Goal: Task Accomplishment & Management: Manage account settings

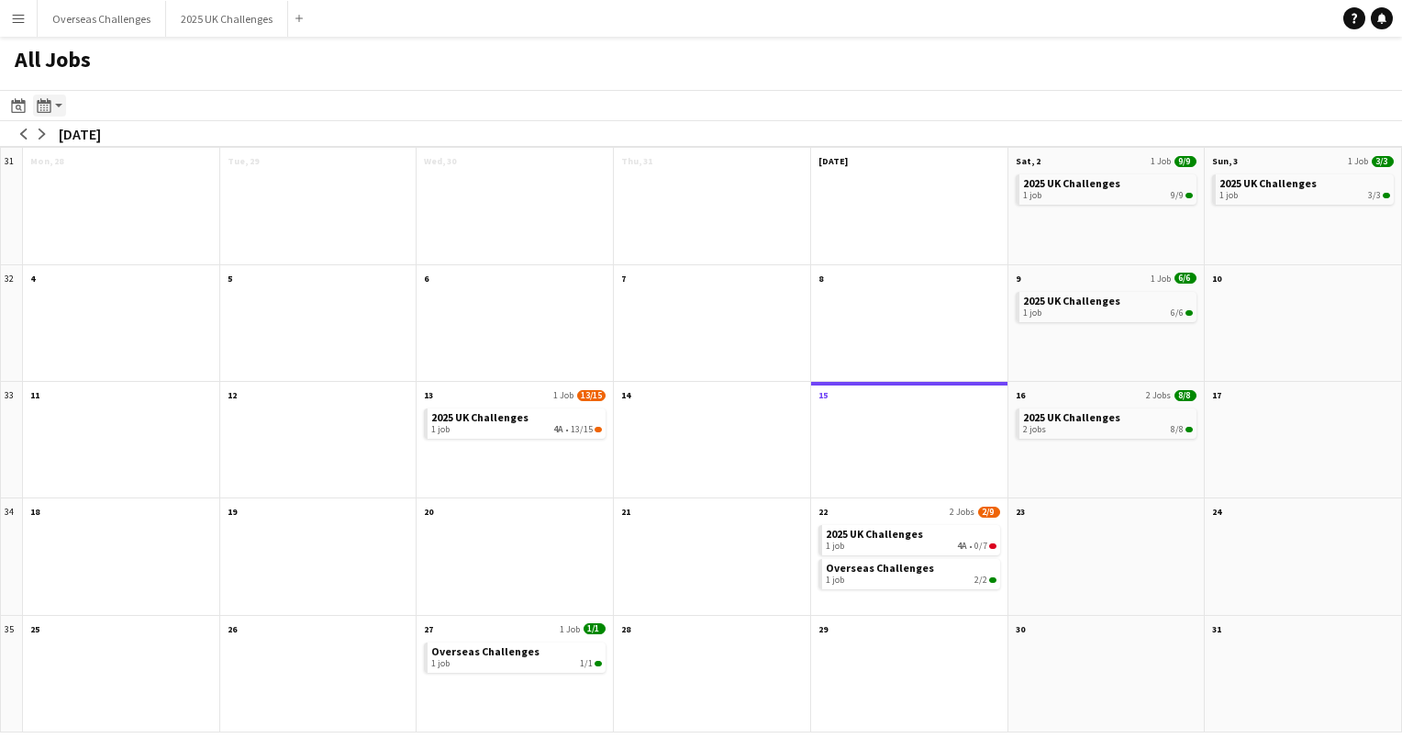
click at [62, 96] on app-action-btn "Month view / Day view" at bounding box center [49, 106] width 33 height 22
click at [95, 202] on link "Month view" at bounding box center [99, 203] width 101 height 17
click at [512, 661] on div "1 job 1/1" at bounding box center [516, 663] width 171 height 11
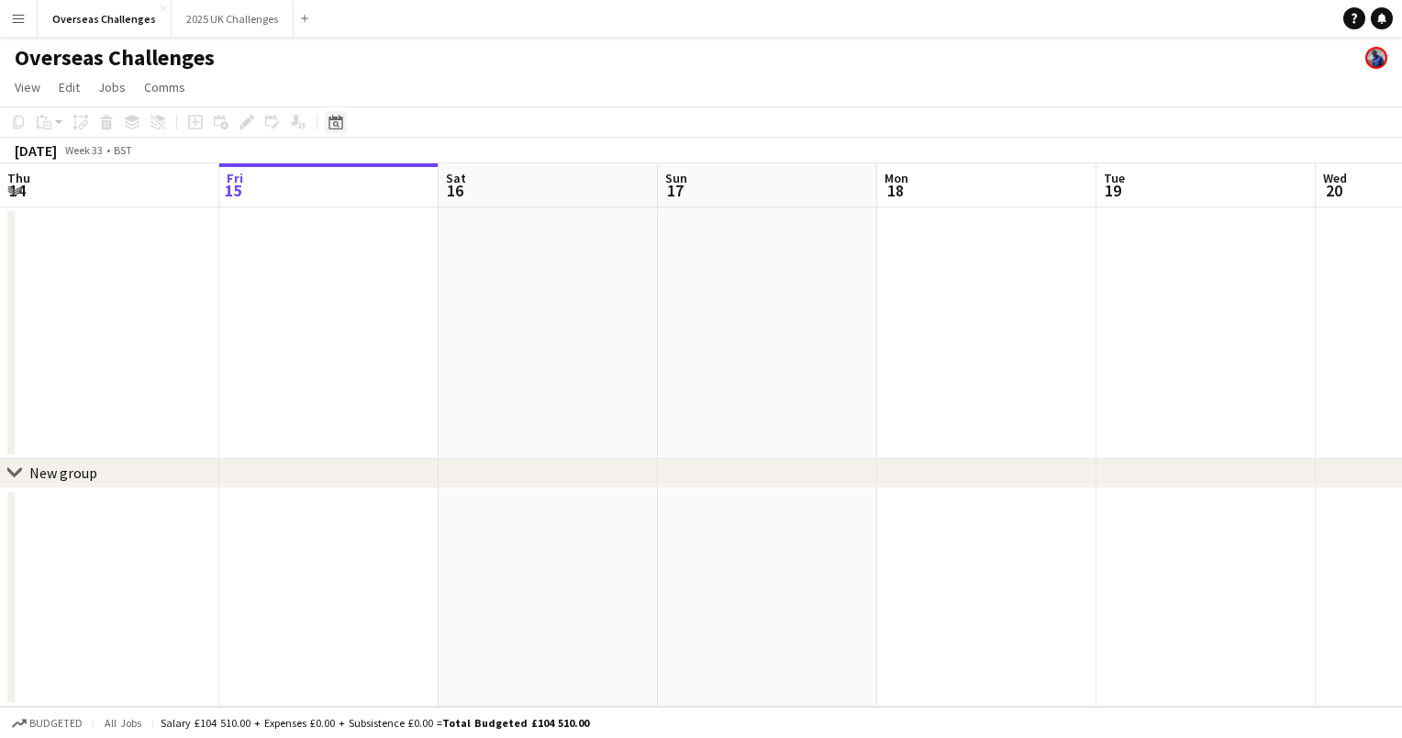
click at [333, 121] on icon "Date picker" at bounding box center [335, 122] width 15 height 15
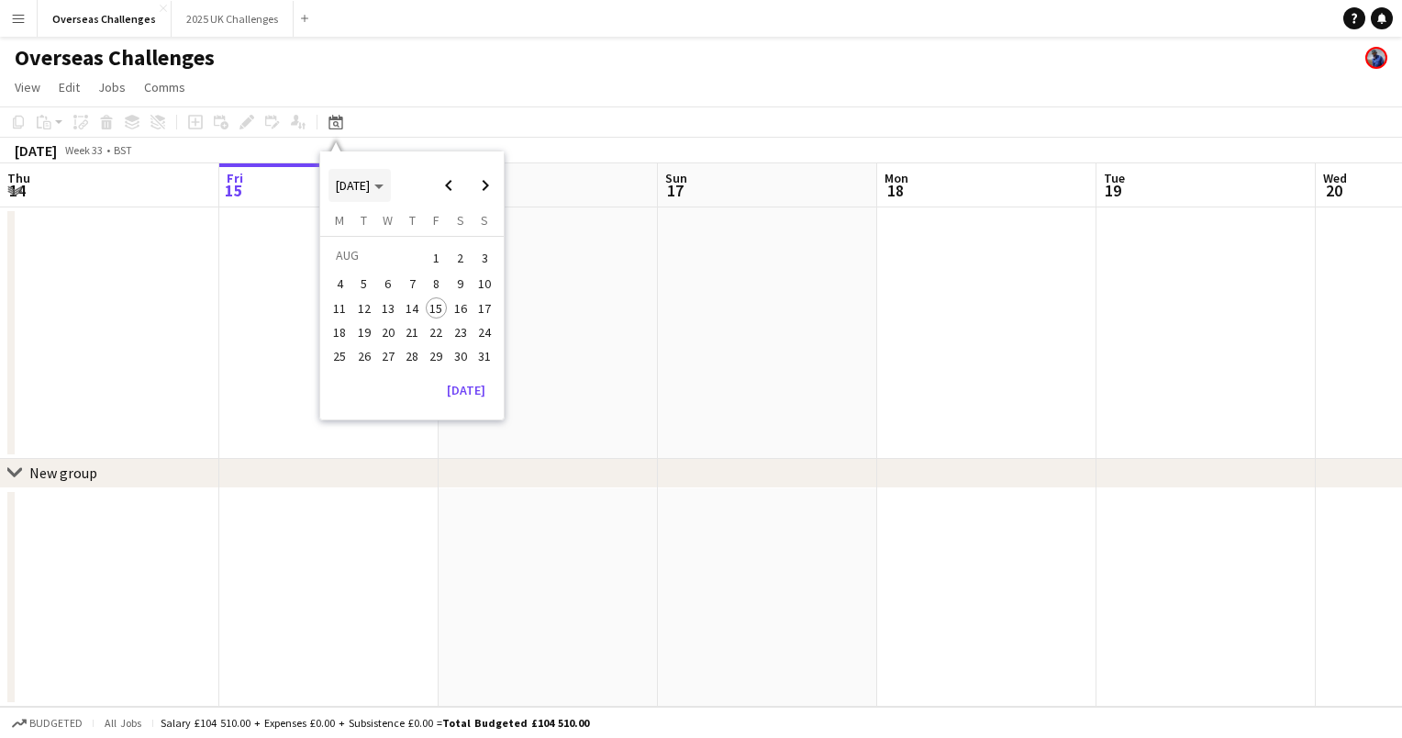
click at [391, 182] on span "Choose month and year" at bounding box center [359, 185] width 62 height 44
click at [398, 275] on span "2025" at bounding box center [391, 280] width 38 height 22
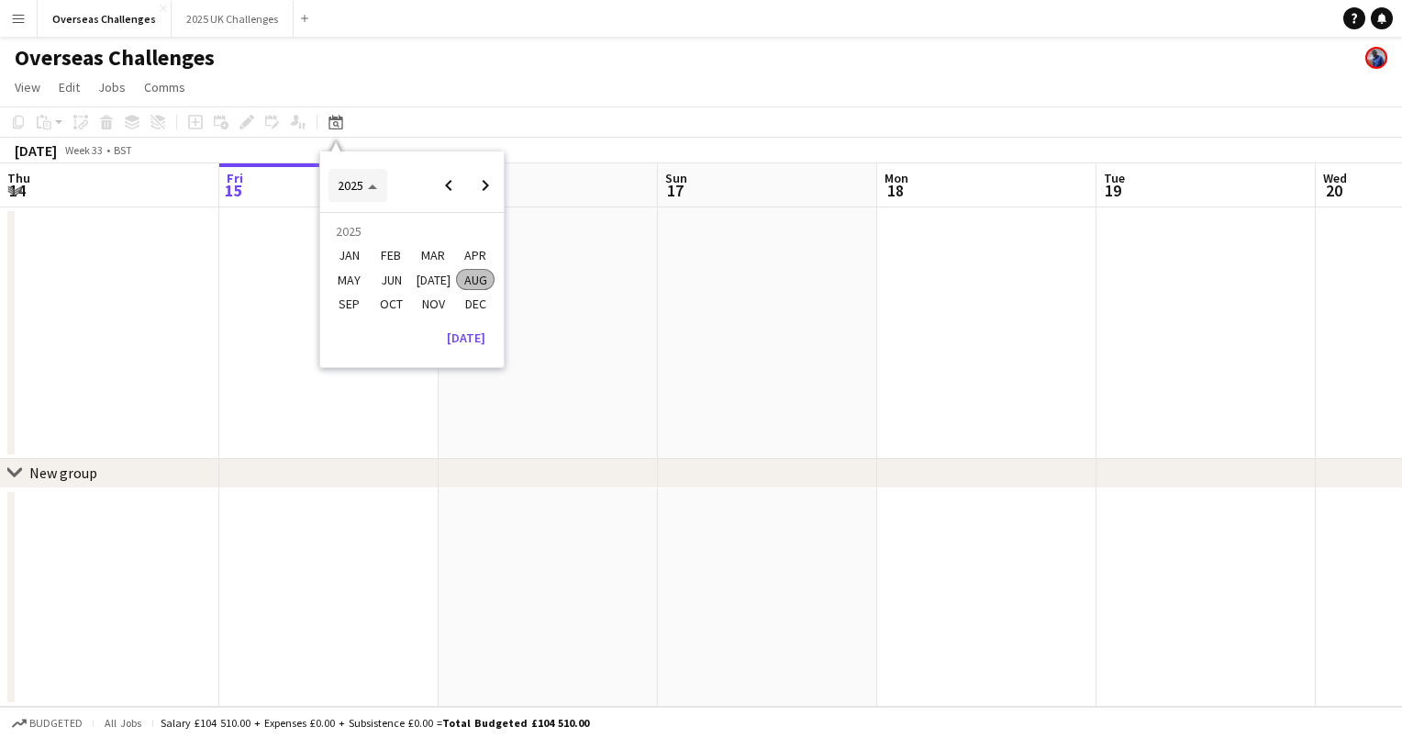
click at [372, 182] on span "2025" at bounding box center [357, 185] width 39 height 17
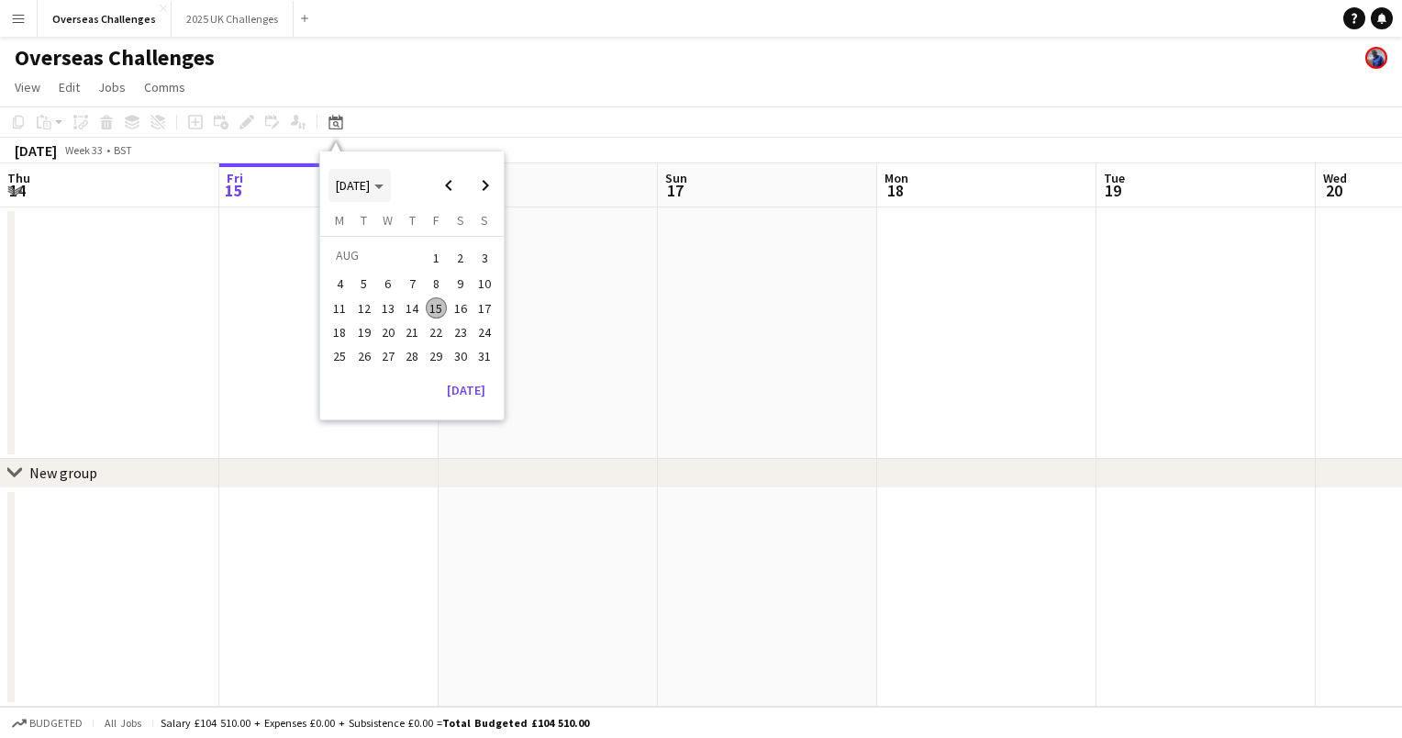
click at [370, 190] on span "[DATE]" at bounding box center [353, 185] width 34 height 17
click at [428, 277] on span "2026" at bounding box center [433, 280] width 38 height 22
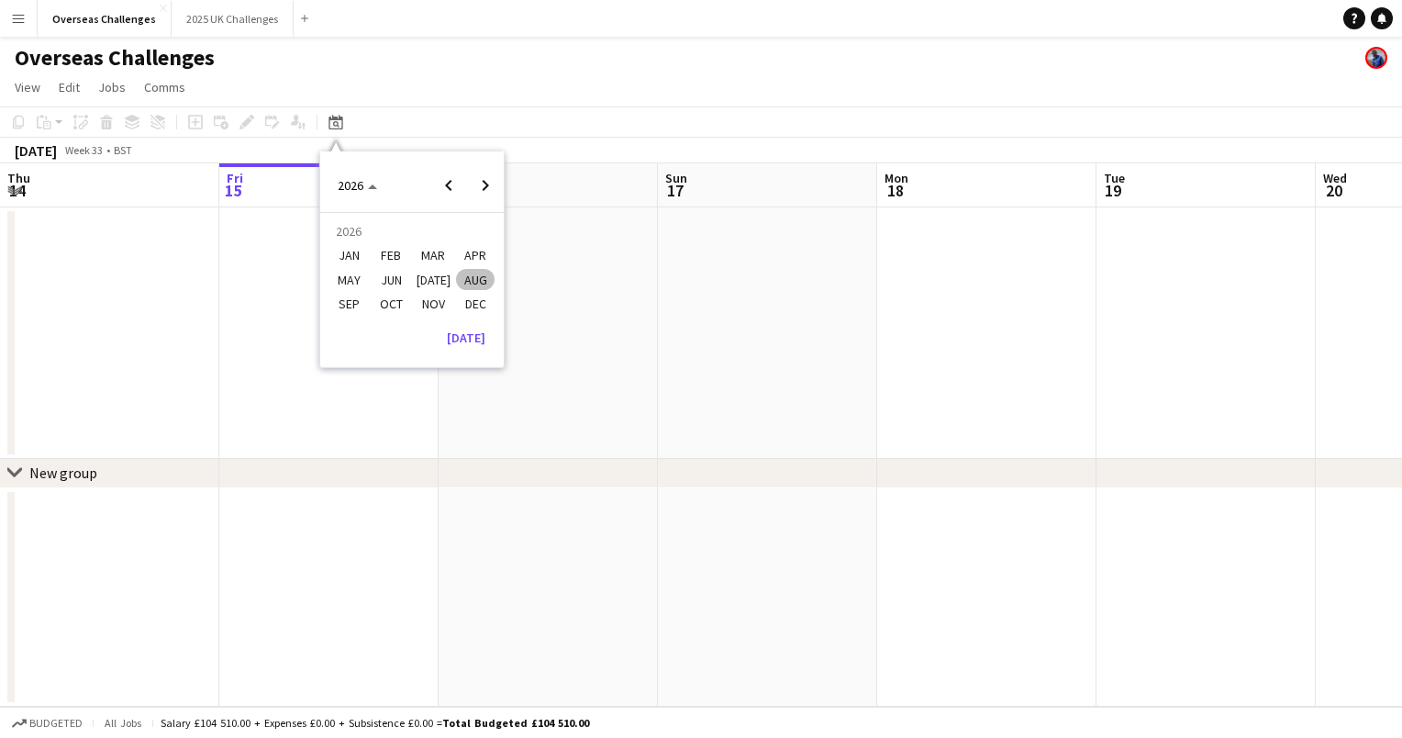
click at [349, 250] on span "JAN" at bounding box center [348, 256] width 38 height 22
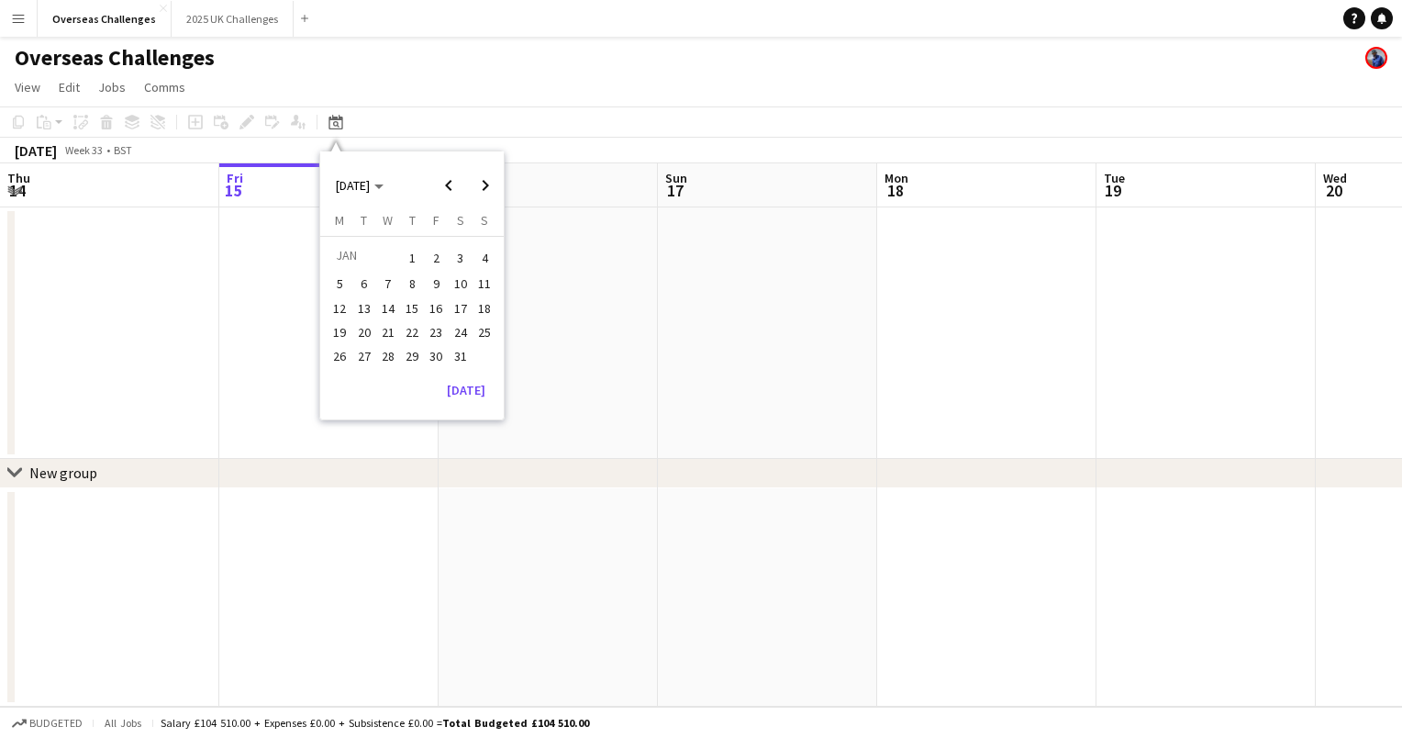
click at [393, 355] on span "28" at bounding box center [388, 356] width 22 height 22
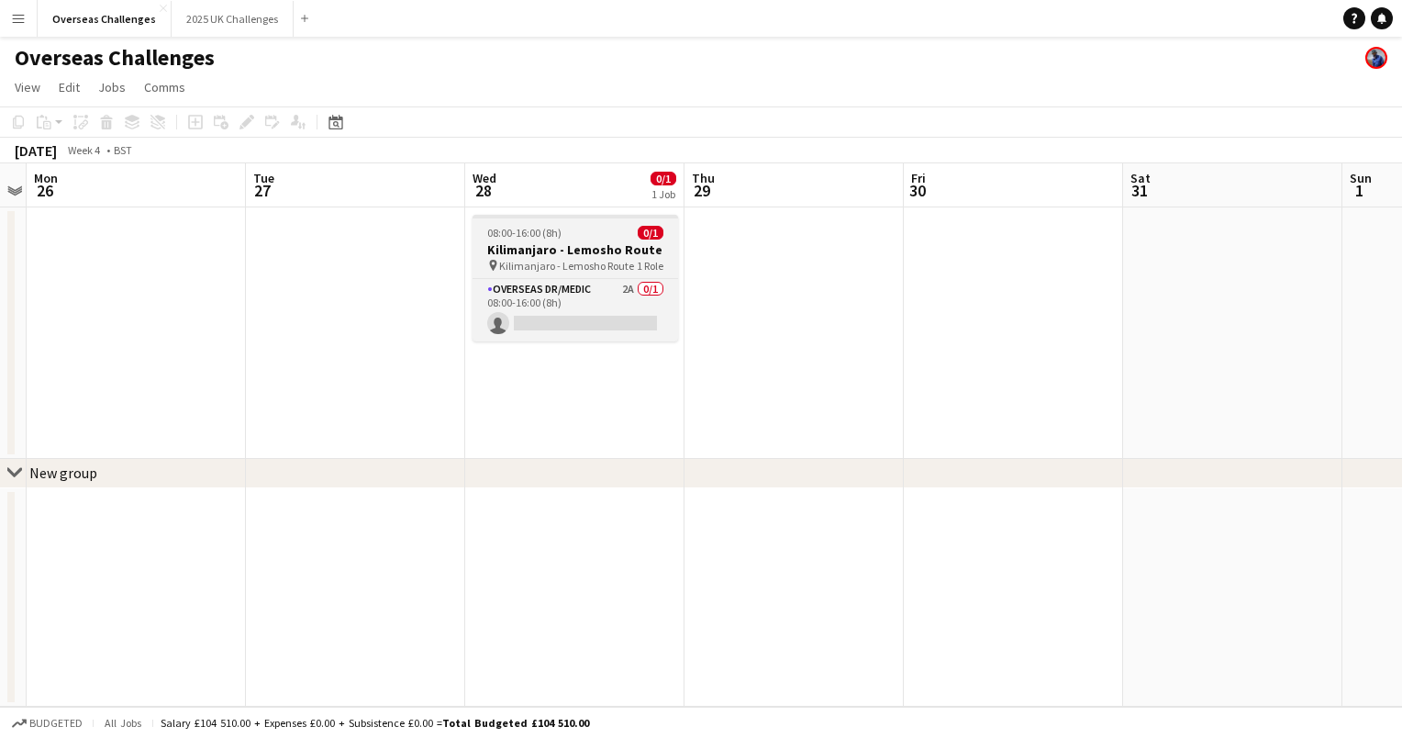
click at [573, 237] on div "08:00-16:00 (8h) 0/1" at bounding box center [576, 233] width 206 height 14
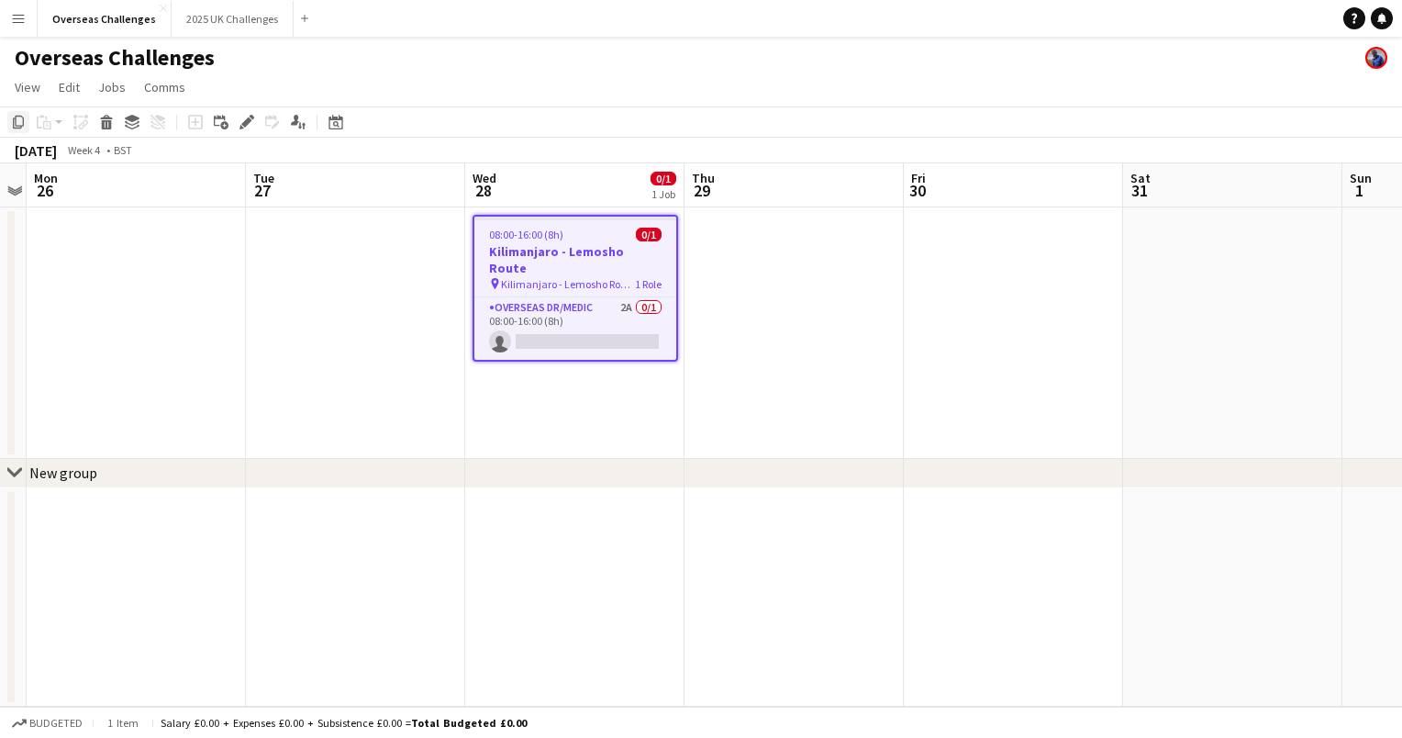
click at [17, 124] on icon "Copy" at bounding box center [18, 122] width 15 height 15
click at [333, 121] on icon "Date picker" at bounding box center [335, 122] width 15 height 15
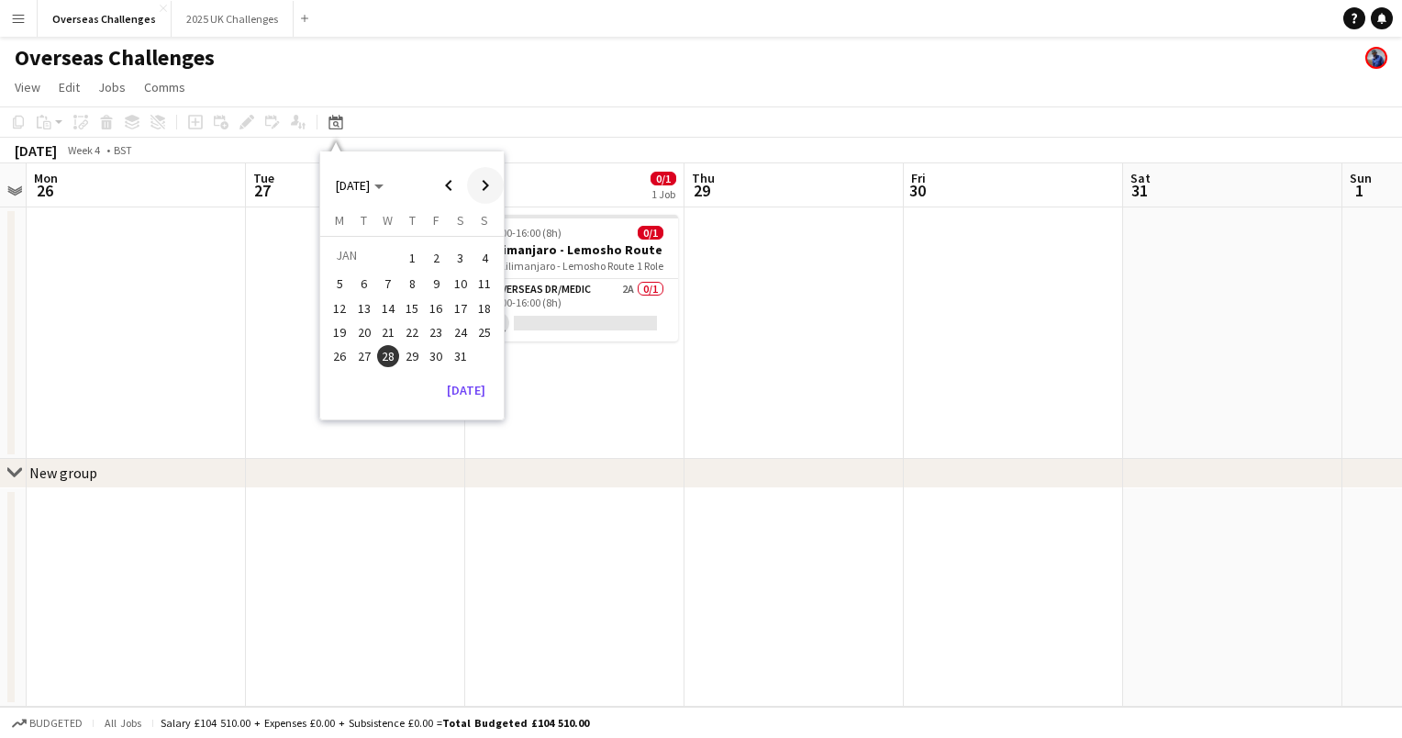
click at [484, 184] on span "Next month" at bounding box center [485, 185] width 37 height 37
click at [413, 281] on span "5" at bounding box center [412, 284] width 22 height 22
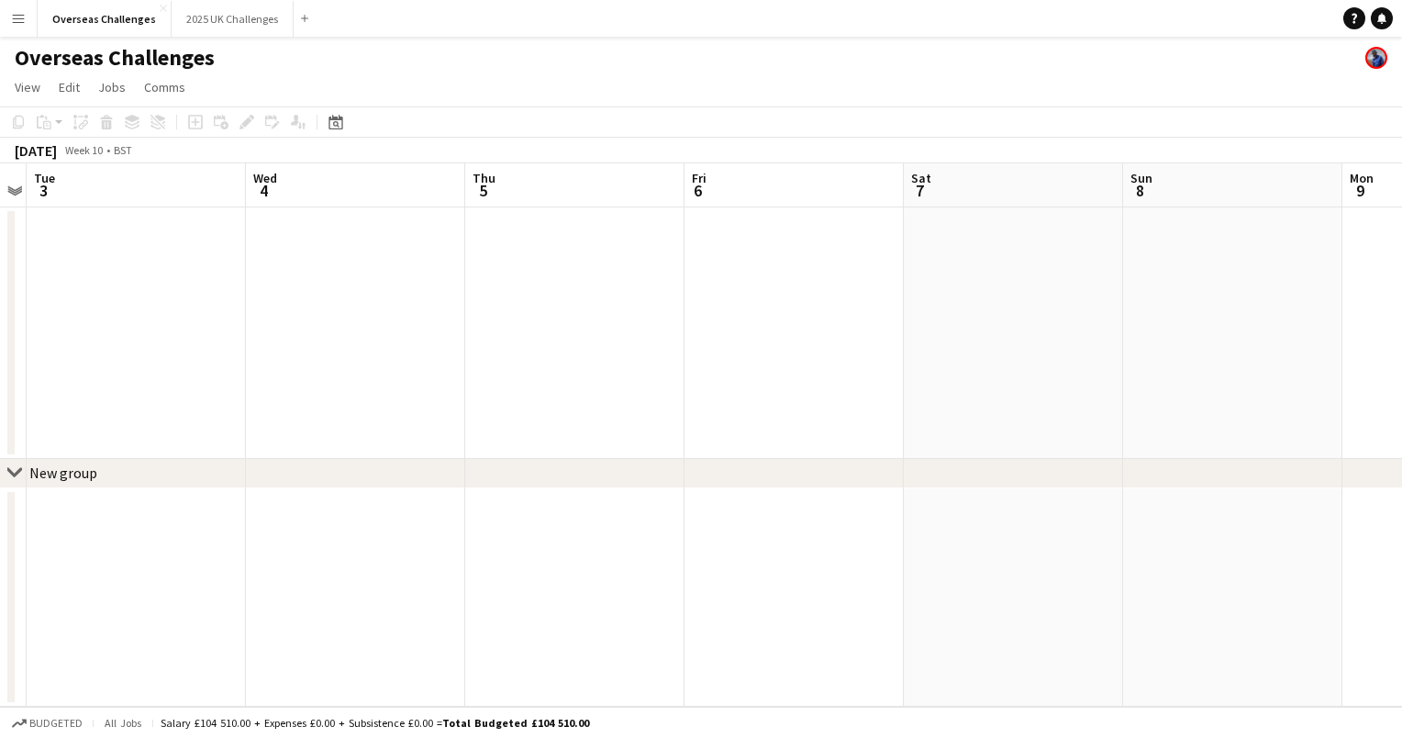
click at [501, 268] on app-date-cell at bounding box center [574, 332] width 219 height 251
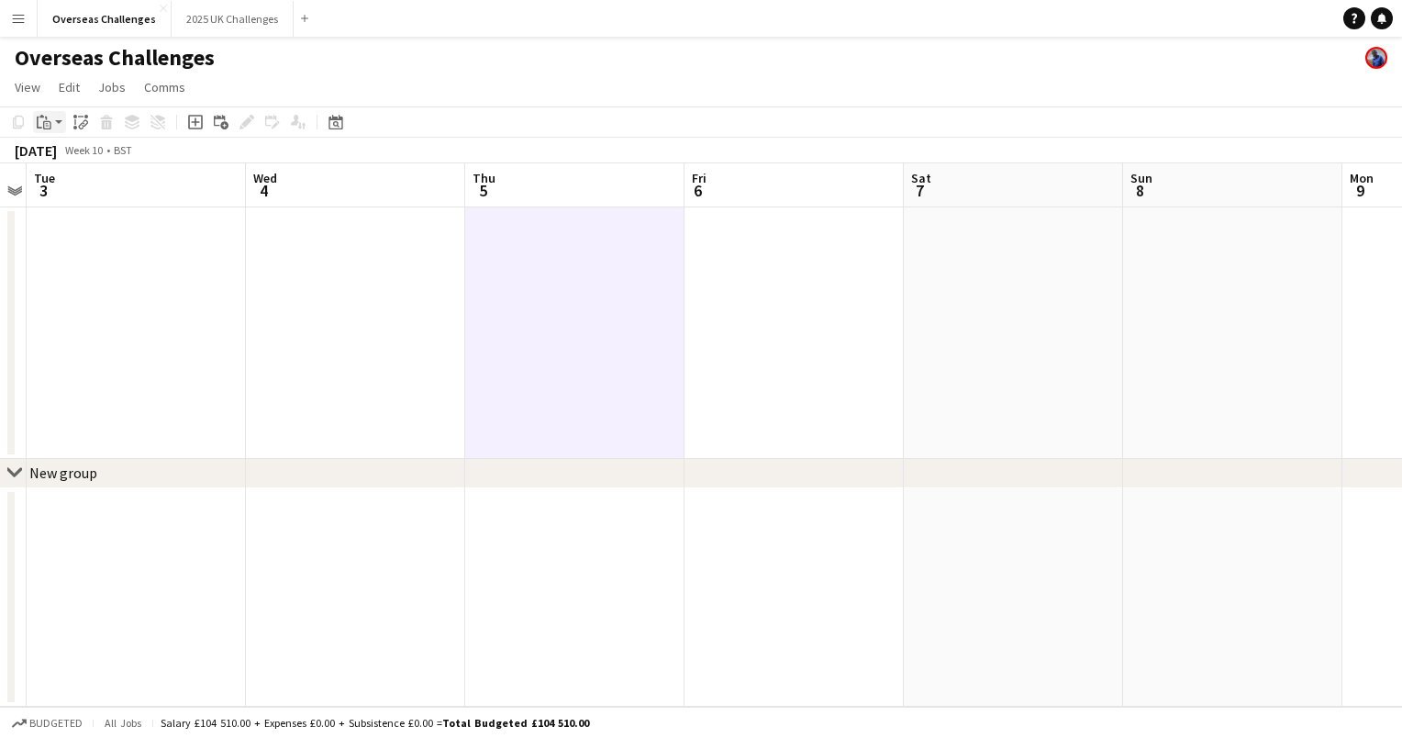
click at [57, 122] on app-action-btn "Paste" at bounding box center [49, 122] width 33 height 22
click at [73, 150] on link "Paste Ctrl+V" at bounding box center [135, 157] width 172 height 17
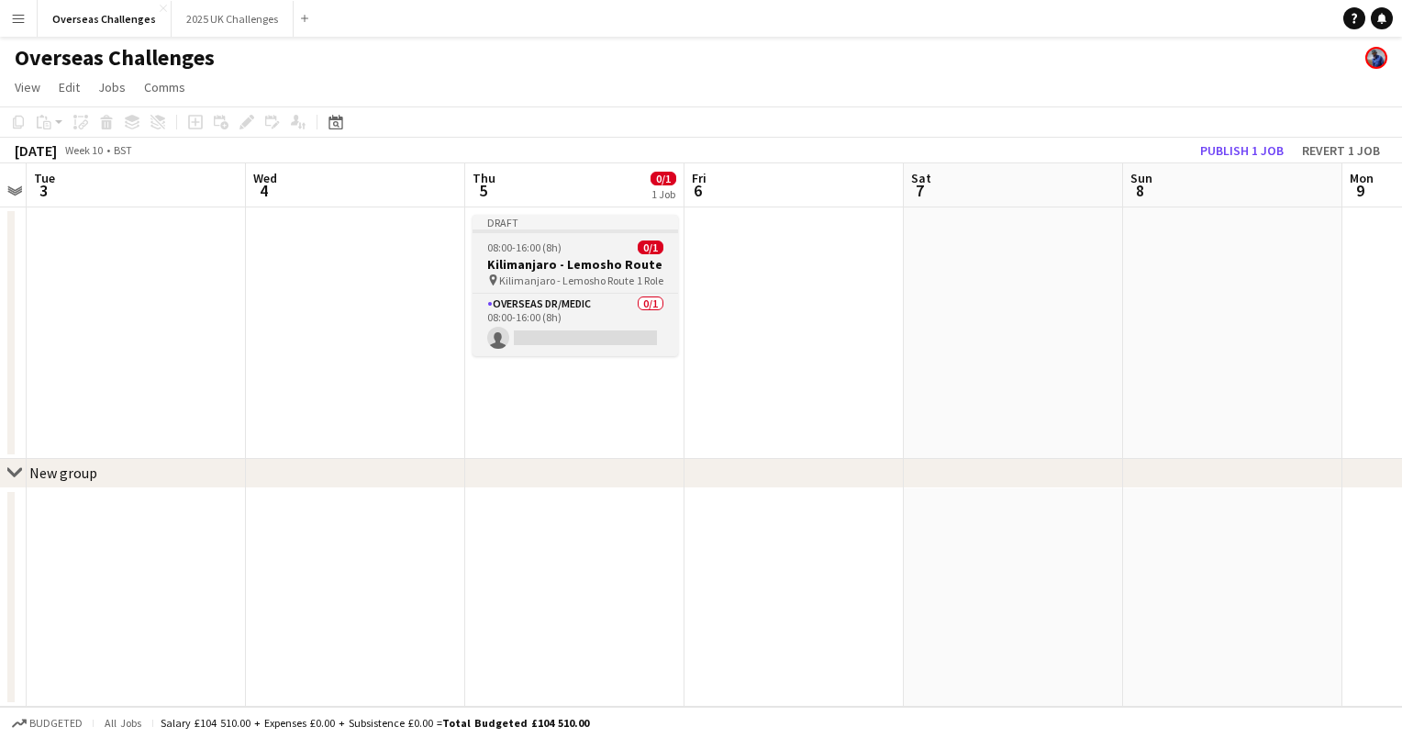
click at [578, 250] on div "08:00-16:00 (8h) 0/1" at bounding box center [576, 247] width 206 height 14
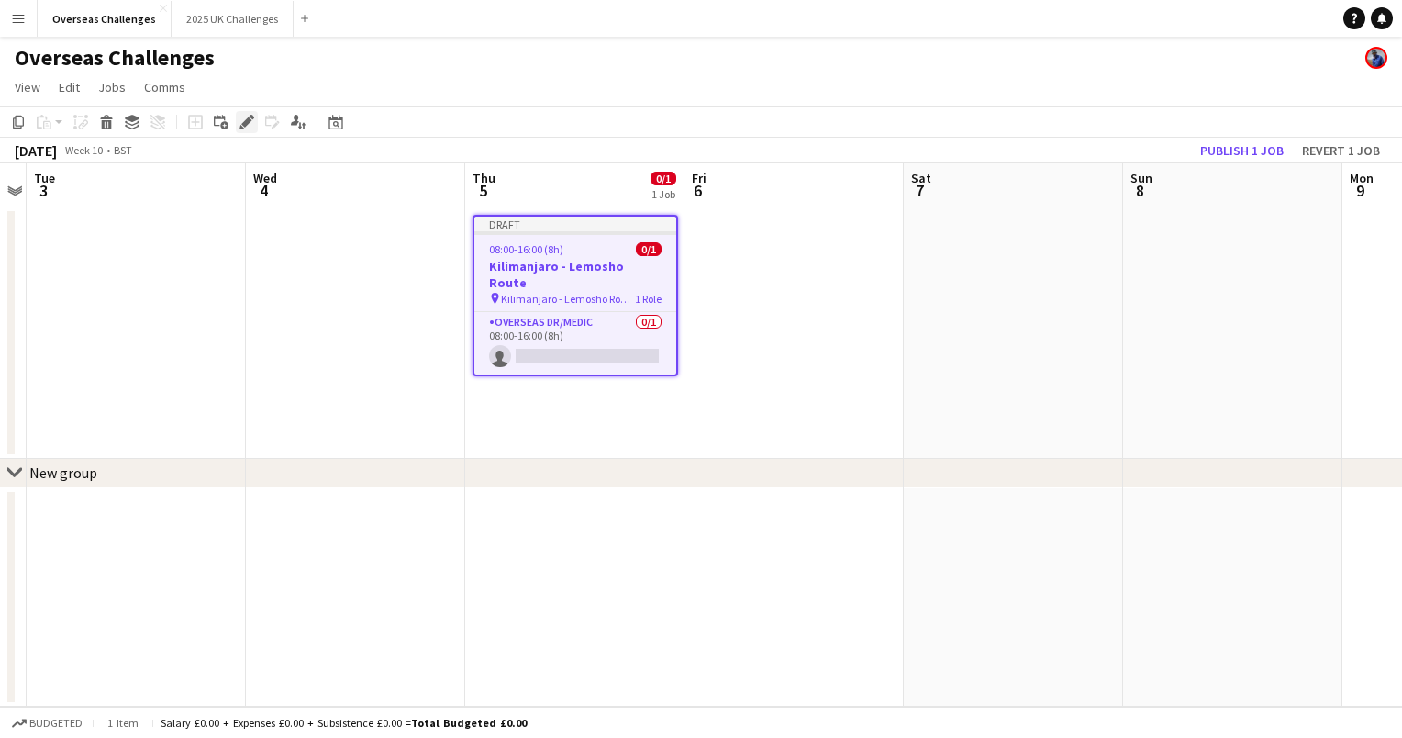
click at [242, 121] on icon "Edit" at bounding box center [246, 122] width 15 height 15
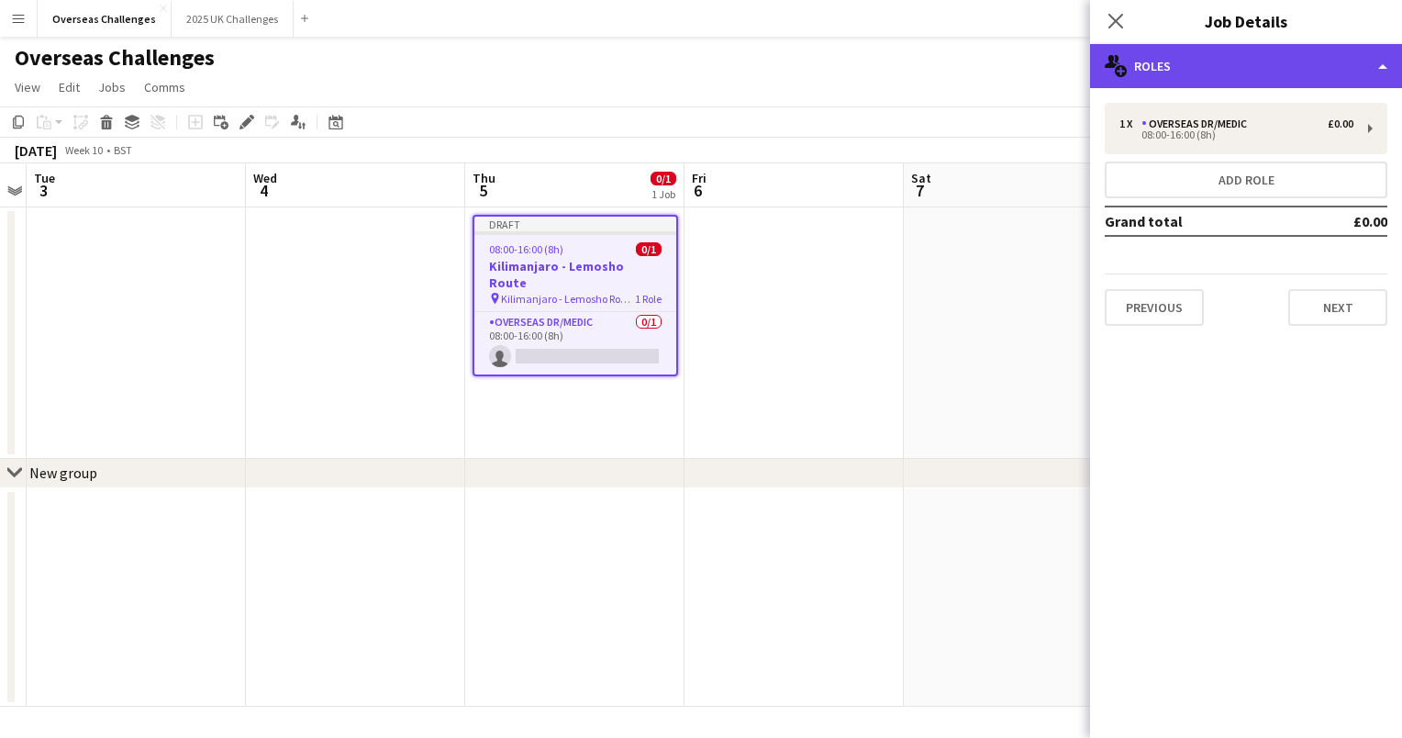
click at [1384, 70] on div "multiple-users-add Roles" at bounding box center [1246, 66] width 312 height 44
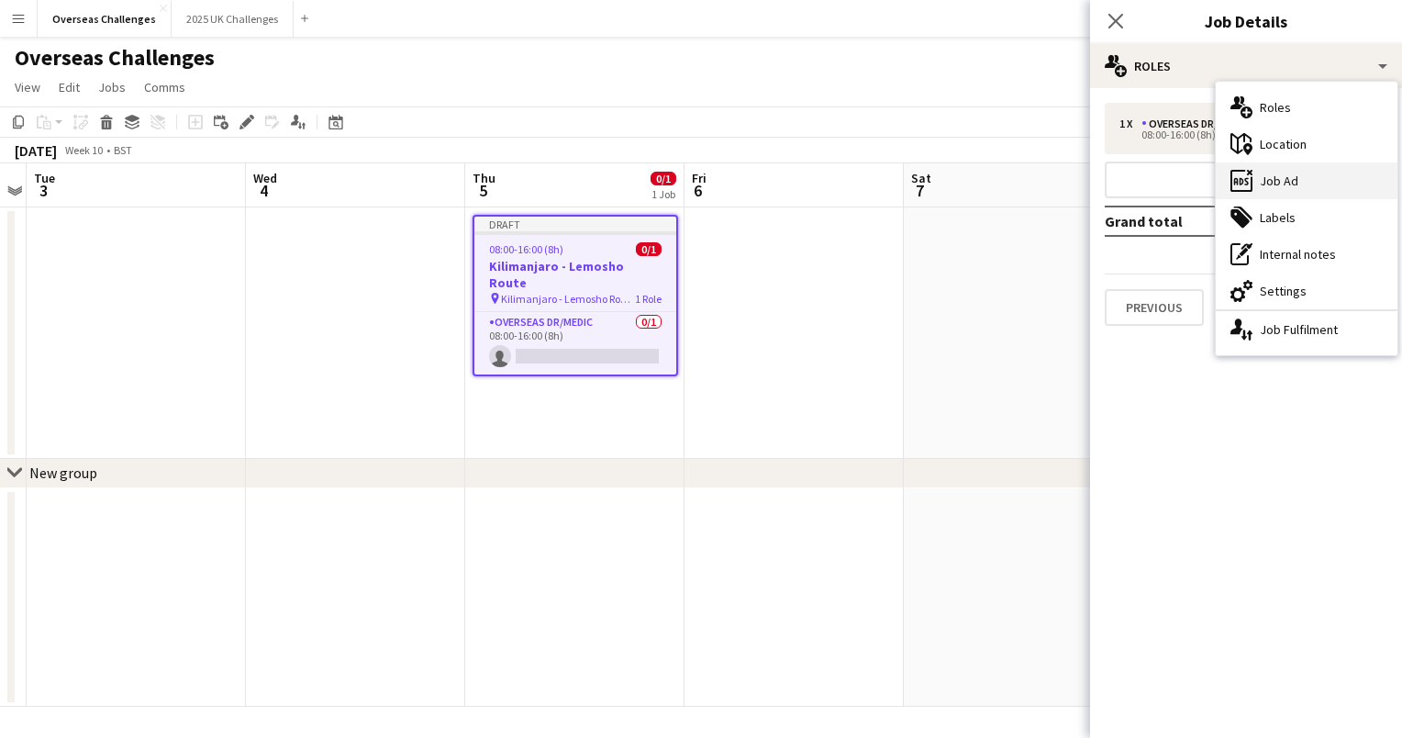
click at [1314, 172] on div "ads-window Job Ad" at bounding box center [1307, 180] width 182 height 37
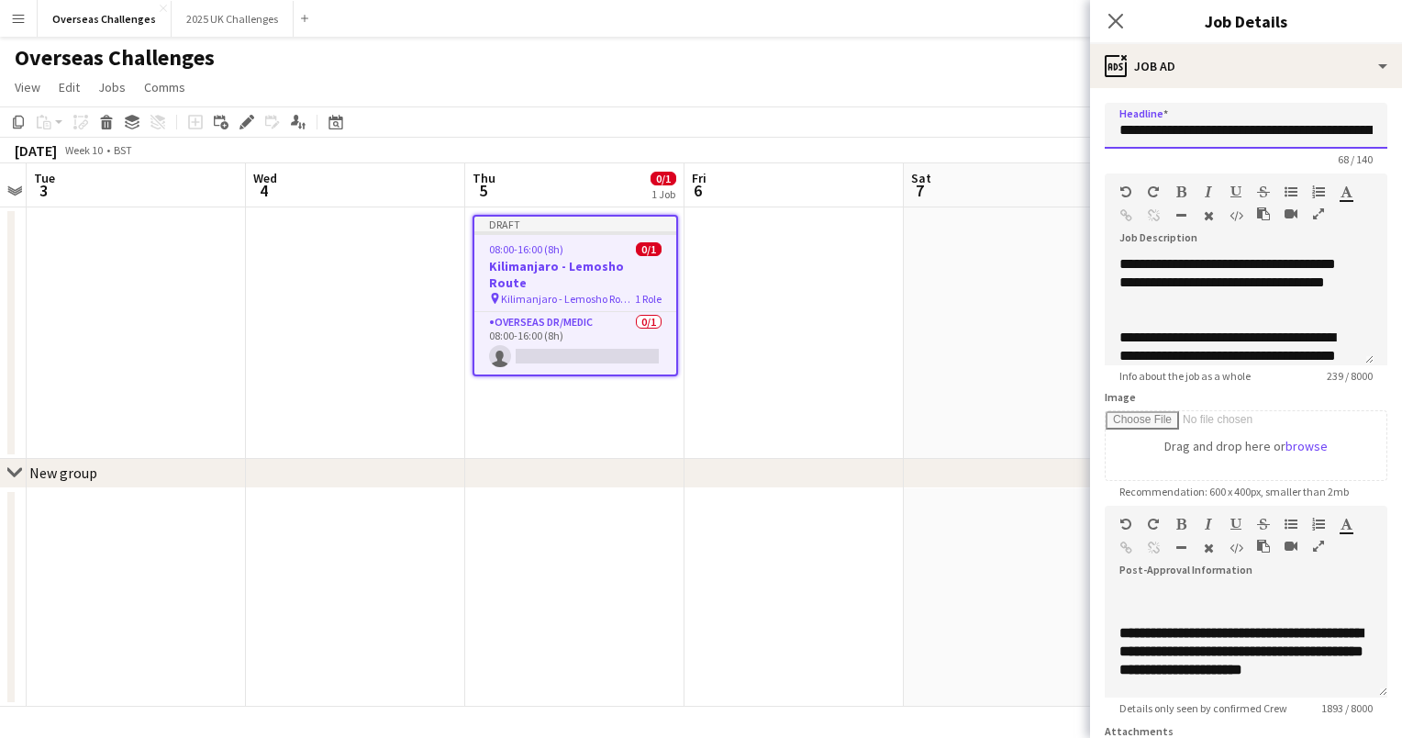
click at [1255, 132] on input "**********" at bounding box center [1246, 126] width 283 height 46
click at [1248, 128] on input "**********" at bounding box center [1246, 126] width 283 height 46
drag, startPoint x: 1274, startPoint y: 128, endPoint x: 1383, endPoint y: 124, distance: 108.4
click at [1383, 124] on form "**********" at bounding box center [1246, 505] width 312 height 805
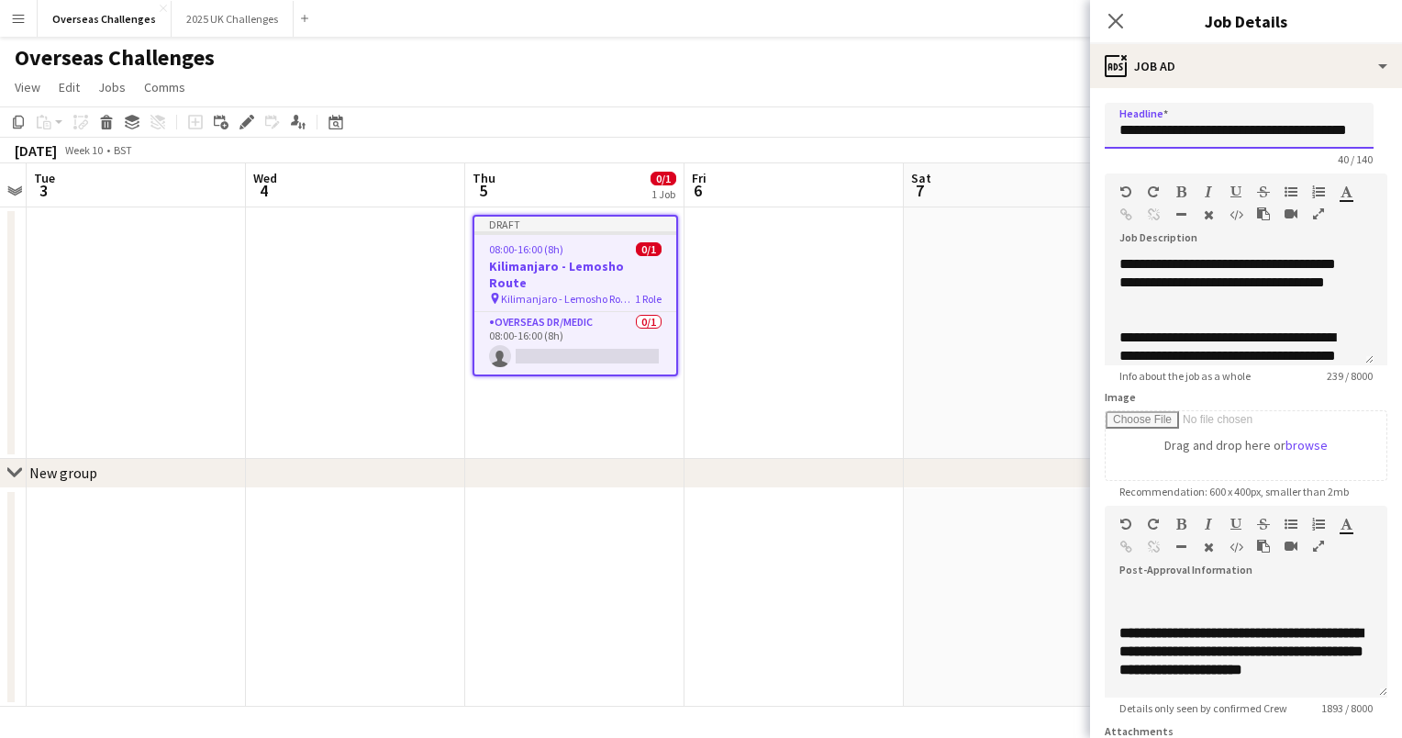
scroll to position [0, 27]
type input "**********"
click at [1220, 261] on div "**********" at bounding box center [1239, 310] width 269 height 110
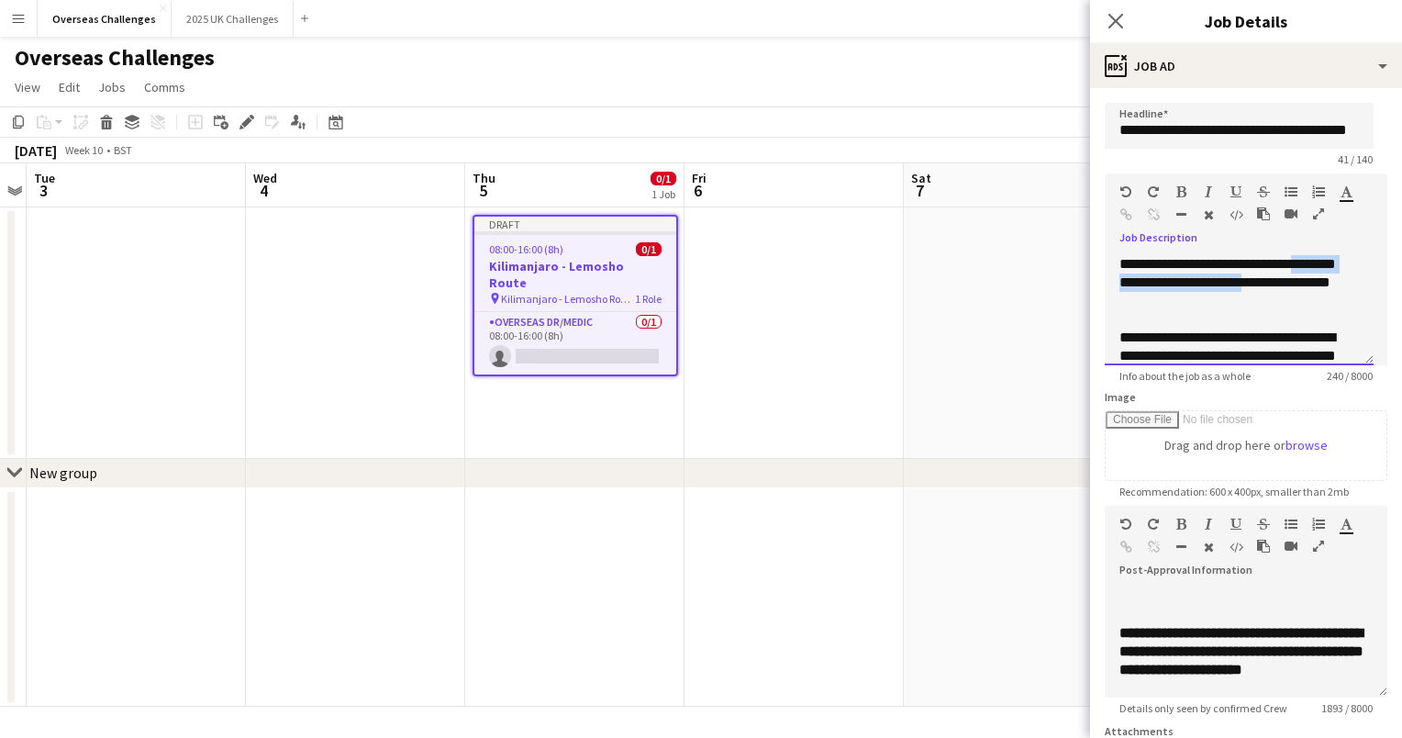
drag, startPoint x: 1325, startPoint y: 283, endPoint x: 1127, endPoint y: 279, distance: 198.2
click at [1127, 279] on div "**********" at bounding box center [1239, 310] width 269 height 110
click at [1298, 286] on div "**********" at bounding box center [1239, 310] width 269 height 110
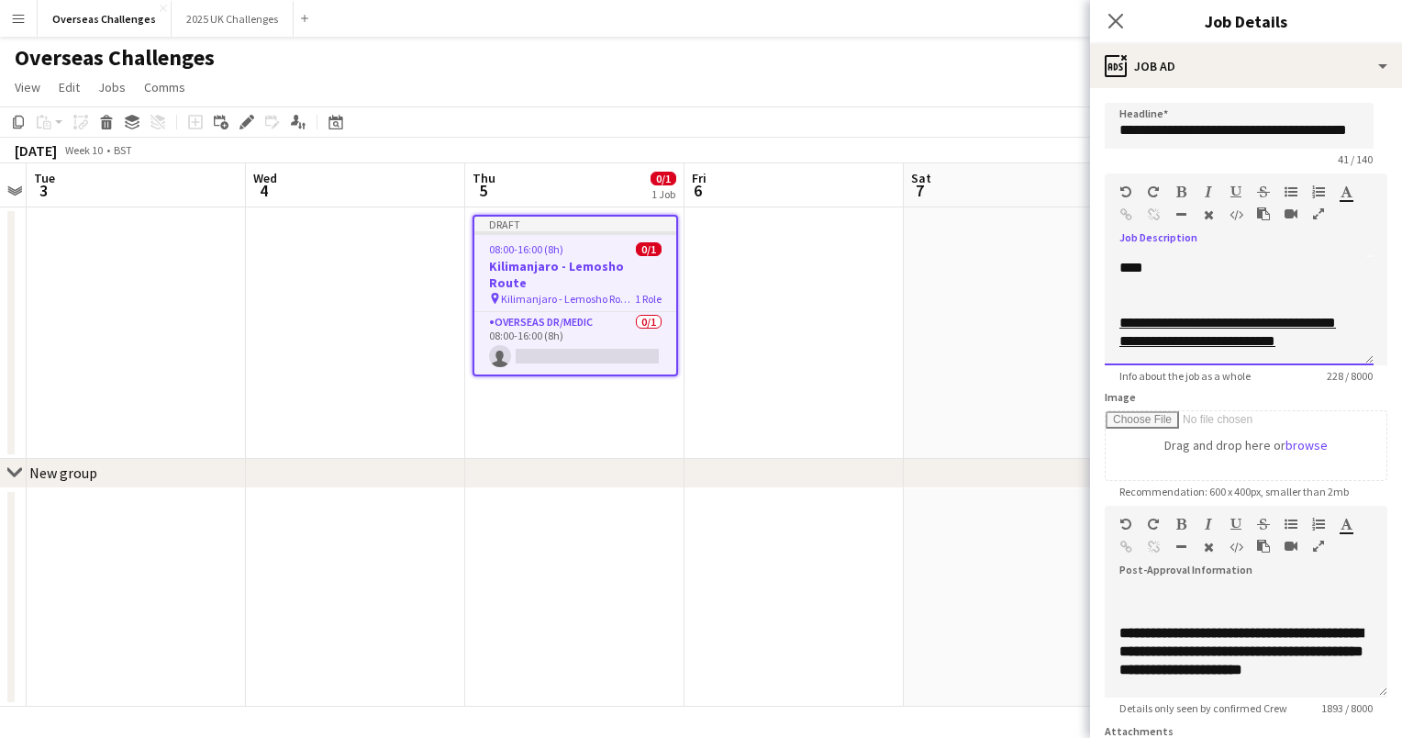
scroll to position [143, 0]
drag, startPoint x: 1178, startPoint y: 339, endPoint x: 1122, endPoint y: 307, distance: 64.5
click at [1122, 314] on div "**********" at bounding box center [1238, 332] width 239 height 37
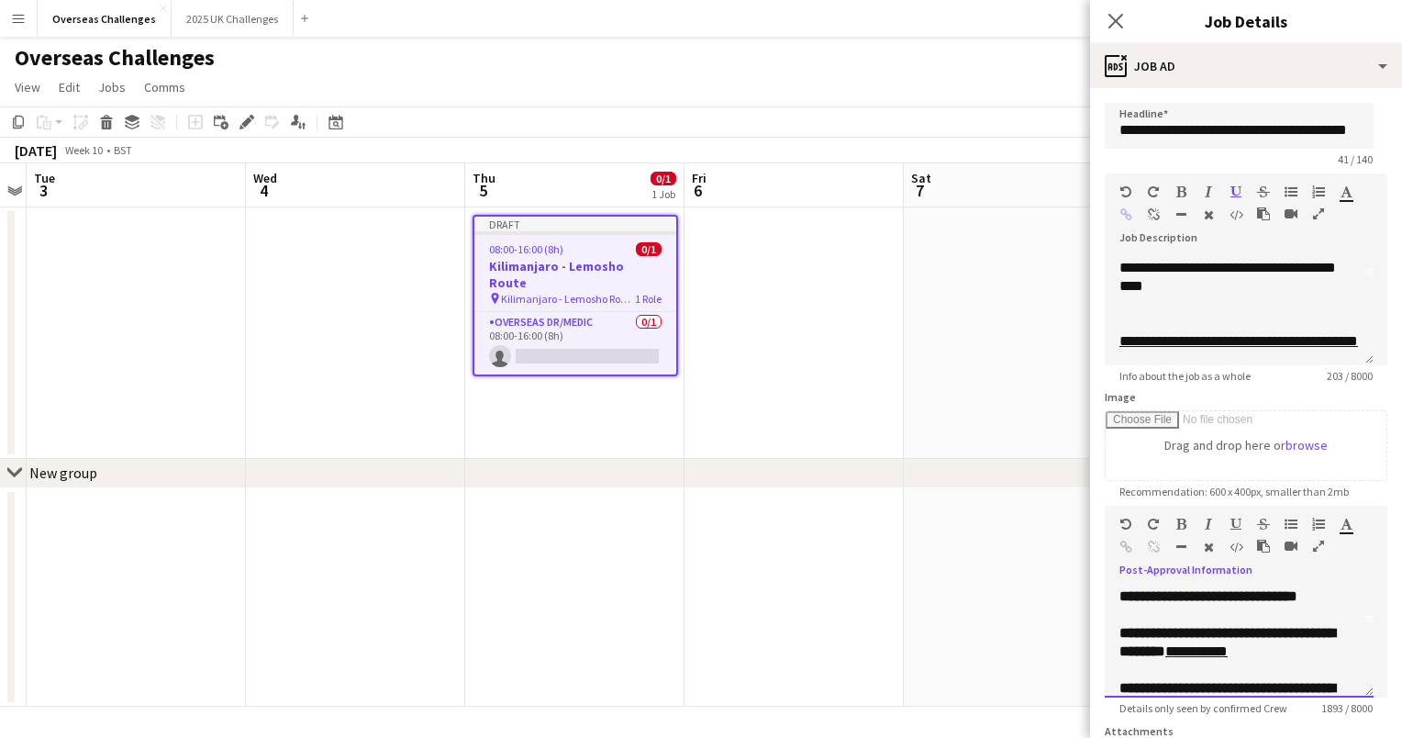
scroll to position [110, 0]
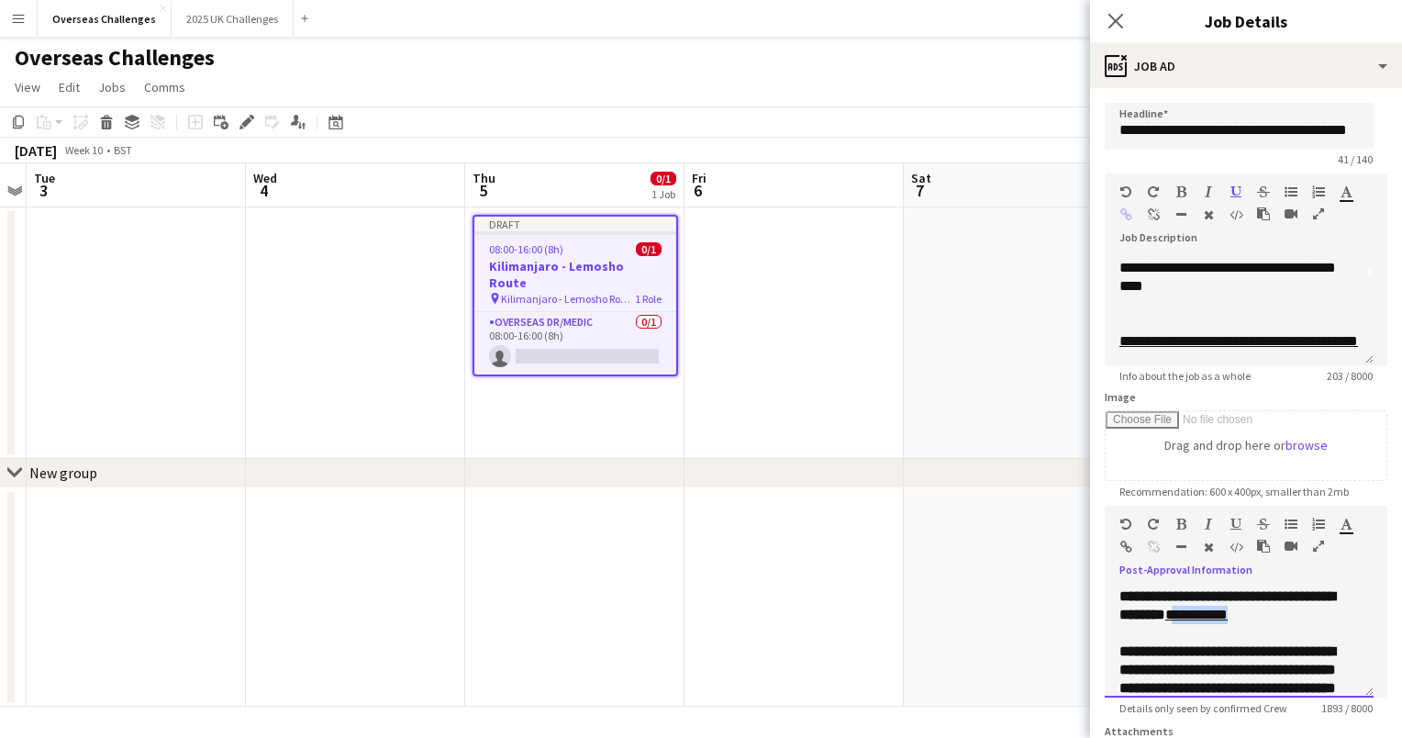
drag, startPoint x: 1298, startPoint y: 632, endPoint x: 1230, endPoint y: 635, distance: 68.0
click at [1230, 624] on p "**********" at bounding box center [1238, 605] width 239 height 37
click at [1228, 621] on link "**********" at bounding box center [1196, 614] width 62 height 14
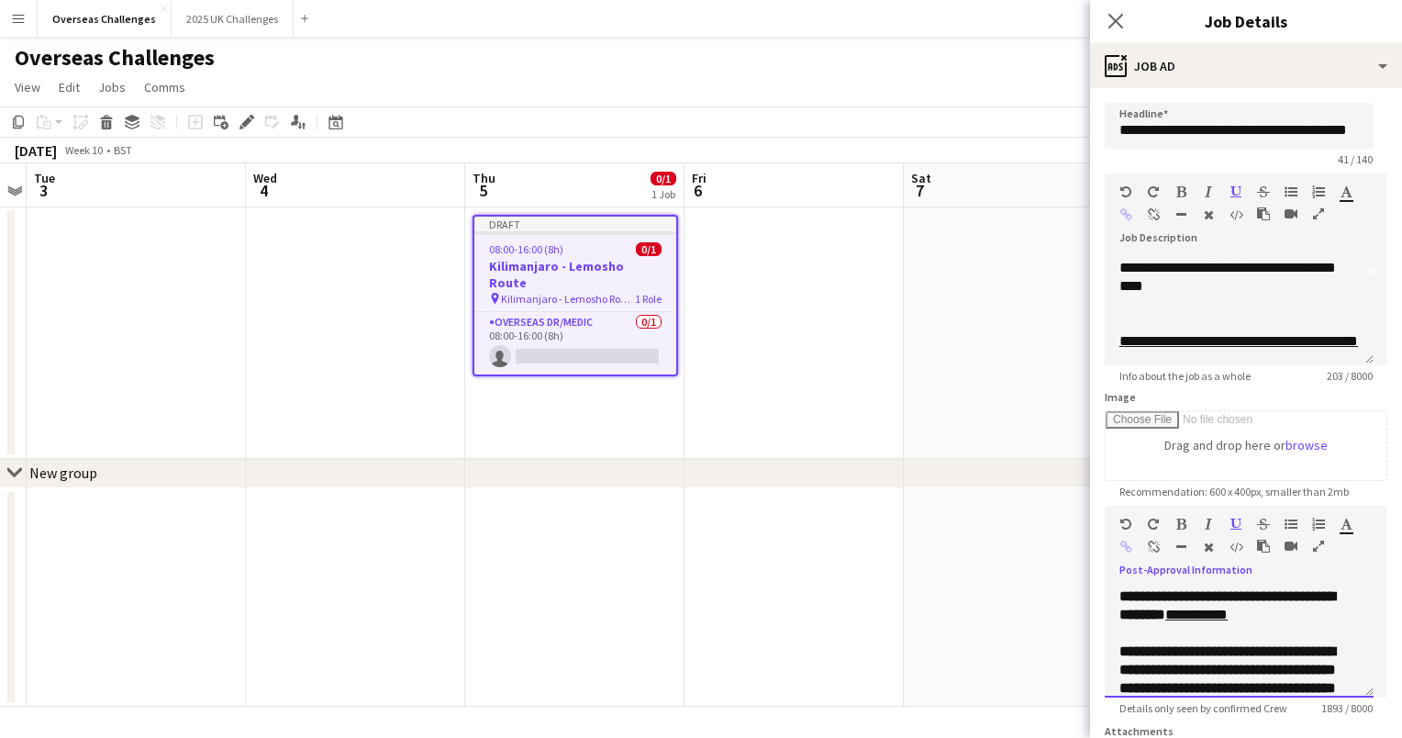
paste div
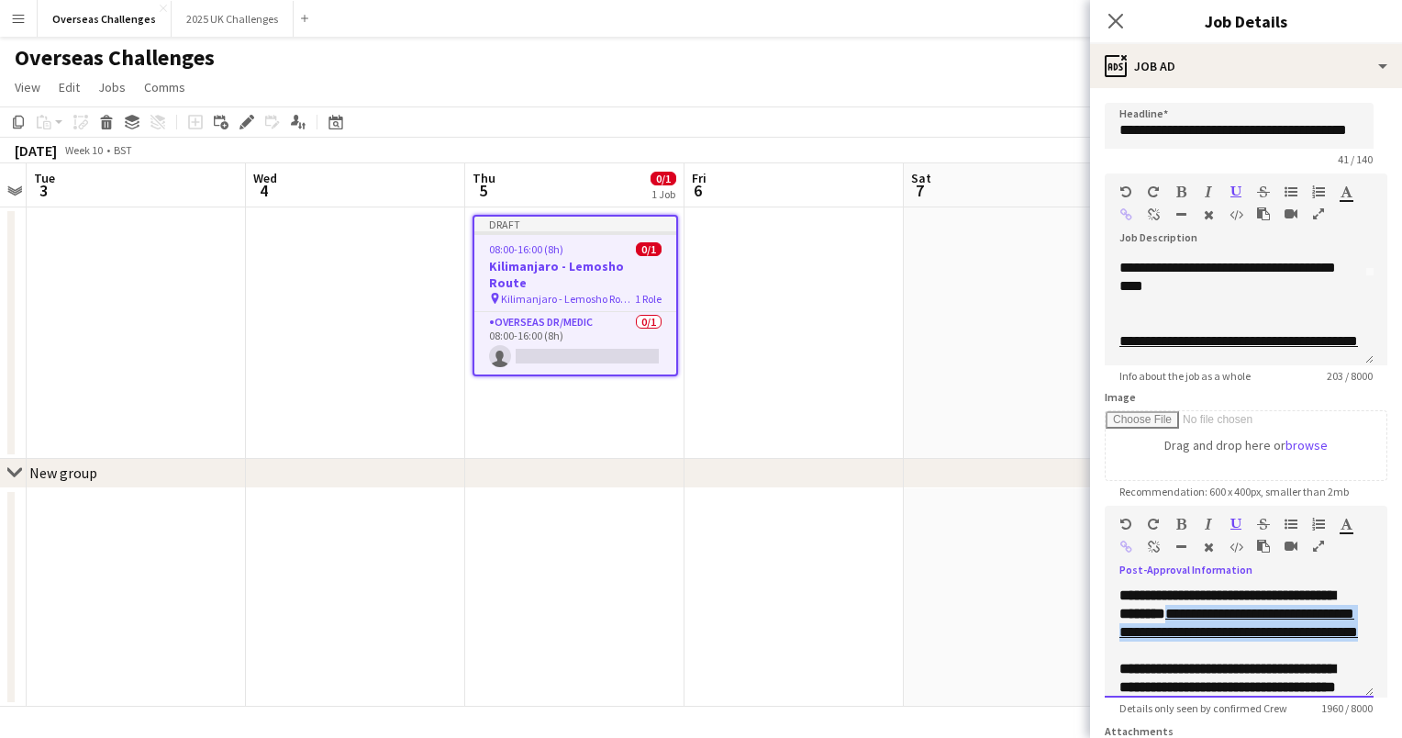
drag, startPoint x: 1226, startPoint y: 679, endPoint x: 1225, endPoint y: 633, distance: 45.9
click at [1225, 633] on p "**********" at bounding box center [1238, 613] width 239 height 55
click at [1217, 620] on span "**********" at bounding box center [1227, 604] width 216 height 32
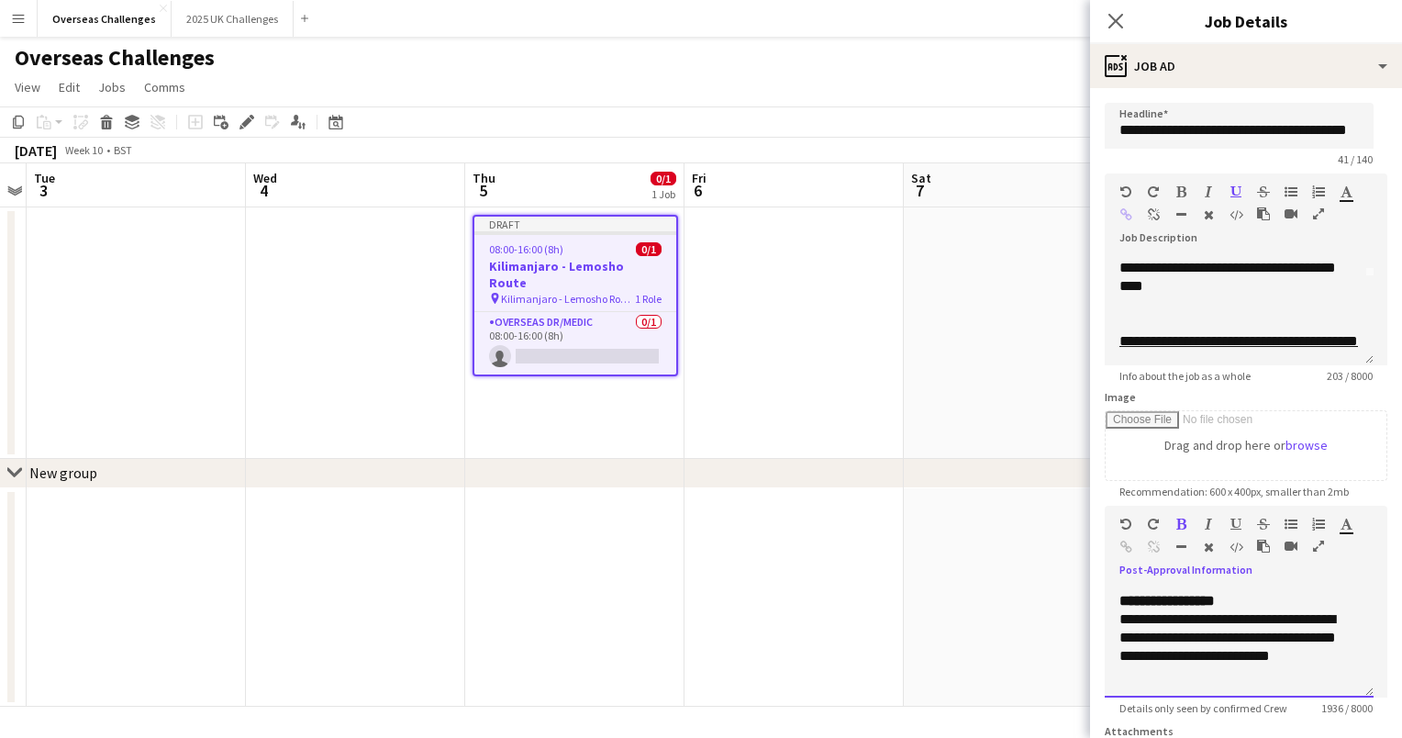
scroll to position [1226, 0]
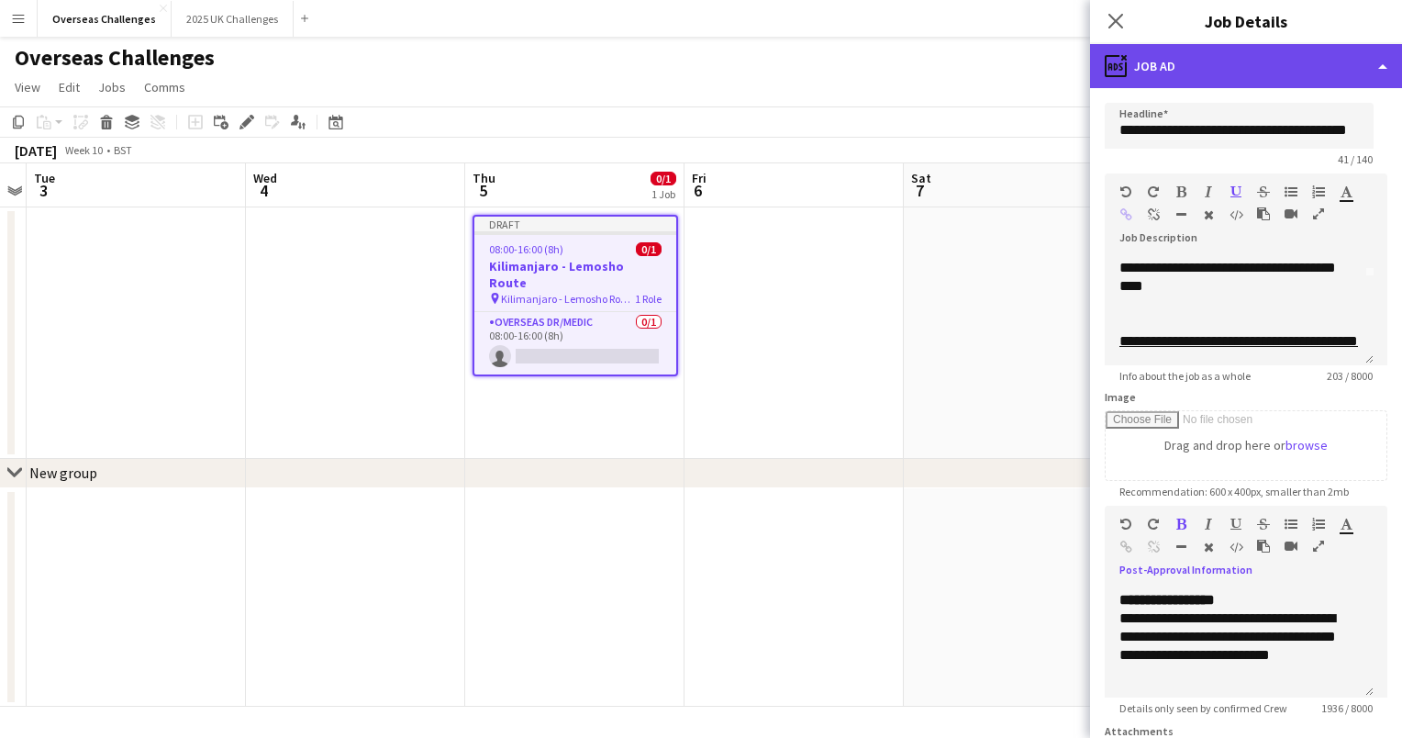
click at [1199, 74] on div "ads-window Job Ad" at bounding box center [1246, 66] width 312 height 44
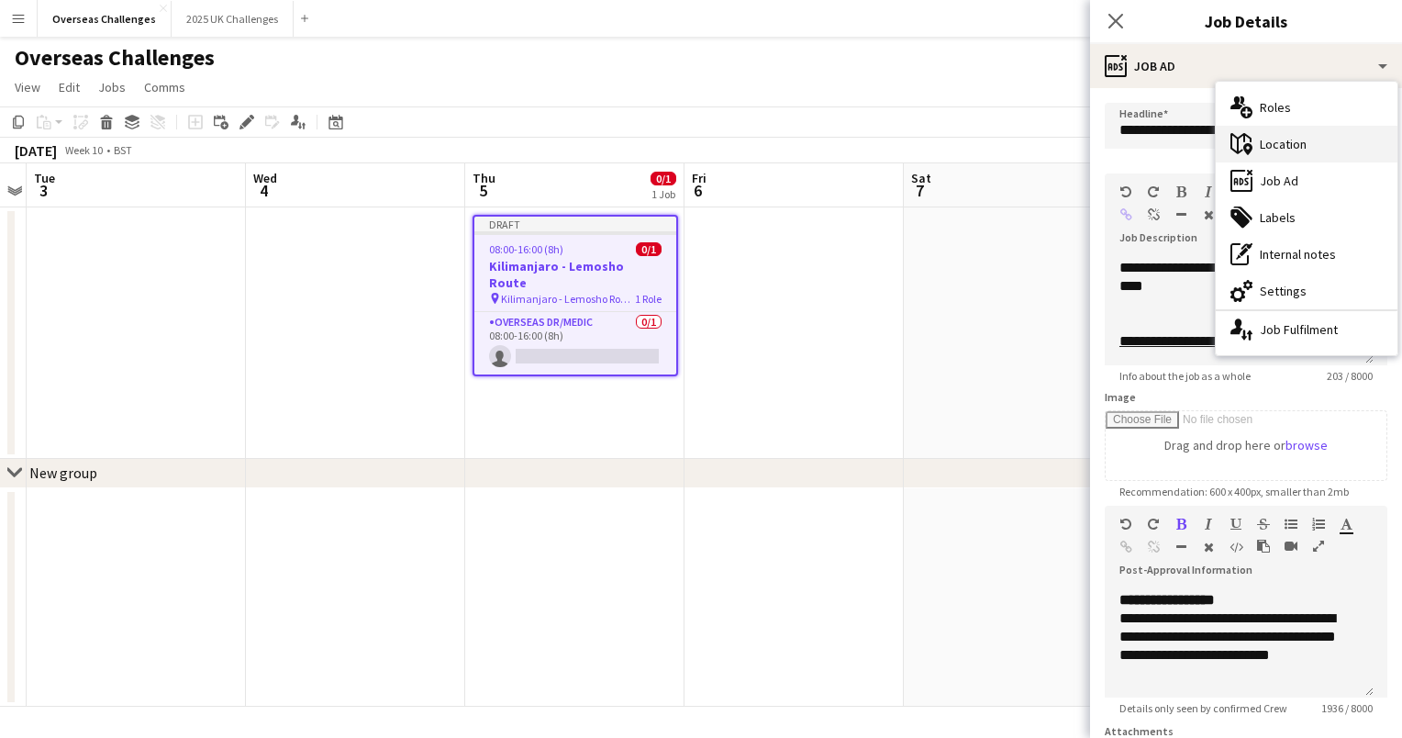
click at [1239, 157] on div "maps-pin-1 Location" at bounding box center [1307, 144] width 182 height 37
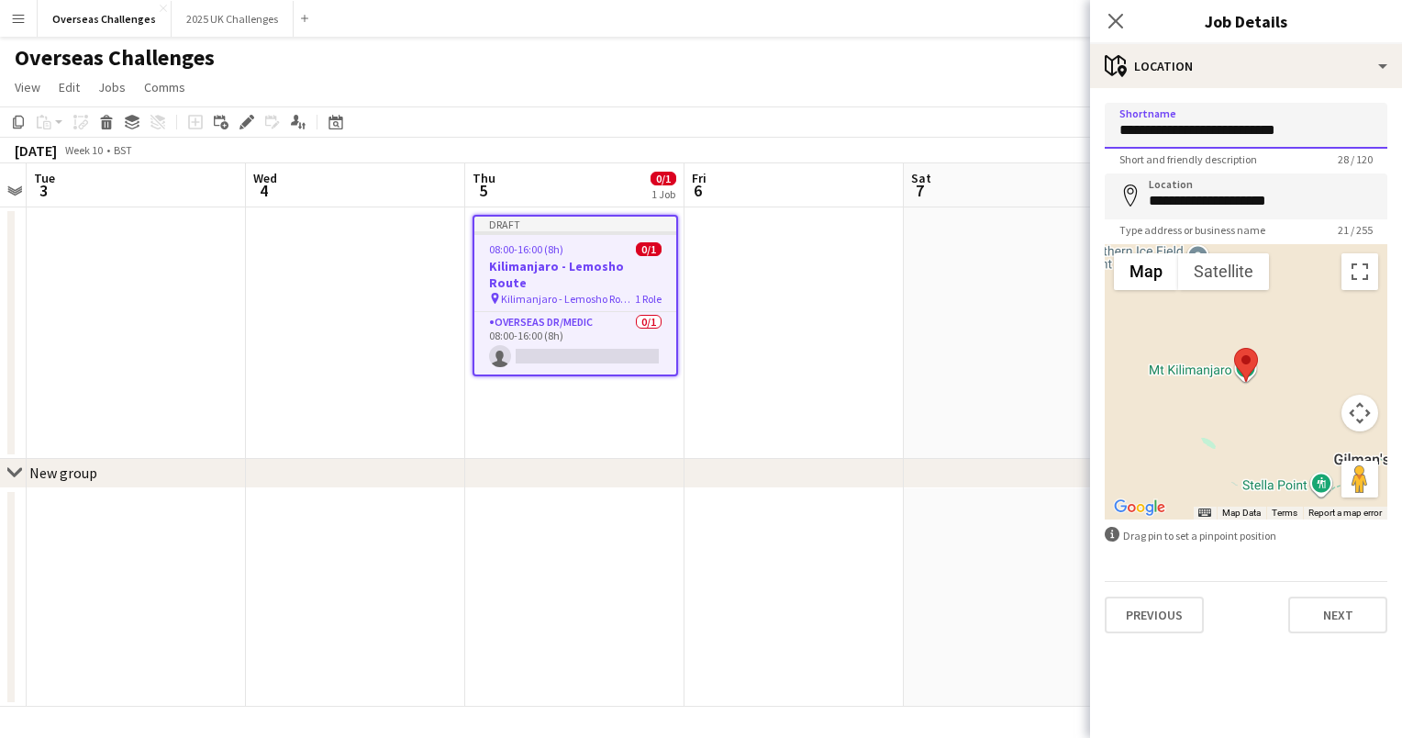
drag, startPoint x: 1313, startPoint y: 126, endPoint x: 1089, endPoint y: 127, distance: 223.9
click at [1089, 127] on body "Menu Boards Boards Boards All jobs Status Workforce Workforce My Workforce Recr…" at bounding box center [701, 369] width 1402 height 738
type input "**********"
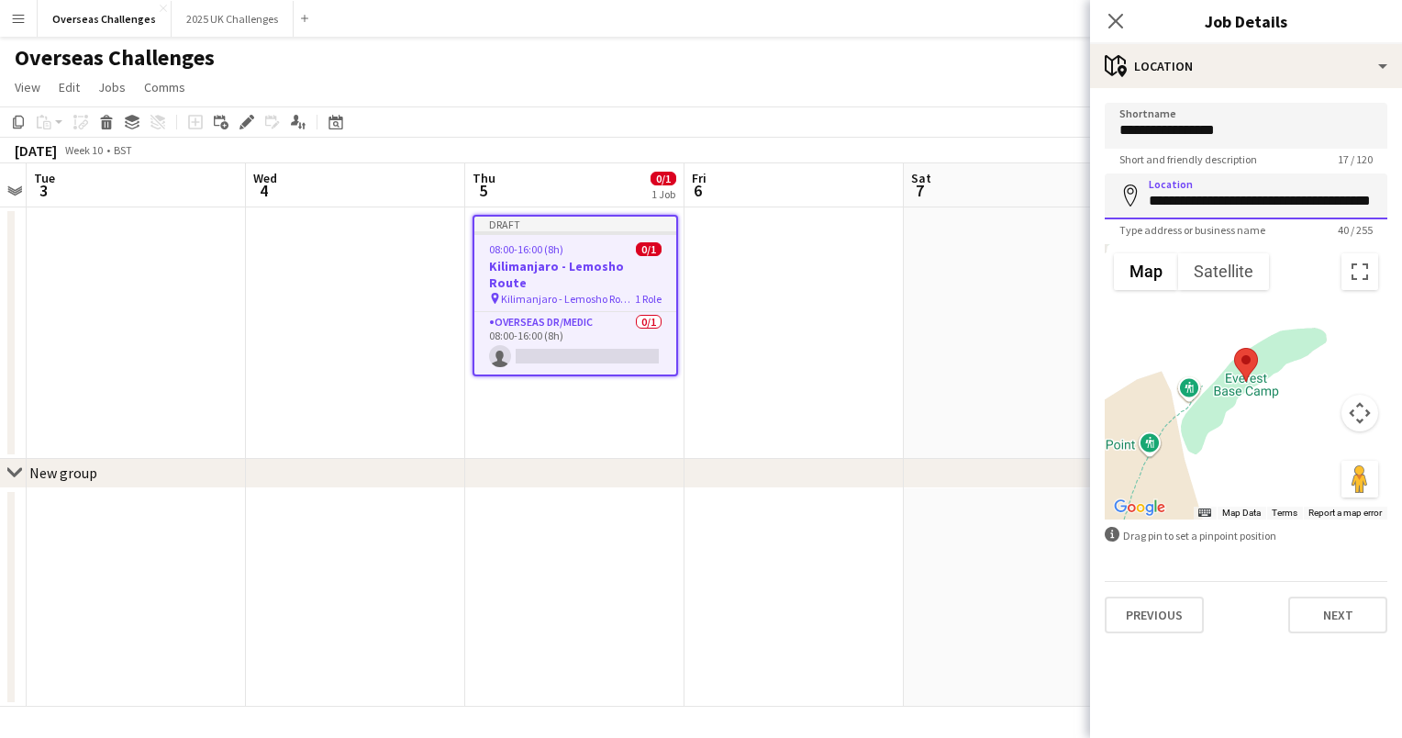
click at [1251, 195] on input "**********" at bounding box center [1246, 196] width 283 height 46
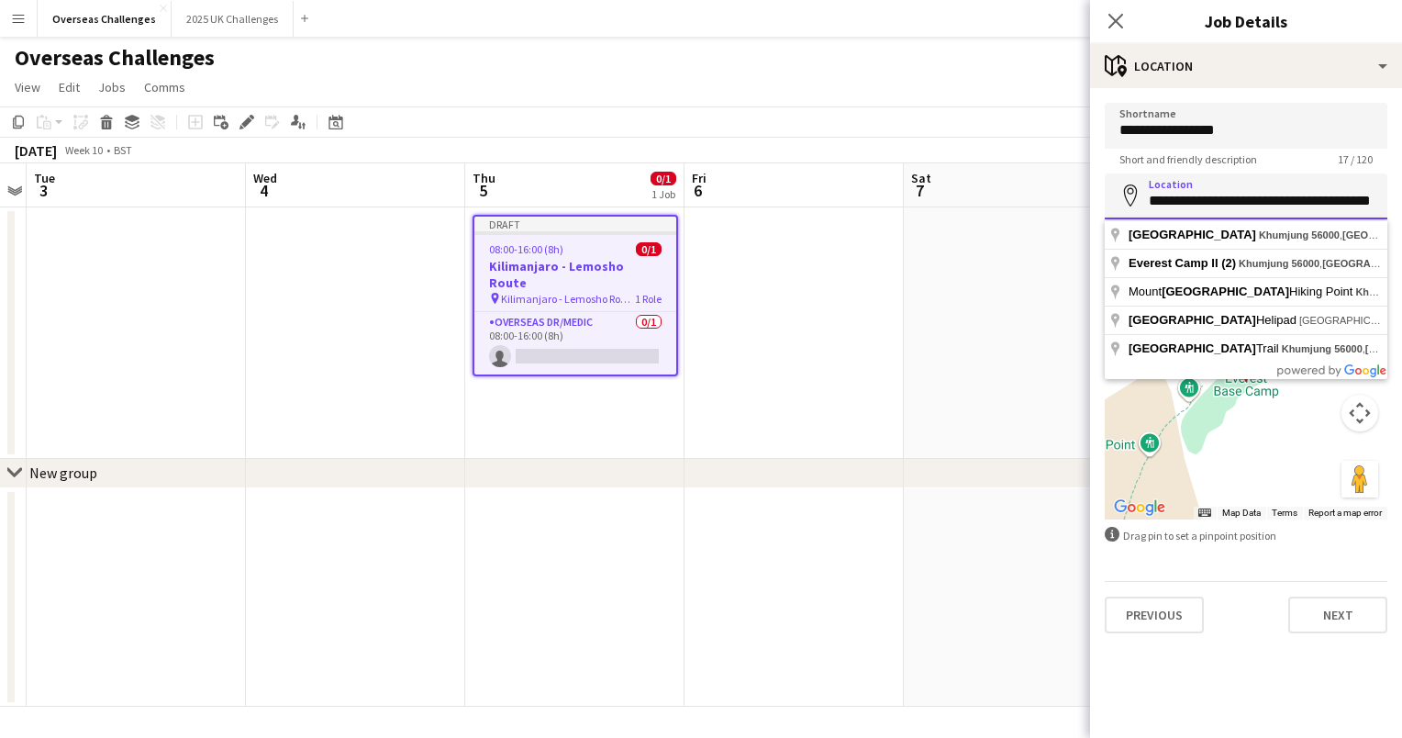
click at [1251, 195] on input "**********" at bounding box center [1246, 196] width 283 height 46
type input "**********"
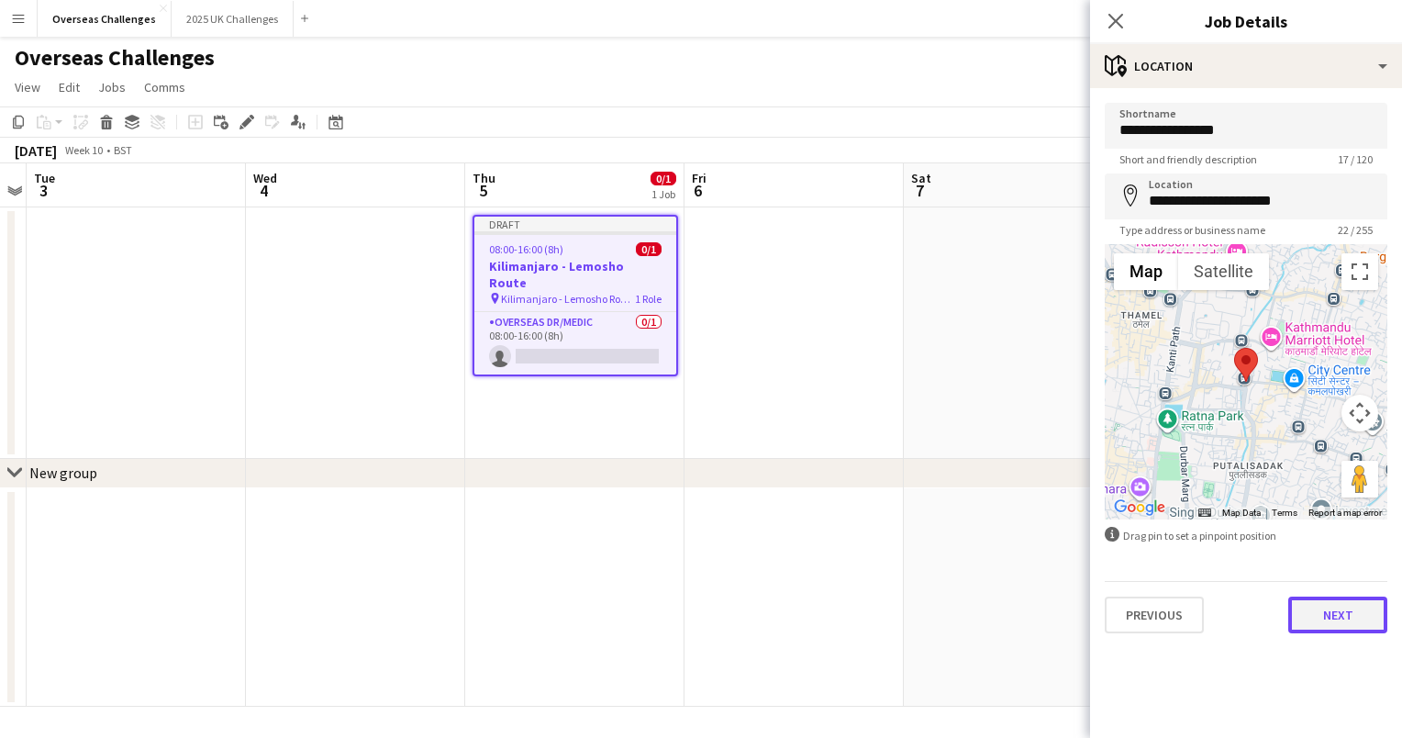
click at [1323, 606] on button "Next" at bounding box center [1337, 614] width 99 height 37
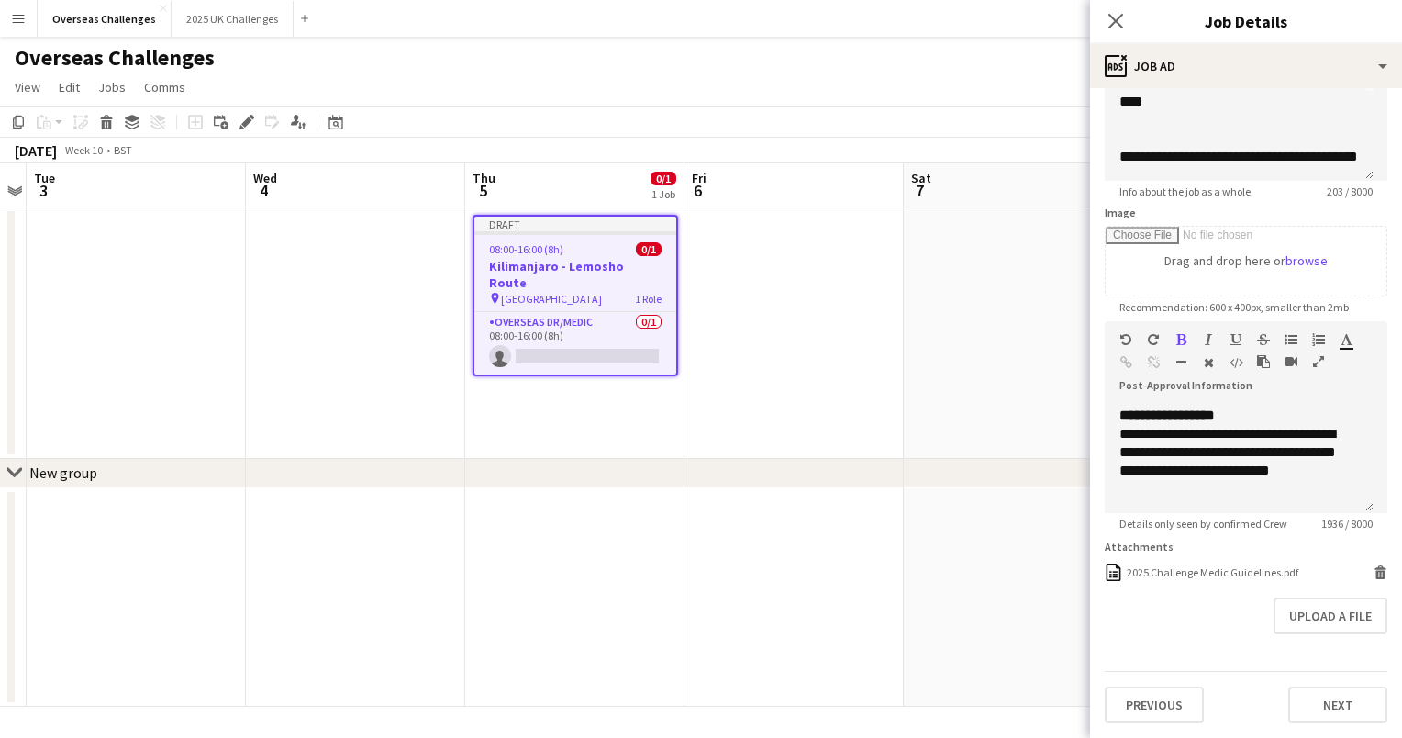
scroll to position [195, 0]
click at [1329, 698] on button "Next" at bounding box center [1337, 704] width 99 height 37
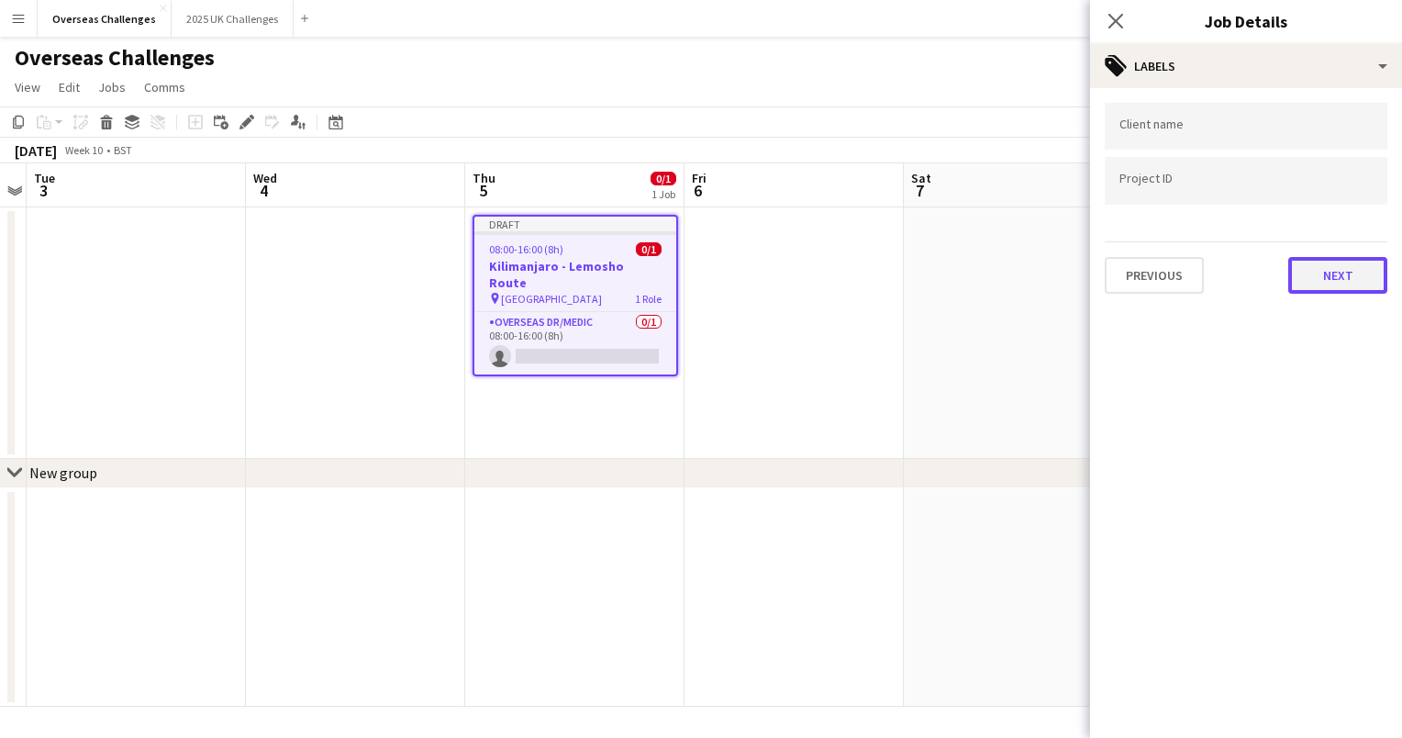
click at [1321, 280] on button "Next" at bounding box center [1337, 275] width 99 height 37
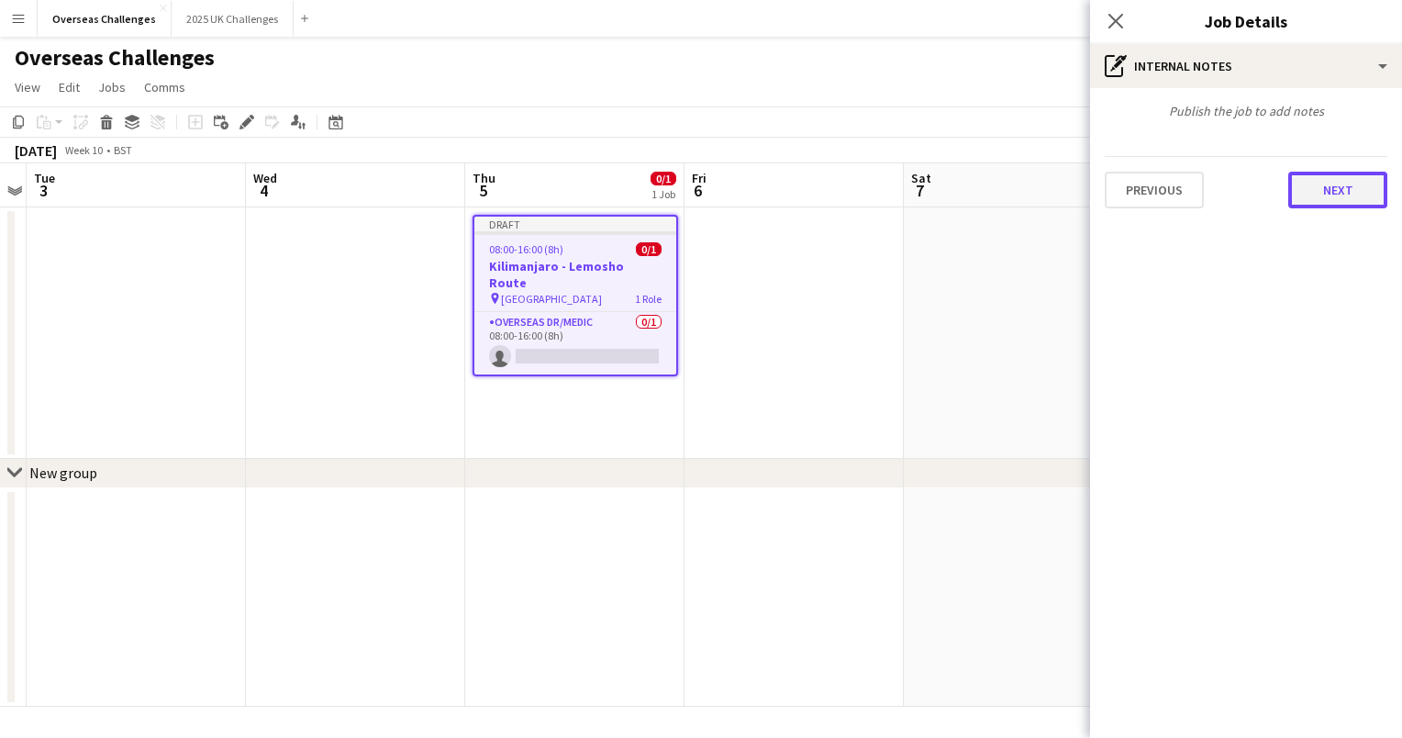
click at [1314, 198] on button "Next" at bounding box center [1337, 190] width 99 height 37
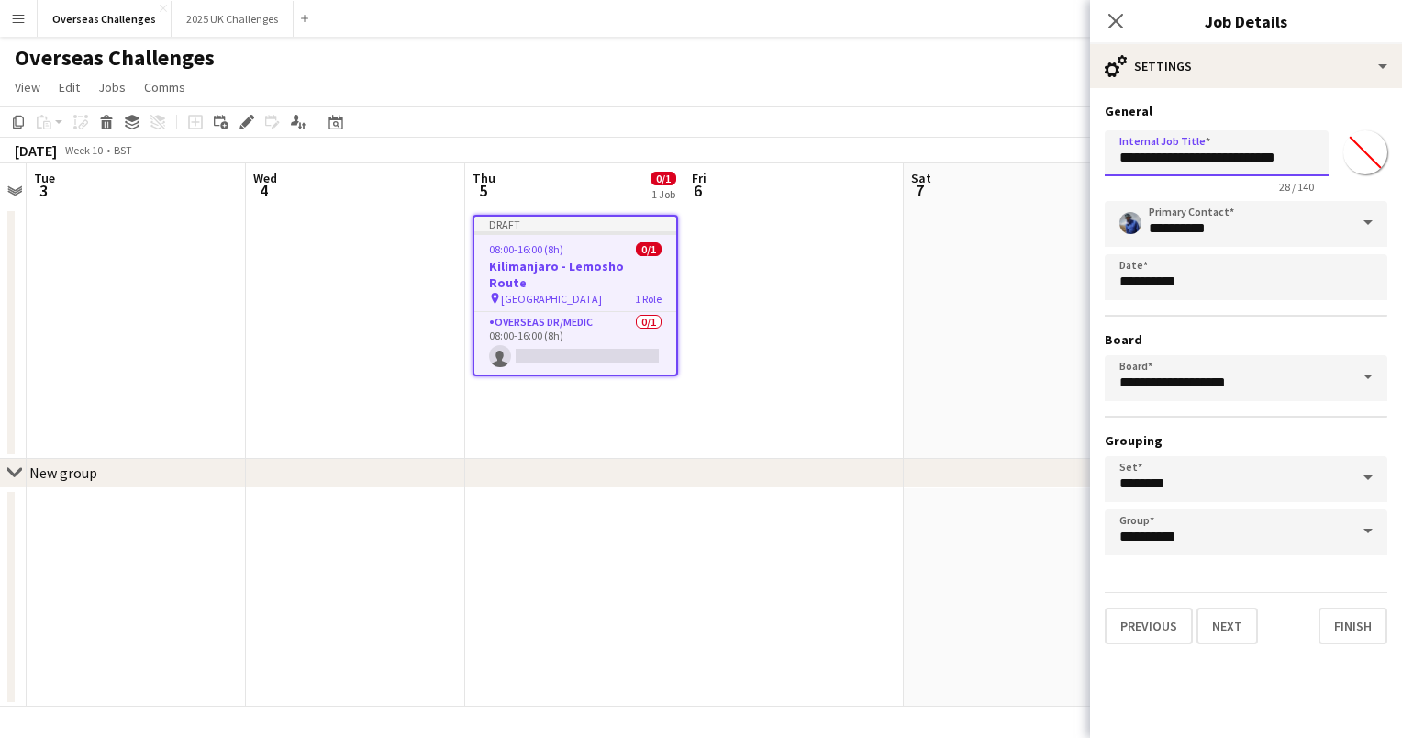
drag, startPoint x: 1296, startPoint y: 155, endPoint x: 1105, endPoint y: 170, distance: 191.4
click at [1105, 170] on input "**********" at bounding box center [1217, 153] width 224 height 46
type input "**********"
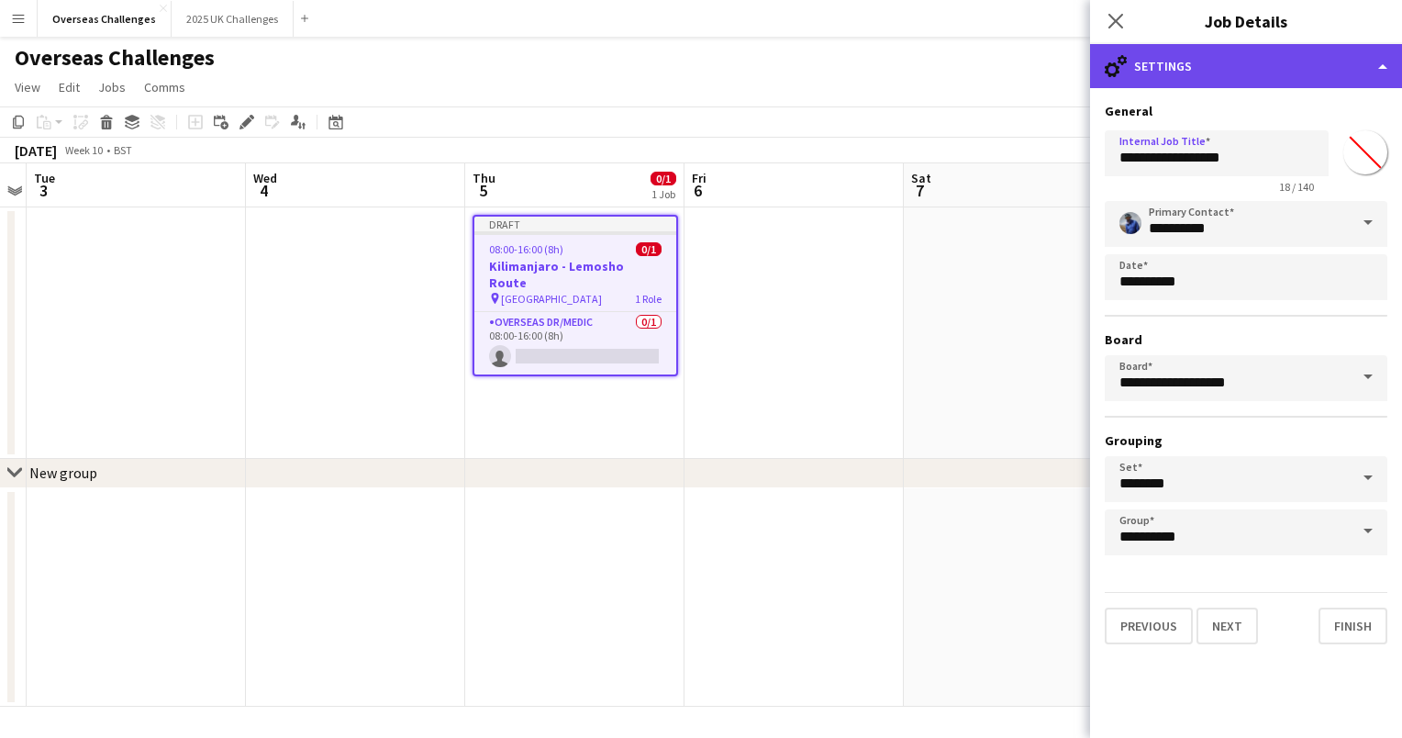
click at [1271, 64] on div "cog-double-3 Settings" at bounding box center [1246, 66] width 312 height 44
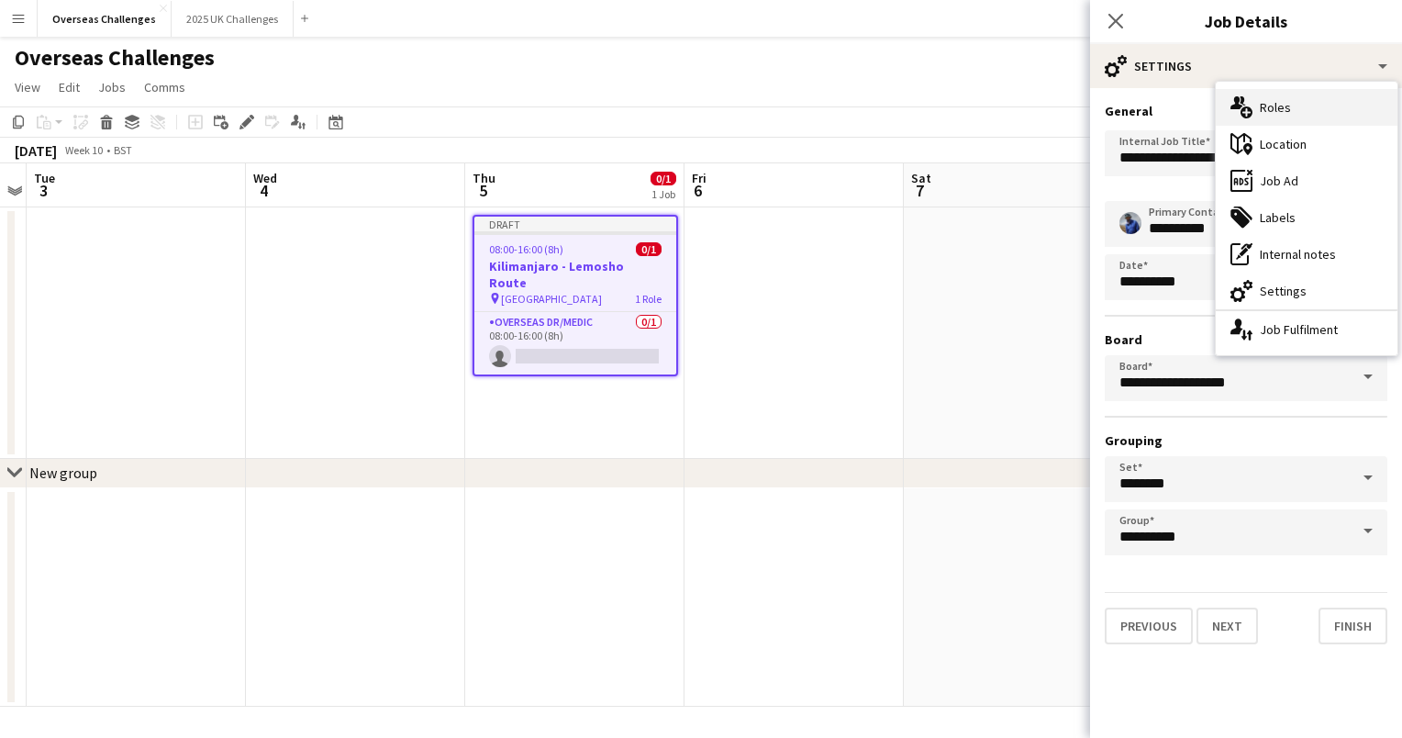
click at [1285, 110] on div "multiple-users-add Roles" at bounding box center [1307, 107] width 182 height 37
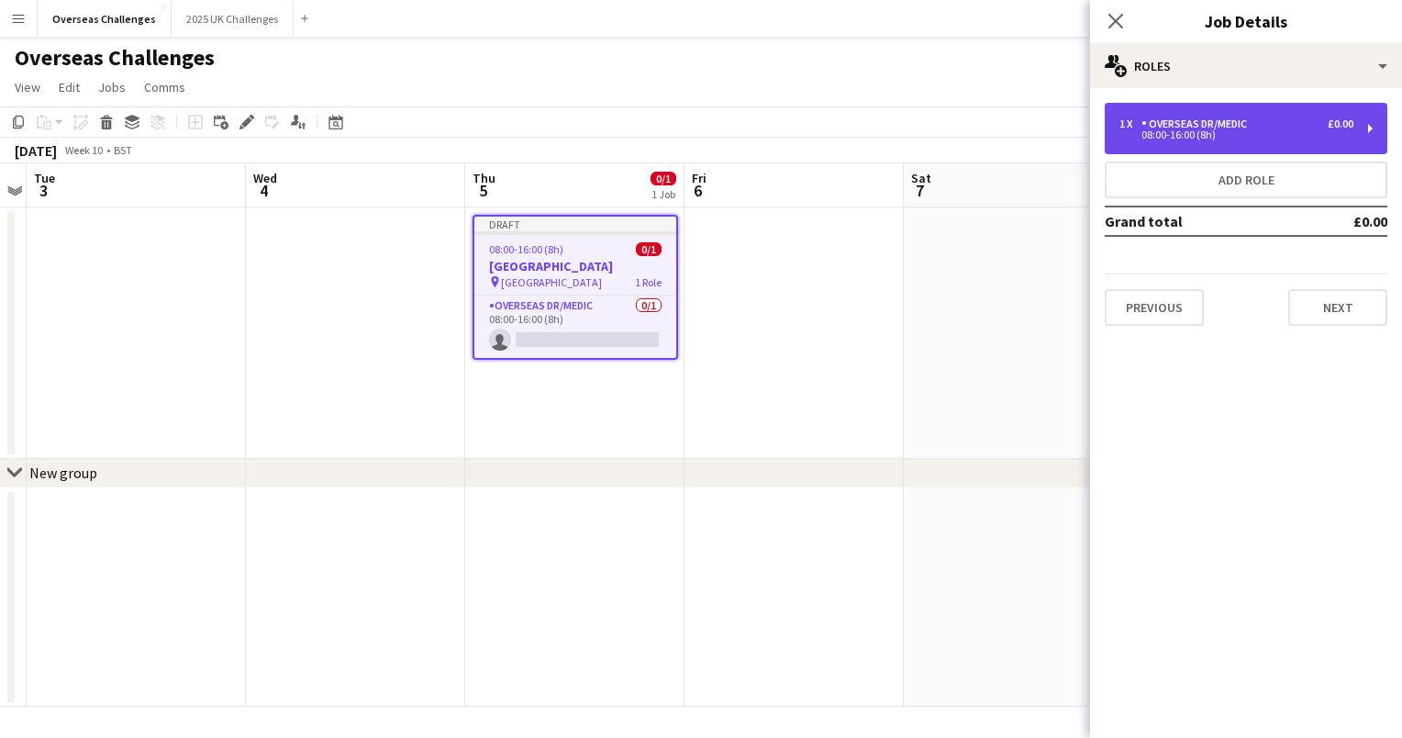
click at [1276, 121] on div "1 x Overseas Dr/Medic £0.00" at bounding box center [1236, 123] width 234 height 13
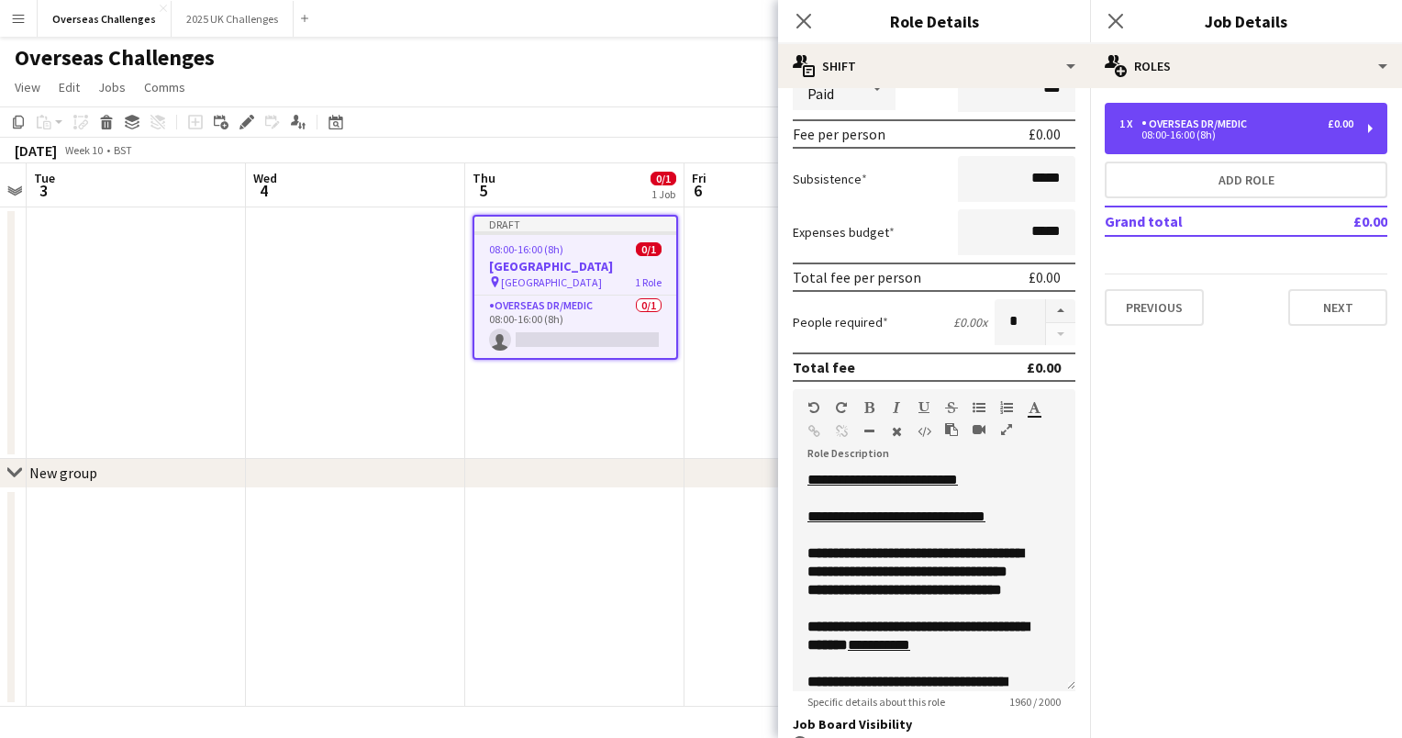
scroll to position [255, 0]
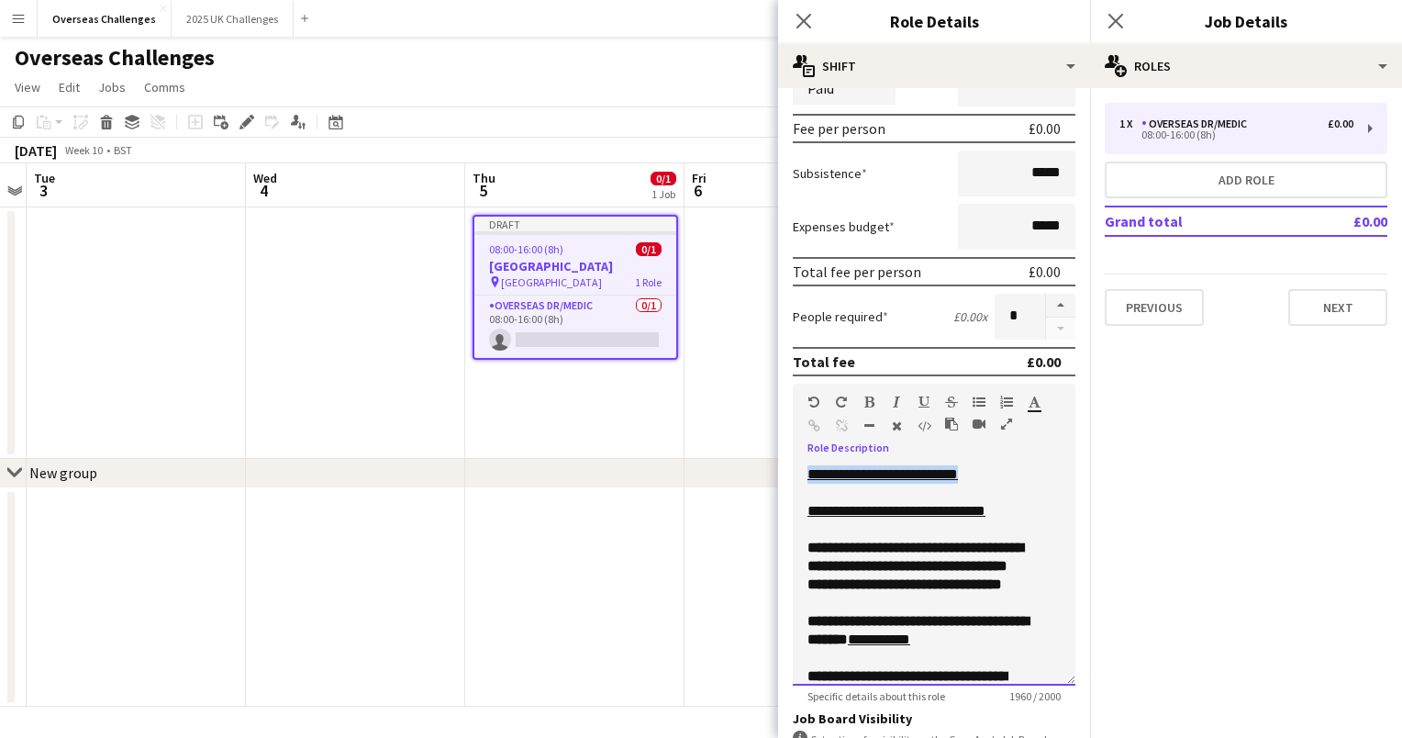
drag, startPoint x: 981, startPoint y: 477, endPoint x: 808, endPoint y: 474, distance: 172.5
click at [808, 474] on u "**********" at bounding box center [882, 474] width 150 height 14
click at [822, 509] on u "**********" at bounding box center [896, 511] width 178 height 14
drag, startPoint x: 833, startPoint y: 506, endPoint x: 878, endPoint y: 513, distance: 45.4
click at [878, 513] on u "**********" at bounding box center [893, 511] width 172 height 14
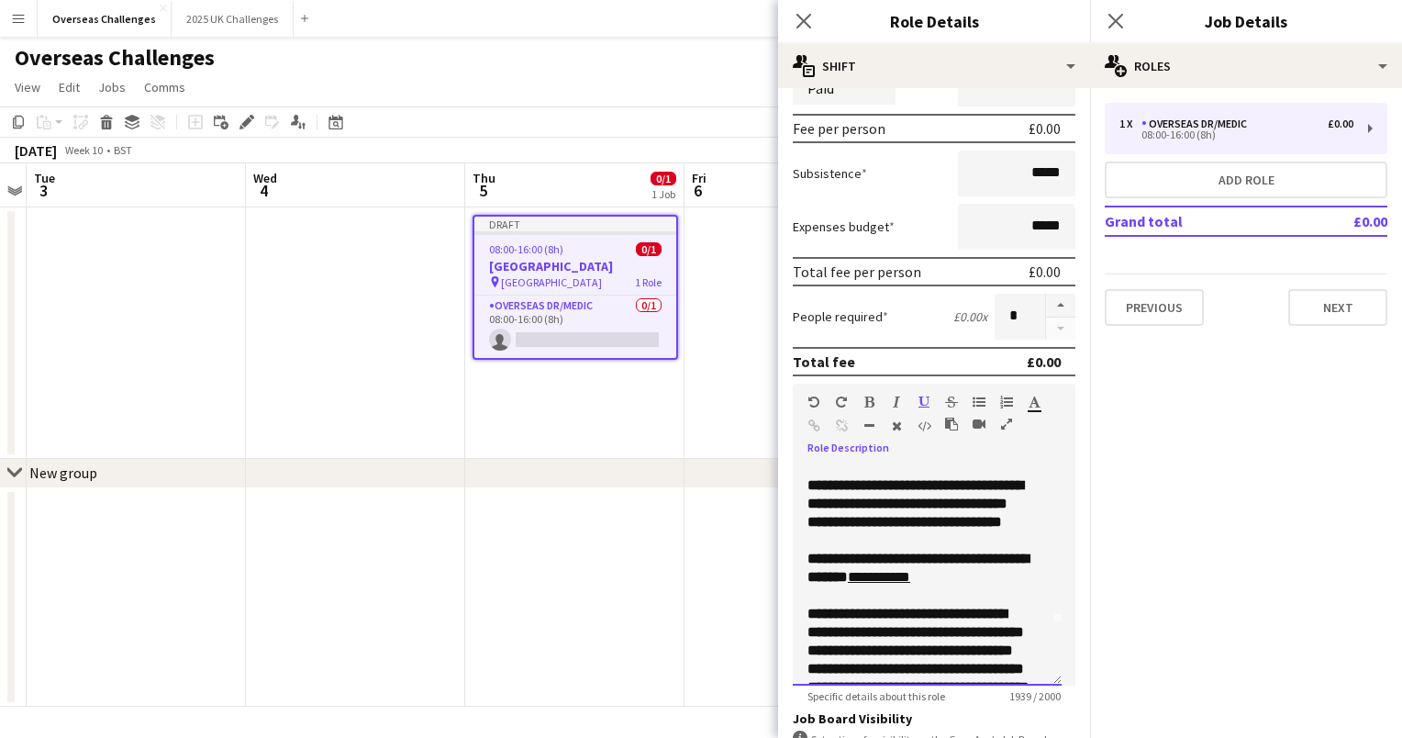
scroll to position [73, 0]
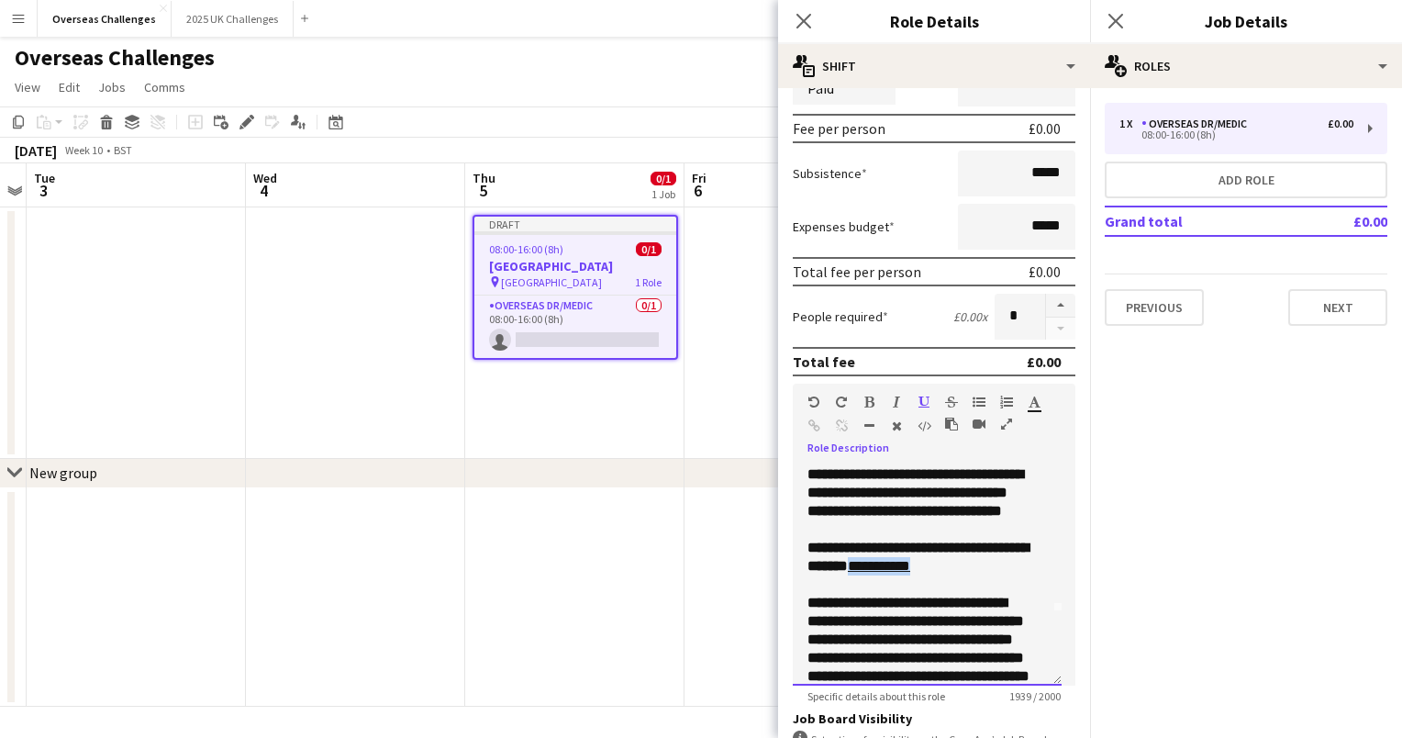
drag, startPoint x: 975, startPoint y: 584, endPoint x: 912, endPoint y: 582, distance: 63.4
click at [910, 573] on link "**********" at bounding box center [879, 566] width 62 height 14
click at [901, 573] on b "**********" at bounding box center [917, 556] width 221 height 32
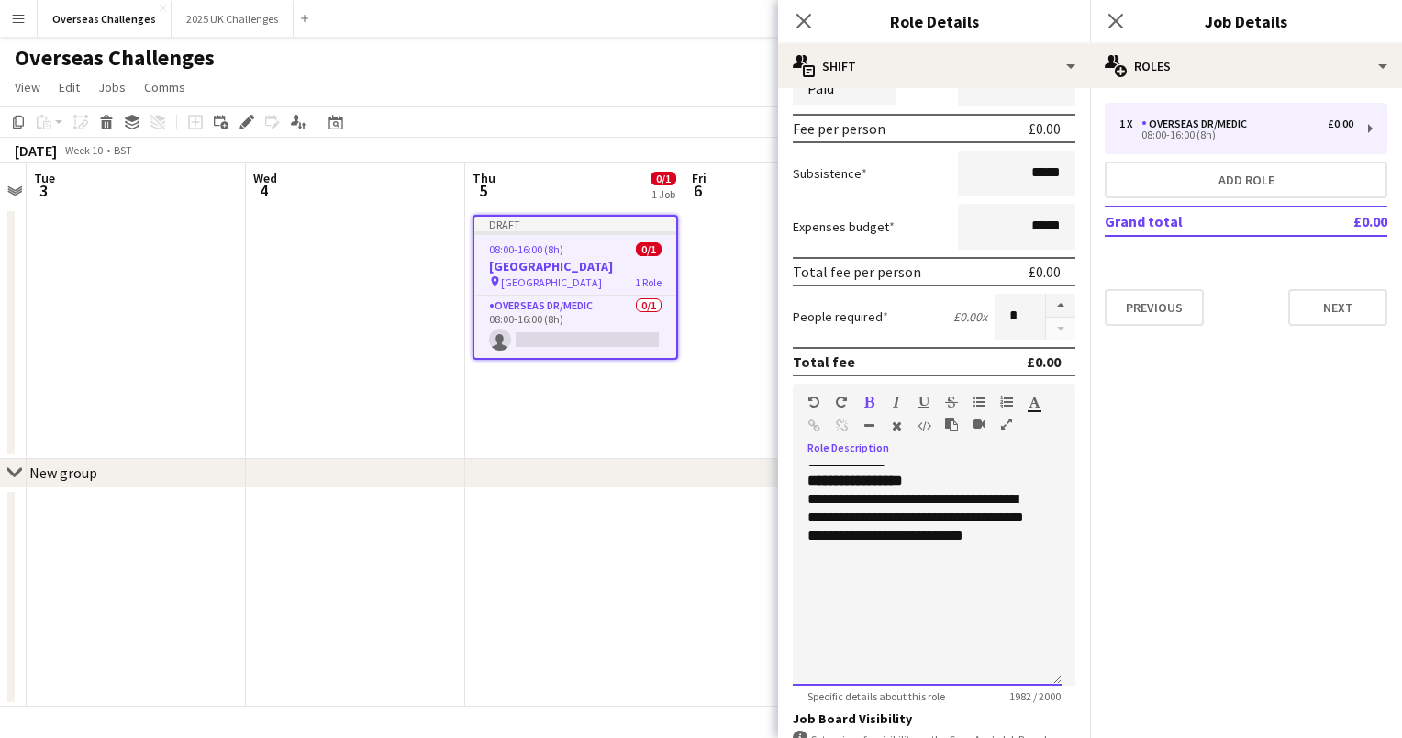
scroll to position [1188, 0]
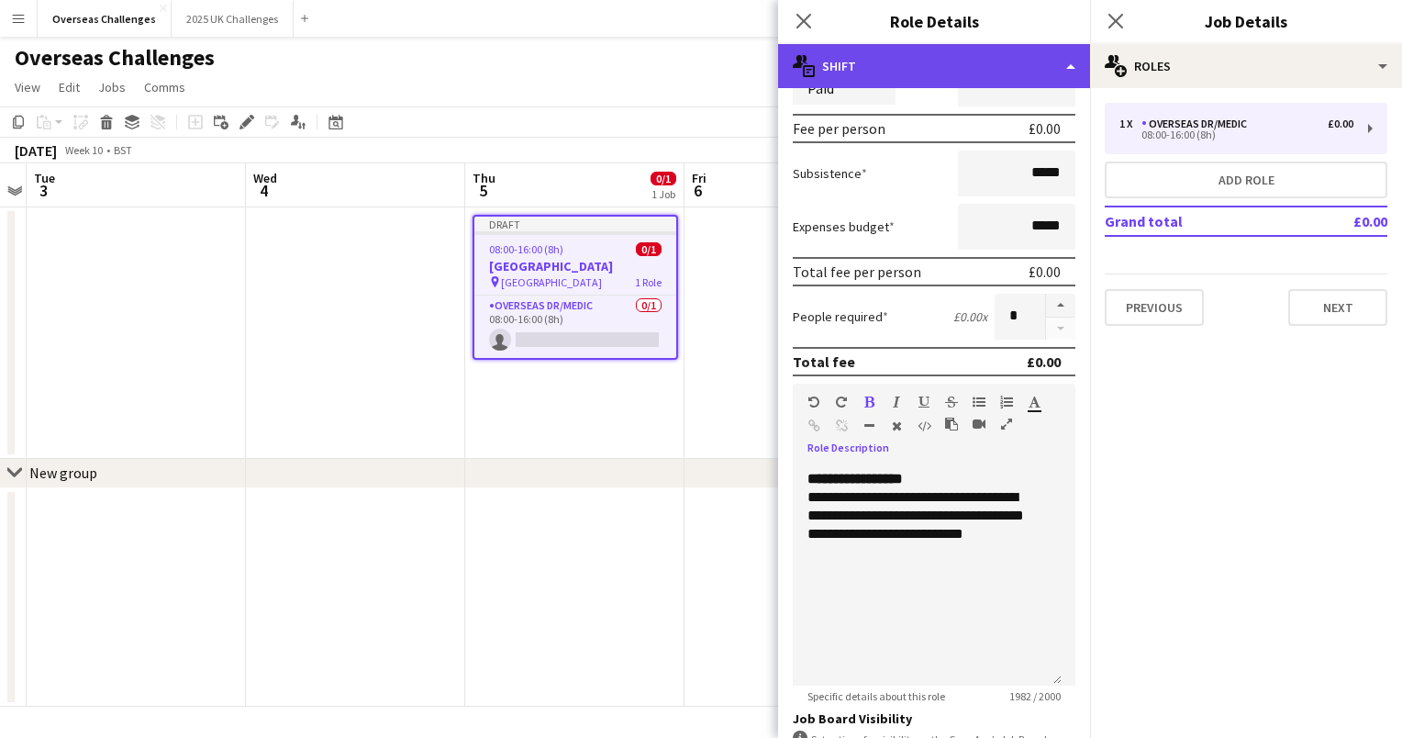
click at [1058, 66] on div "multiple-actions-text Shift" at bounding box center [934, 66] width 312 height 44
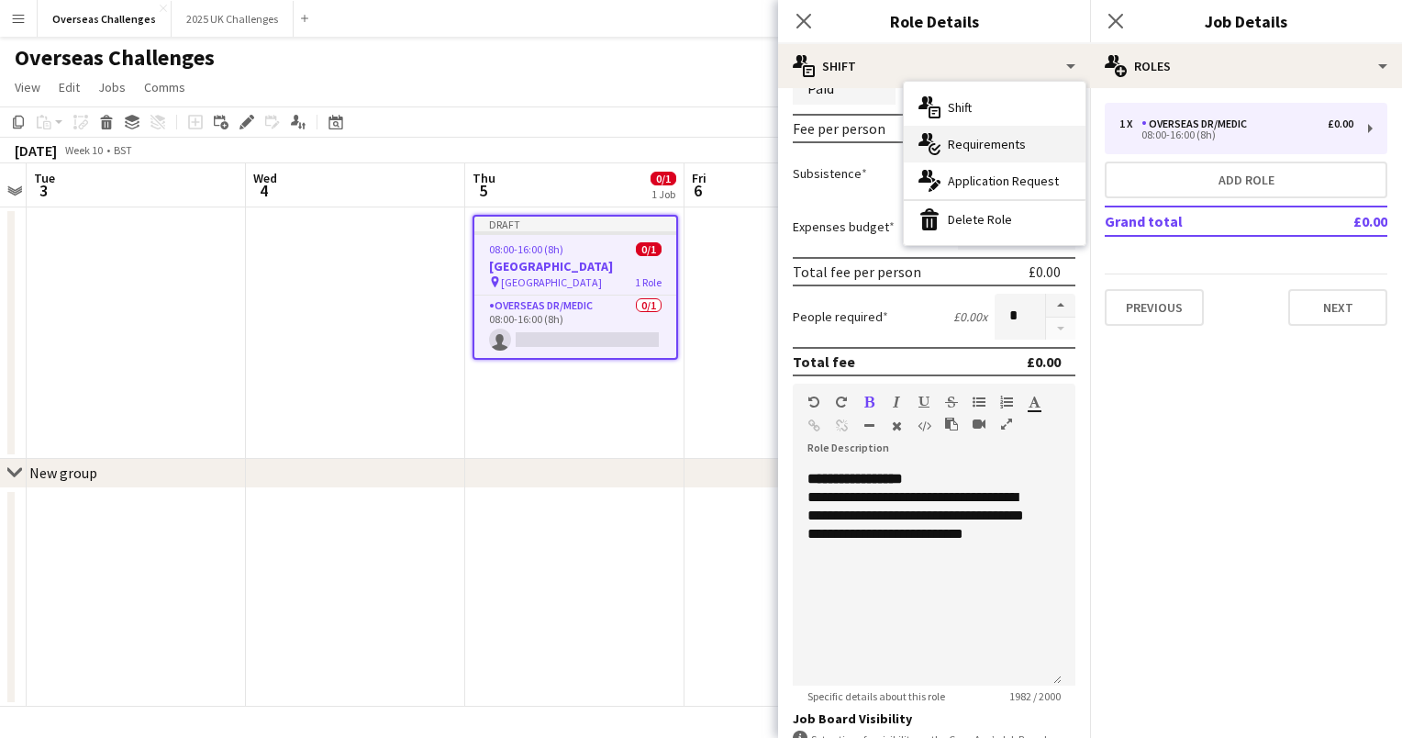
click at [1030, 135] on div "multiple-actions-check-2 Requirements" at bounding box center [995, 144] width 182 height 37
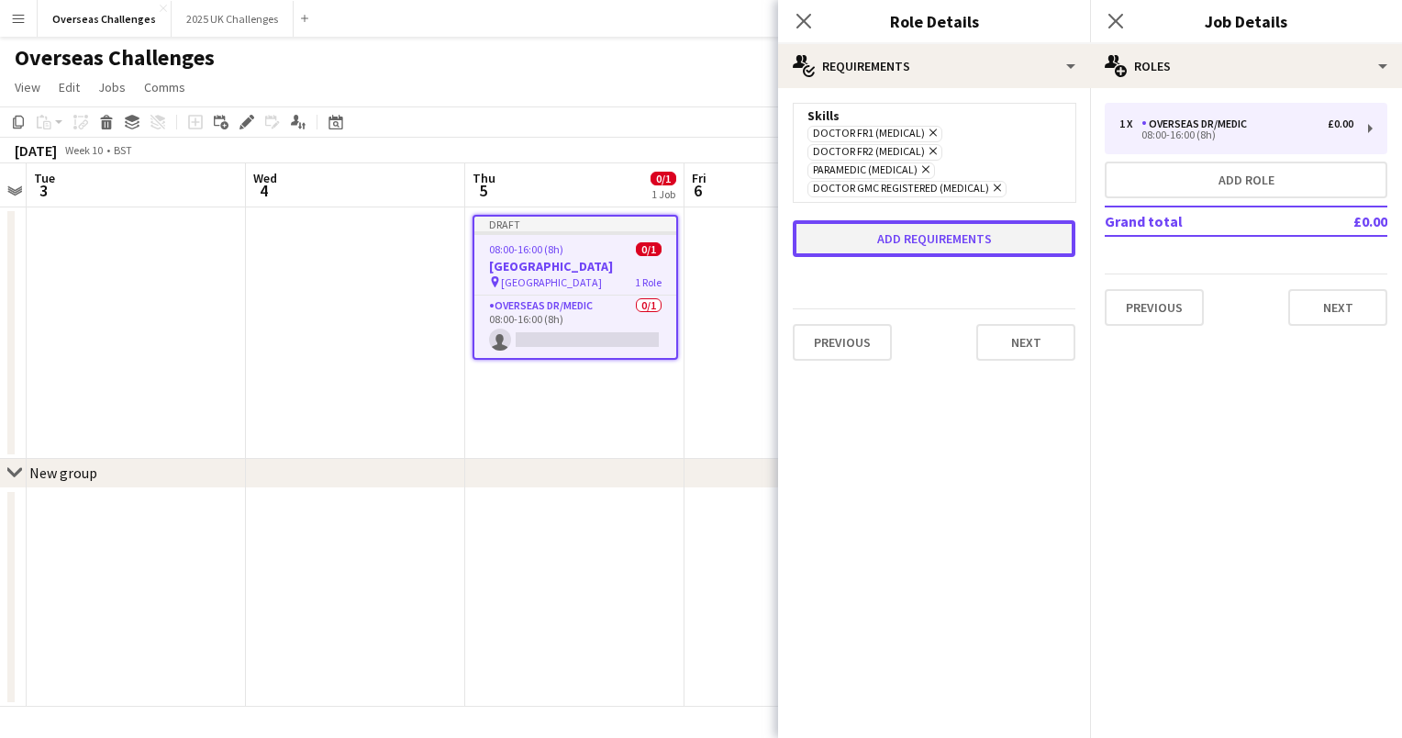
click at [981, 232] on button "Add requirements" at bounding box center [934, 238] width 283 height 37
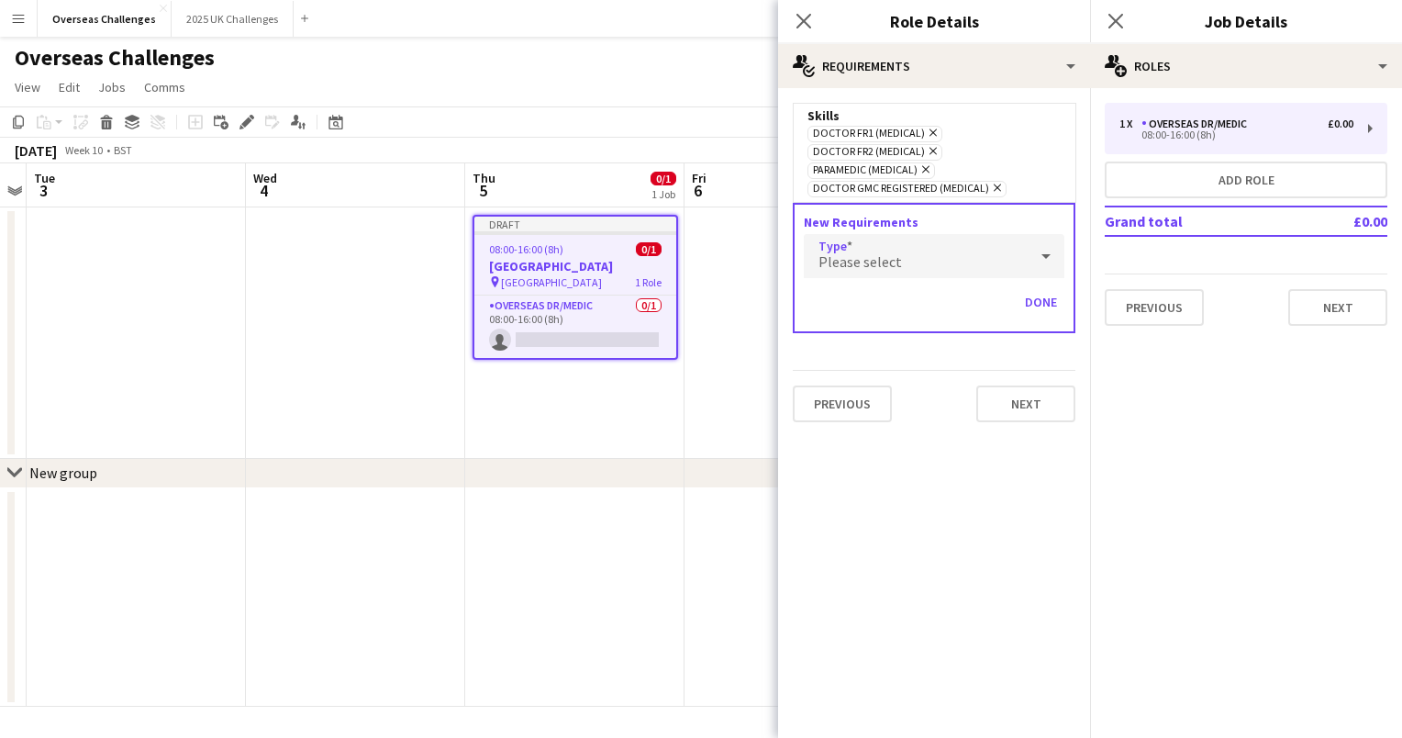
click at [958, 253] on div "Please select" at bounding box center [916, 256] width 224 height 44
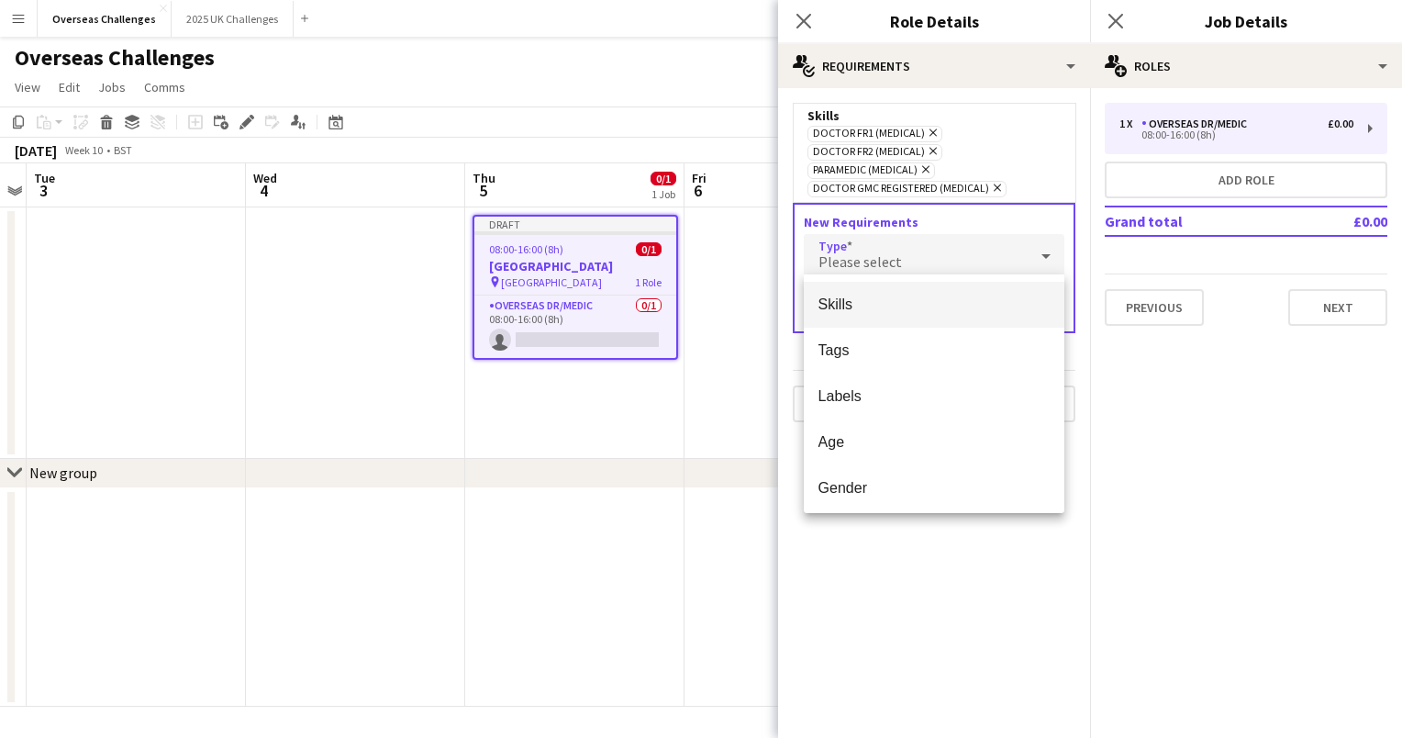
click at [936, 306] on span "Skills" at bounding box center [934, 303] width 232 height 17
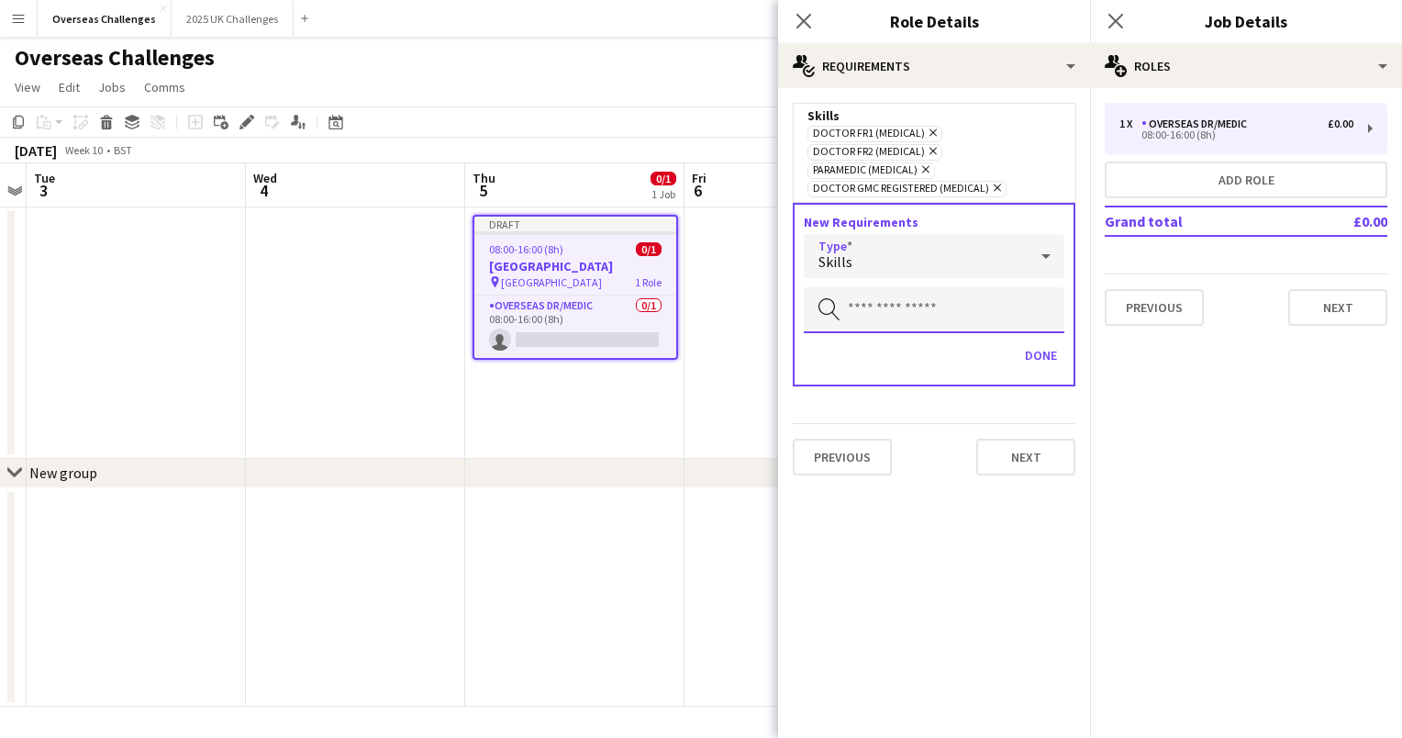
click at [936, 306] on input "text" at bounding box center [934, 310] width 261 height 46
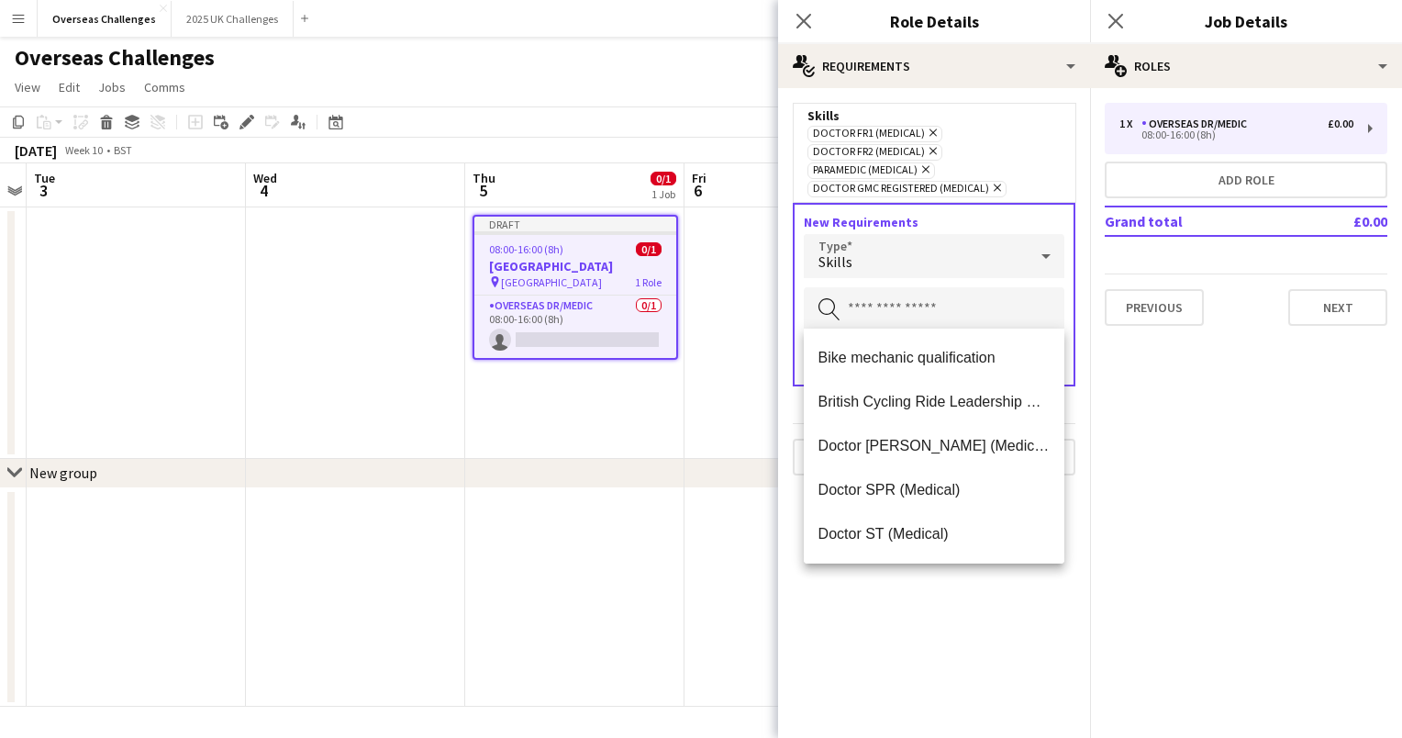
scroll to position [142, 0]
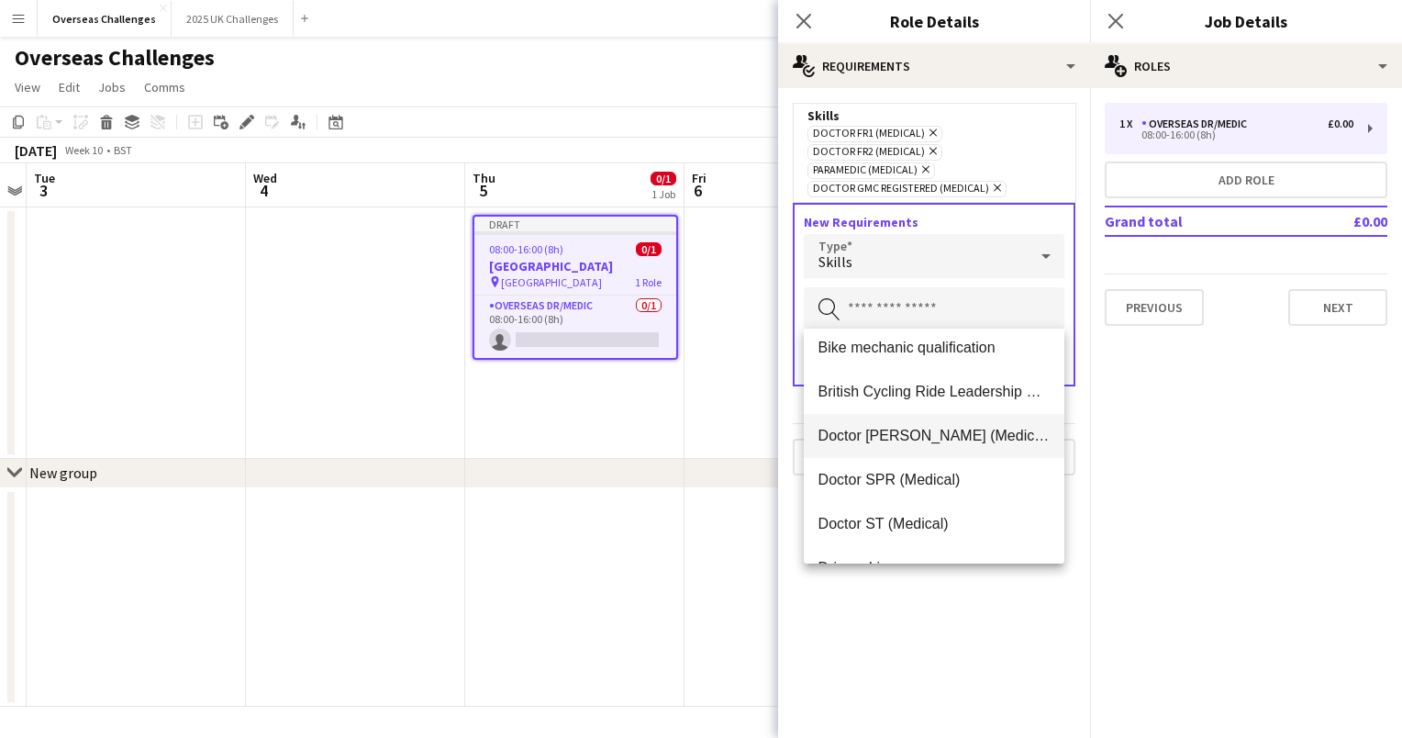
click at [989, 437] on span "Doctor [PERSON_NAME] (Medical)" at bounding box center [934, 435] width 232 height 17
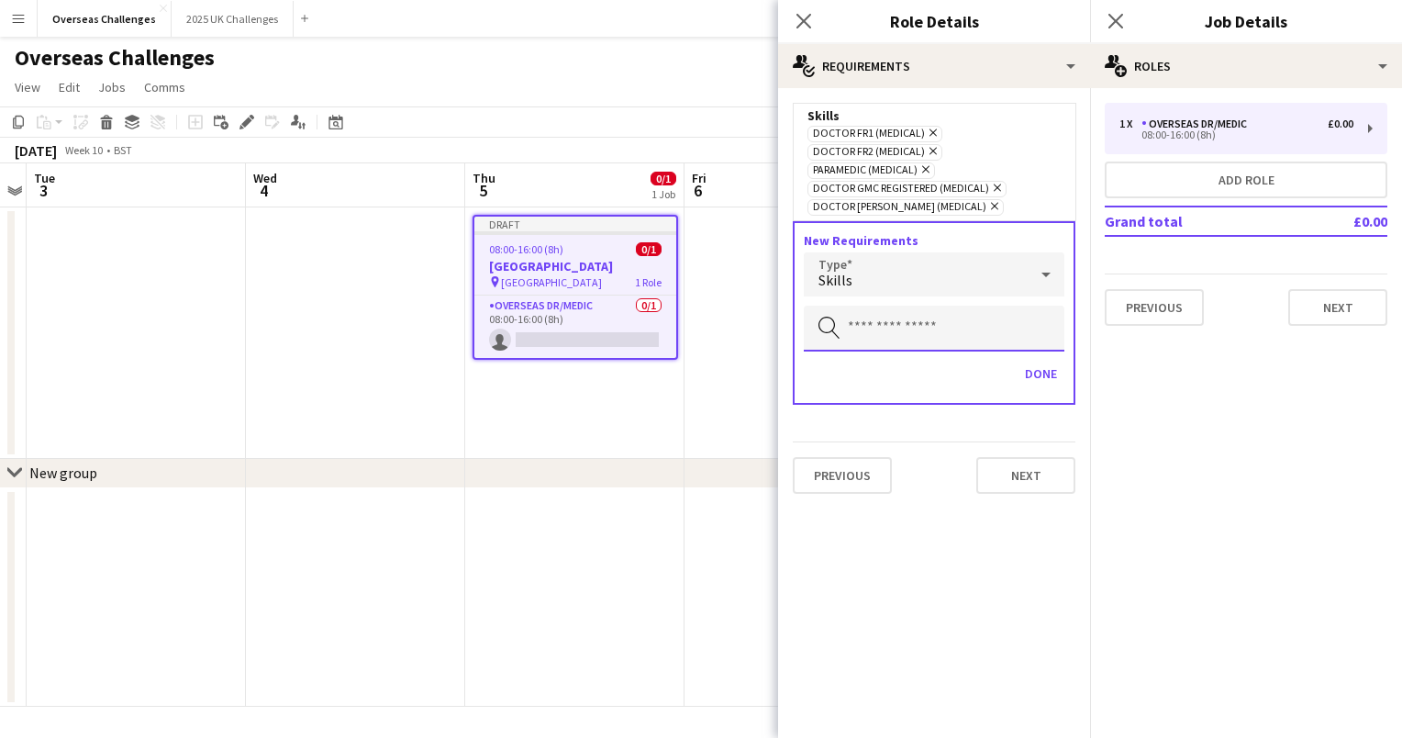
click at [970, 317] on input "text" at bounding box center [934, 329] width 261 height 46
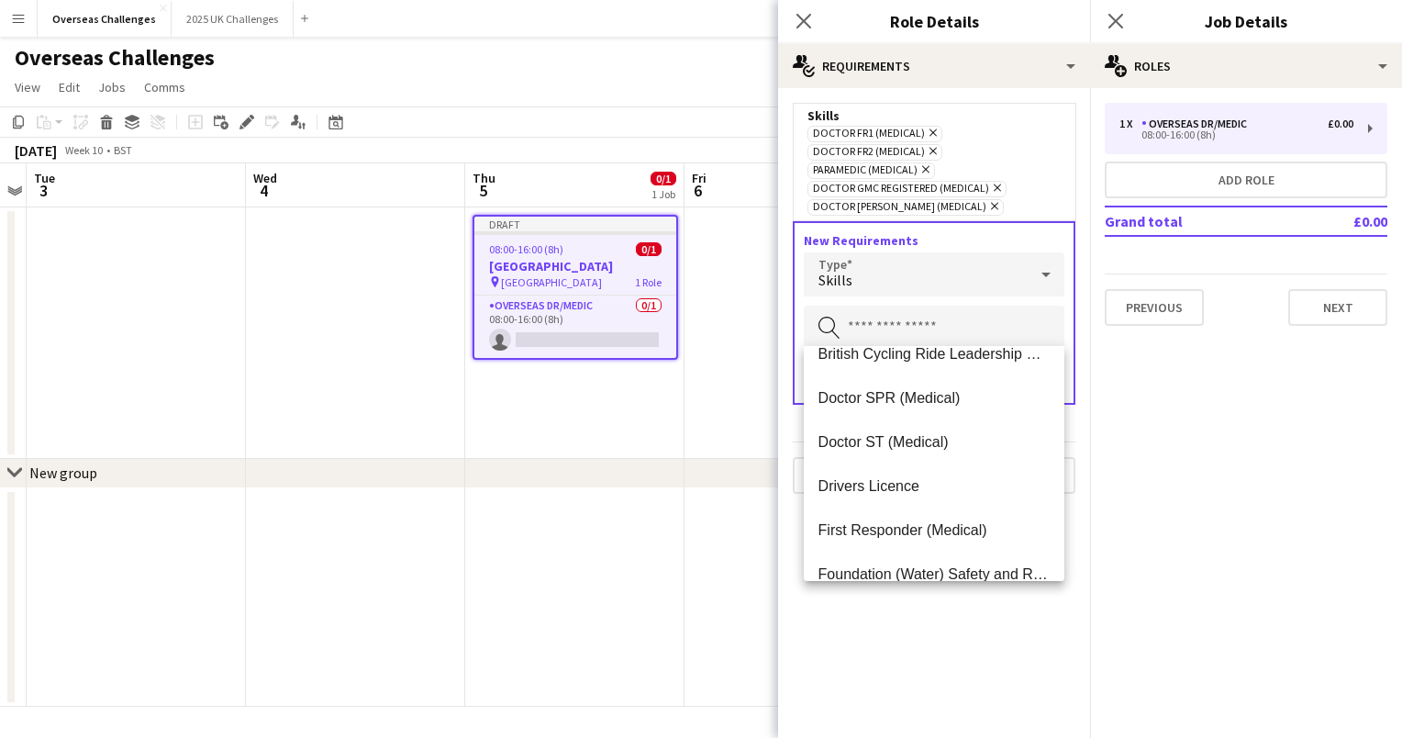
scroll to position [206, 0]
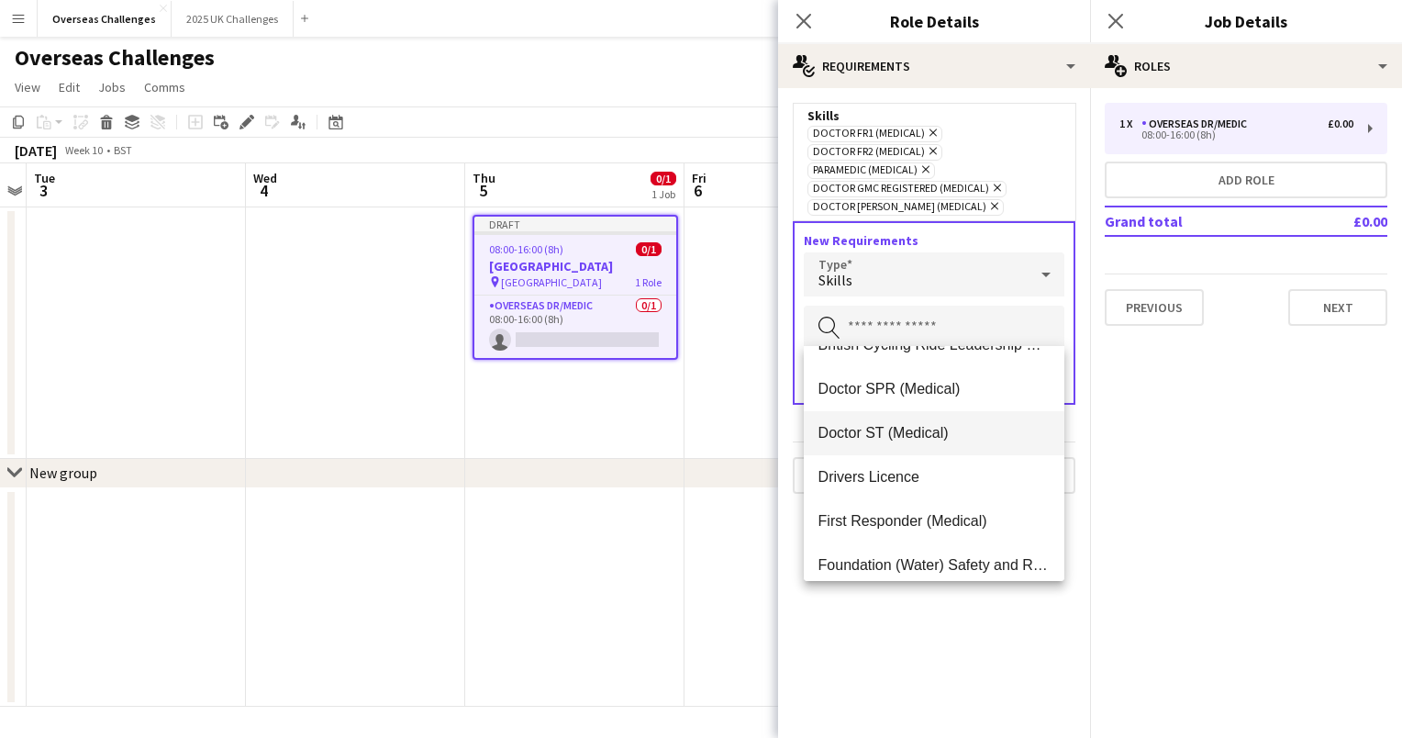
click at [984, 429] on span "Doctor ST (Medical)" at bounding box center [934, 432] width 232 height 17
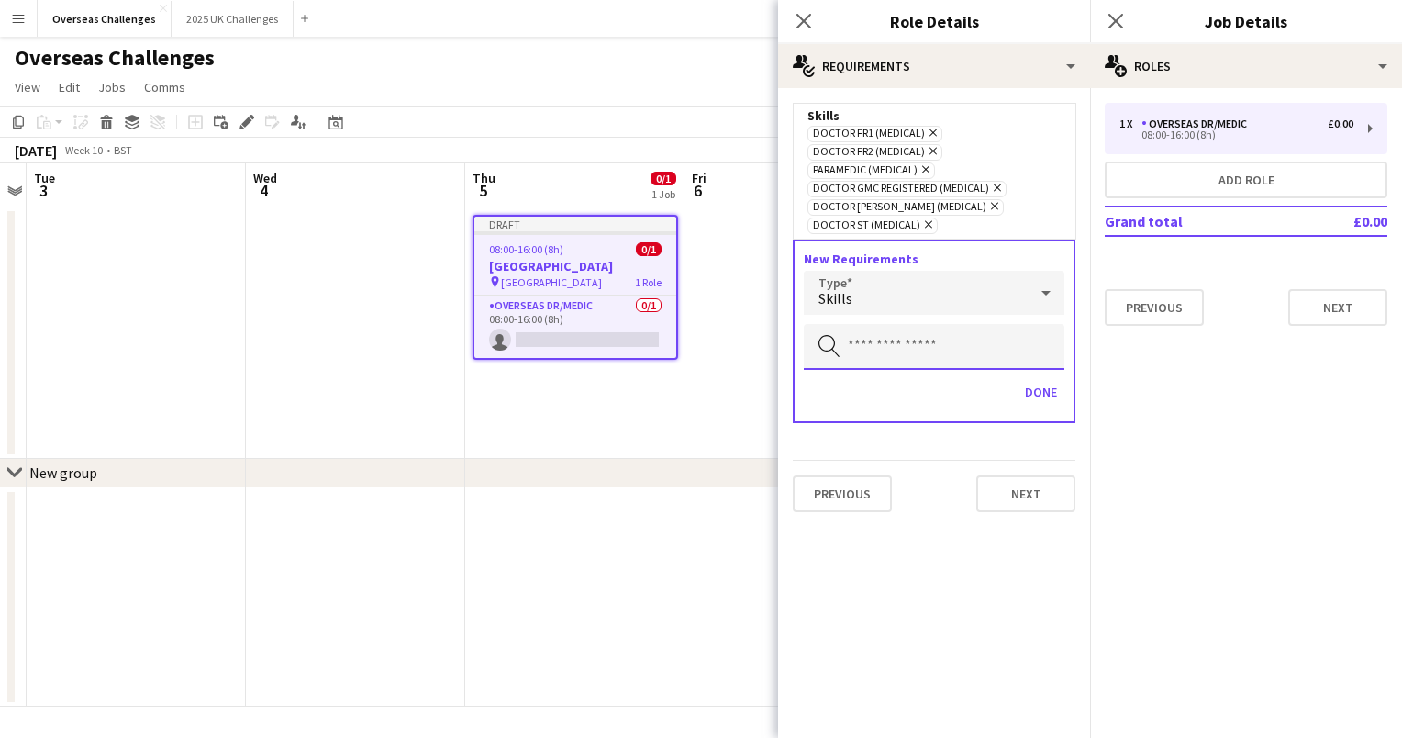
click at [959, 341] on input "text" at bounding box center [934, 347] width 261 height 46
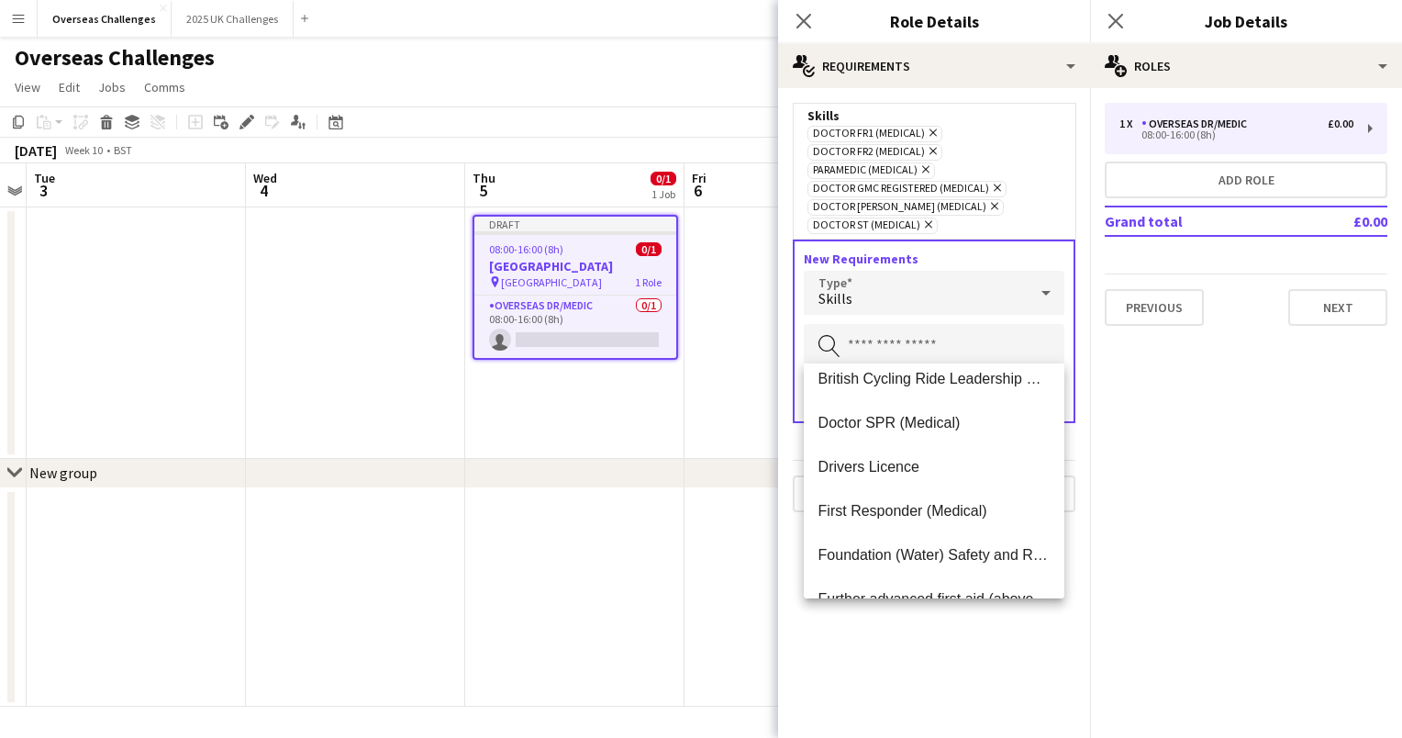
scroll to position [203, 0]
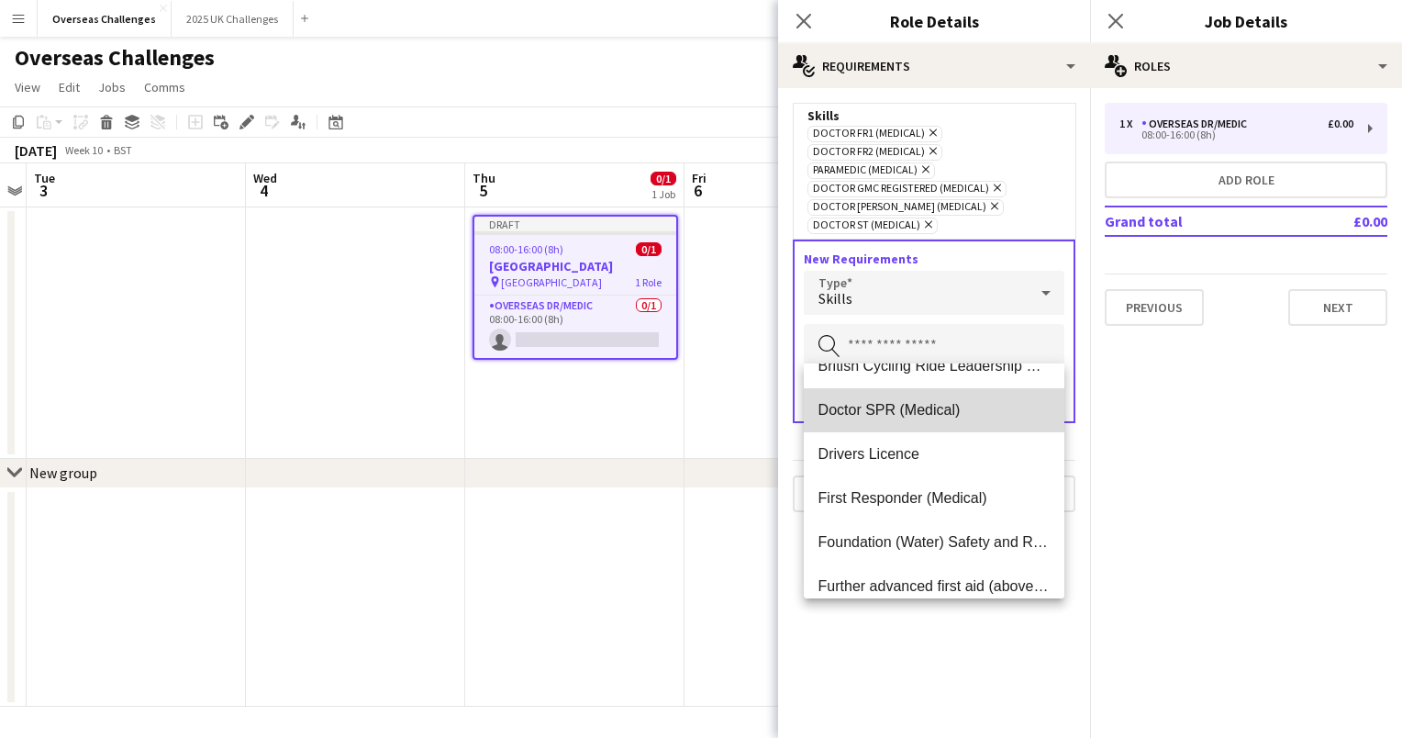
click at [1005, 418] on mat-option "Doctor SPR (Medical)" at bounding box center [934, 410] width 261 height 44
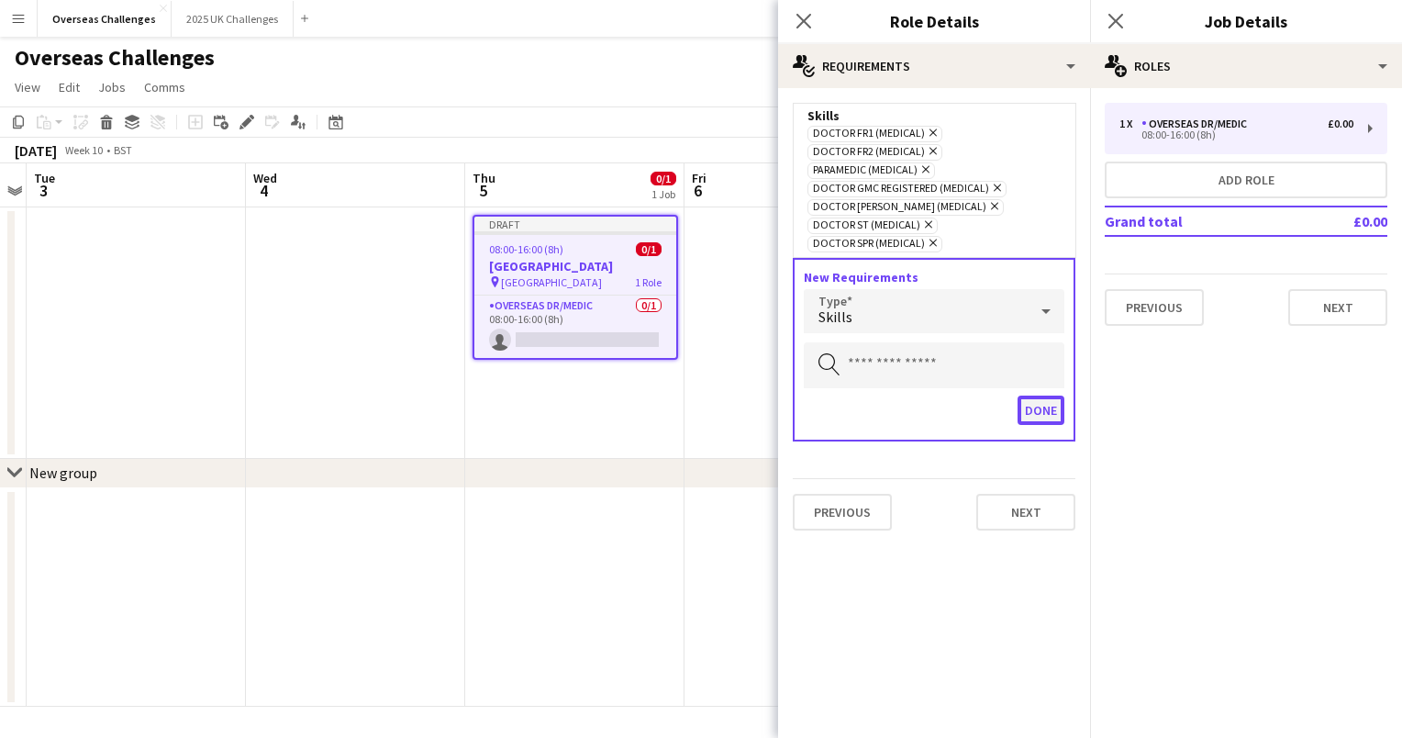
click at [1042, 403] on button "Done" at bounding box center [1041, 409] width 47 height 29
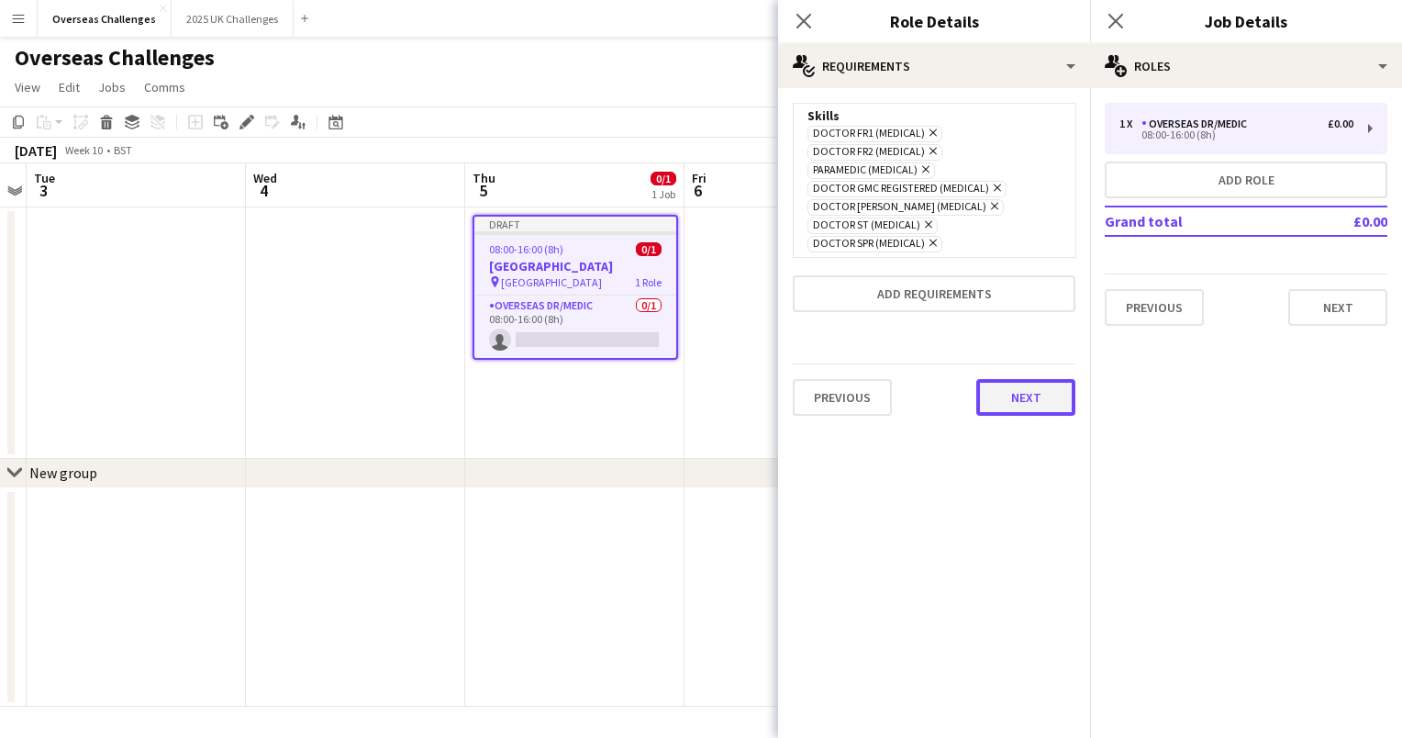
click at [1034, 393] on button "Next" at bounding box center [1025, 397] width 99 height 37
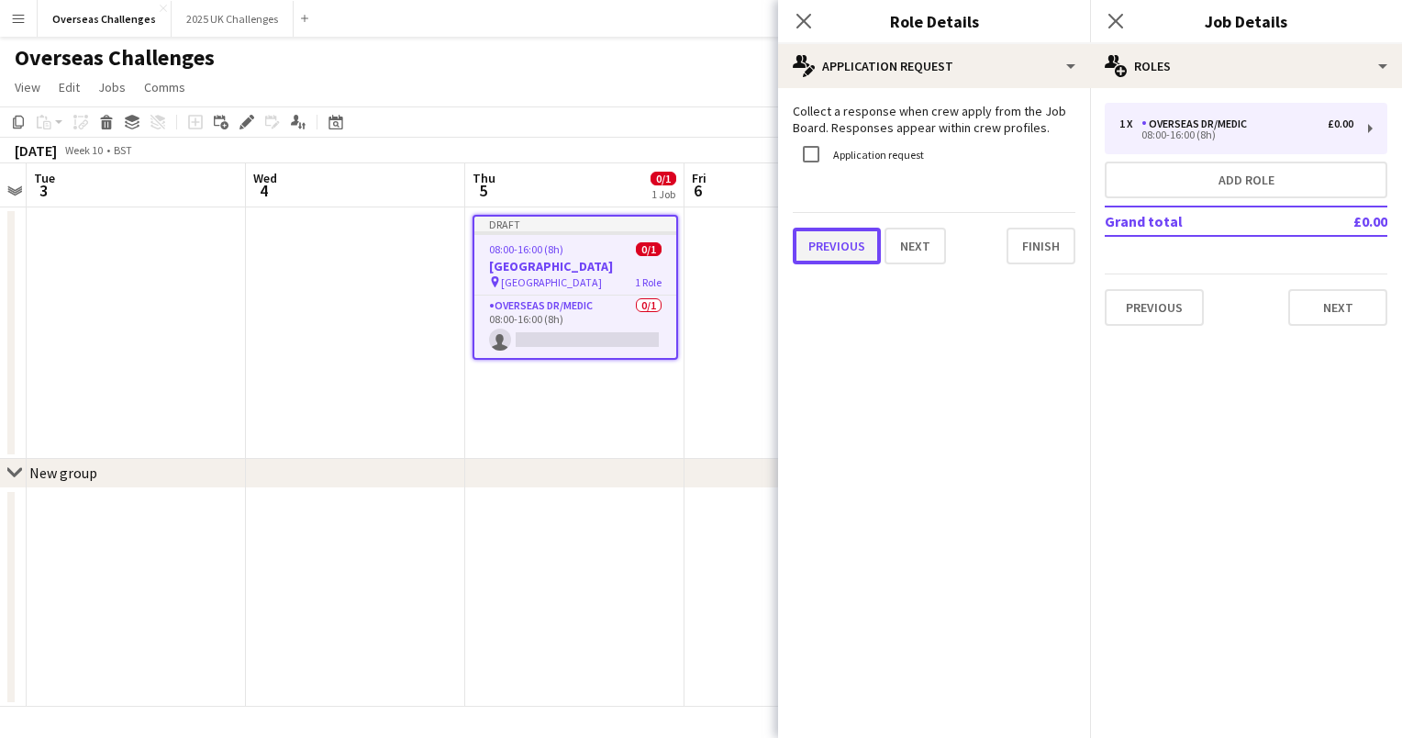
click at [850, 236] on button "Previous" at bounding box center [837, 246] width 88 height 37
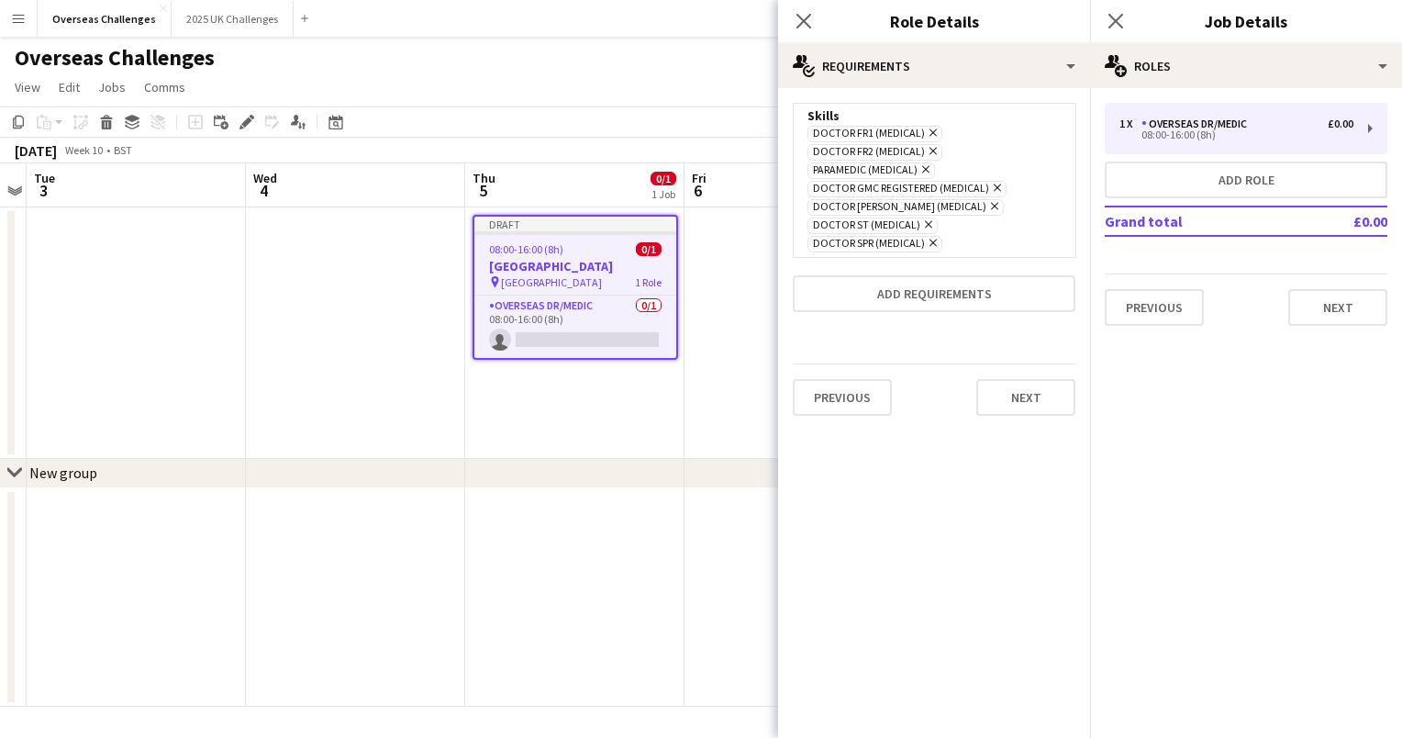
click at [925, 165] on icon "Remove" at bounding box center [924, 169] width 12 height 12
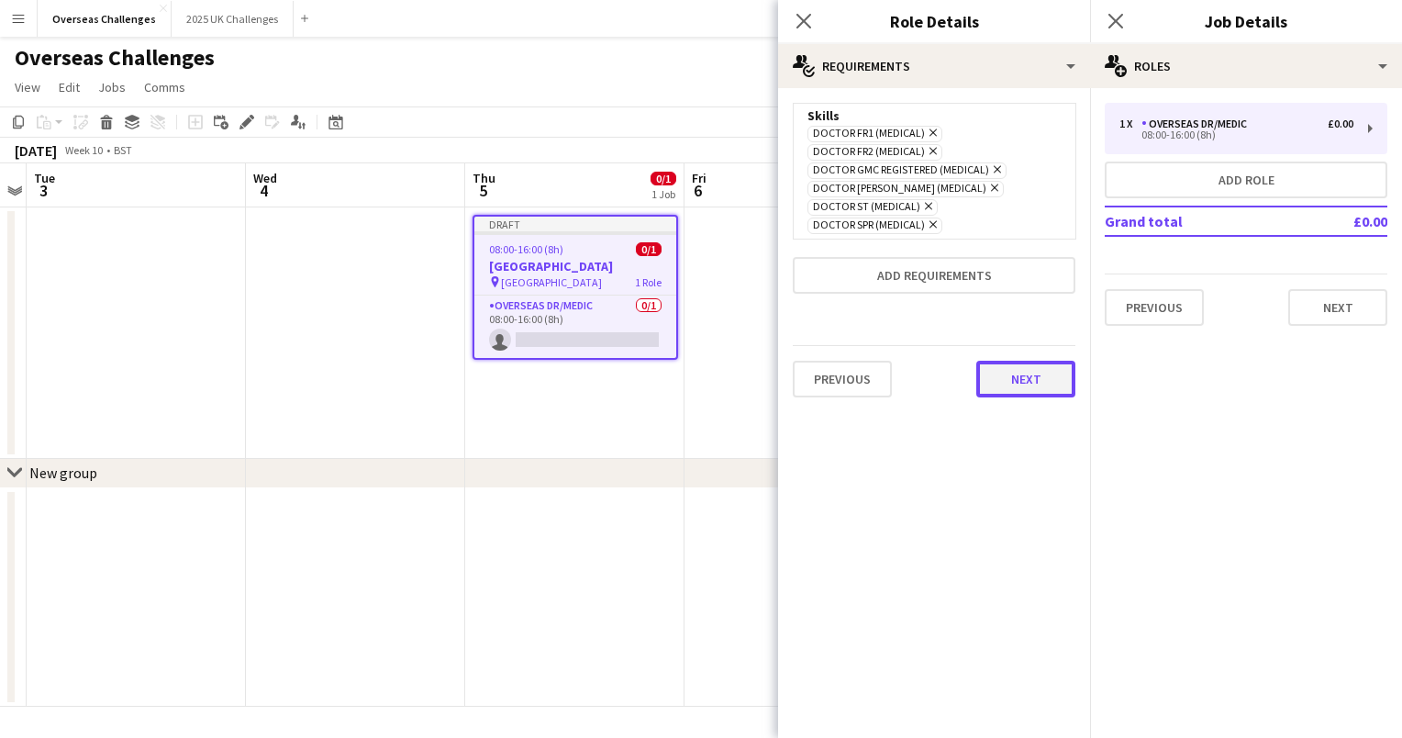
click at [1022, 371] on button "Next" at bounding box center [1025, 379] width 99 height 37
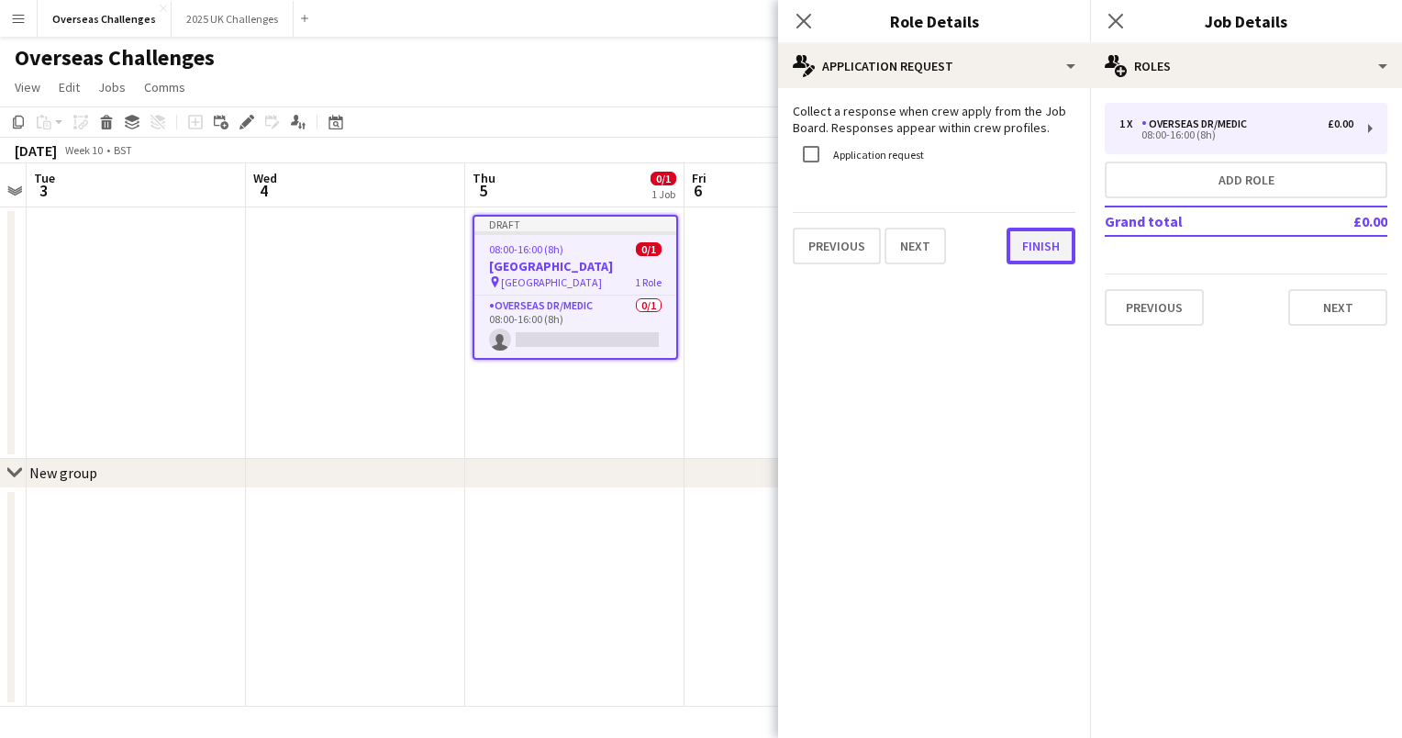
click at [1035, 246] on button "Finish" at bounding box center [1041, 246] width 69 height 37
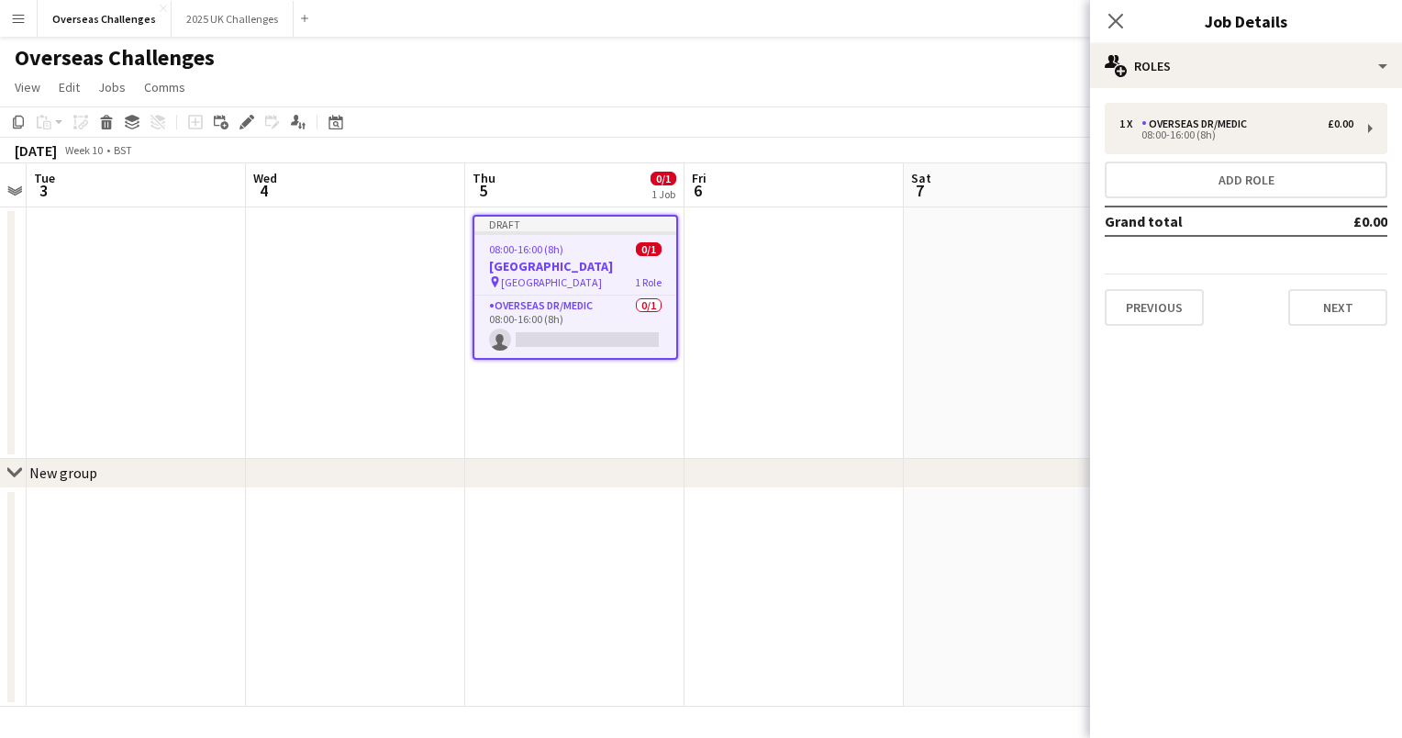
click at [784, 296] on app-date-cell at bounding box center [793, 332] width 219 height 251
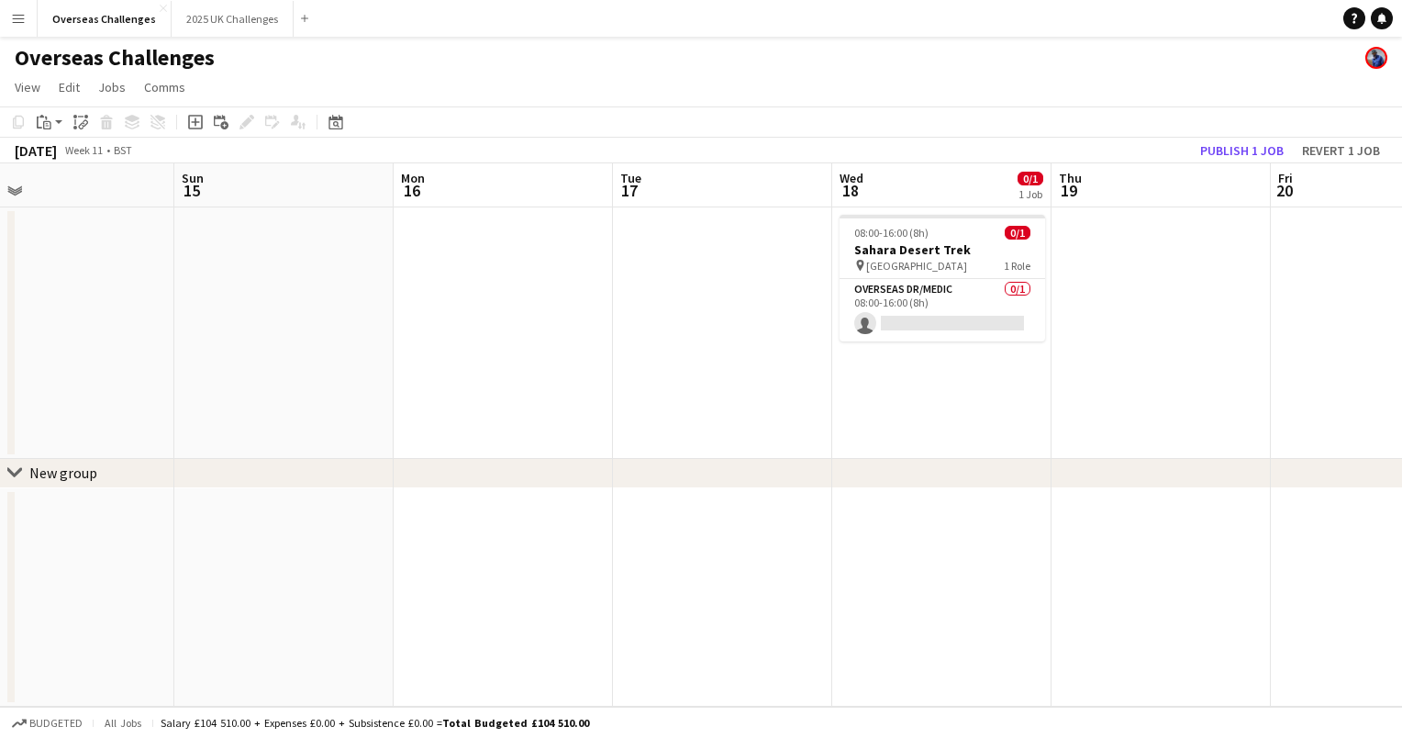
scroll to position [0, 498]
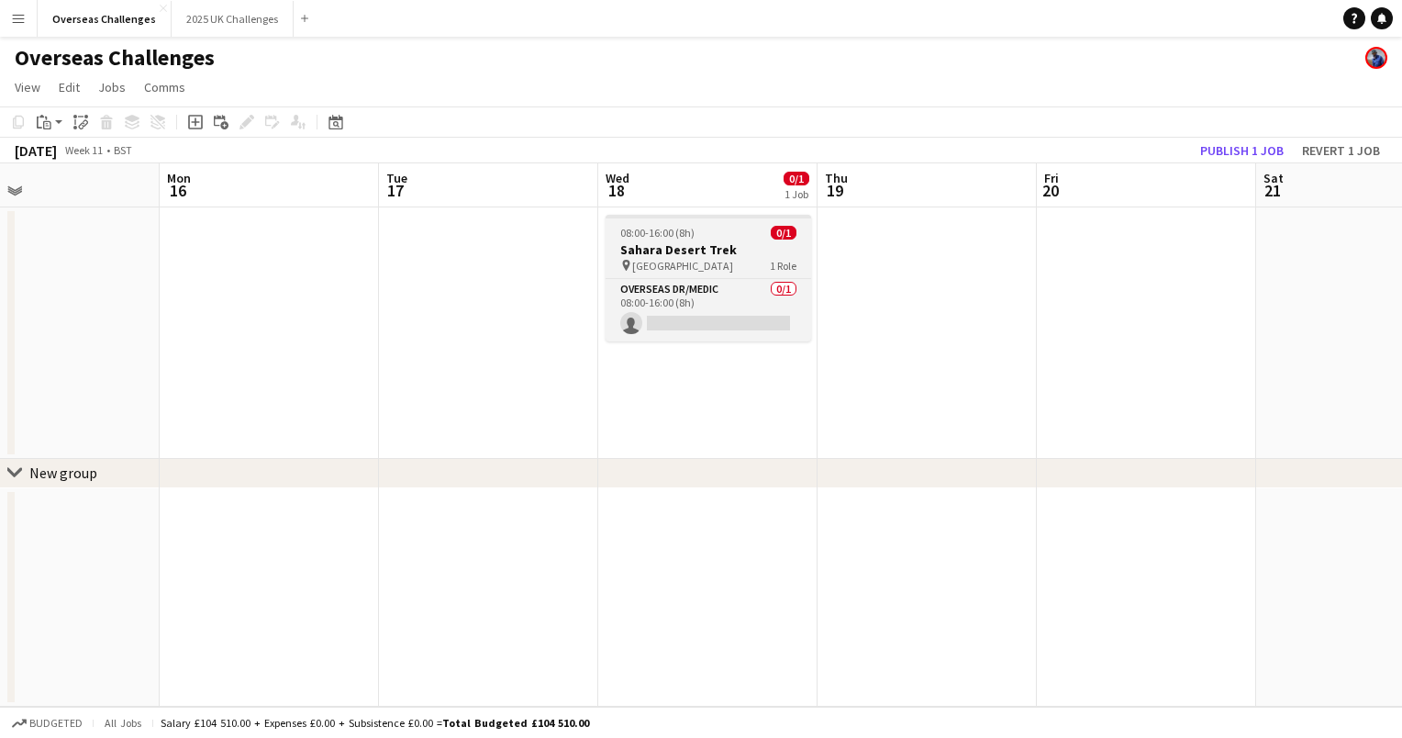
click at [716, 224] on app-job-card "08:00-16:00 (8h) 0/1 Sahara Desert Trek pin Sahara Desert 1 Role Overseas Dr/Me…" at bounding box center [709, 278] width 206 height 127
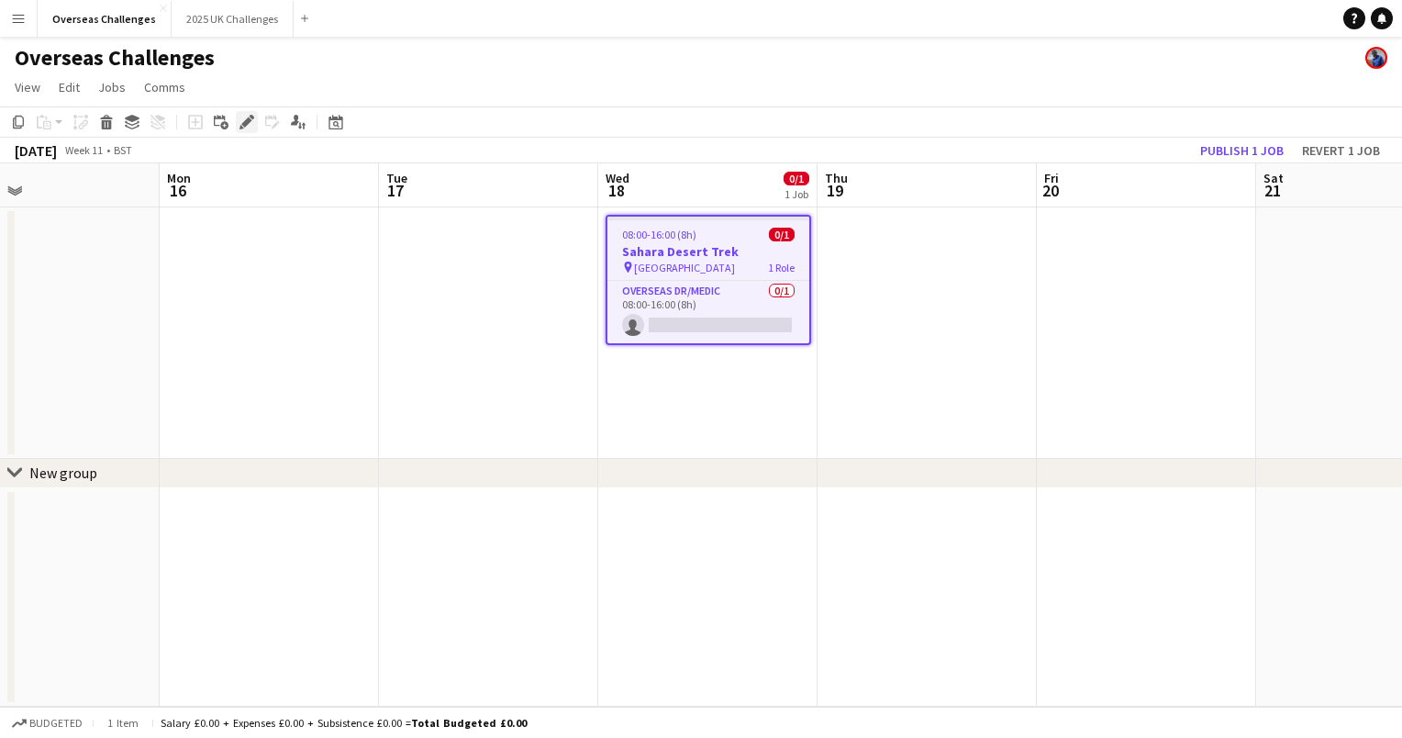
click at [250, 119] on icon at bounding box center [246, 122] width 10 height 10
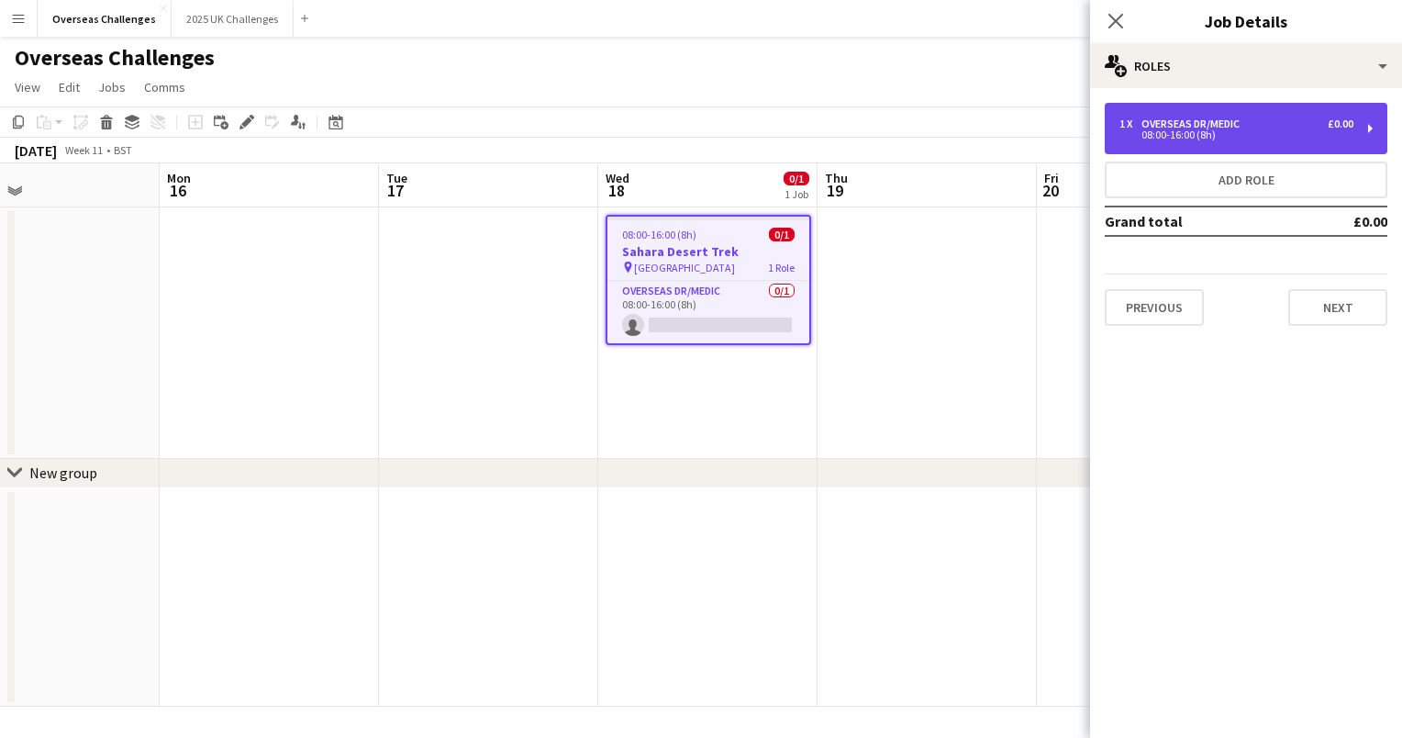
click at [1199, 121] on div "Overseas Dr/Medic" at bounding box center [1194, 123] width 106 height 13
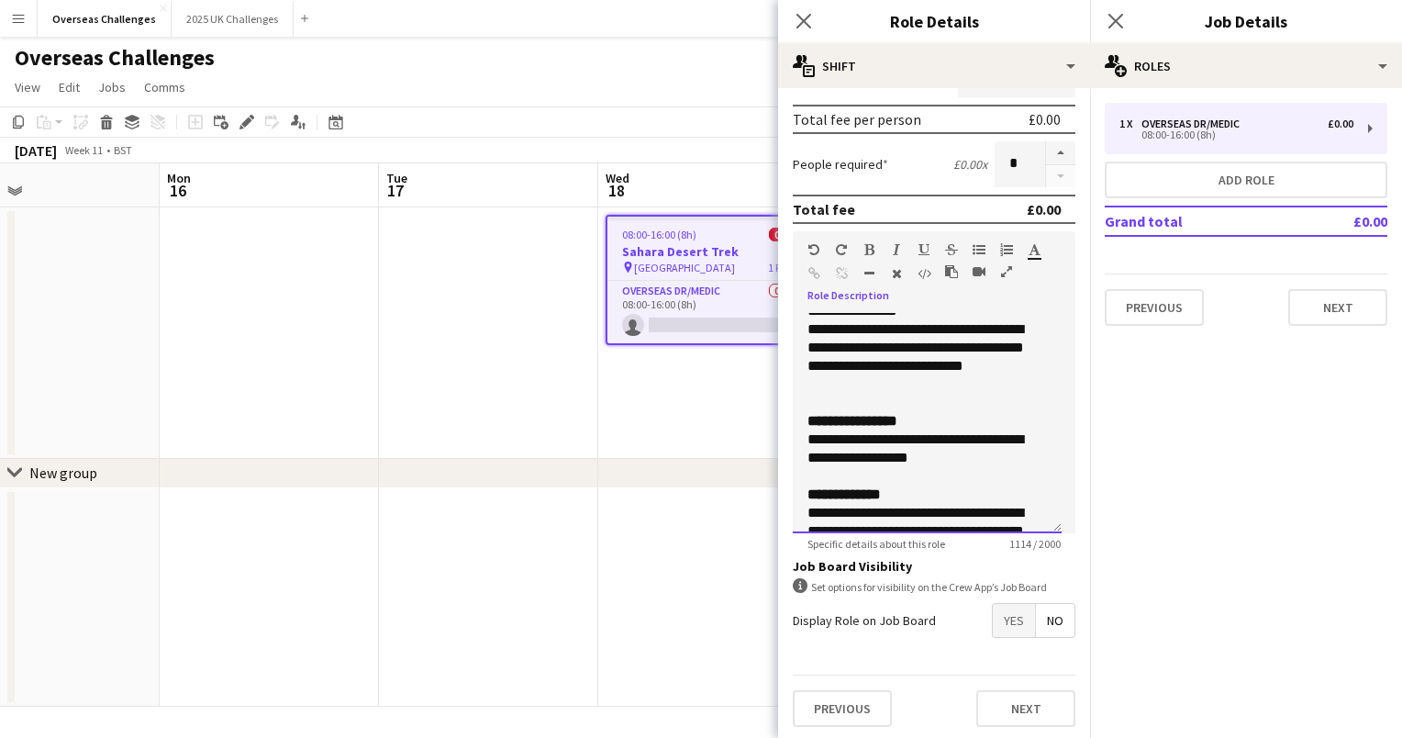
scroll to position [428, 0]
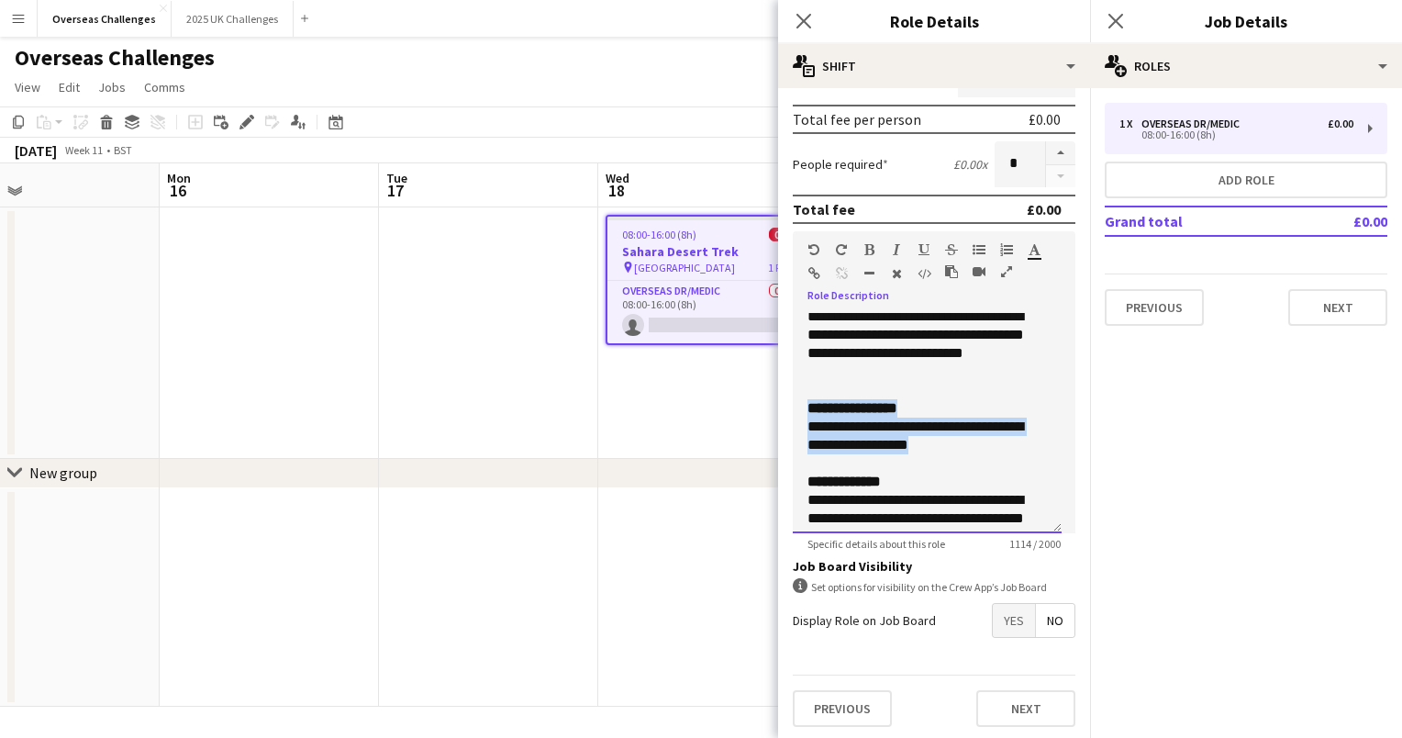
drag, startPoint x: 934, startPoint y: 462, endPoint x: 809, endPoint y: 426, distance: 129.8
click at [809, 426] on div "**********" at bounding box center [926, 380] width 239 height 697
click at [659, 390] on app-date-cell "08:00-16:00 (8h) 0/1 Sahara Desert Trek pin Sahara Desert 1 Role Overseas Dr/Me…" at bounding box center [707, 332] width 219 height 251
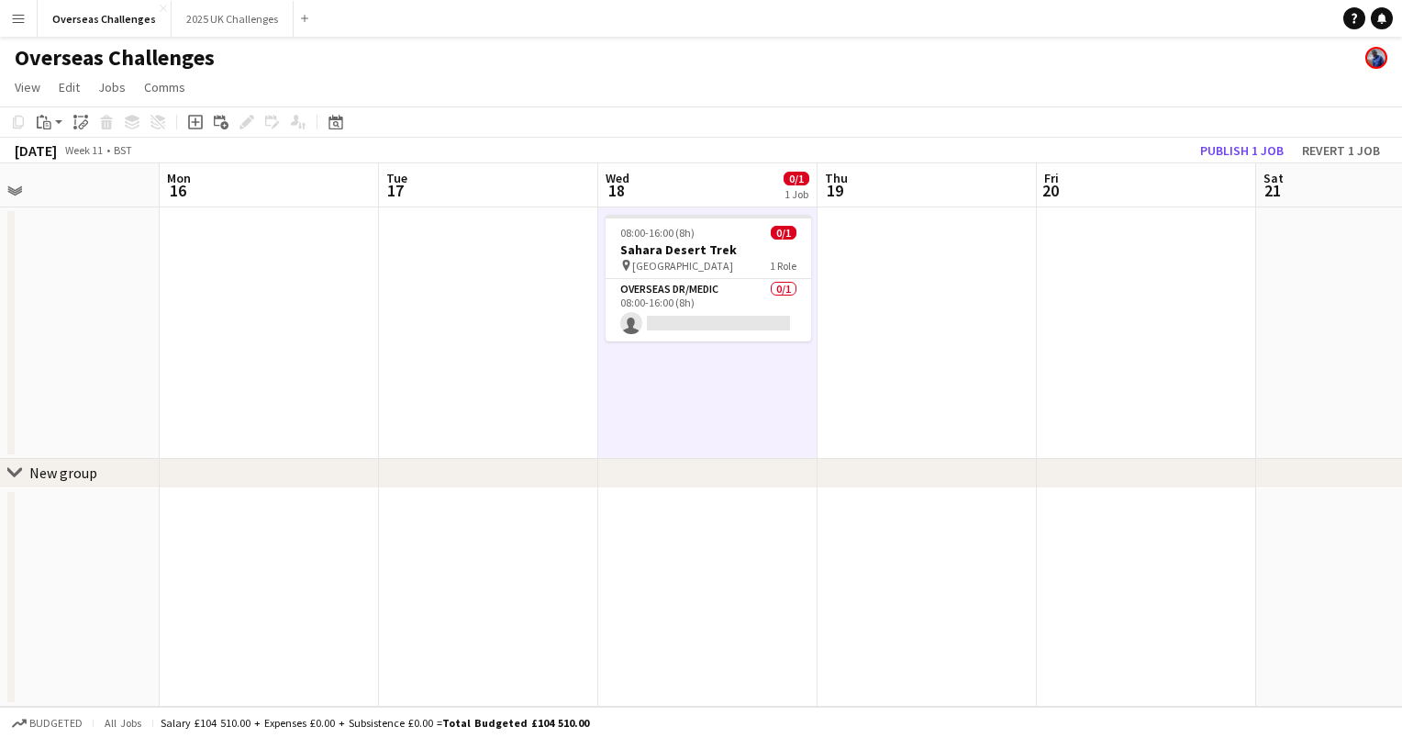
click at [659, 390] on app-date-cell "08:00-16:00 (8h) 0/1 Sahara Desert Trek pin Sahara Desert 1 Role Overseas Dr/Me…" at bounding box center [707, 332] width 219 height 251
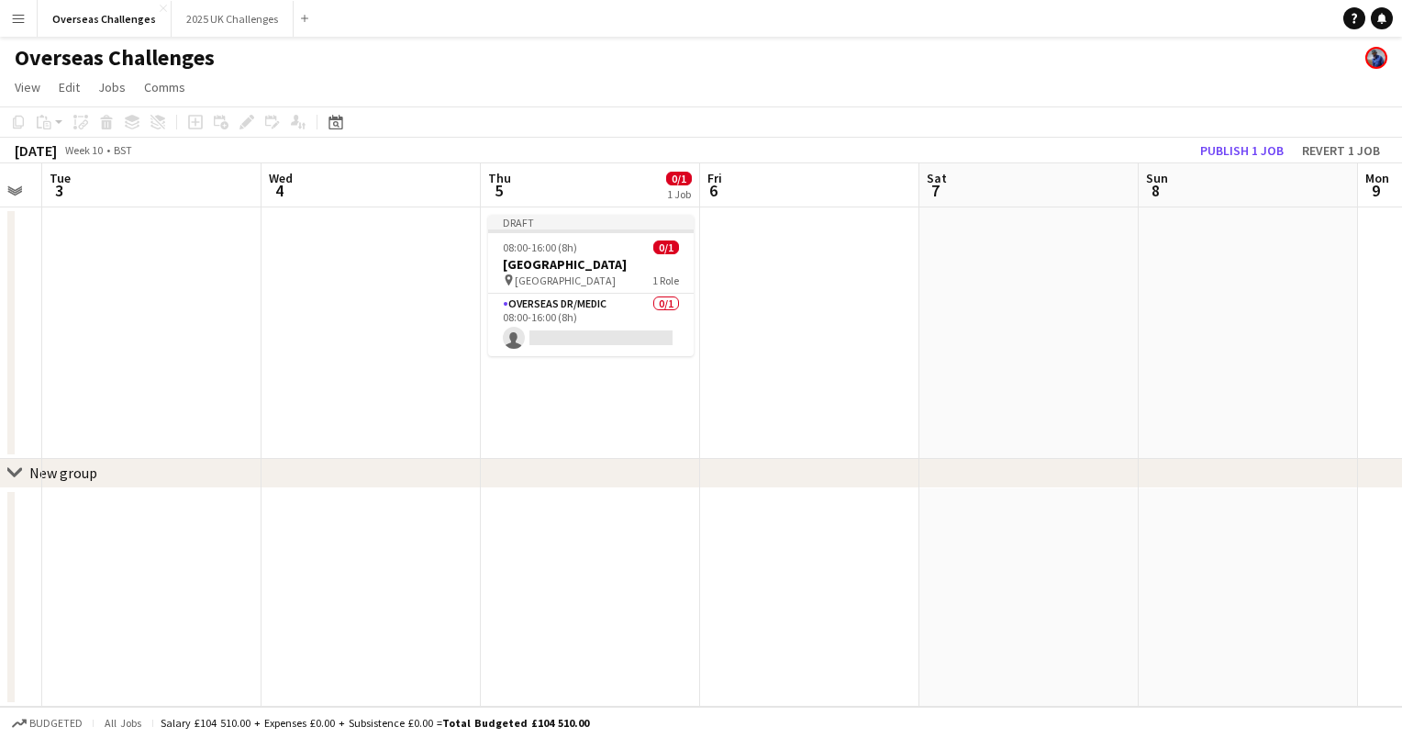
scroll to position [0, 562]
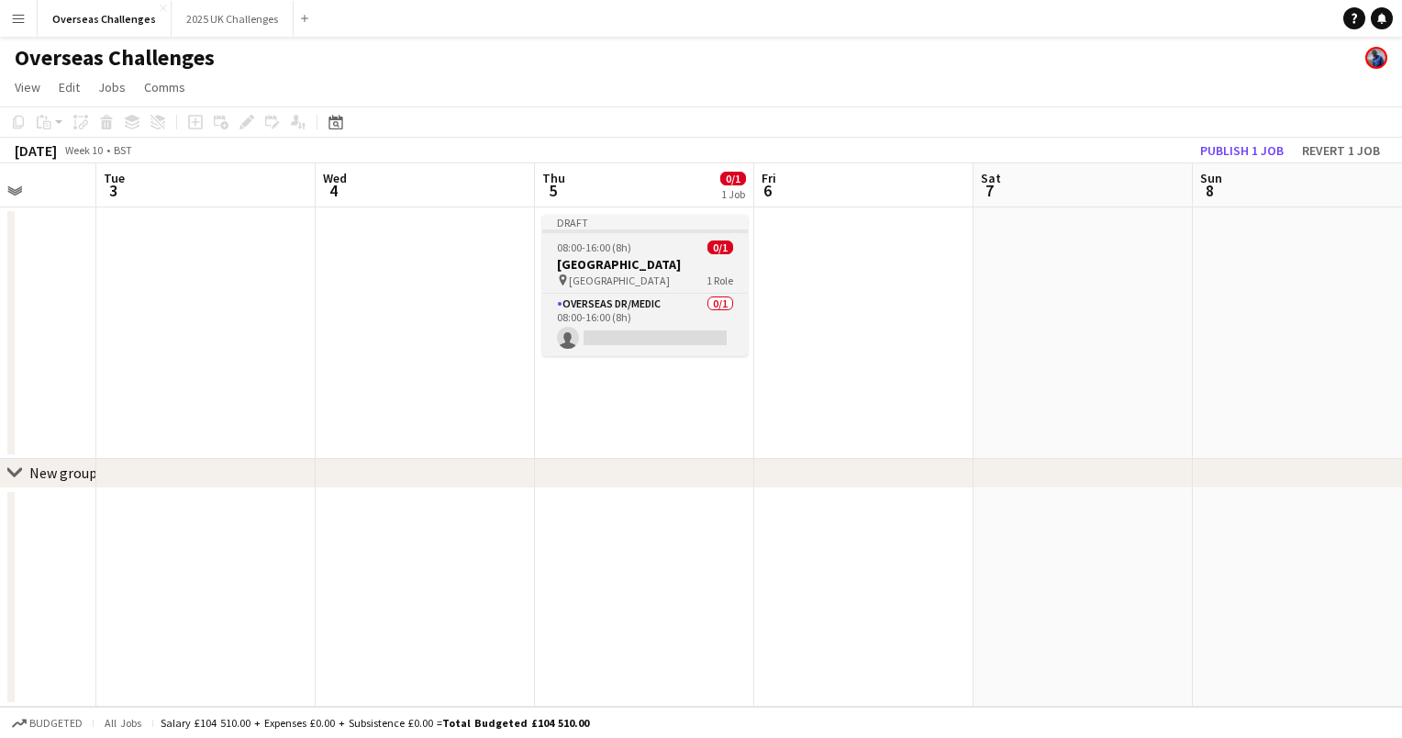
click at [665, 267] on h3 "[GEOGRAPHIC_DATA]" at bounding box center [645, 264] width 206 height 17
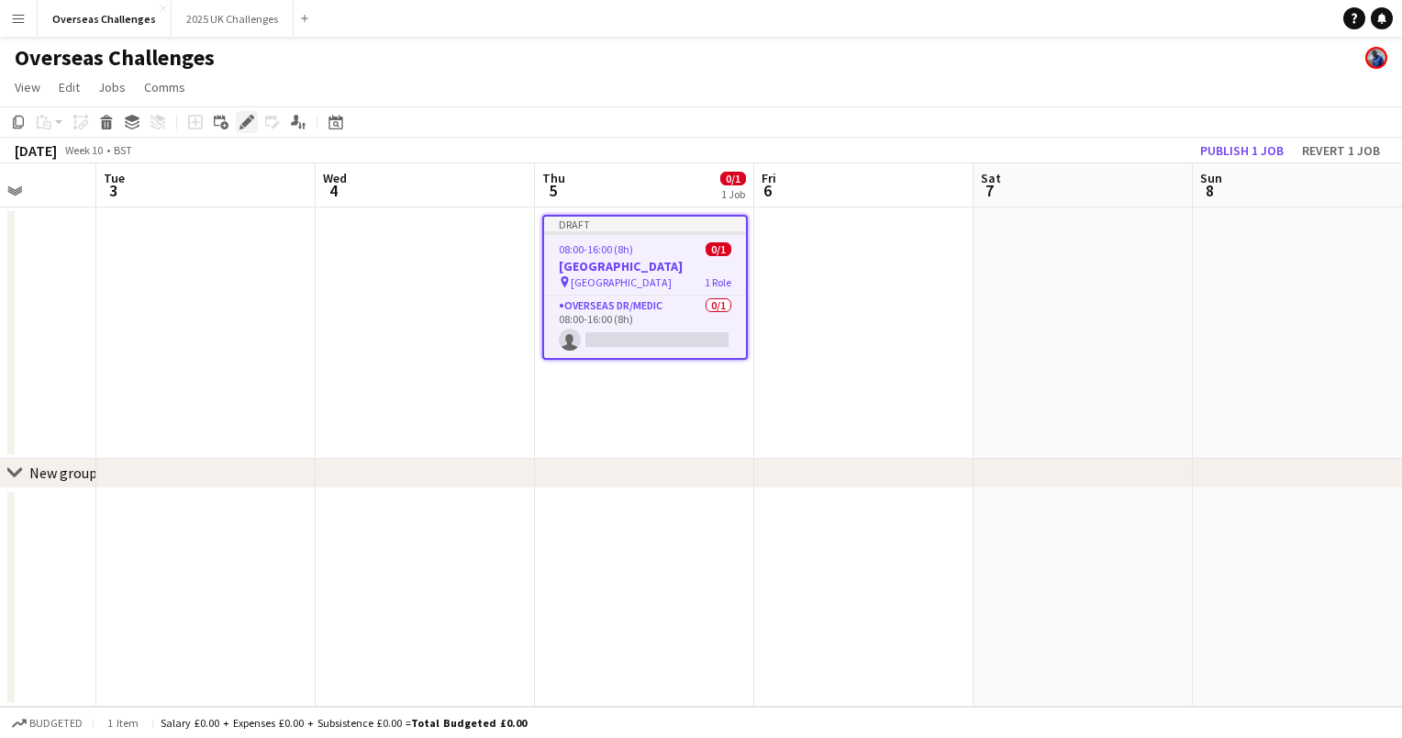
click at [242, 117] on icon "Edit" at bounding box center [246, 122] width 15 height 15
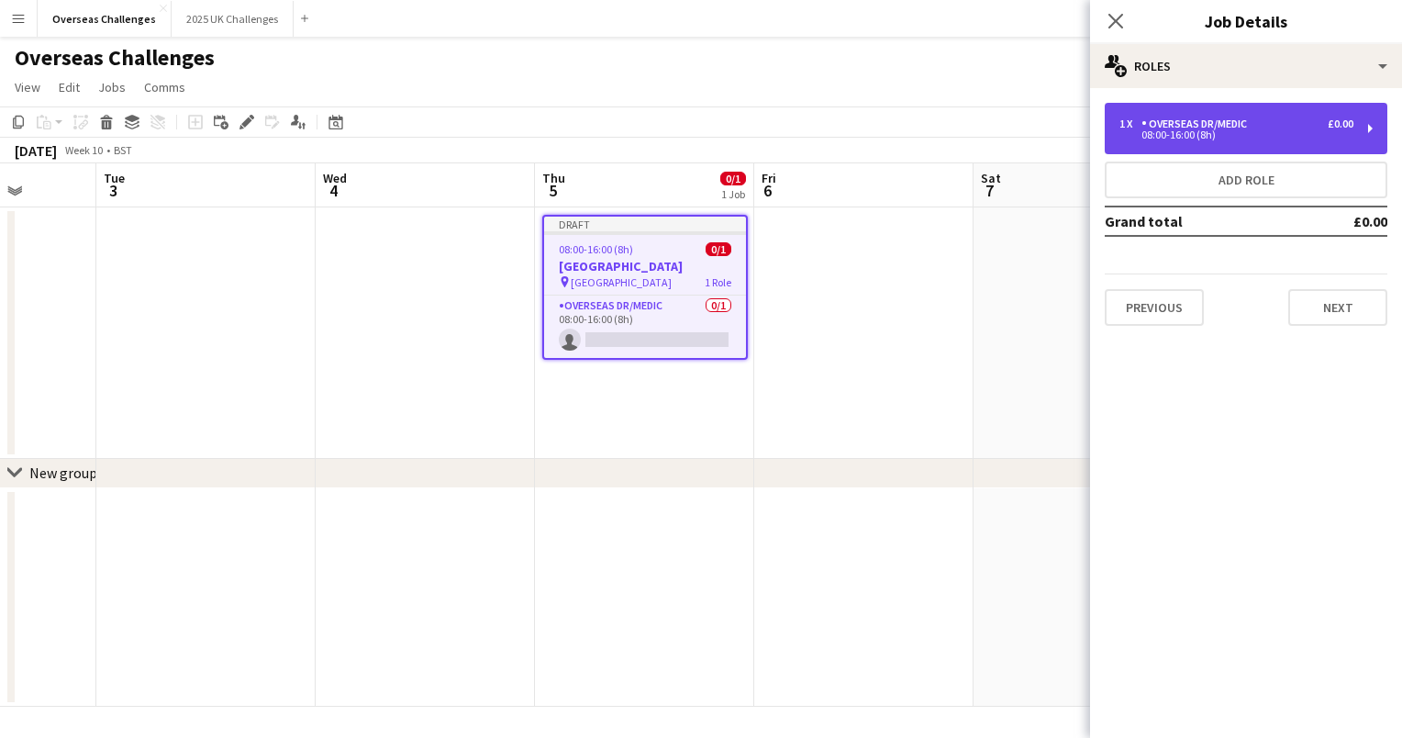
click at [1174, 134] on div "08:00-16:00 (8h)" at bounding box center [1236, 134] width 234 height 9
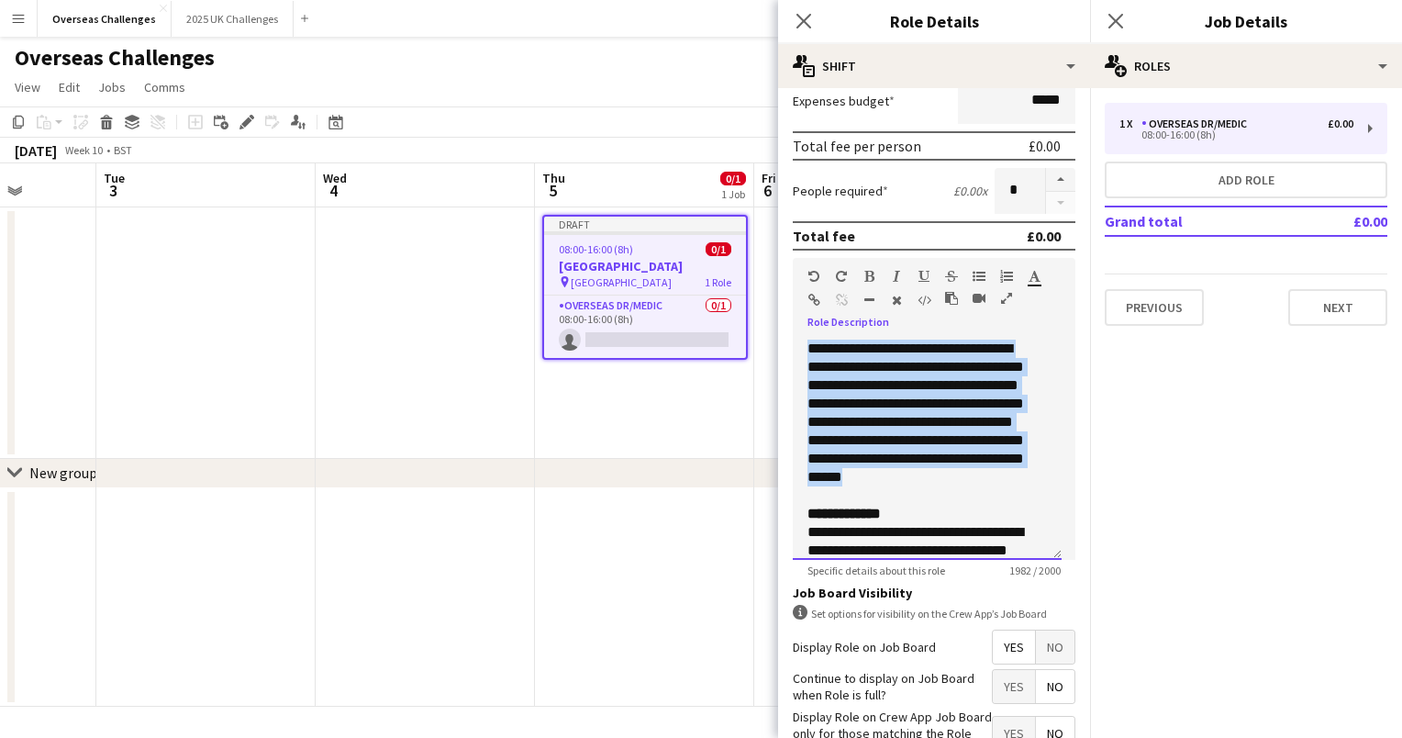
scroll to position [748, 0]
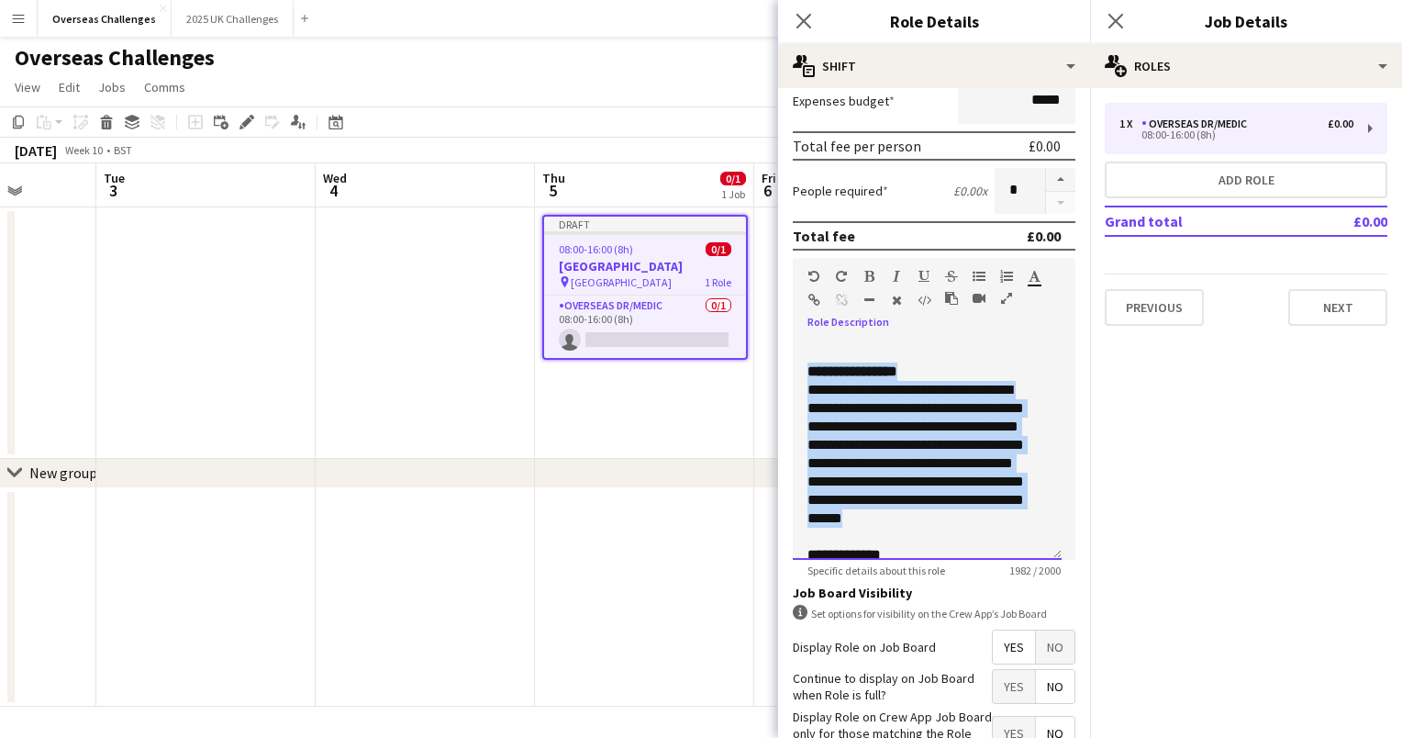
drag, startPoint x: 923, startPoint y: 487, endPoint x: 804, endPoint y: 434, distance: 130.6
click at [804, 434] on div "**********" at bounding box center [927, 449] width 269 height 220
paste div
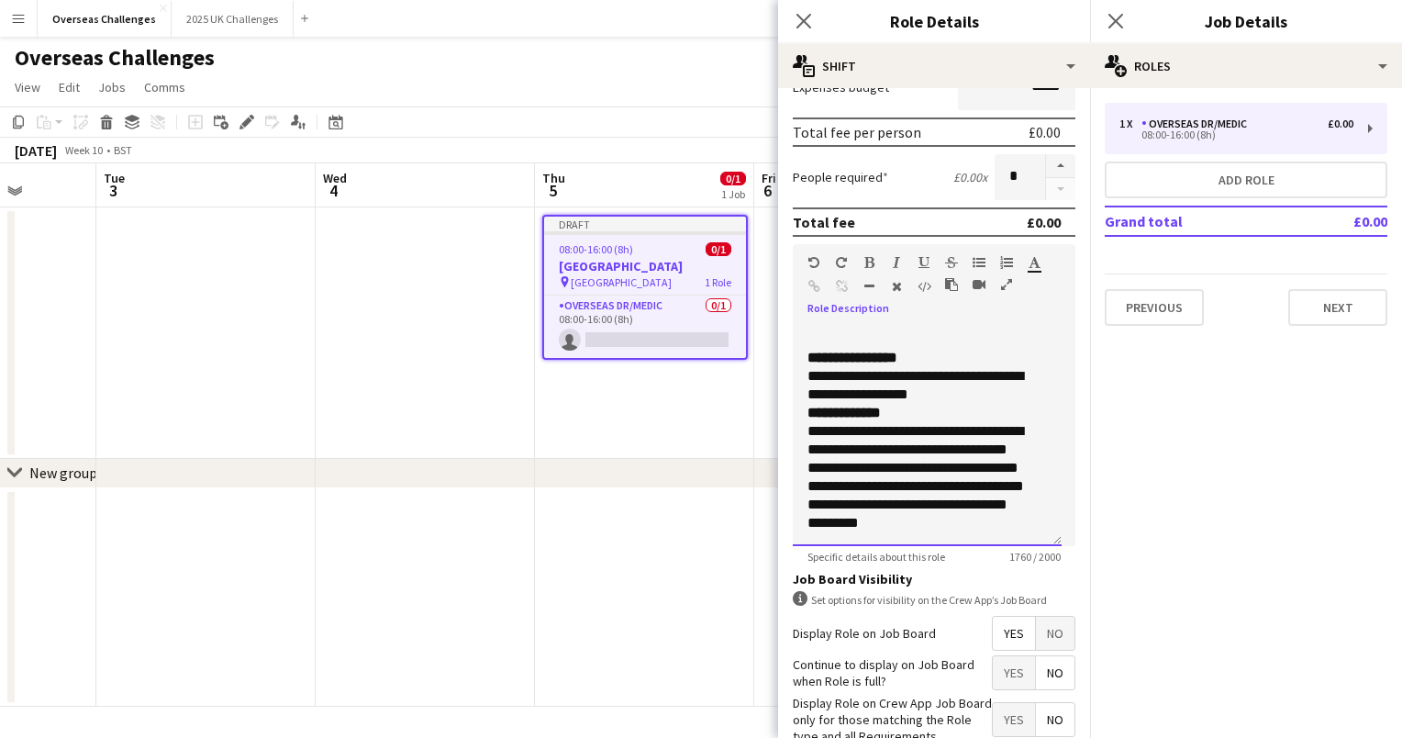
scroll to position [347, 0]
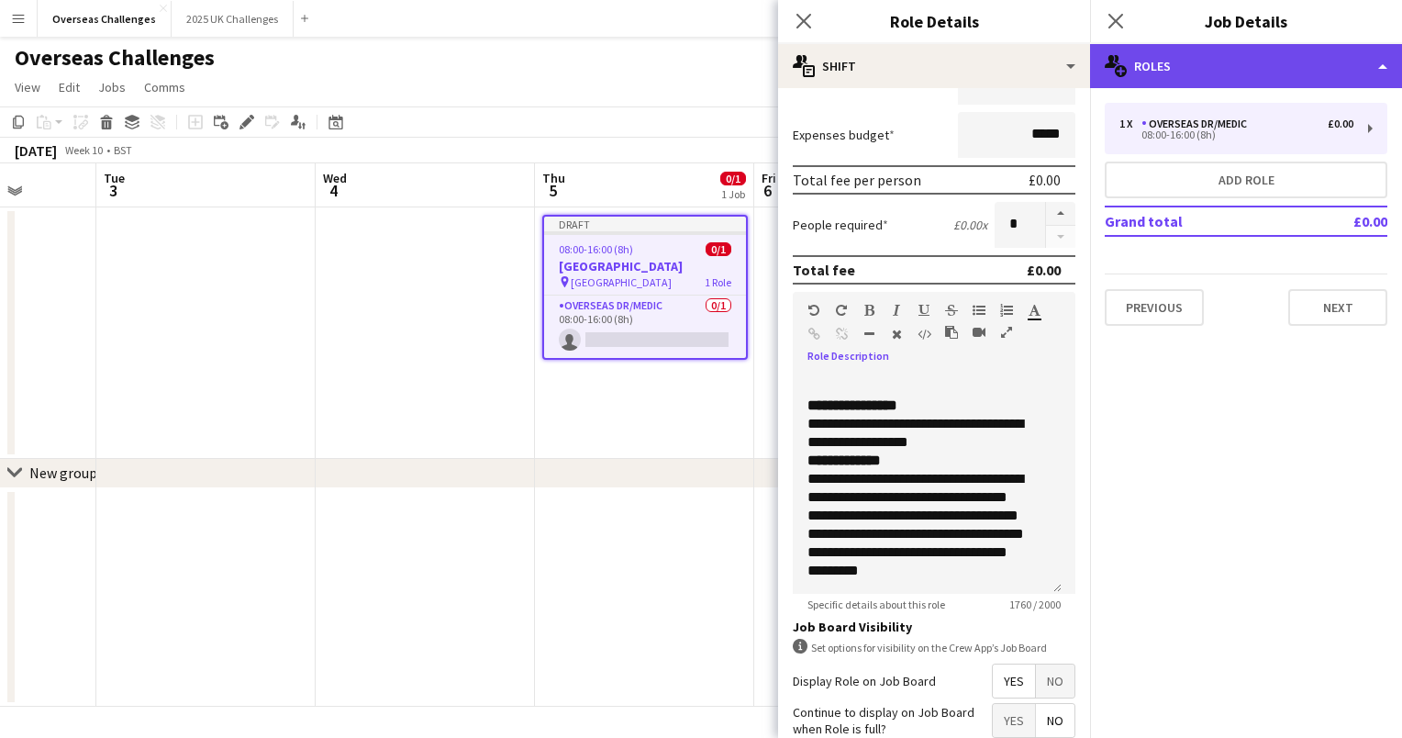
click at [1211, 75] on div "multiple-users-add Roles" at bounding box center [1246, 66] width 312 height 44
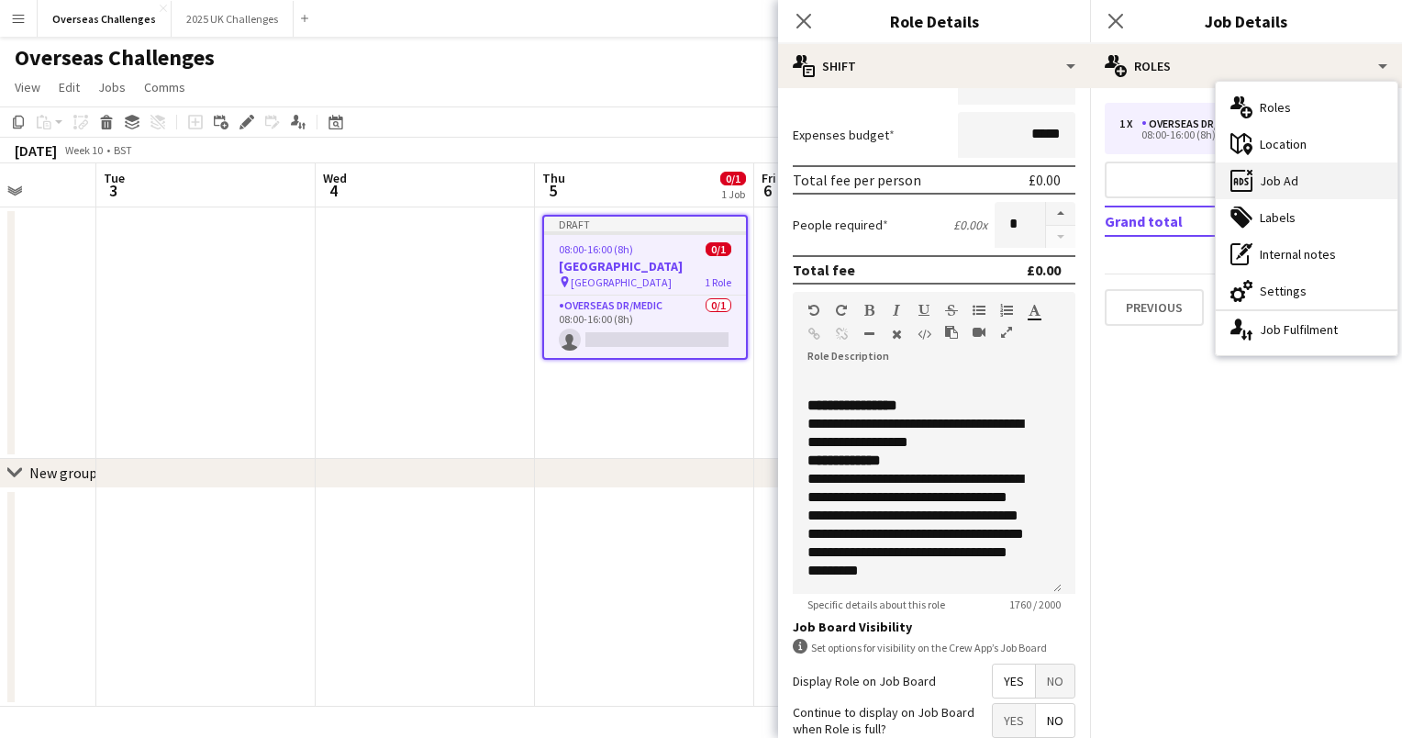
click at [1274, 180] on div "ads-window Job Ad" at bounding box center [1307, 180] width 182 height 37
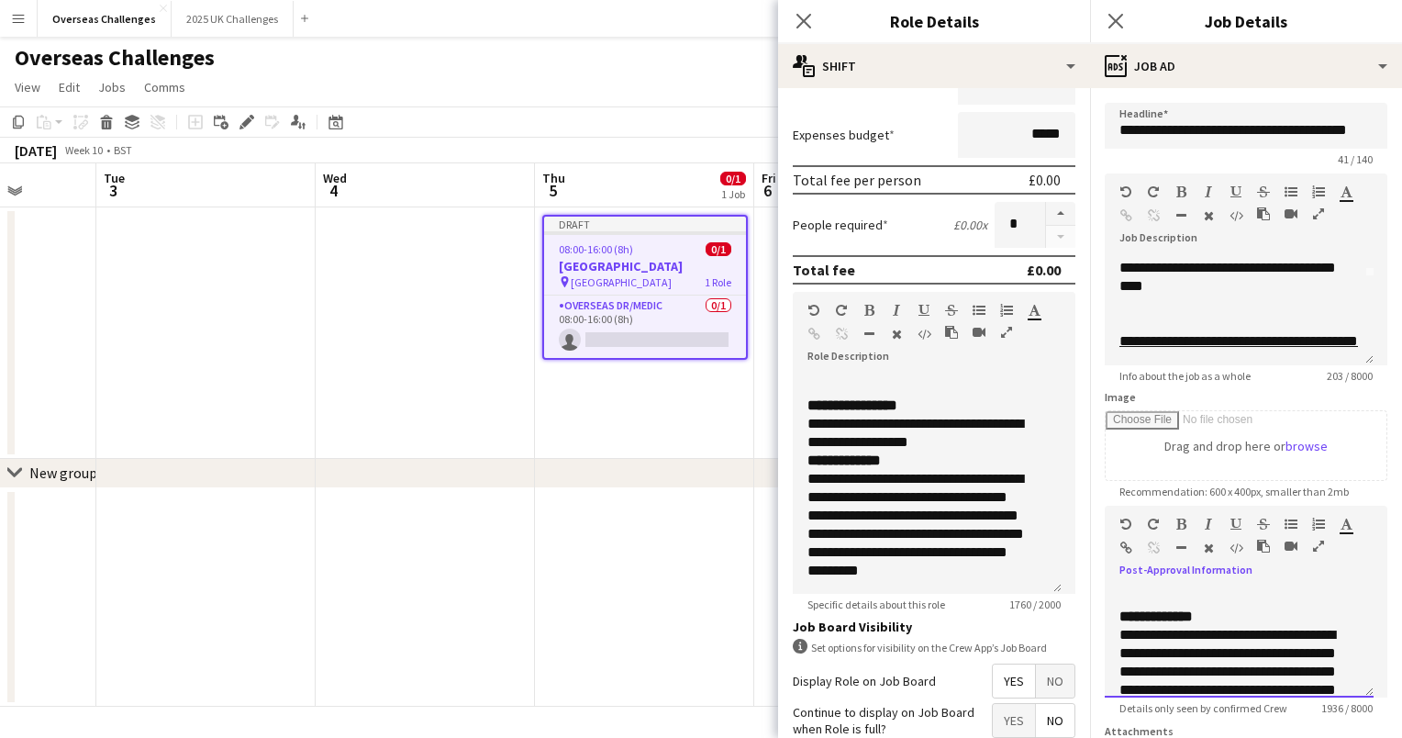
scroll to position [889, 0]
drag, startPoint x: 1123, startPoint y: 620, endPoint x: 1248, endPoint y: 669, distance: 133.9
click at [1248, 669] on div "**********" at bounding box center [1238, 340] width 239 height 1211
paste div
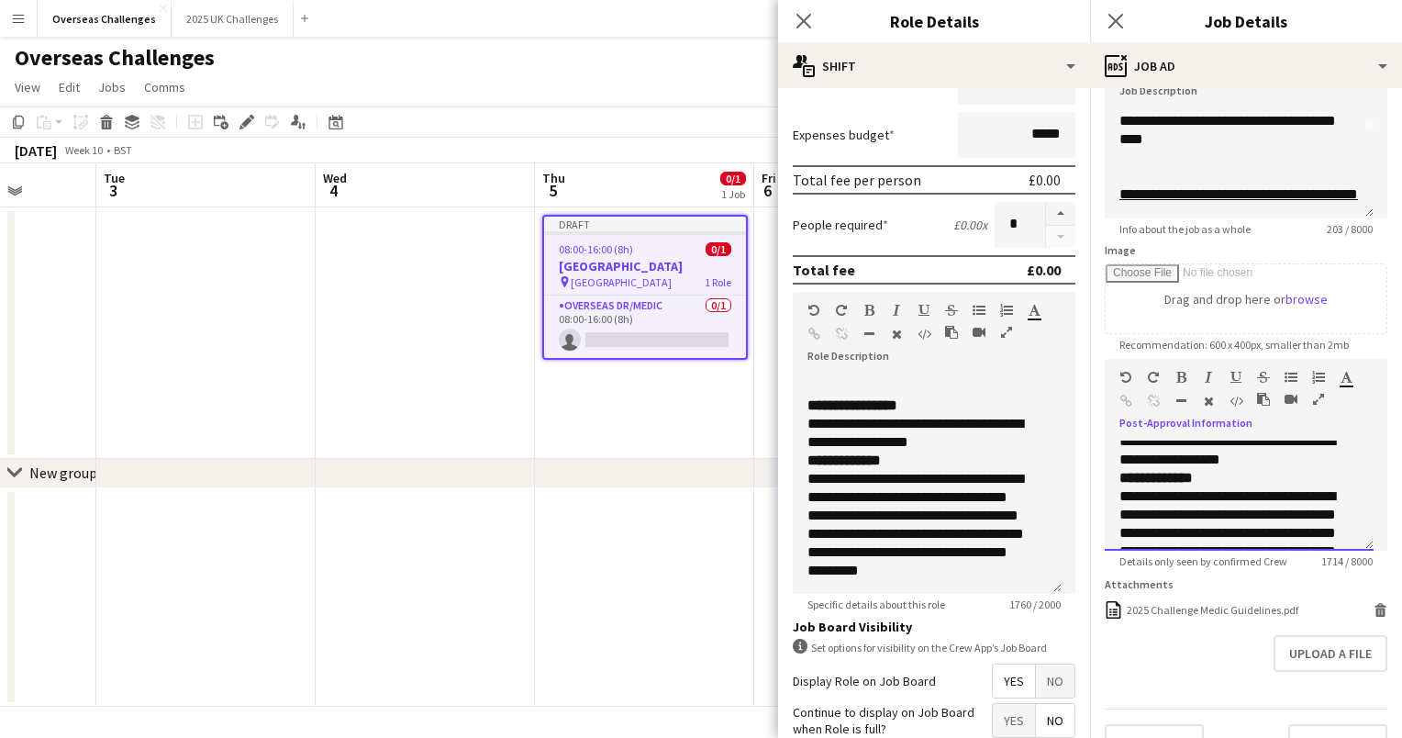
scroll to position [195, 0]
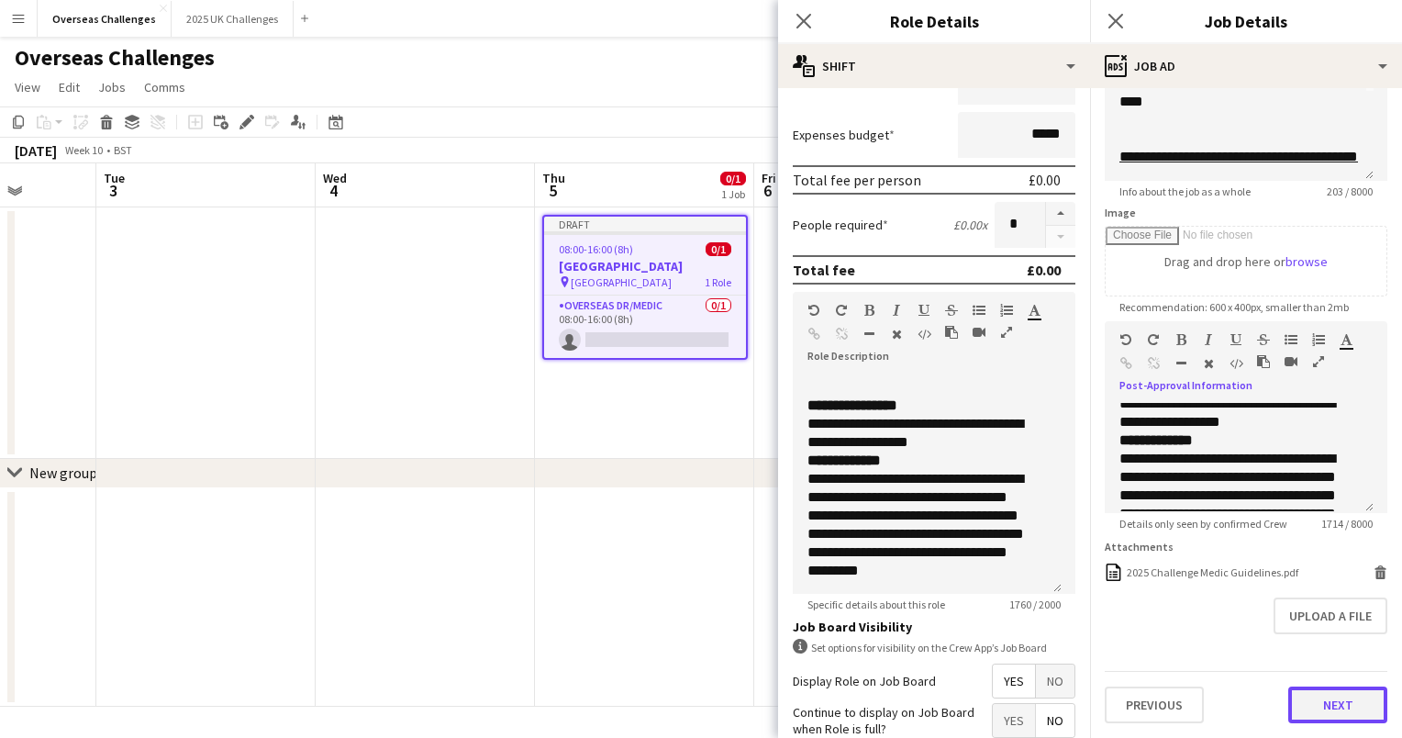
click at [1340, 706] on button "Next" at bounding box center [1337, 704] width 99 height 37
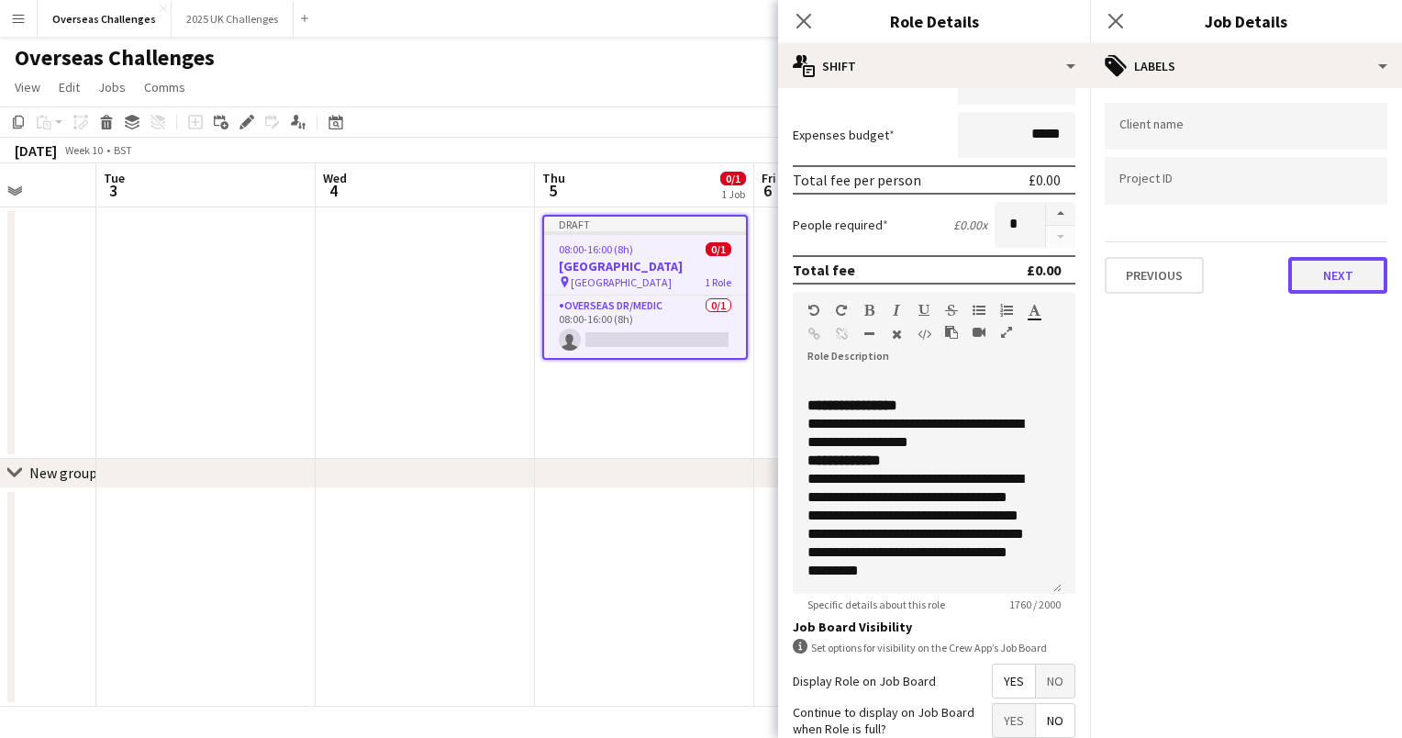
click at [1320, 274] on button "Next" at bounding box center [1337, 275] width 99 height 37
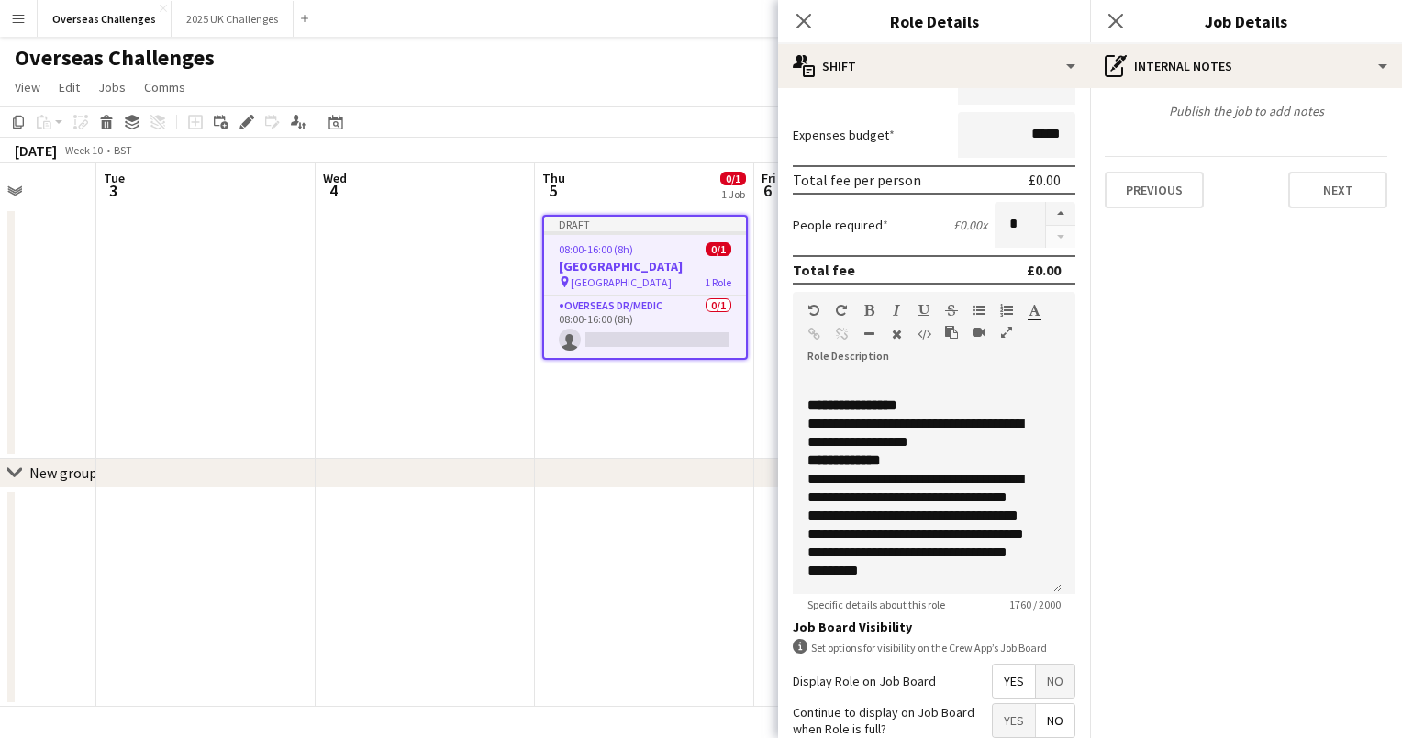
click at [1329, 208] on div "Publish the job to add notes Previous Next" at bounding box center [1246, 155] width 312 height 135
click at [1325, 198] on button "Next" at bounding box center [1337, 190] width 99 height 37
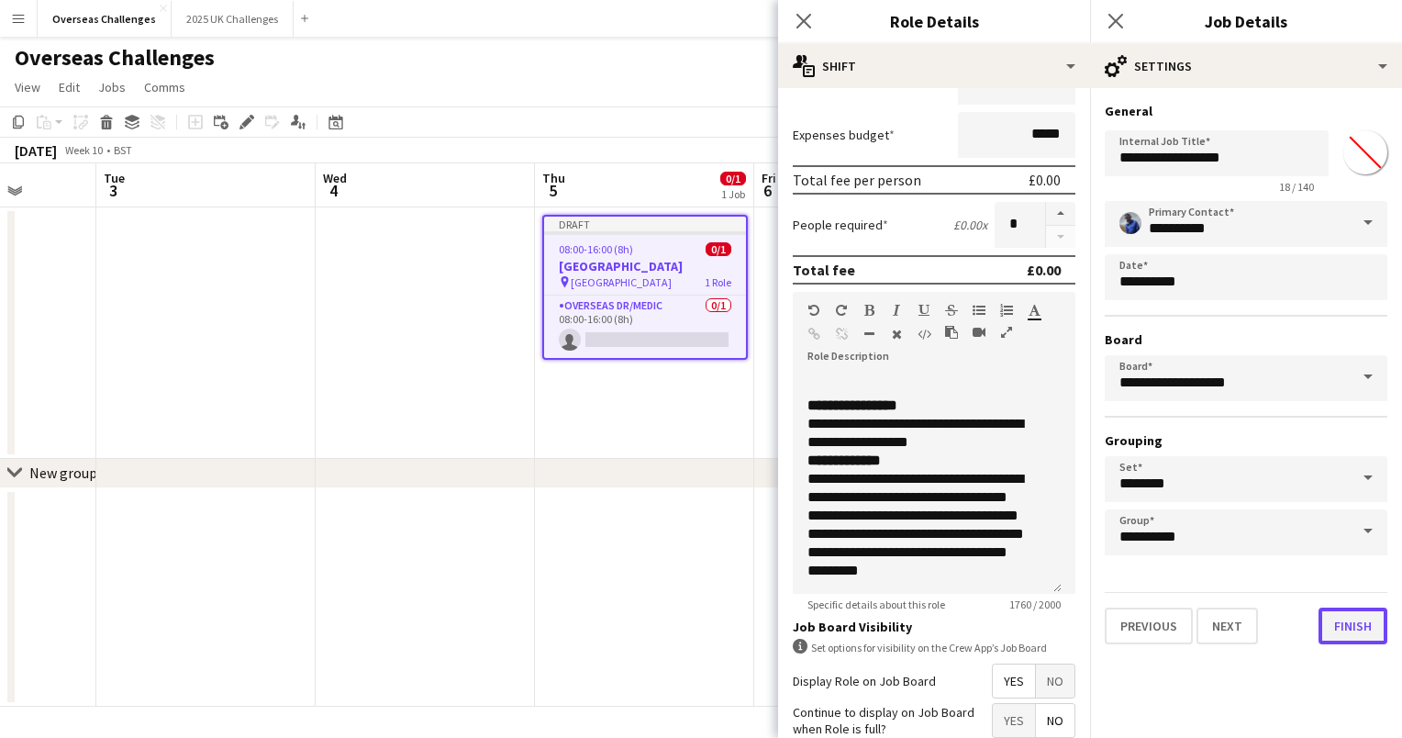
click at [1358, 617] on button "Finish" at bounding box center [1352, 625] width 69 height 37
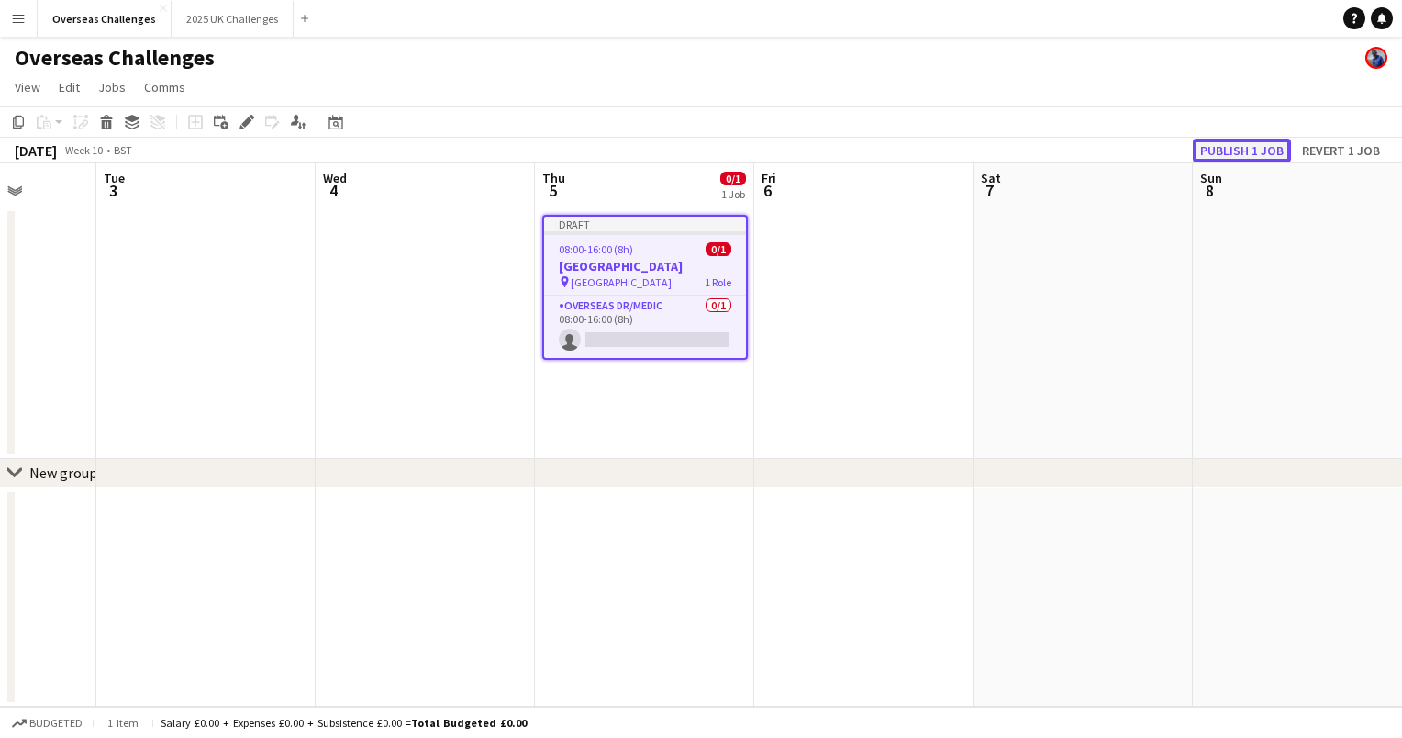
click at [1243, 151] on button "Publish 1 job" at bounding box center [1242, 151] width 98 height 24
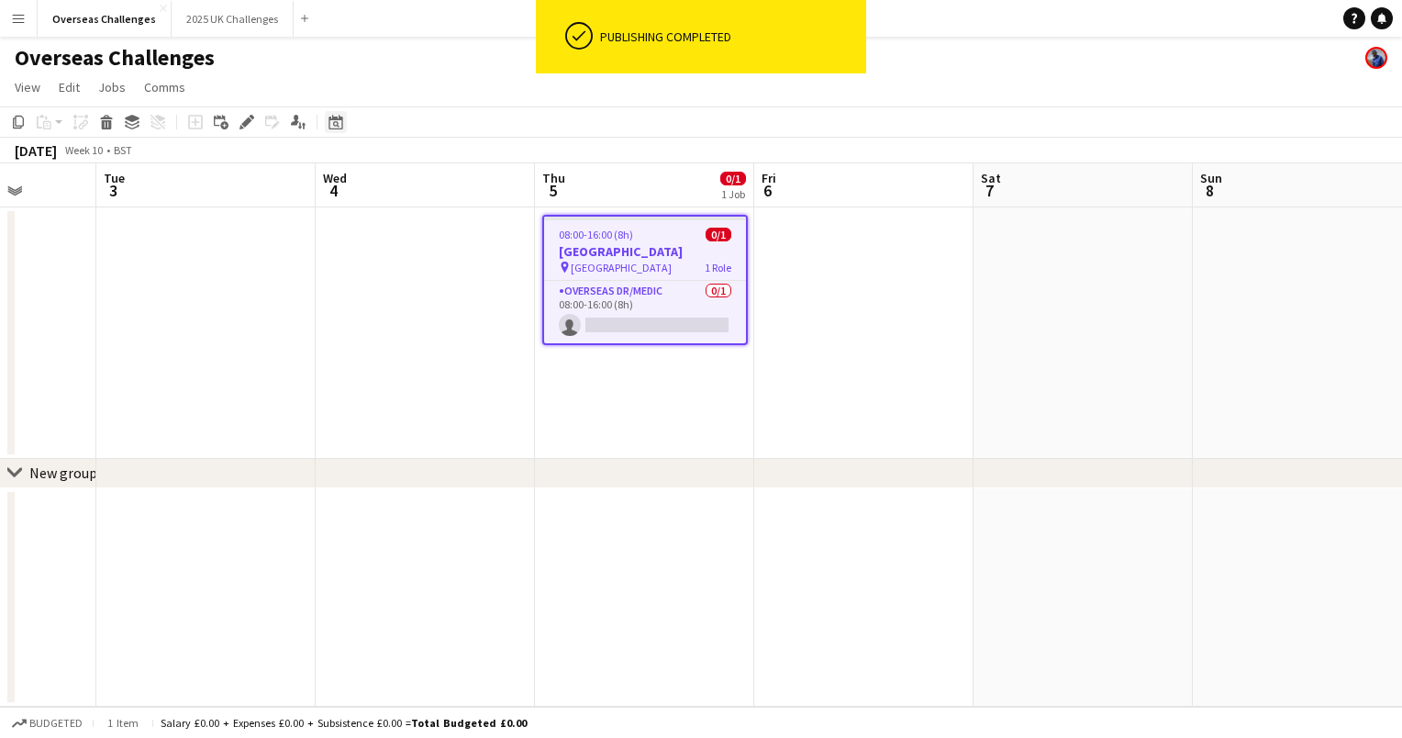
click at [334, 131] on div "Date picker" at bounding box center [336, 122] width 22 height 22
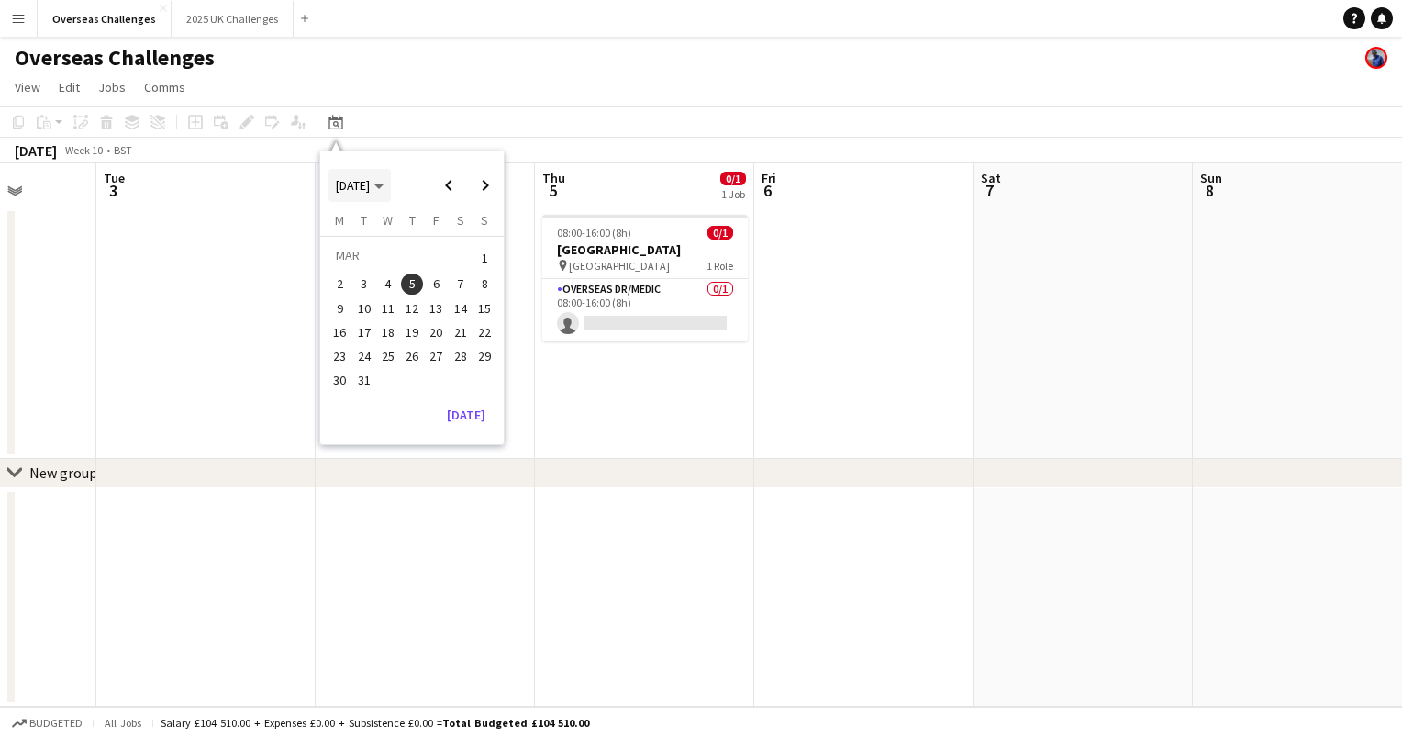
click at [384, 185] on polygon "Choose month and year" at bounding box center [378, 186] width 9 height 5
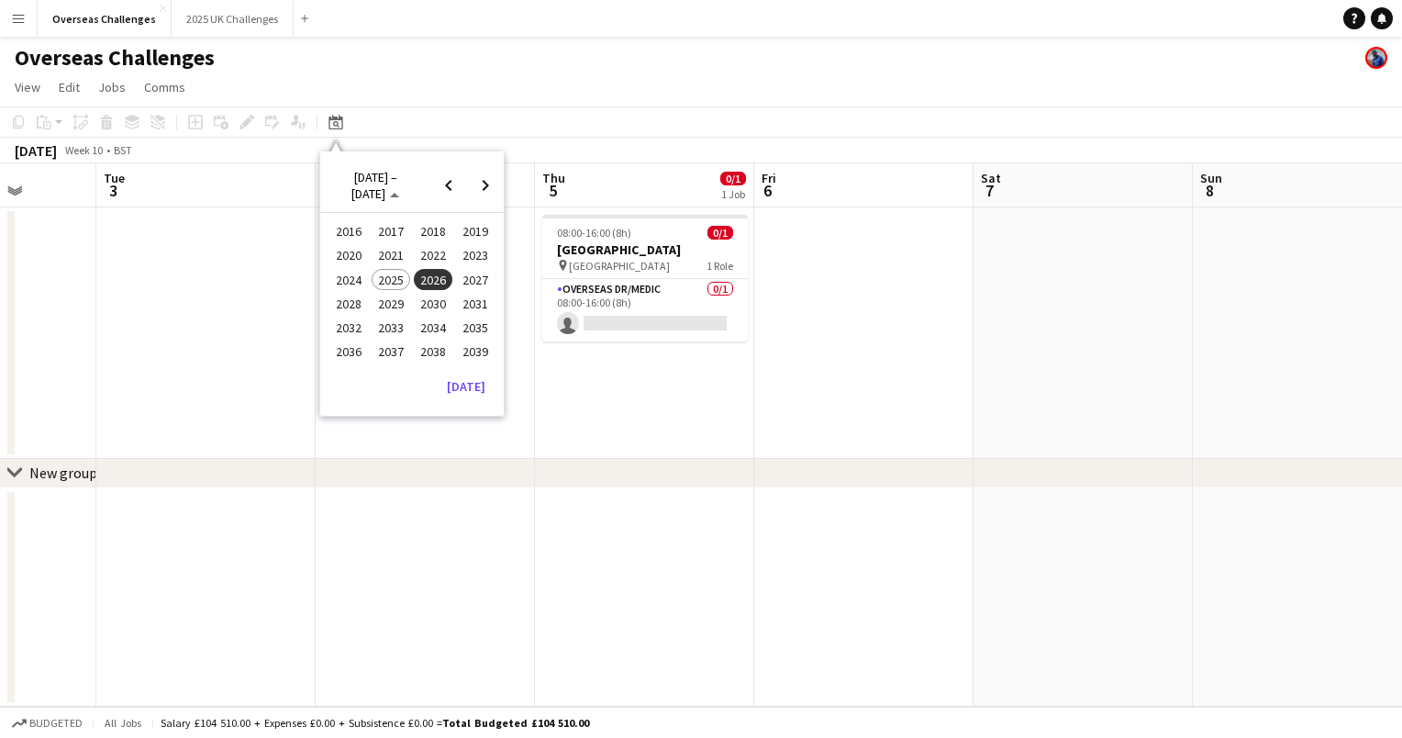
click at [424, 273] on span "2026" at bounding box center [433, 280] width 38 height 22
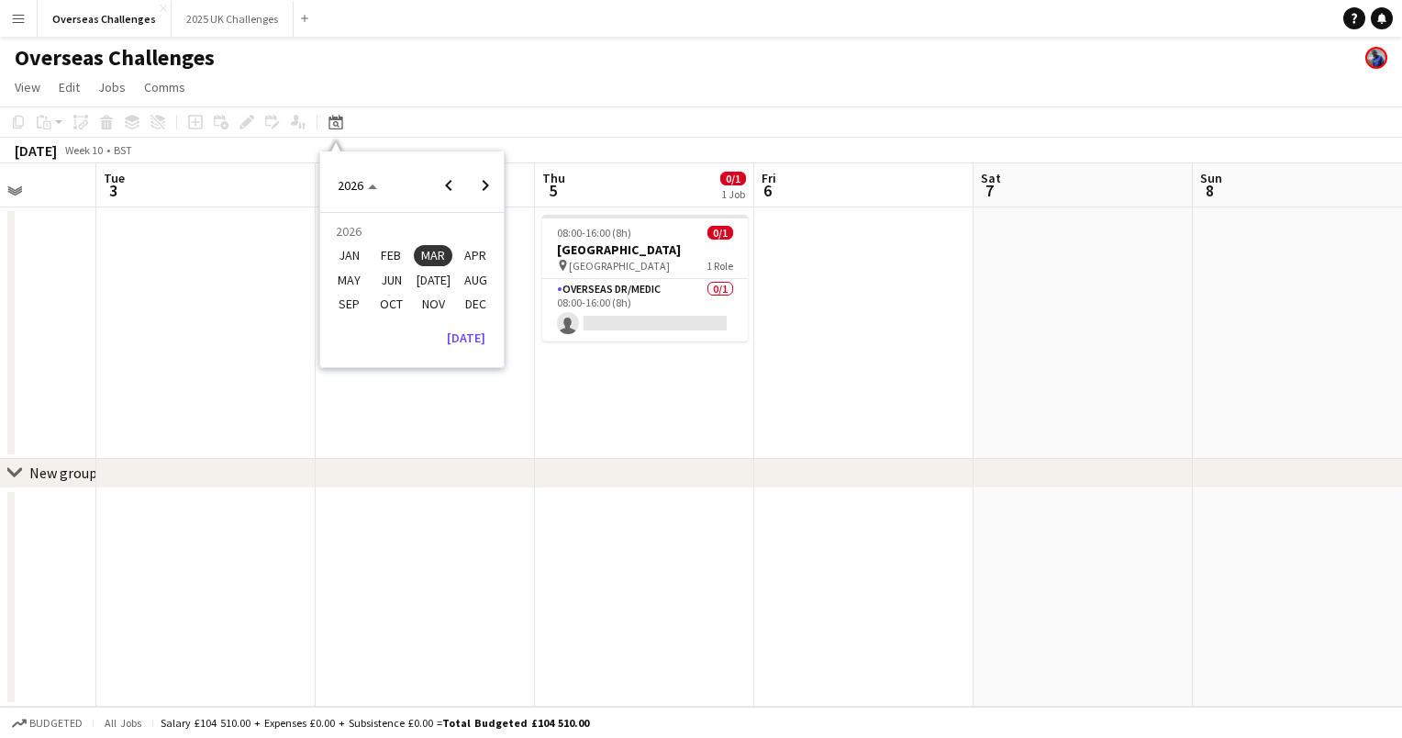
click at [354, 256] on span "JAN" at bounding box center [348, 256] width 38 height 22
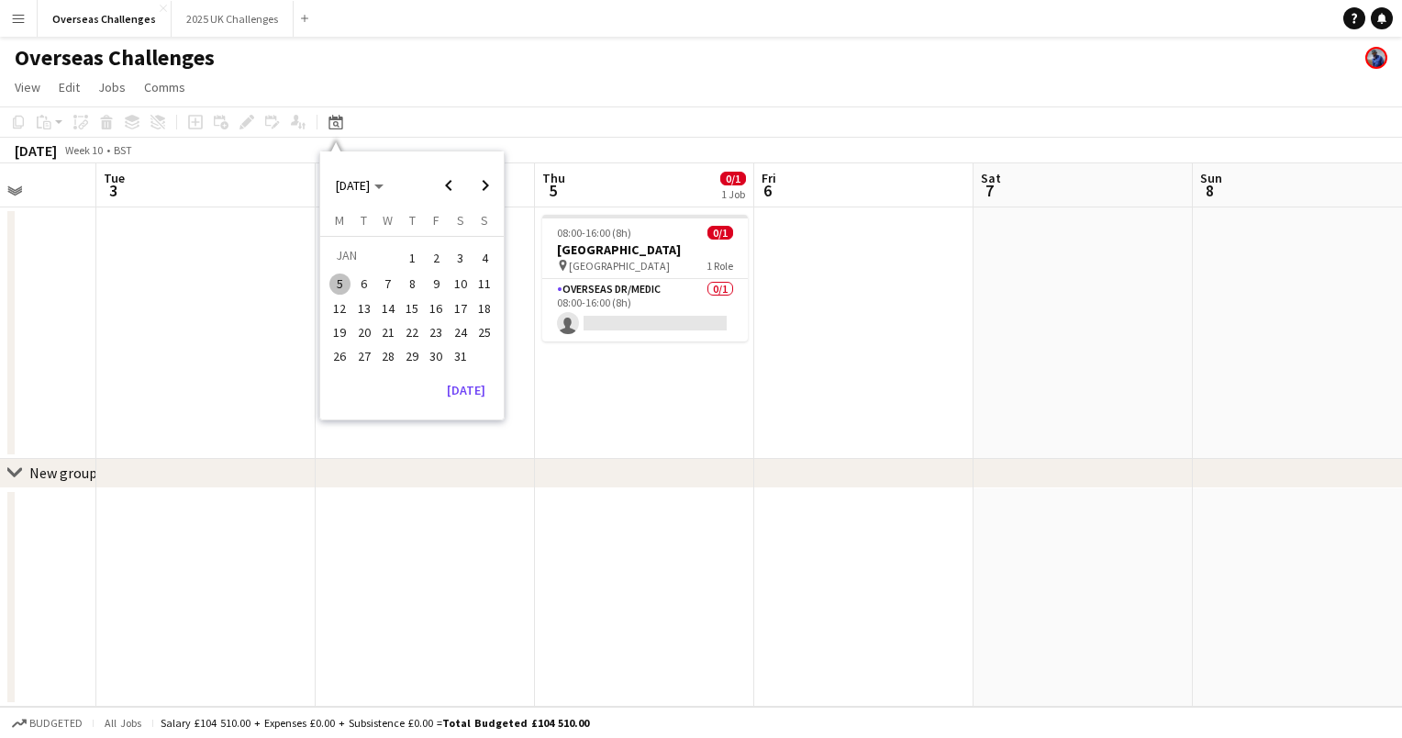
click at [417, 253] on span "1" at bounding box center [412, 258] width 22 height 26
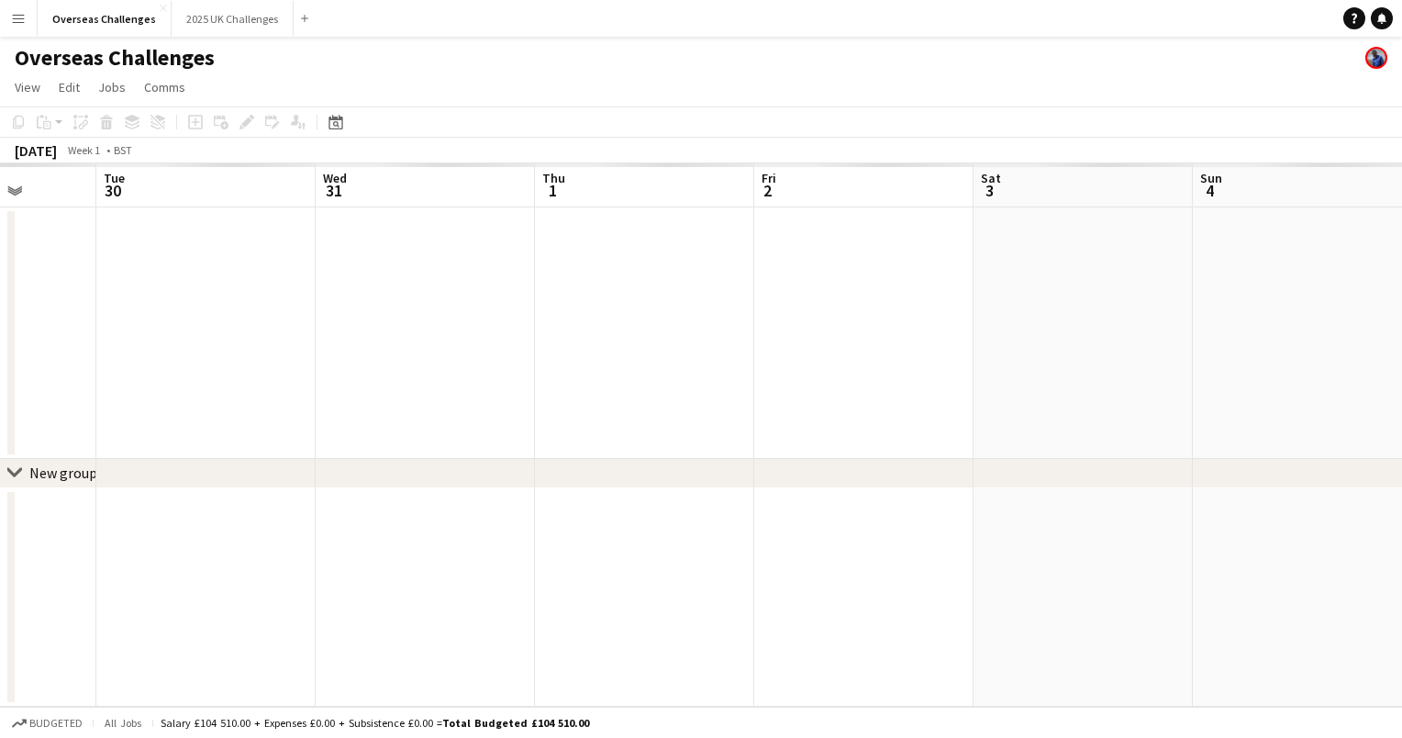
scroll to position [0, 631]
click at [478, 284] on app-date-cell at bounding box center [574, 332] width 219 height 251
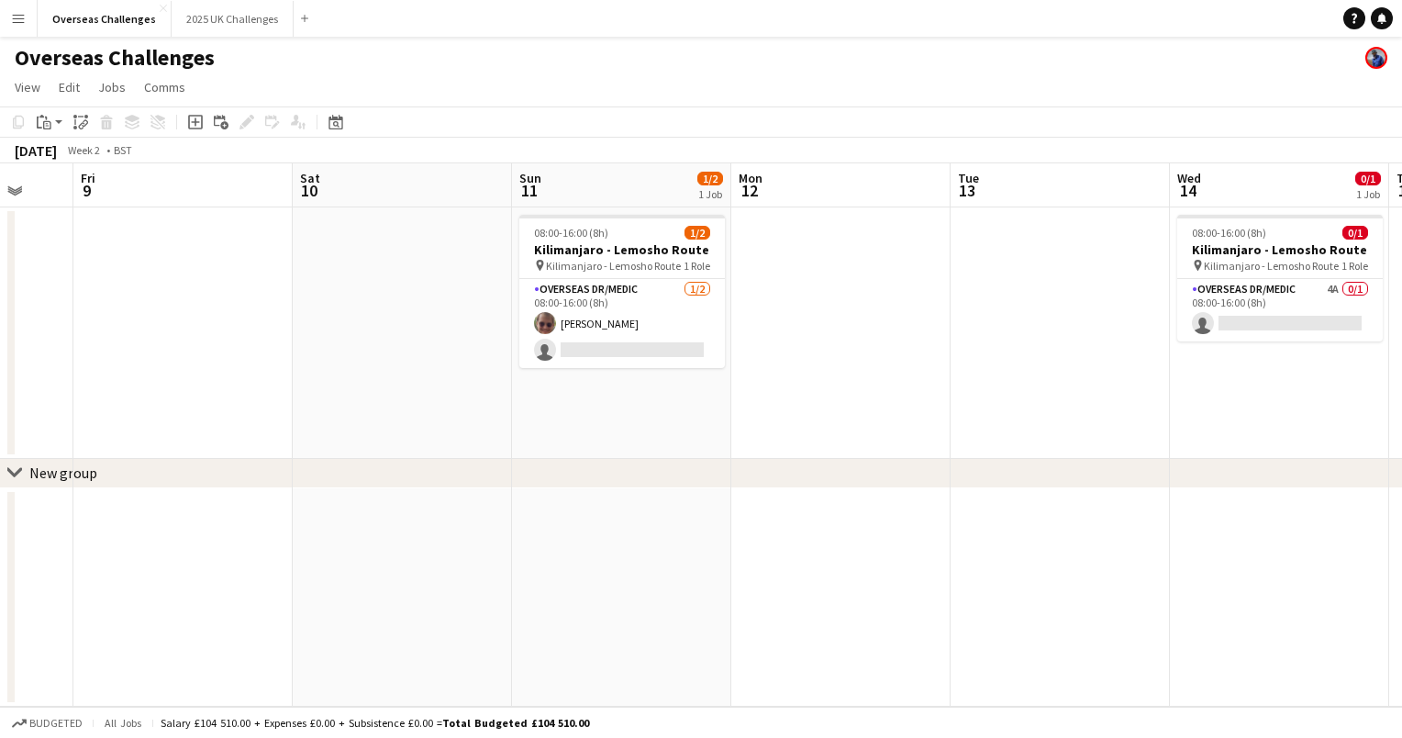
scroll to position [0, 824]
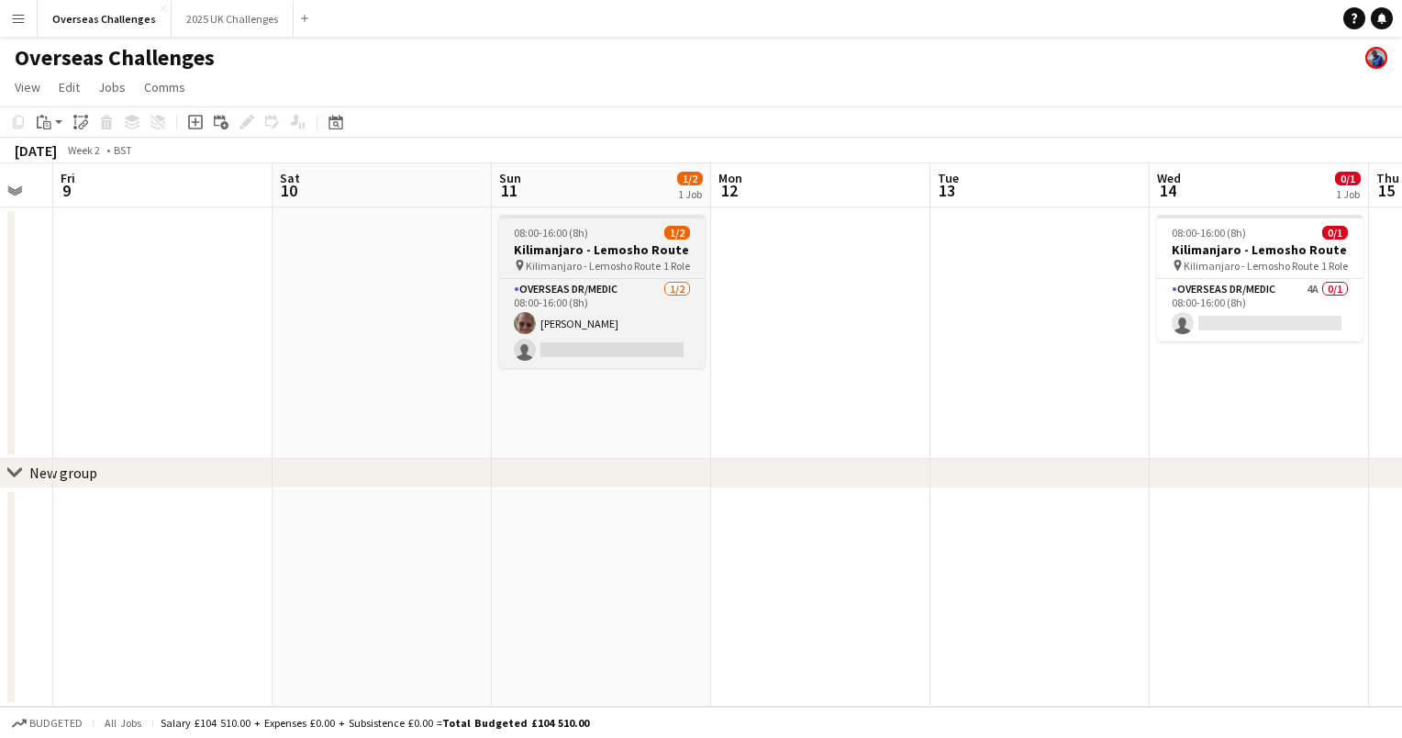
click at [585, 242] on h3 "Kilimanjaro - Lemosho Route" at bounding box center [602, 249] width 206 height 17
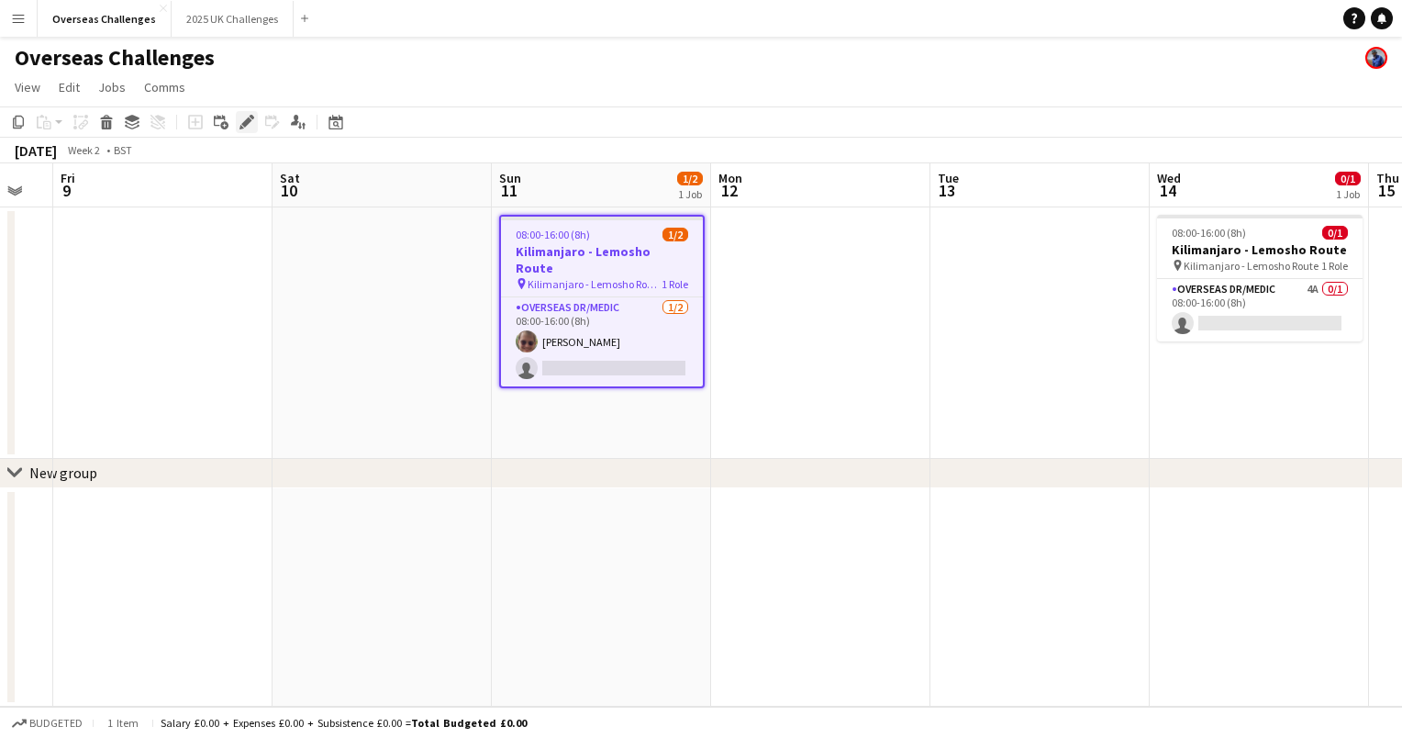
click at [252, 125] on icon "Edit" at bounding box center [246, 122] width 15 height 15
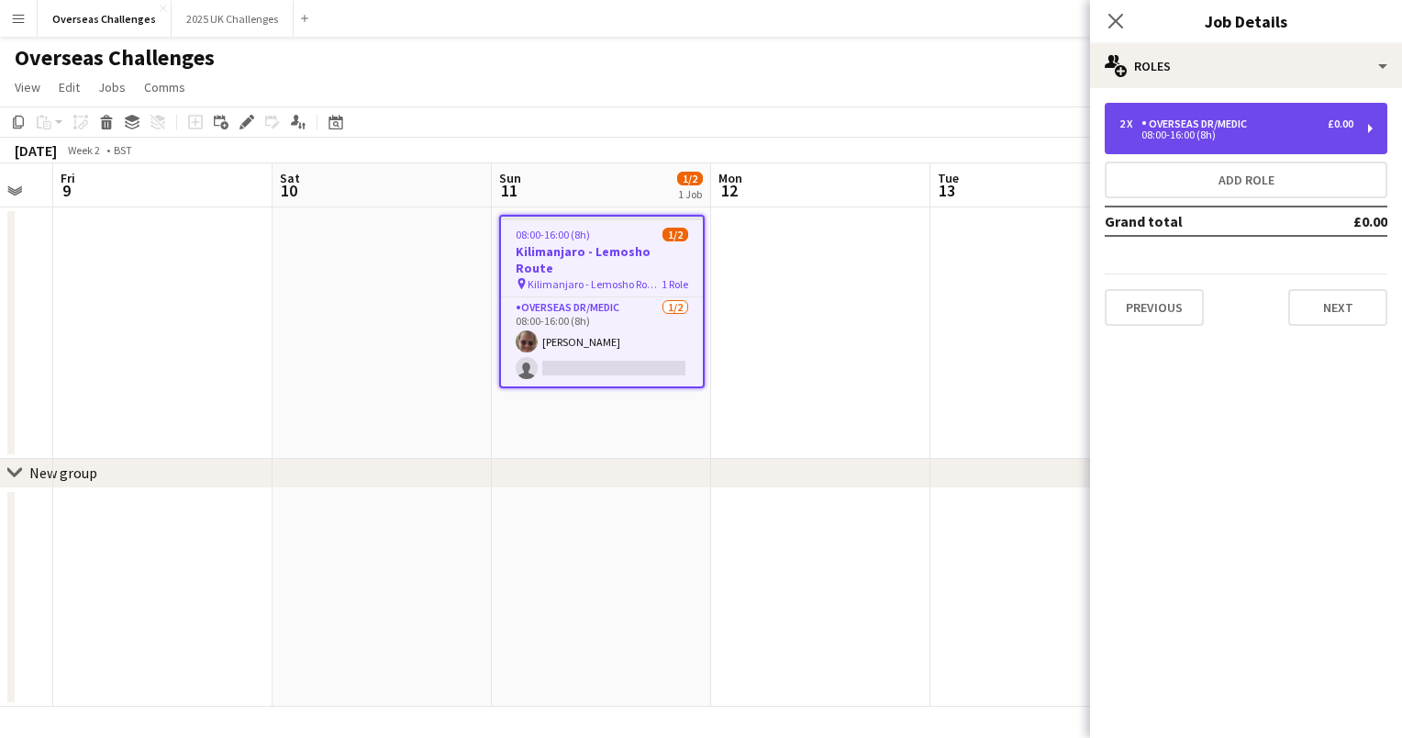
click at [1245, 127] on div "Overseas Dr/Medic" at bounding box center [1197, 123] width 113 height 13
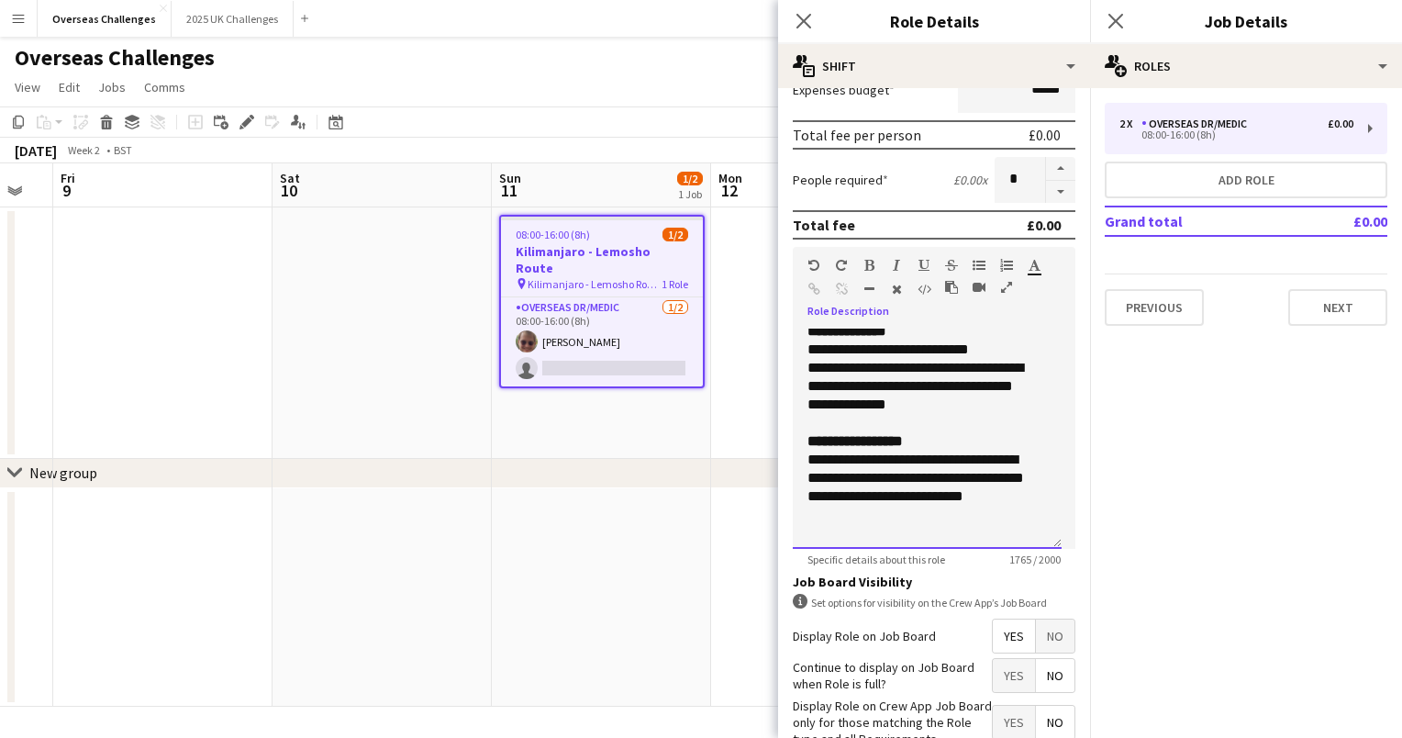
scroll to position [272, 0]
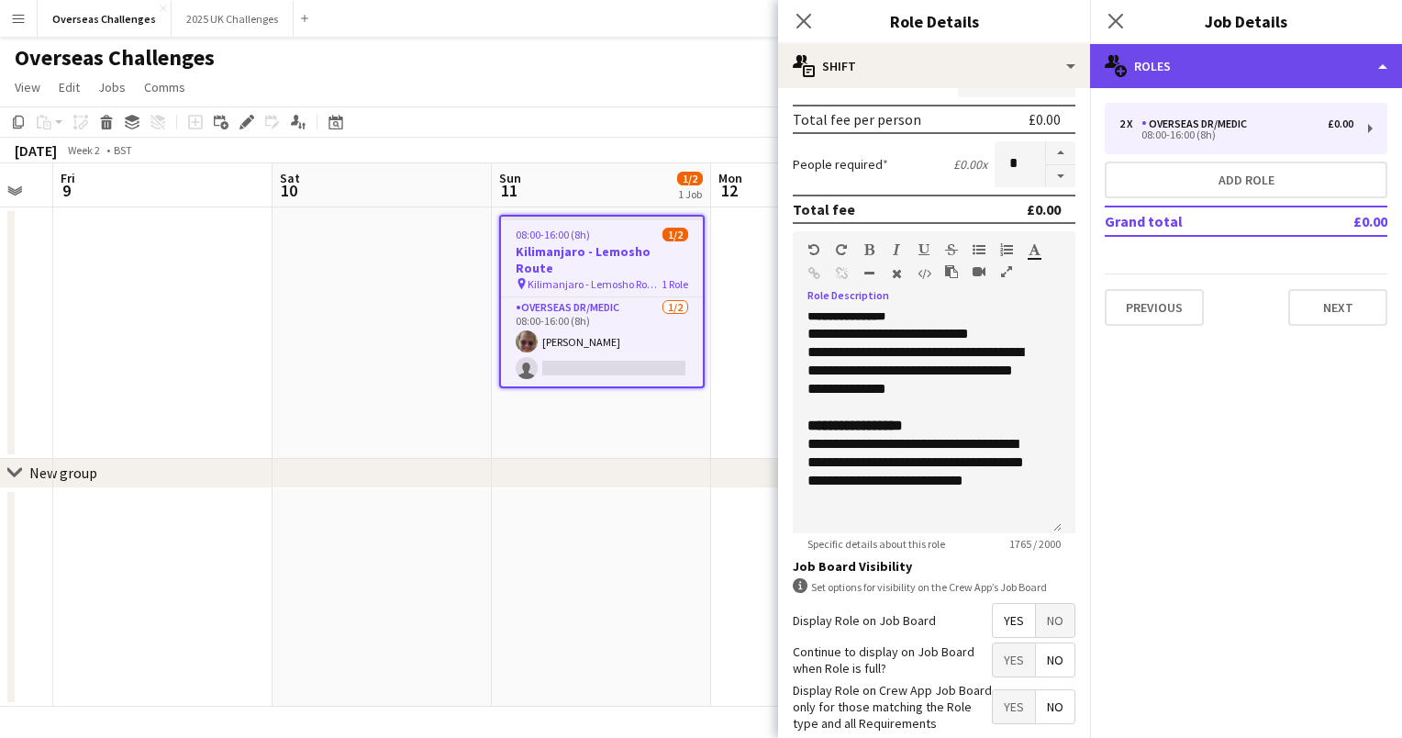
click at [1199, 69] on div "multiple-users-add Roles" at bounding box center [1246, 66] width 312 height 44
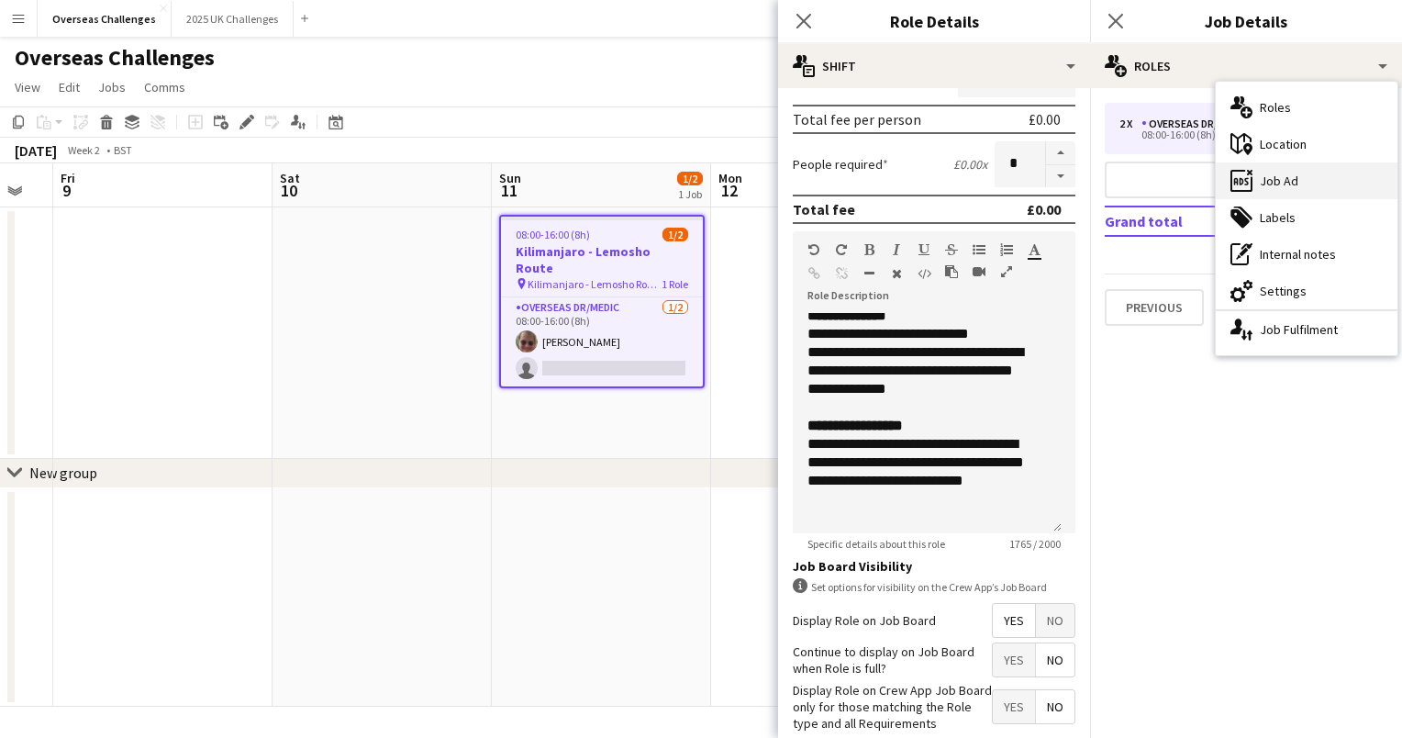
click at [1255, 169] on div "ads-window Job Ad" at bounding box center [1307, 180] width 182 height 37
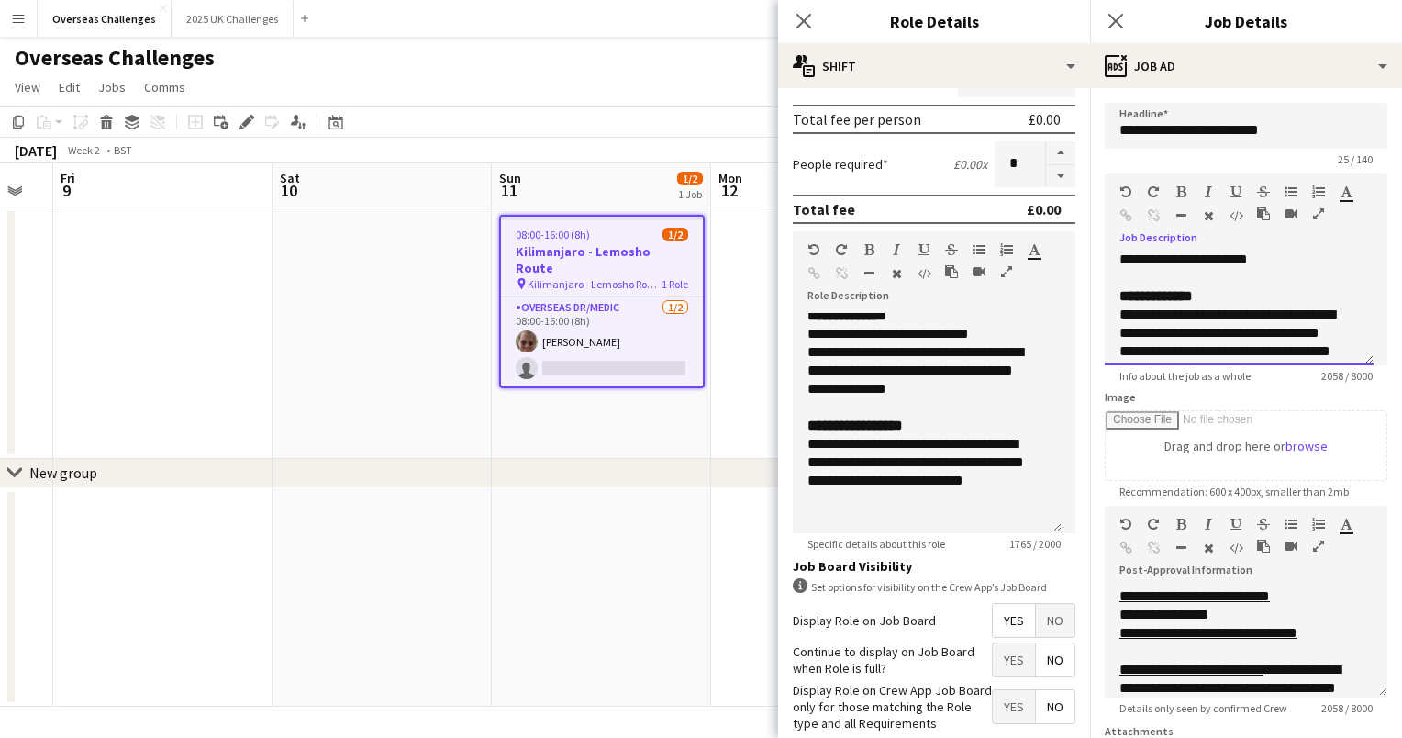
scroll to position [1051, 0]
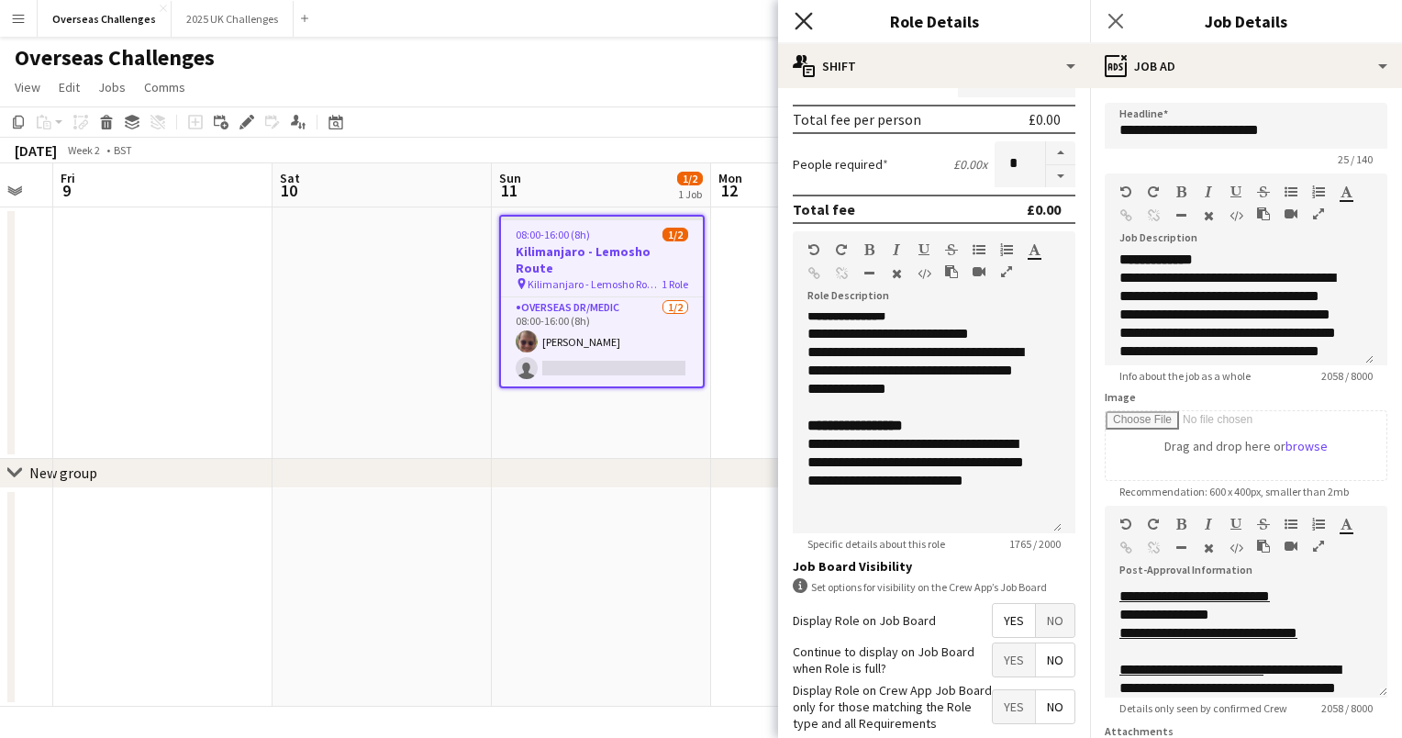
click at [811, 25] on icon "Close pop-in" at bounding box center [803, 20] width 17 height 17
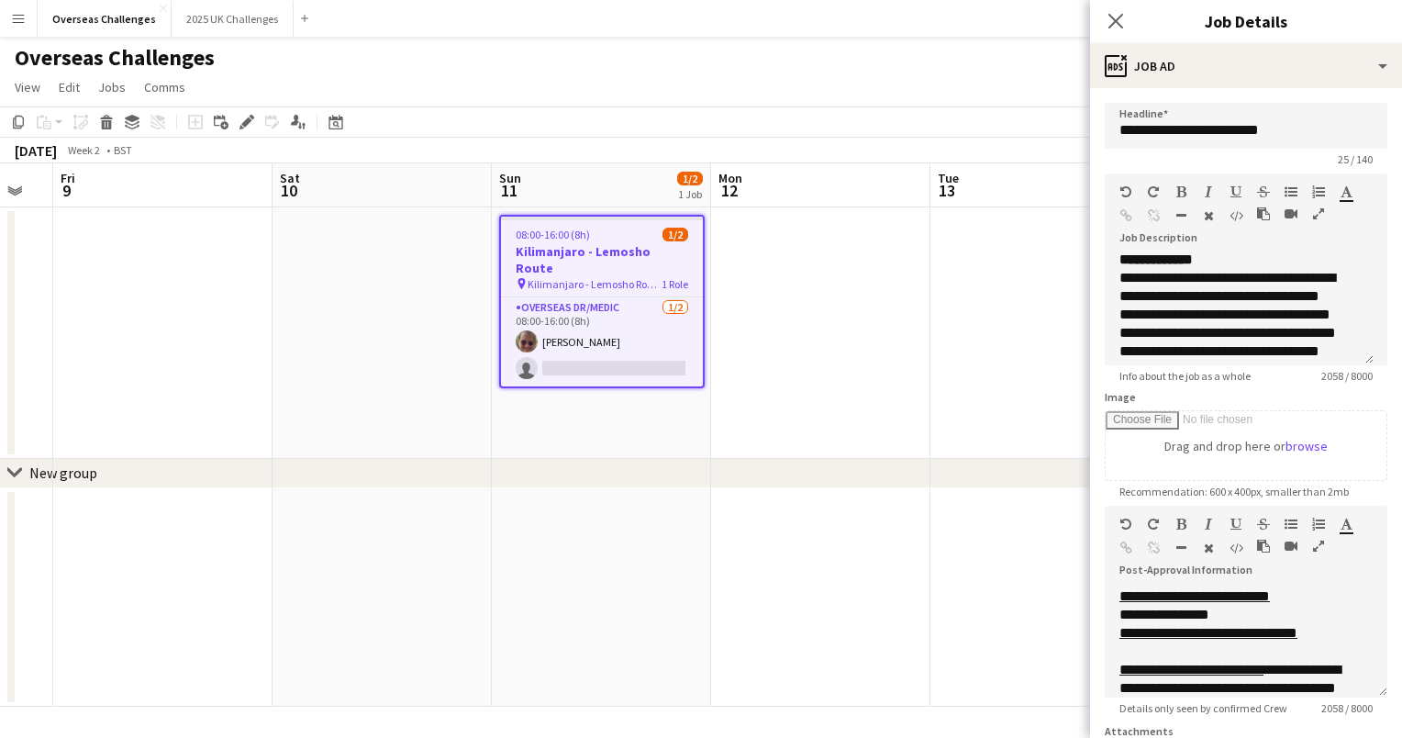
click at [806, 318] on app-date-cell at bounding box center [820, 332] width 219 height 251
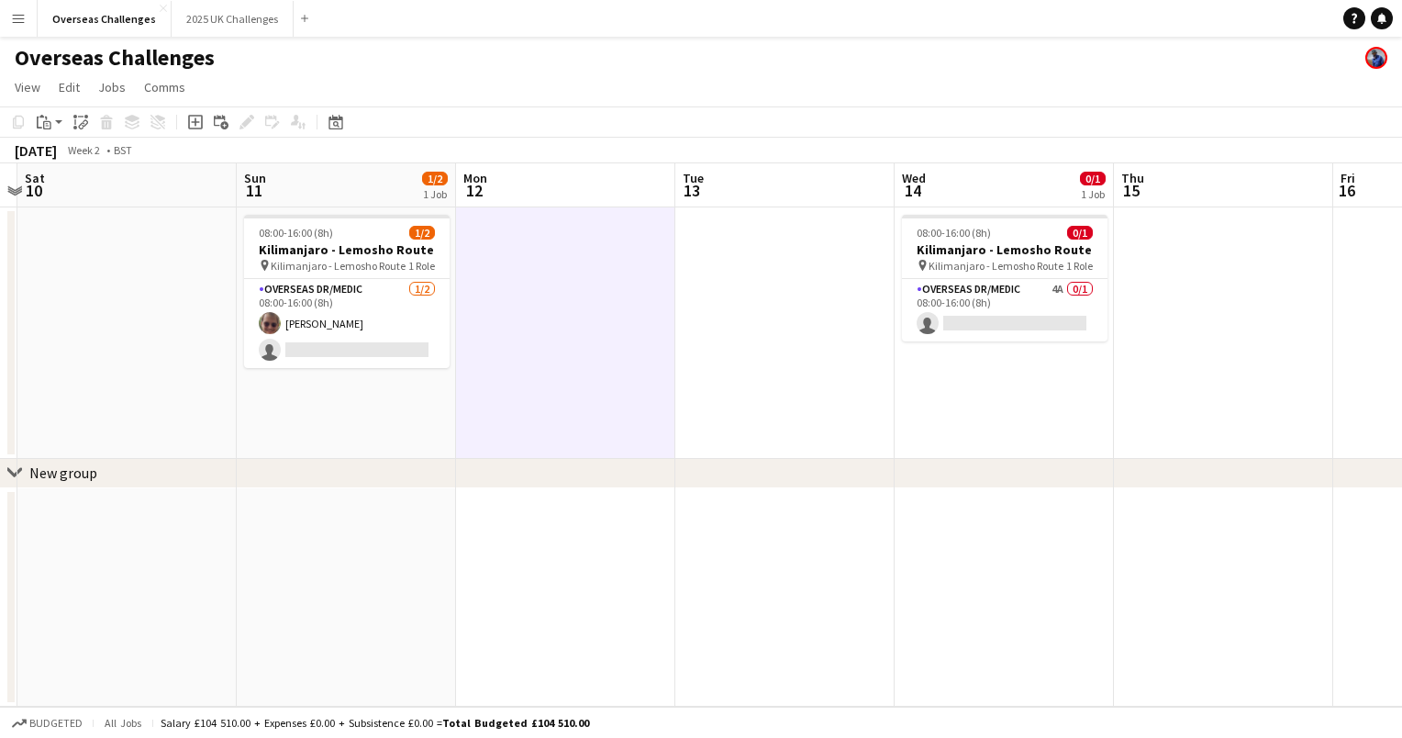
scroll to position [0, 862]
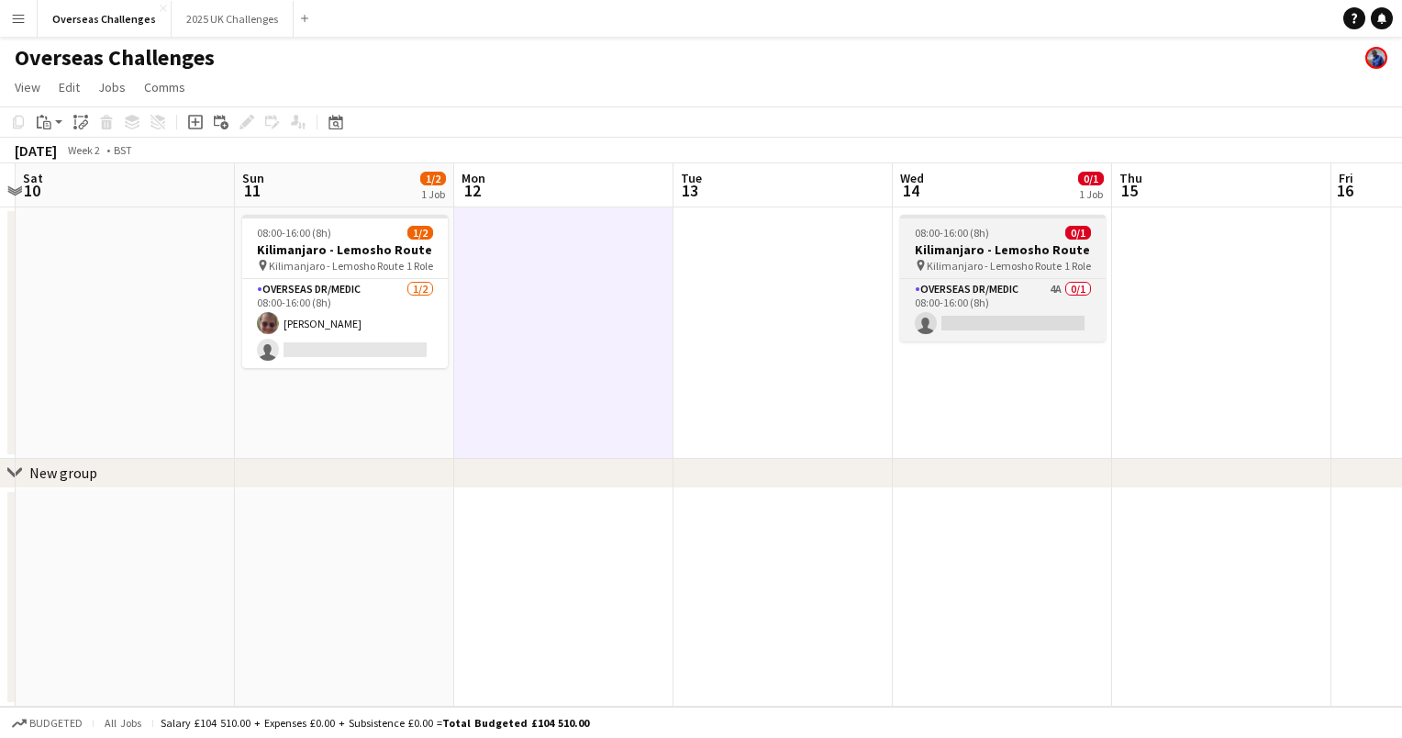
click at [995, 253] on h3 "Kilimanjaro - Lemosho Route" at bounding box center [1003, 249] width 206 height 17
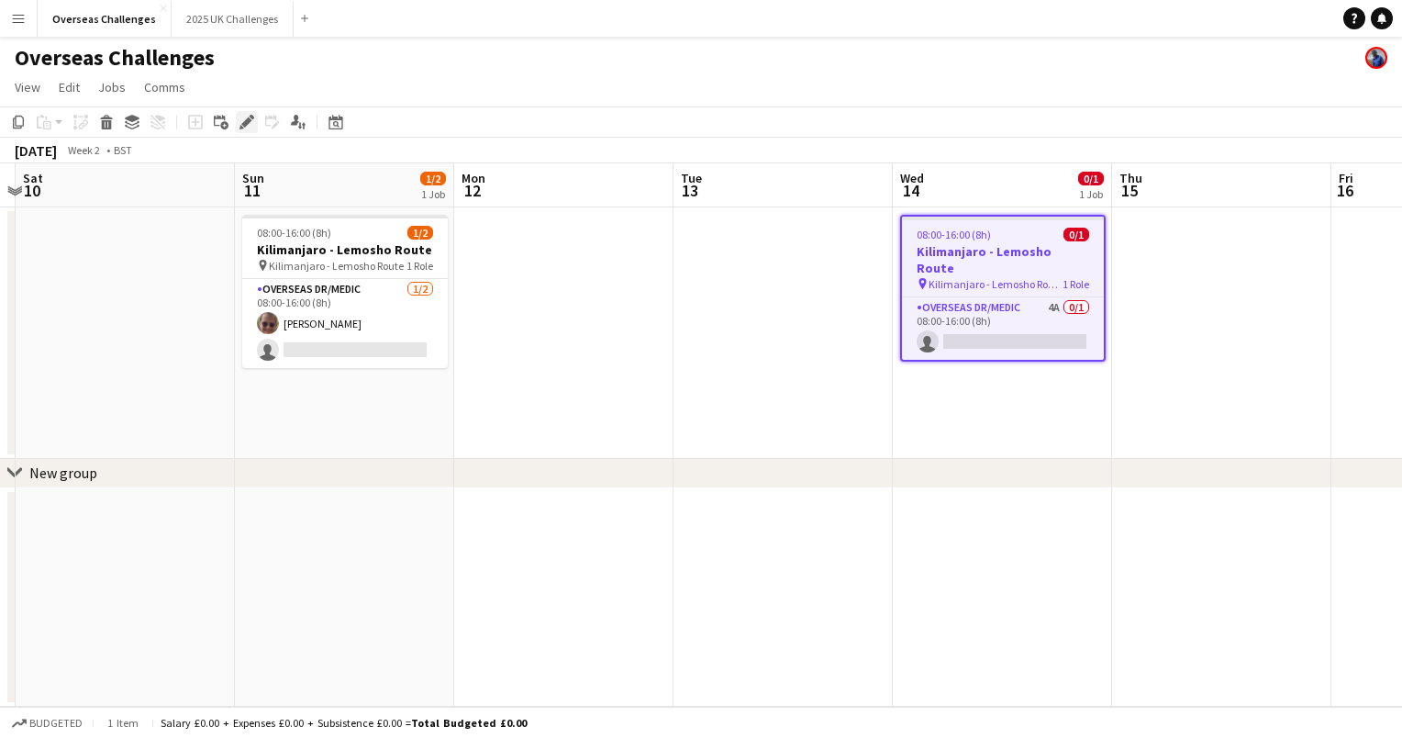
click at [250, 124] on icon "Edit" at bounding box center [246, 122] width 15 height 15
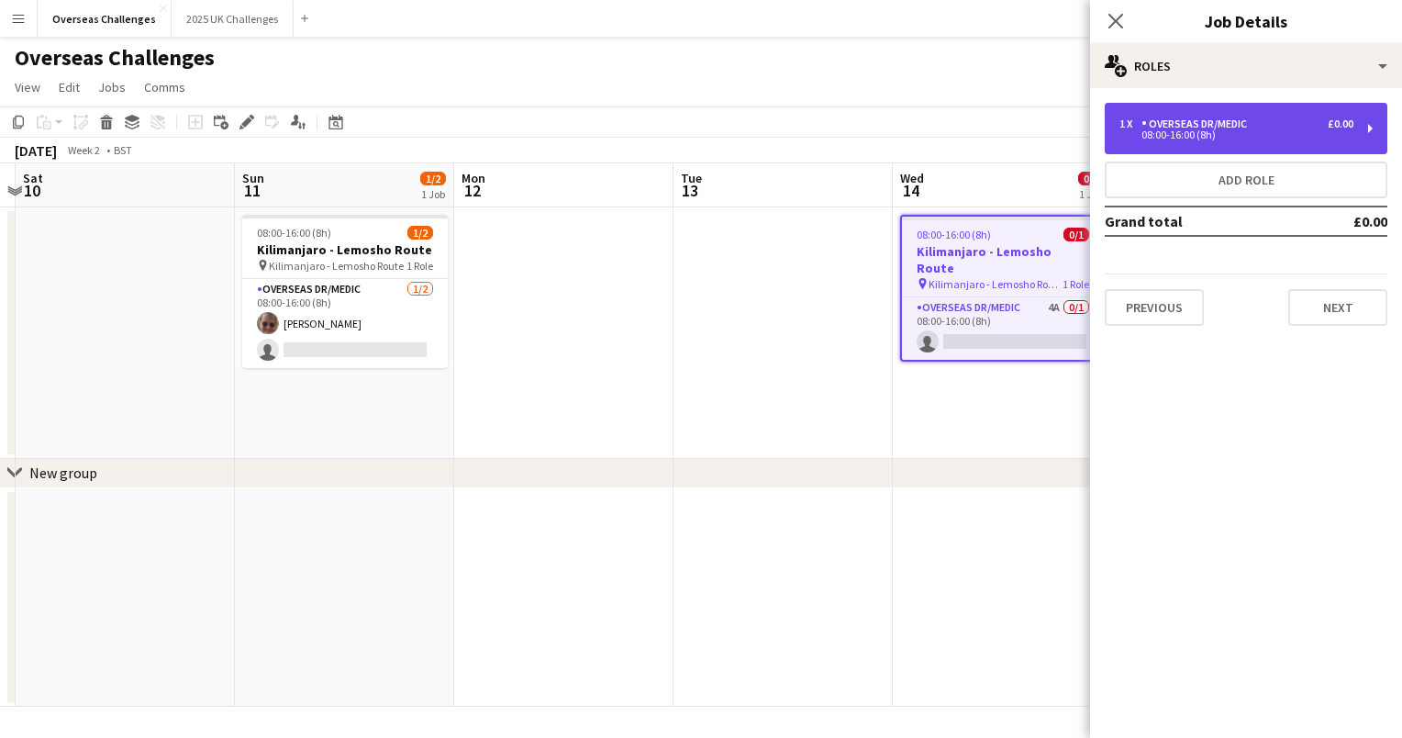
click at [1227, 126] on div "Overseas Dr/Medic" at bounding box center [1197, 123] width 113 height 13
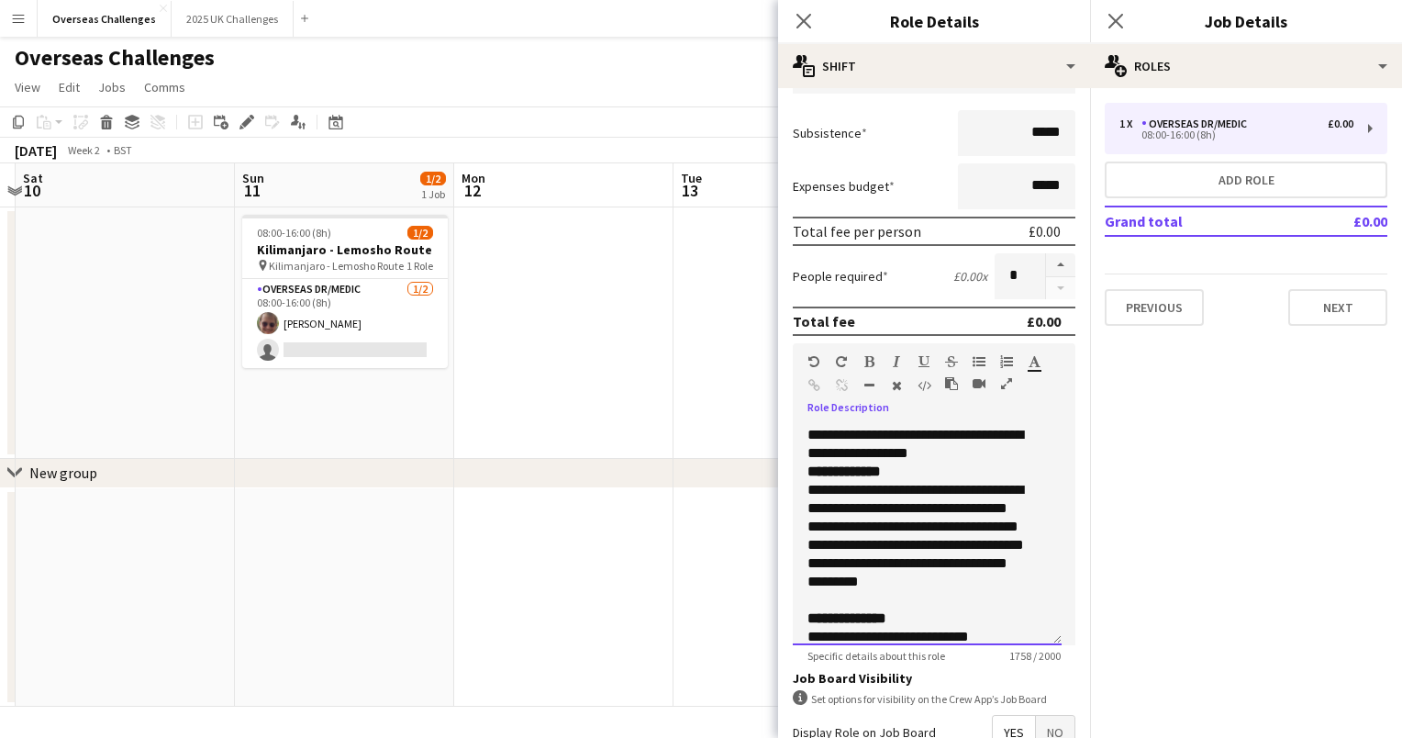
scroll to position [771, 0]
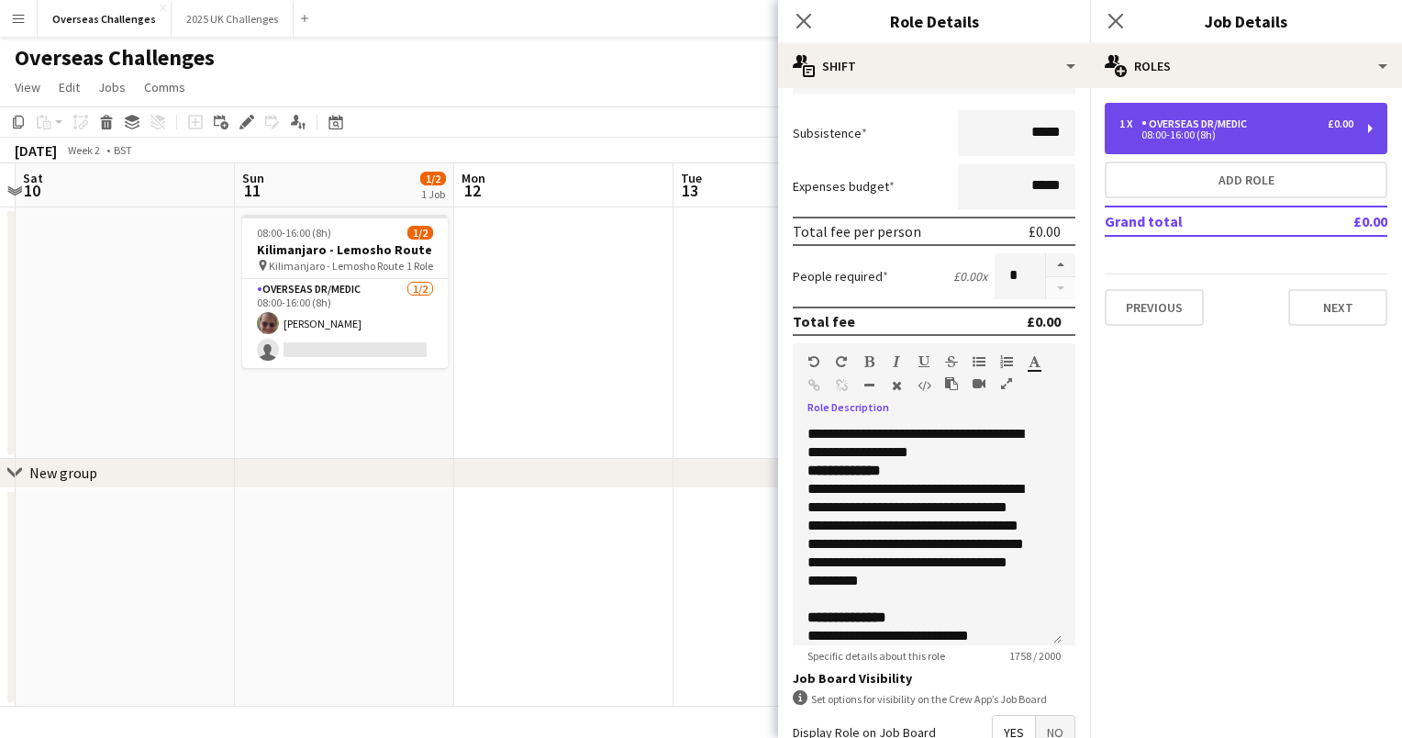
click at [1205, 128] on div "Overseas Dr/Medic" at bounding box center [1197, 123] width 113 height 13
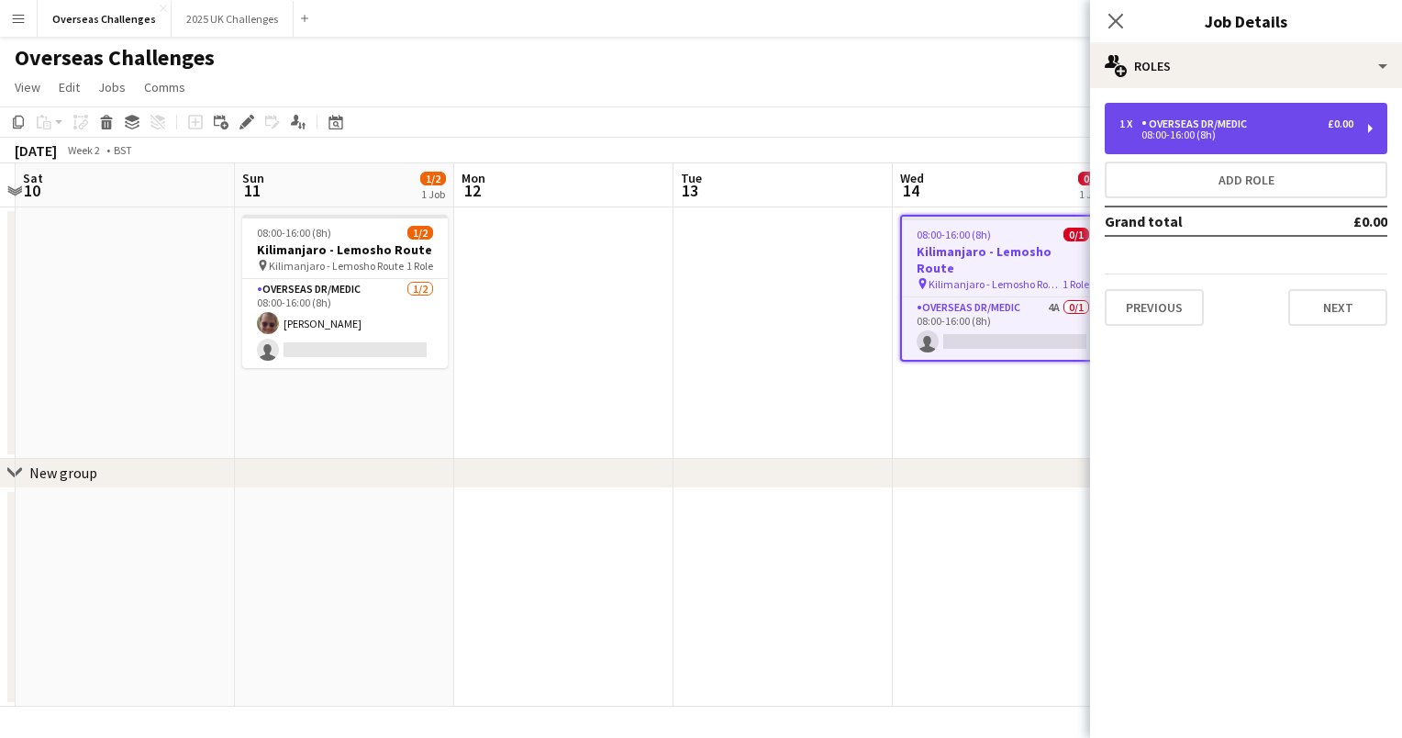
click at [1218, 128] on div "Overseas Dr/Medic" at bounding box center [1197, 123] width 113 height 13
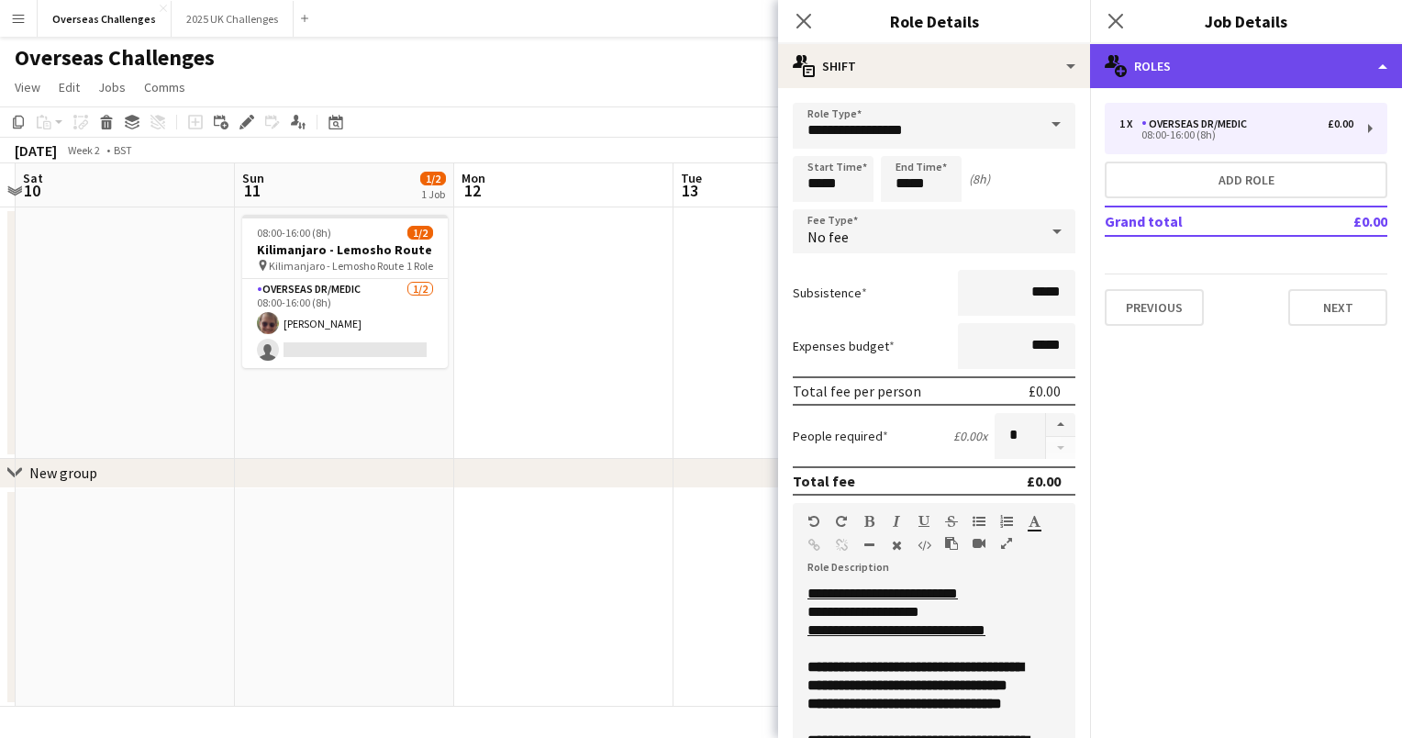
click at [1211, 81] on div "multiple-users-add Roles" at bounding box center [1246, 66] width 312 height 44
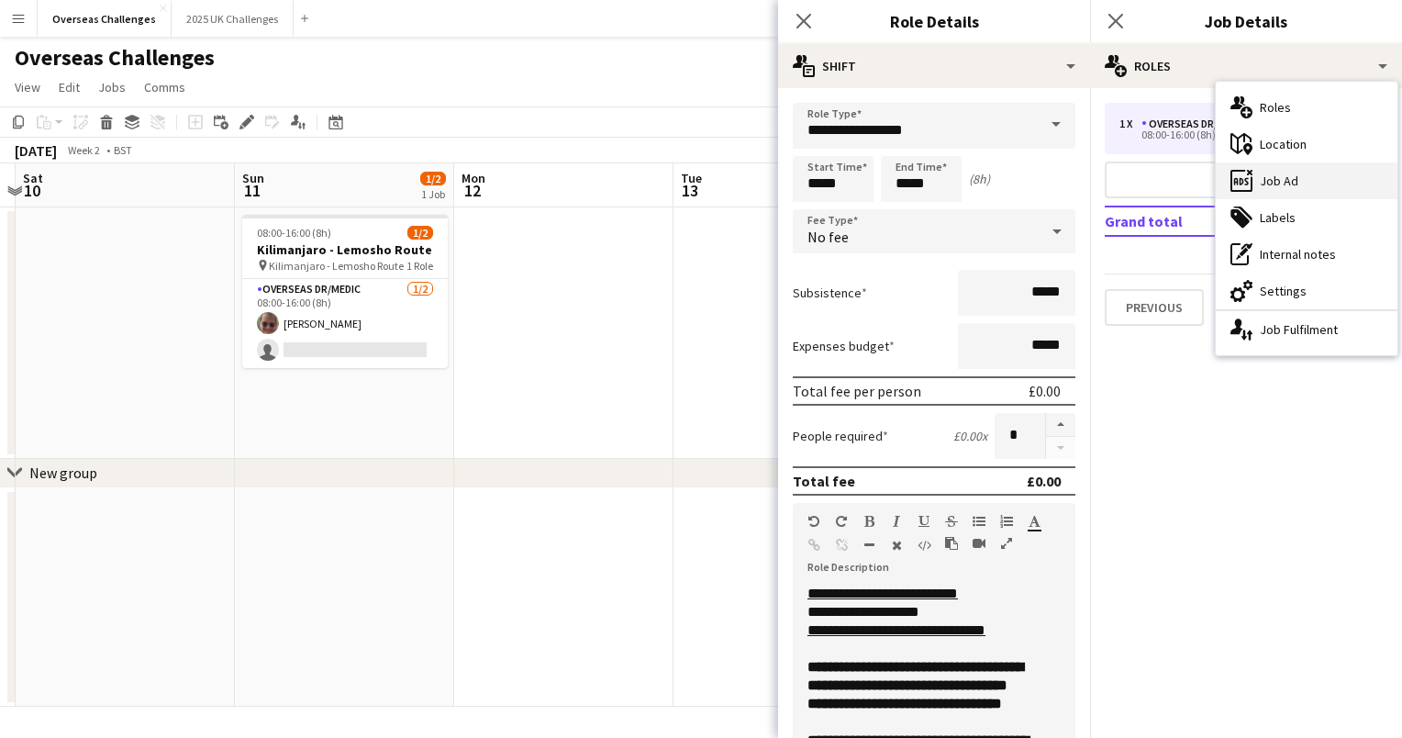
click at [1265, 176] on div "ads-window Job Ad" at bounding box center [1307, 180] width 182 height 37
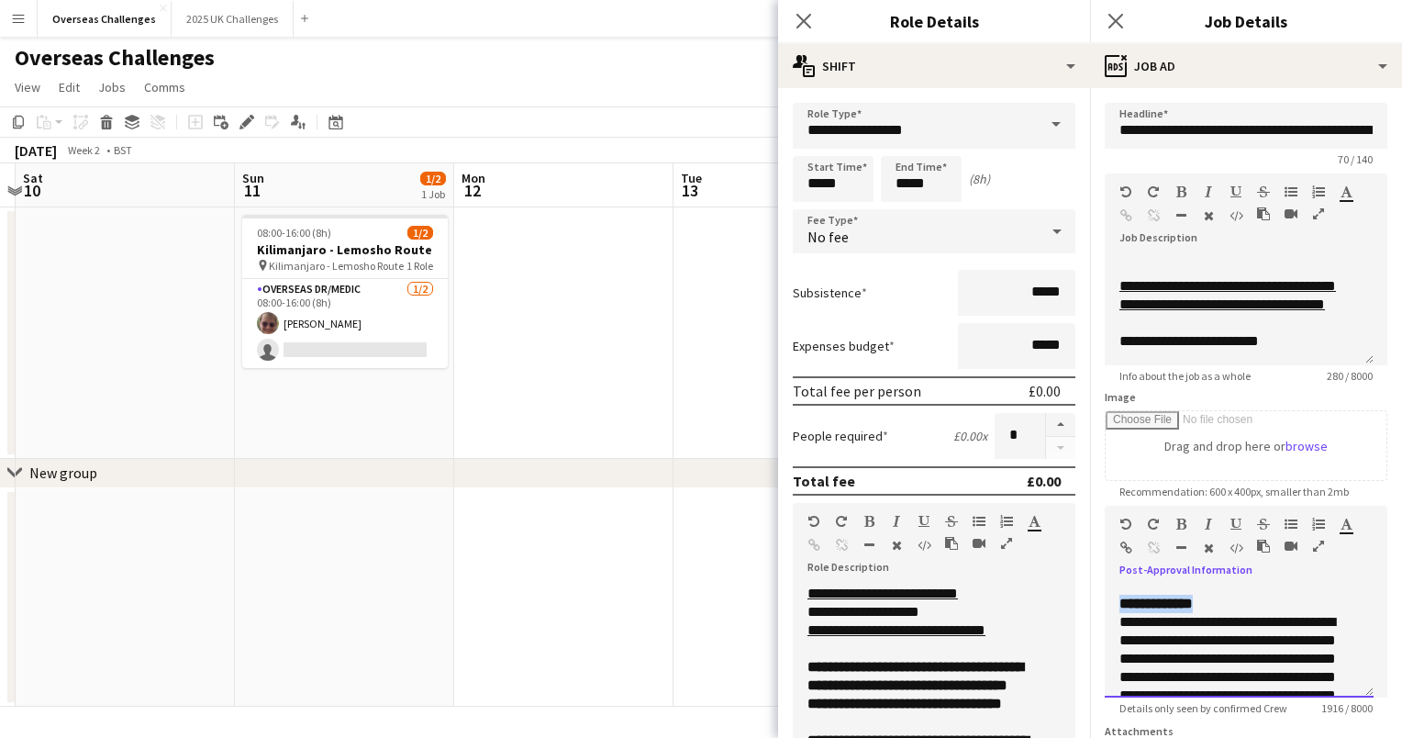
scroll to position [895, 0]
drag, startPoint x: 1119, startPoint y: 662, endPoint x: 1262, endPoint y: 654, distance: 143.4
click at [1262, 654] on div "**********" at bounding box center [1238, 324] width 239 height 1193
paste div
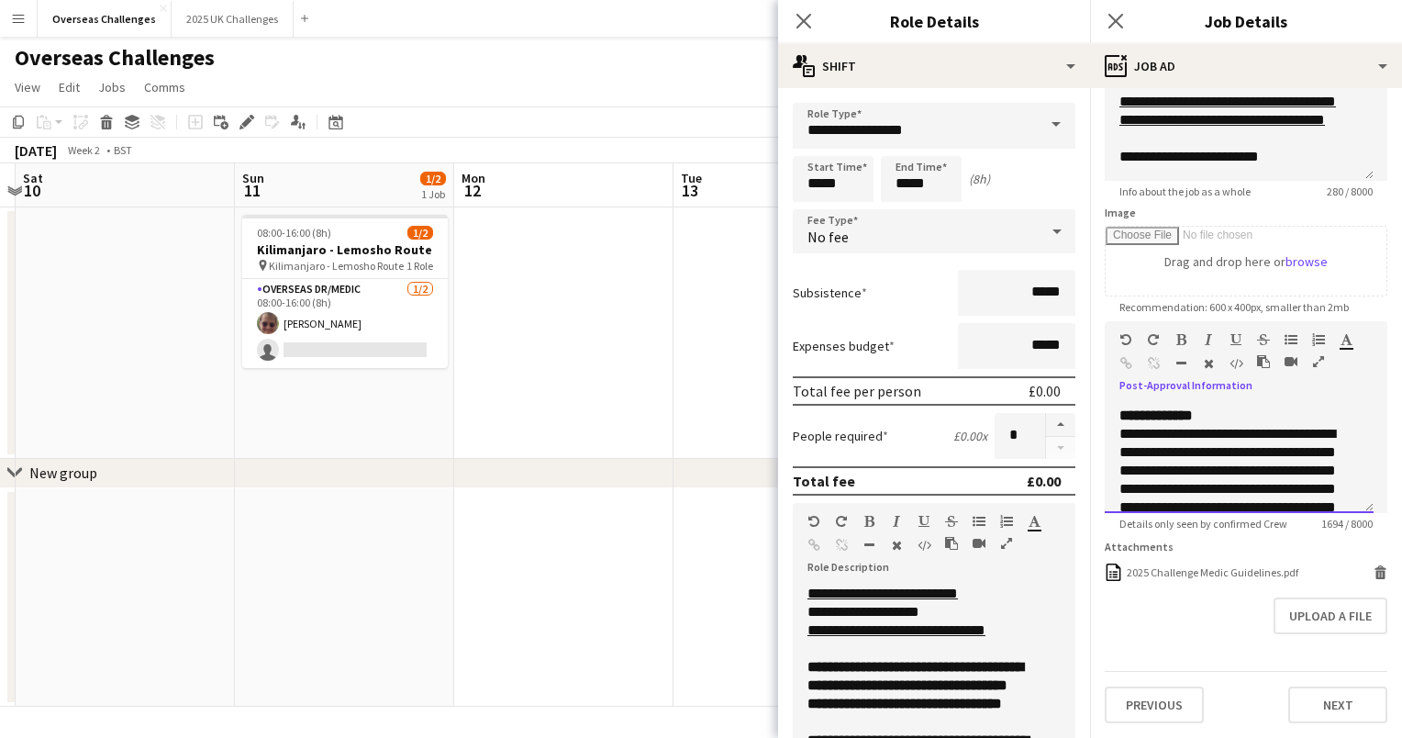
scroll to position [195, 0]
click at [1339, 705] on button "Next" at bounding box center [1337, 704] width 99 height 37
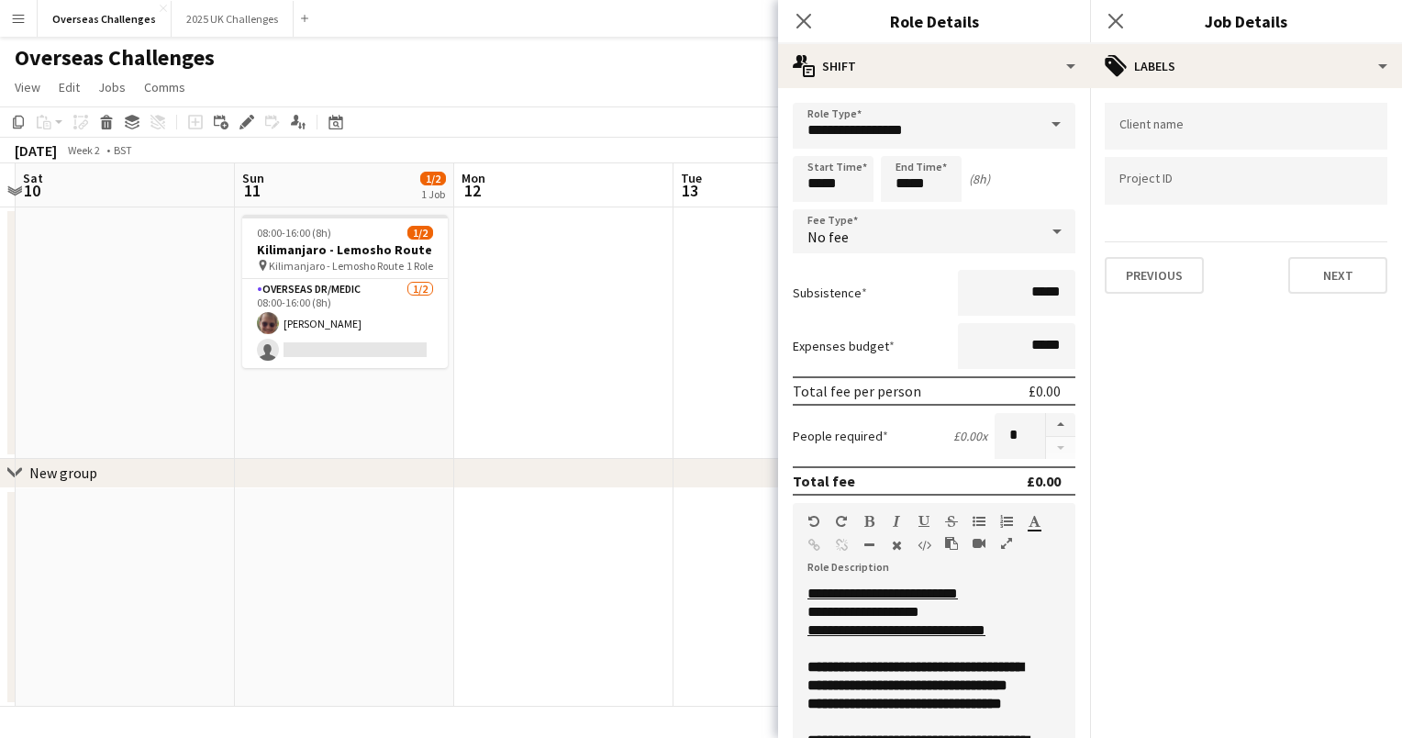
click at [1304, 252] on div "Previous Next" at bounding box center [1246, 267] width 283 height 52
click at [1310, 268] on button "Next" at bounding box center [1337, 275] width 99 height 37
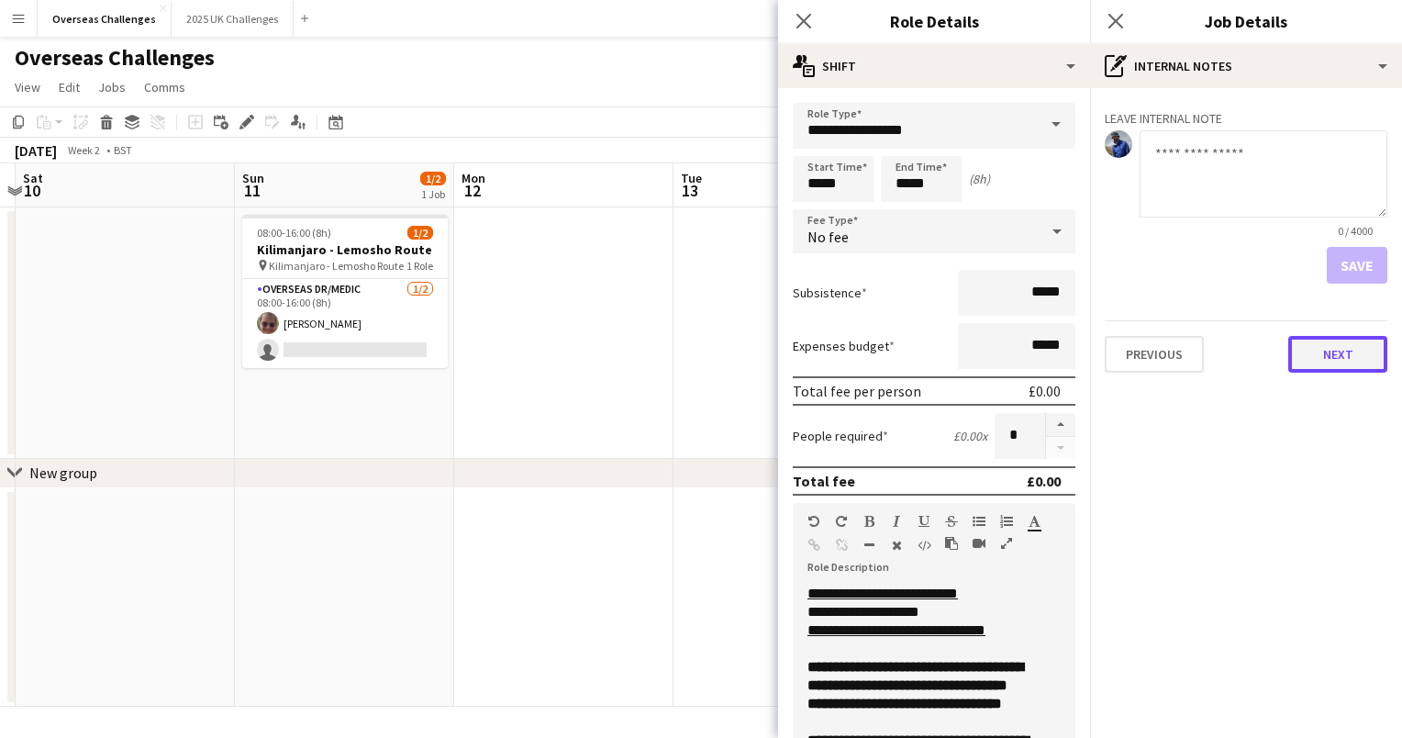
click at [1340, 361] on button "Next" at bounding box center [1337, 354] width 99 height 37
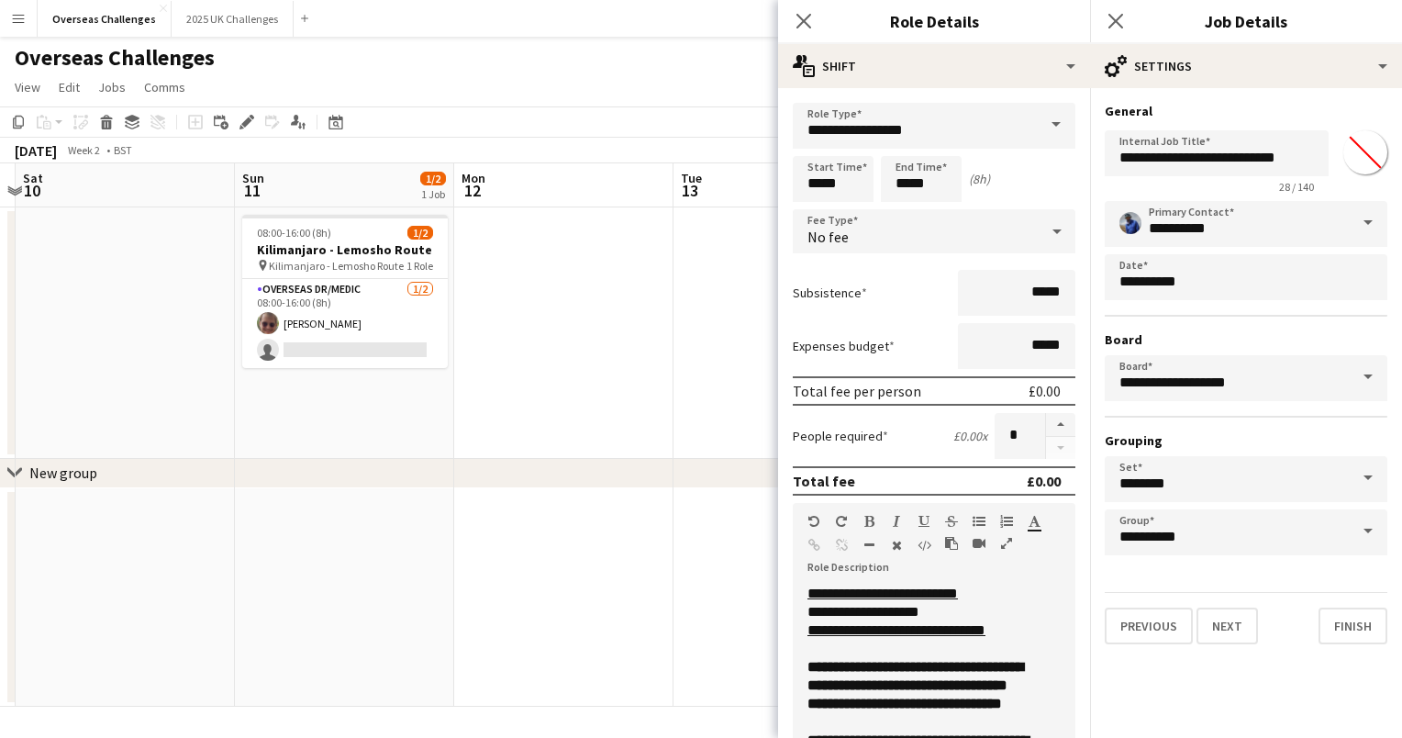
click at [1360, 646] on div "**********" at bounding box center [1246, 373] width 312 height 571
click at [1350, 631] on button "Finish" at bounding box center [1352, 625] width 69 height 37
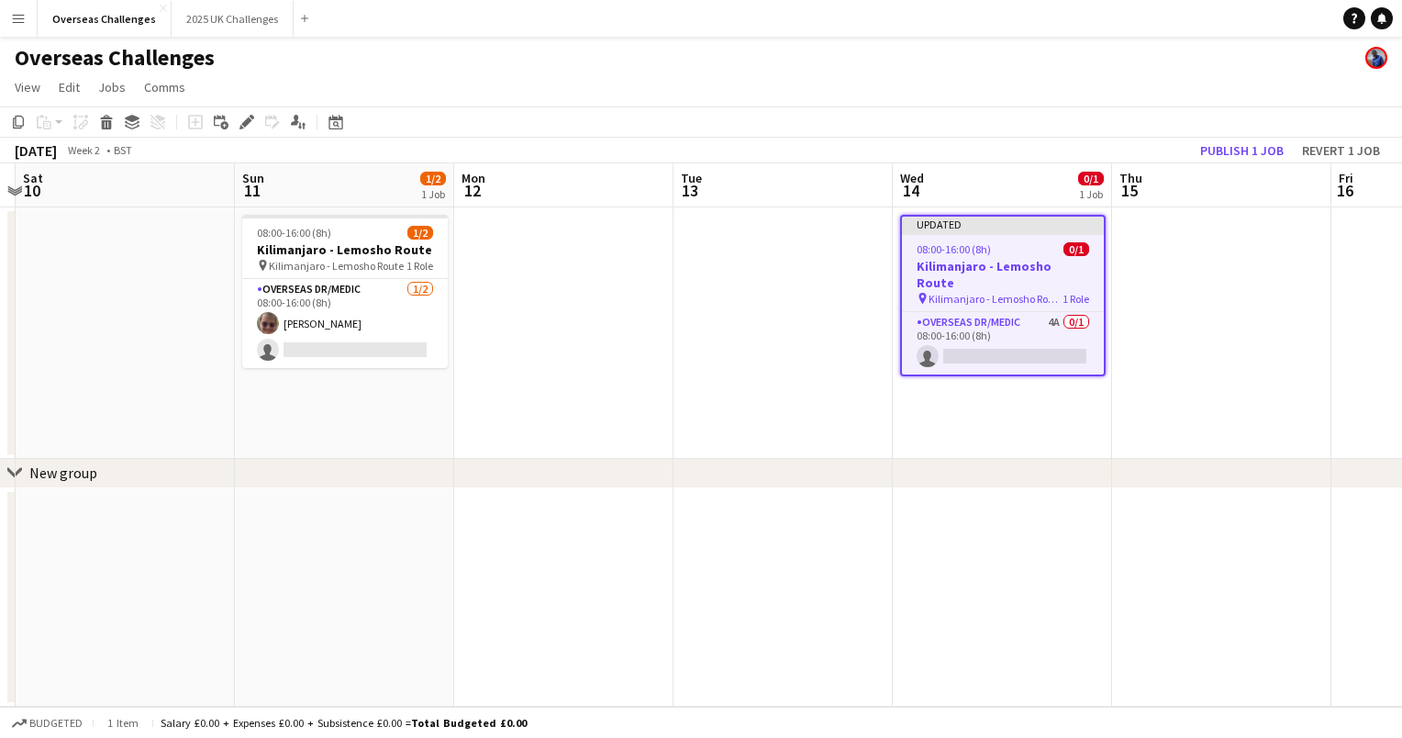
click at [893, 385] on app-date-cell "Updated 08:00-16:00 (8h) 0/1 [GEOGRAPHIC_DATA] - Lemosho Route pin Kilimanjaro …" at bounding box center [1002, 332] width 219 height 251
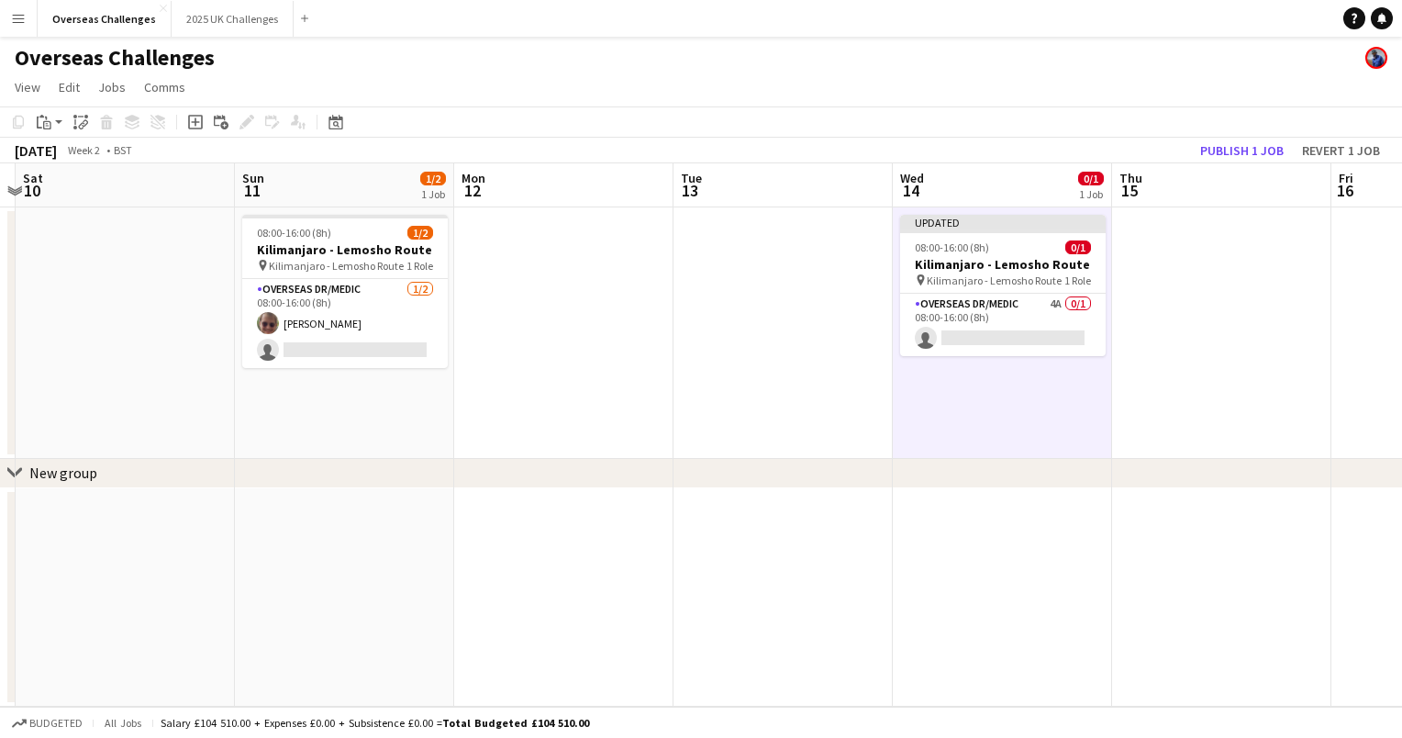
click at [975, 393] on app-date-cell "Updated 08:00-16:00 (8h) 0/1 [GEOGRAPHIC_DATA] - Lemosho Route pin Kilimanjaro …" at bounding box center [1002, 332] width 219 height 251
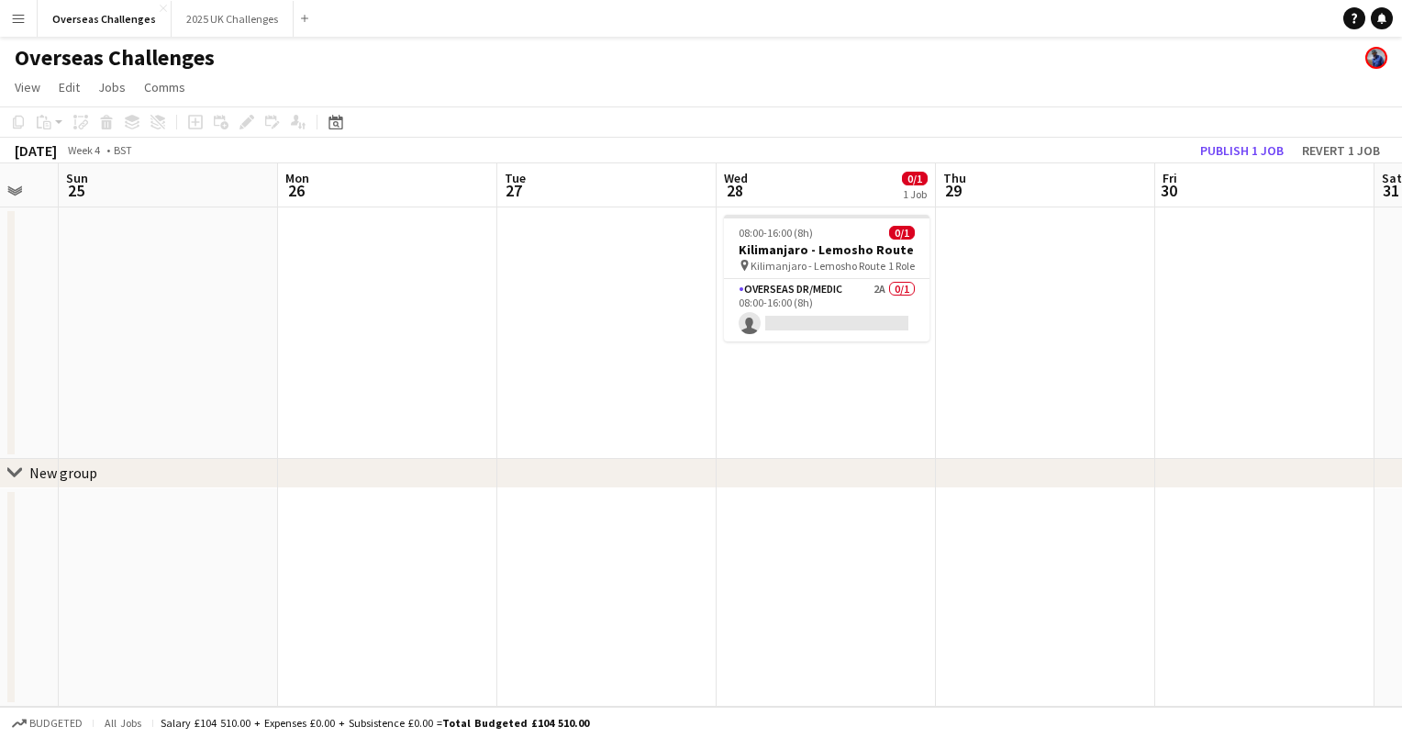
scroll to position [0, 840]
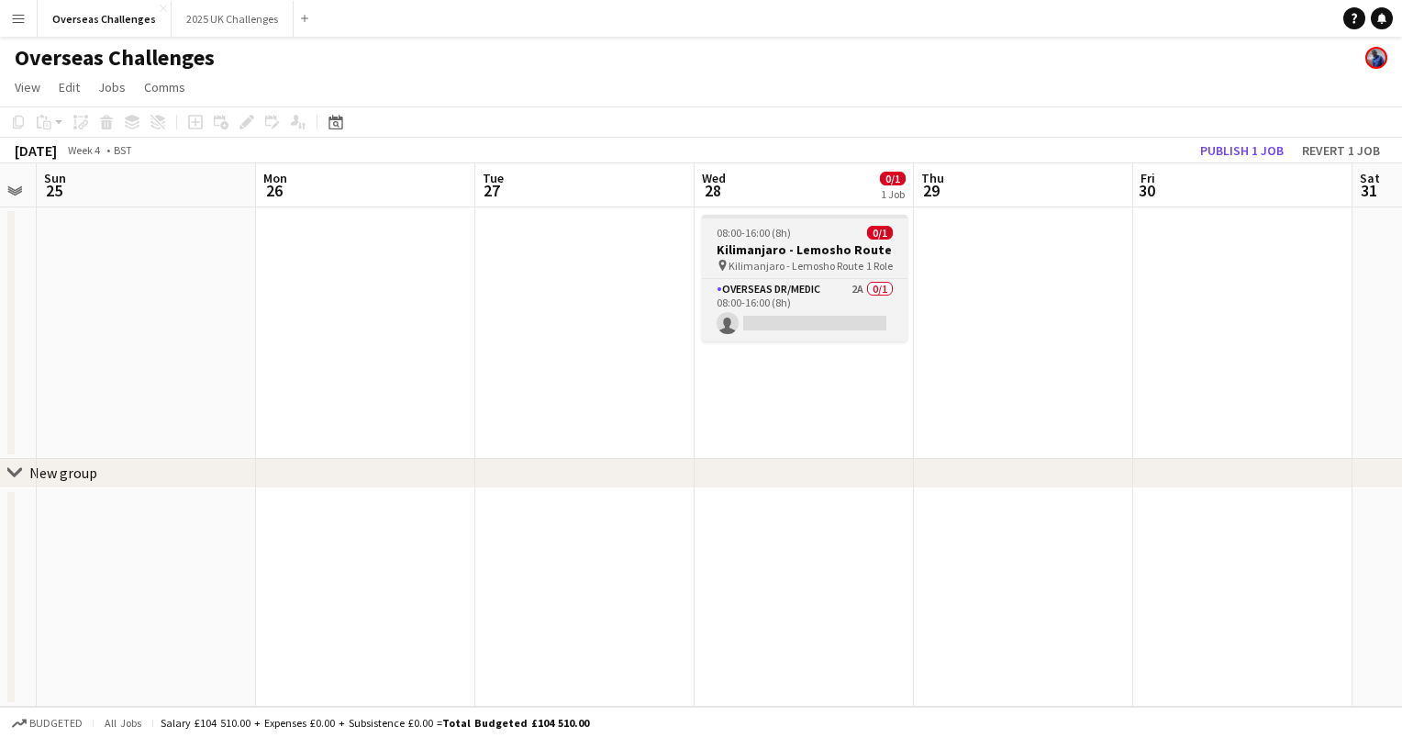
click at [793, 240] on app-job-card "08:00-16:00 (8h) 0/1 [GEOGRAPHIC_DATA] - Lemosho Route pin Kilimanjaro - Lemosh…" at bounding box center [805, 278] width 206 height 127
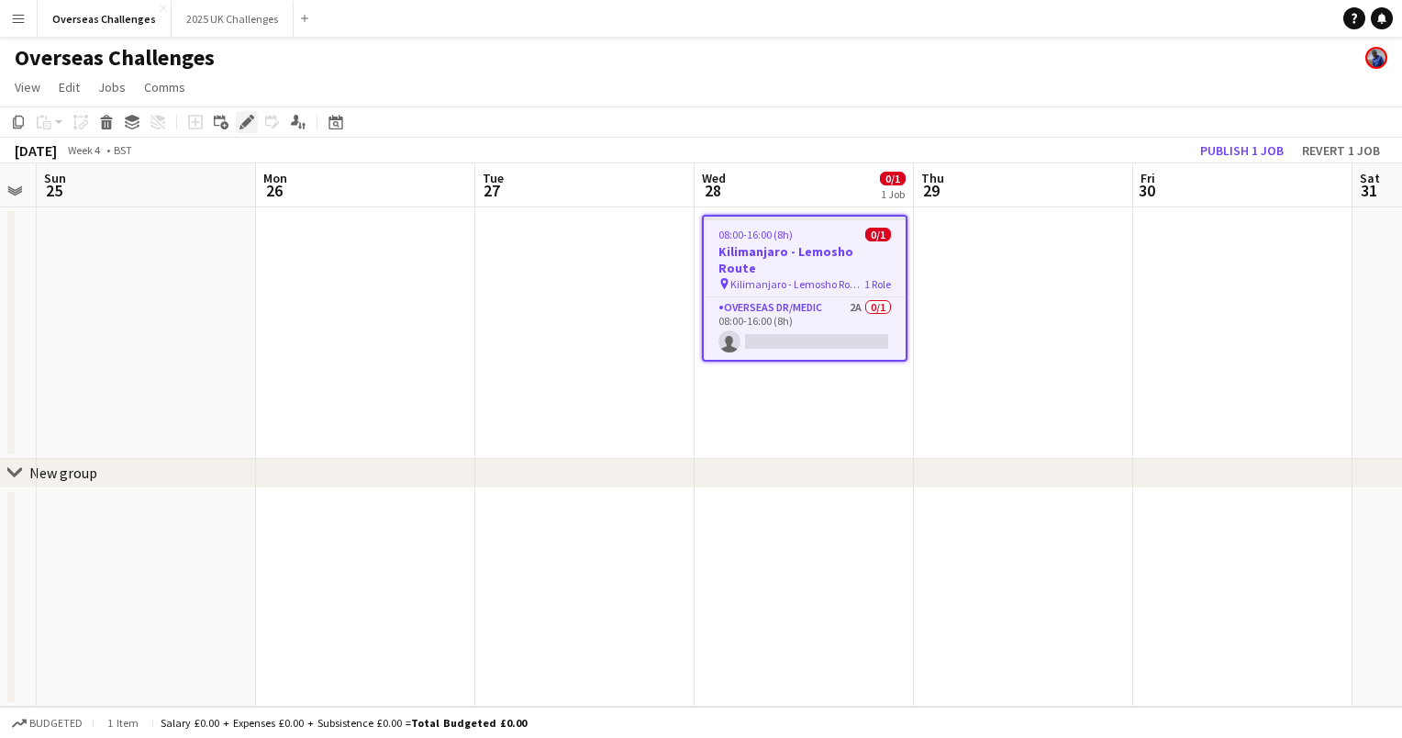
click at [246, 126] on icon at bounding box center [246, 122] width 10 height 10
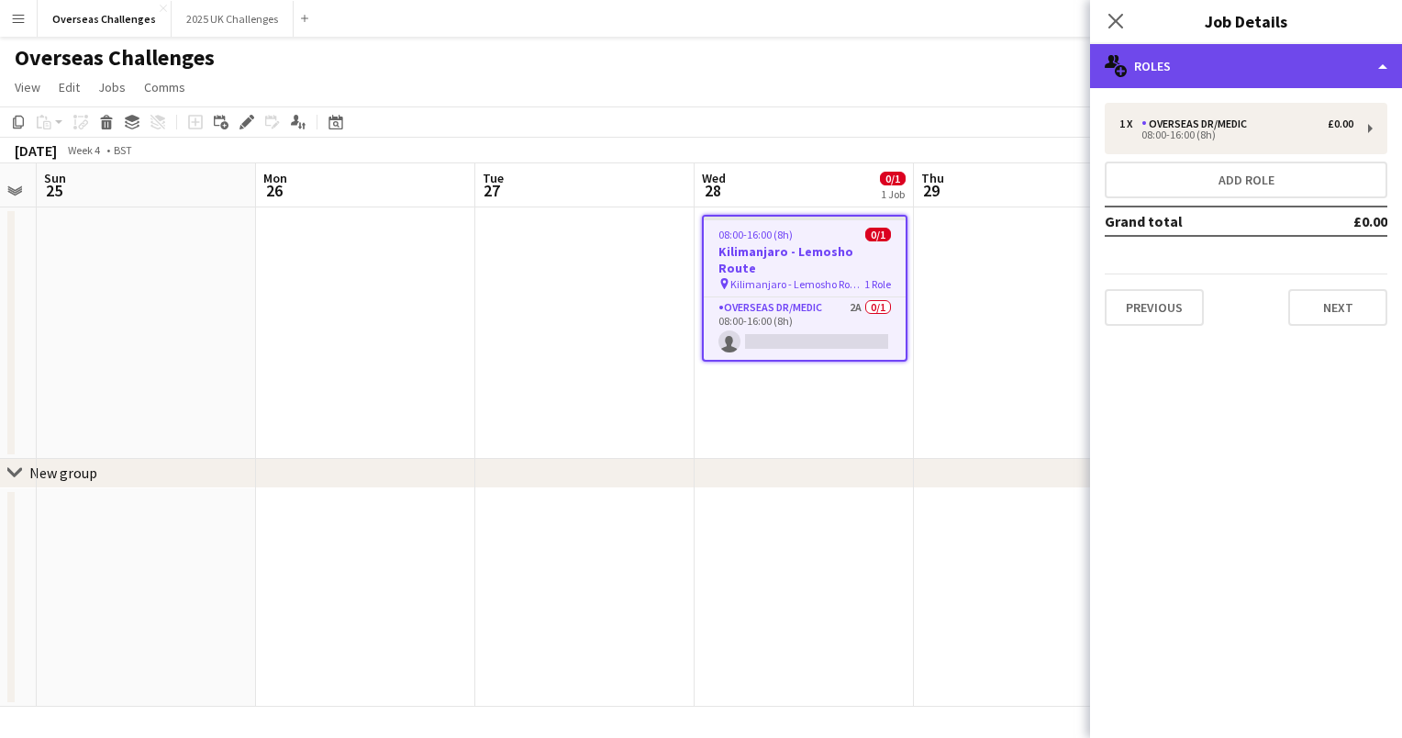
click at [1191, 65] on div "multiple-users-add Roles" at bounding box center [1246, 66] width 312 height 44
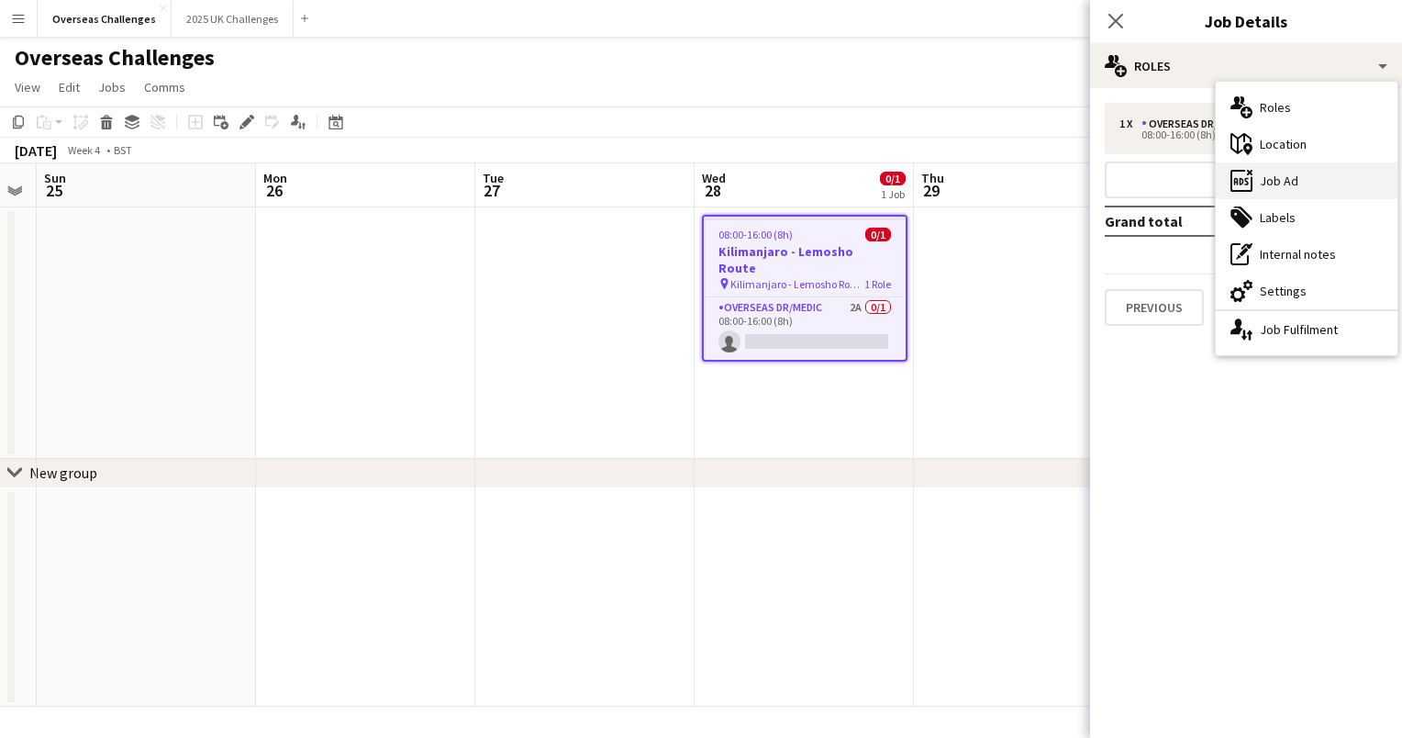
click at [1249, 173] on icon "ads-window" at bounding box center [1241, 181] width 22 height 22
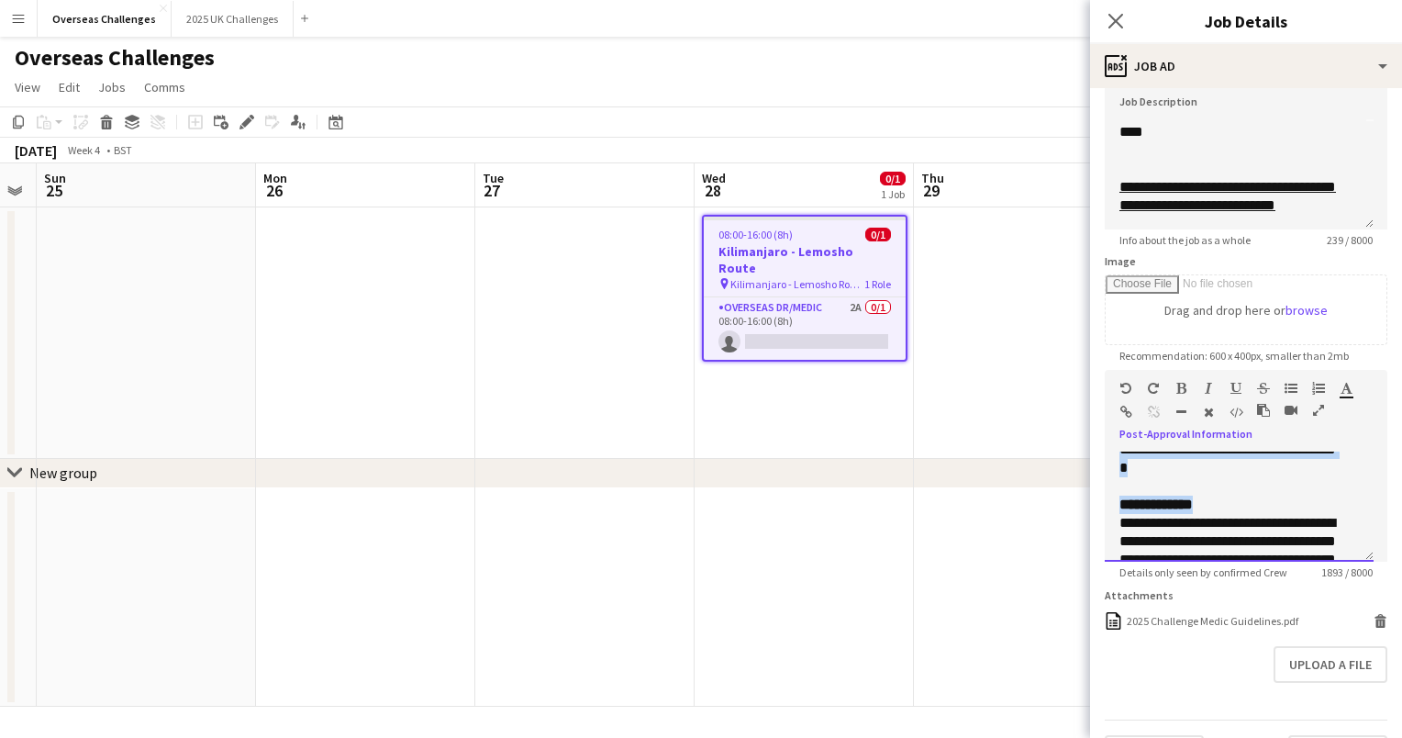
scroll to position [895, 0]
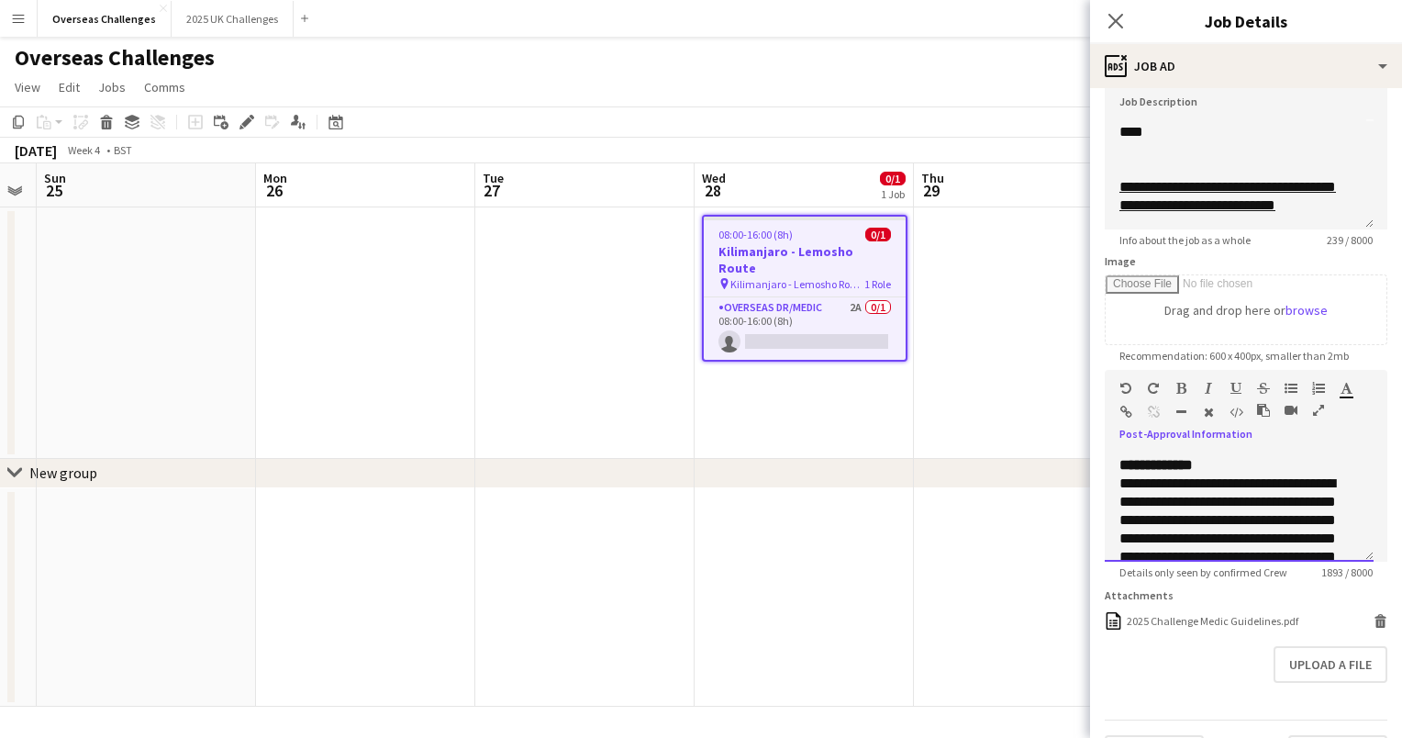
drag, startPoint x: 1121, startPoint y: 477, endPoint x: 1236, endPoint y: 519, distance: 122.2
click at [1236, 519] on div "**********" at bounding box center [1238, 190] width 239 height 1193
paste div
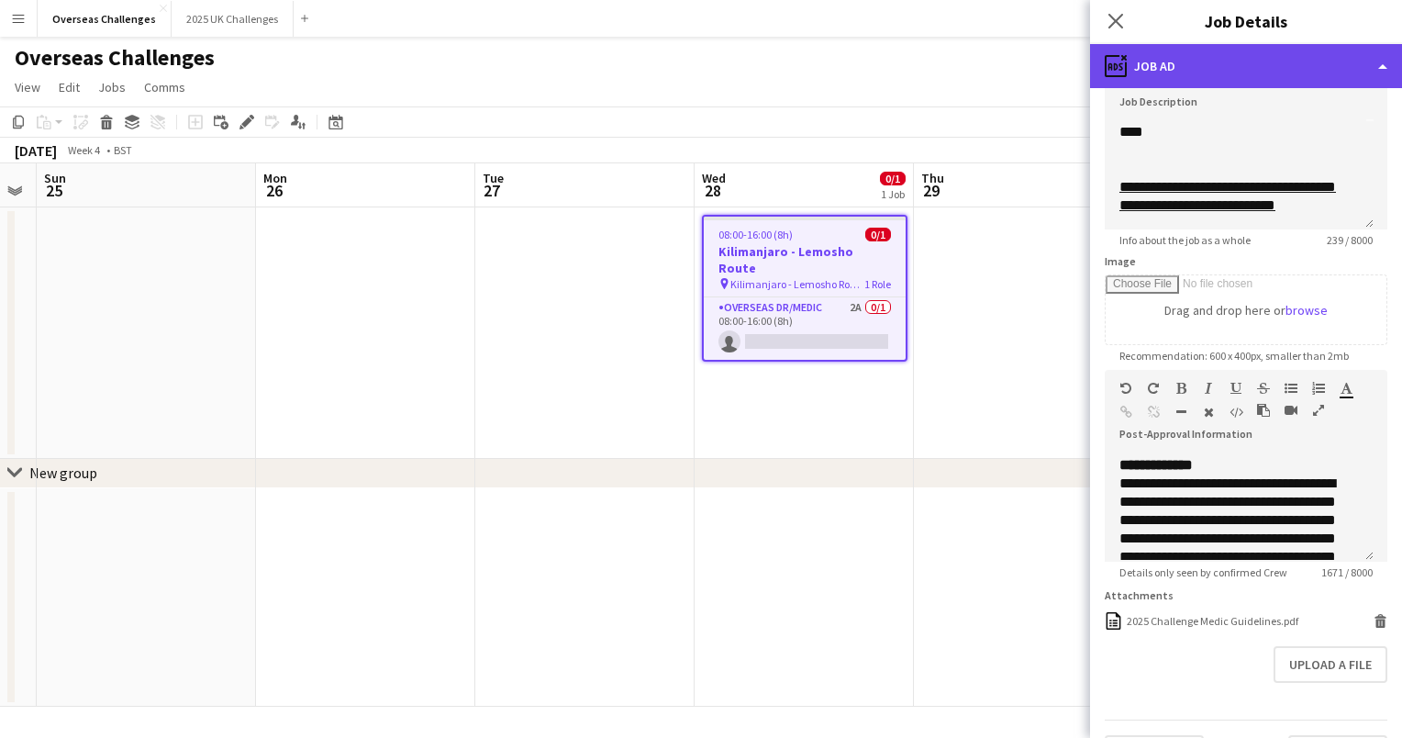
click at [1178, 59] on div "ads-window Job Ad" at bounding box center [1246, 66] width 312 height 44
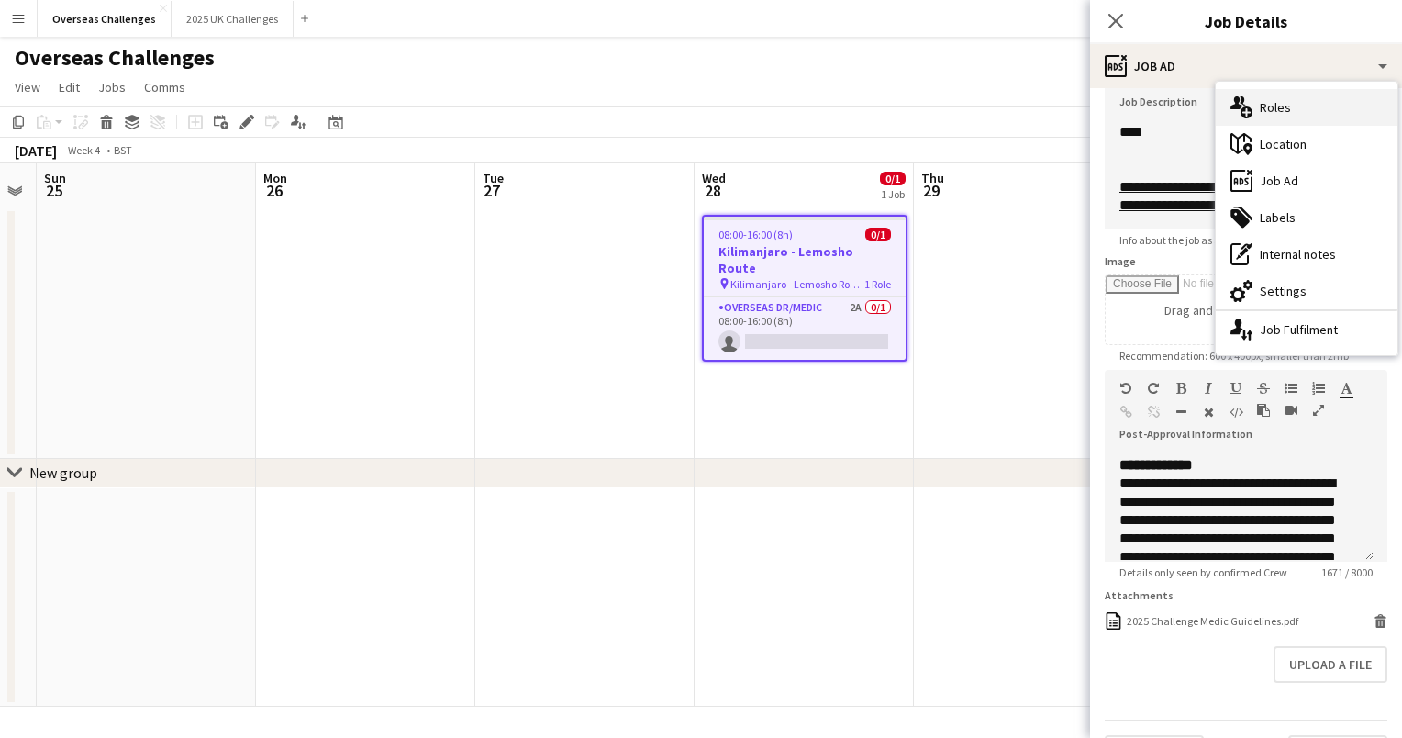
click at [1267, 102] on div "multiple-users-add Roles" at bounding box center [1307, 107] width 182 height 37
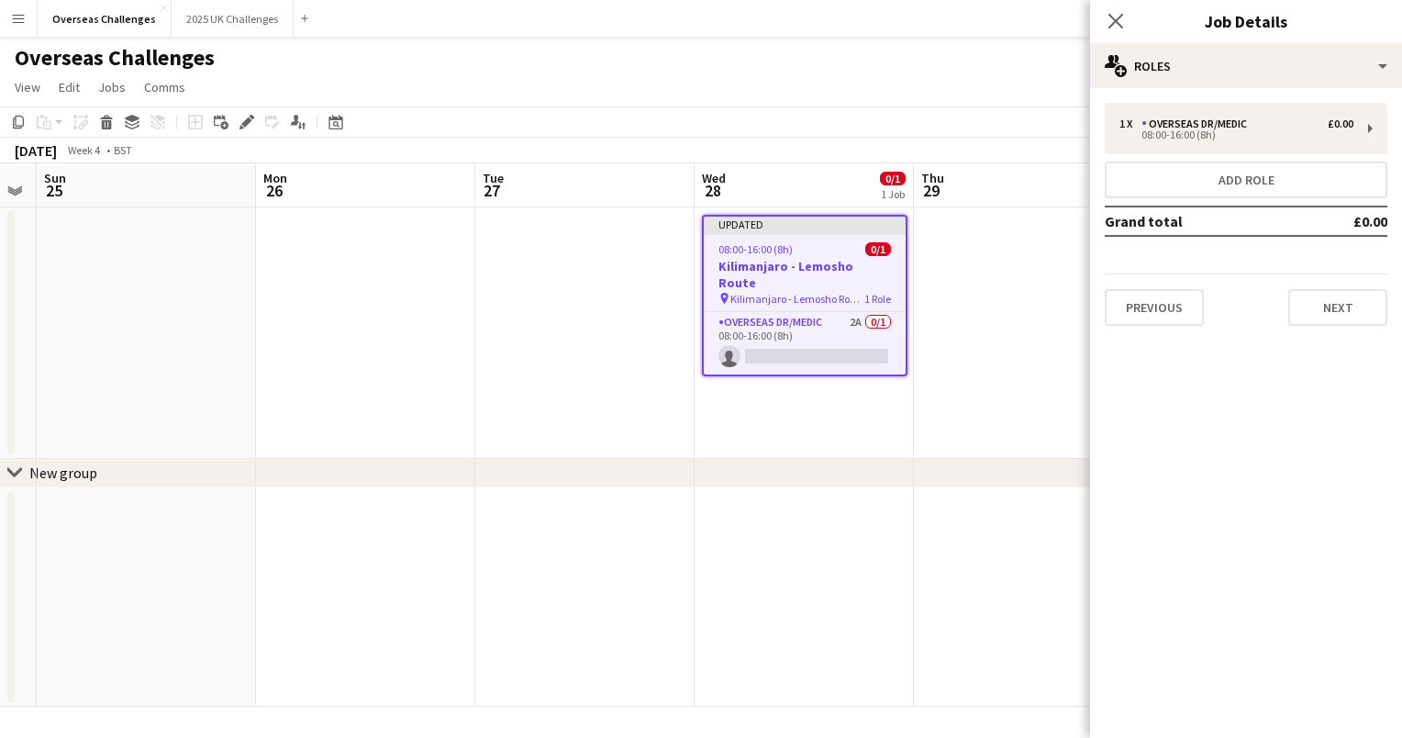
scroll to position [0, 0]
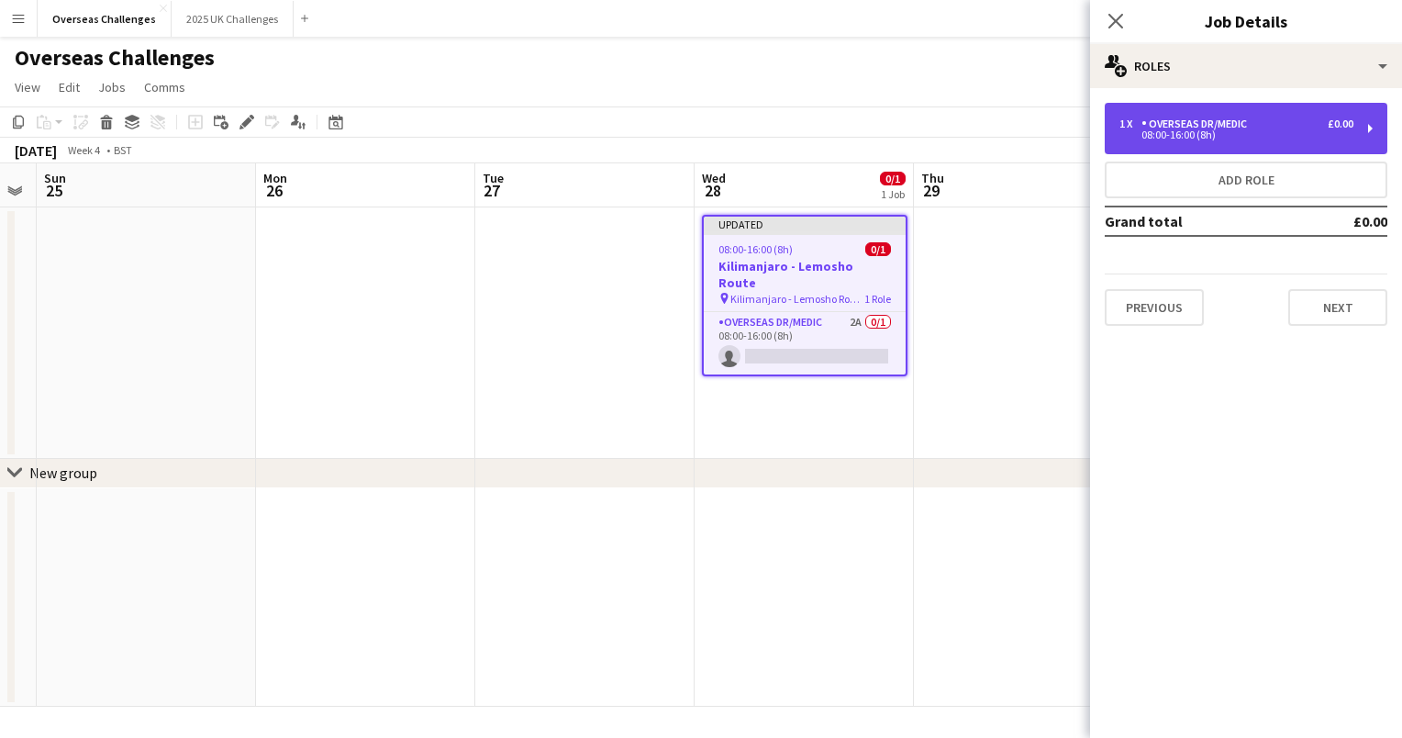
click at [1251, 136] on div "08:00-16:00 (8h)" at bounding box center [1236, 134] width 234 height 9
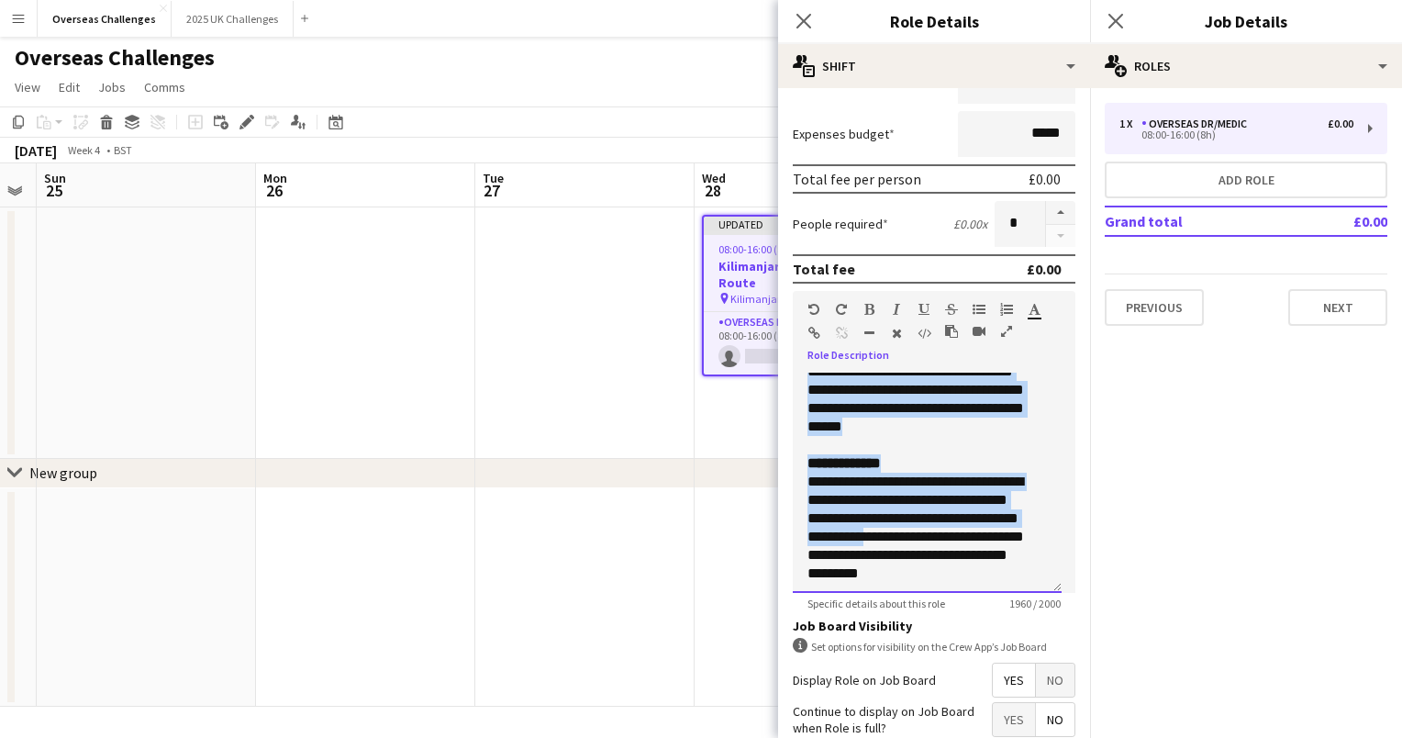
scroll to position [904, 0]
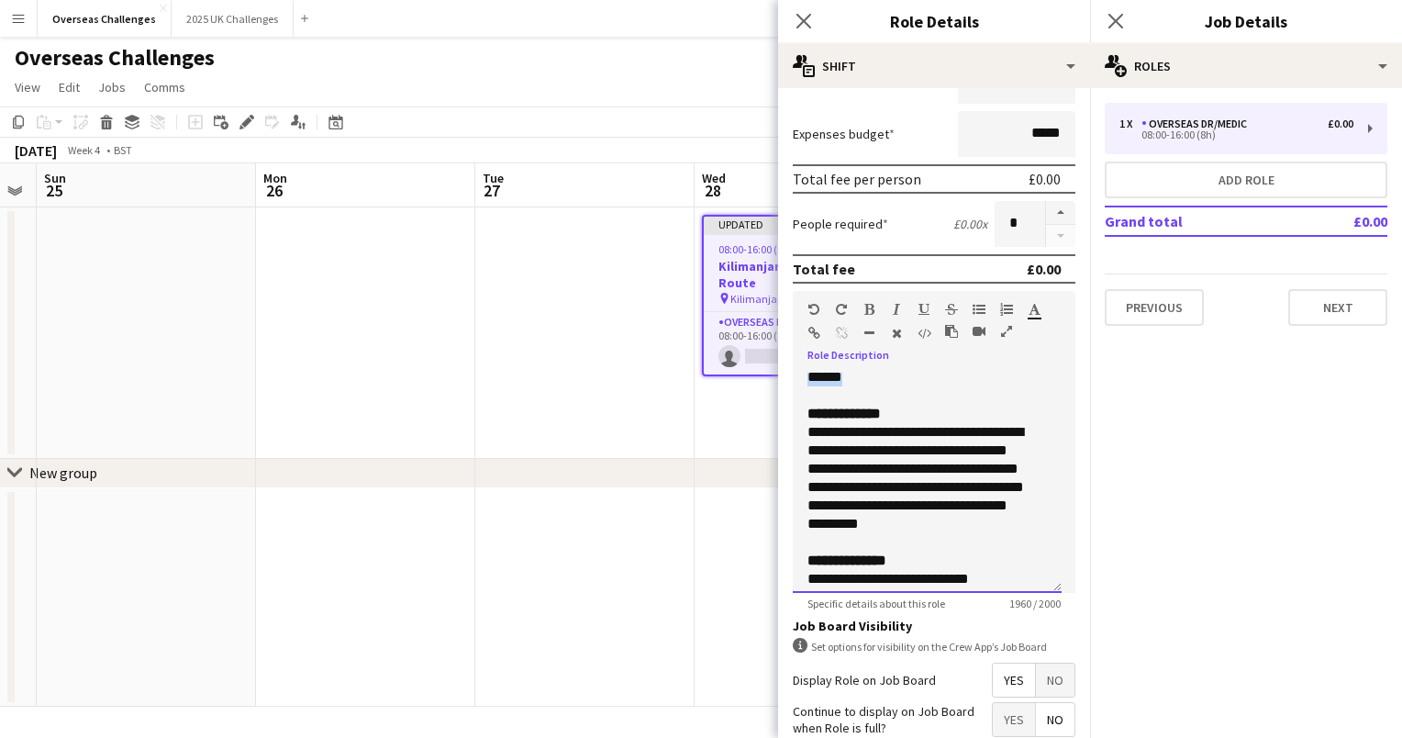
drag, startPoint x: 807, startPoint y: 437, endPoint x: 918, endPoint y: 471, distance: 115.2
click at [918, 471] on div "**********" at bounding box center [920, 193] width 226 height 1303
paste div
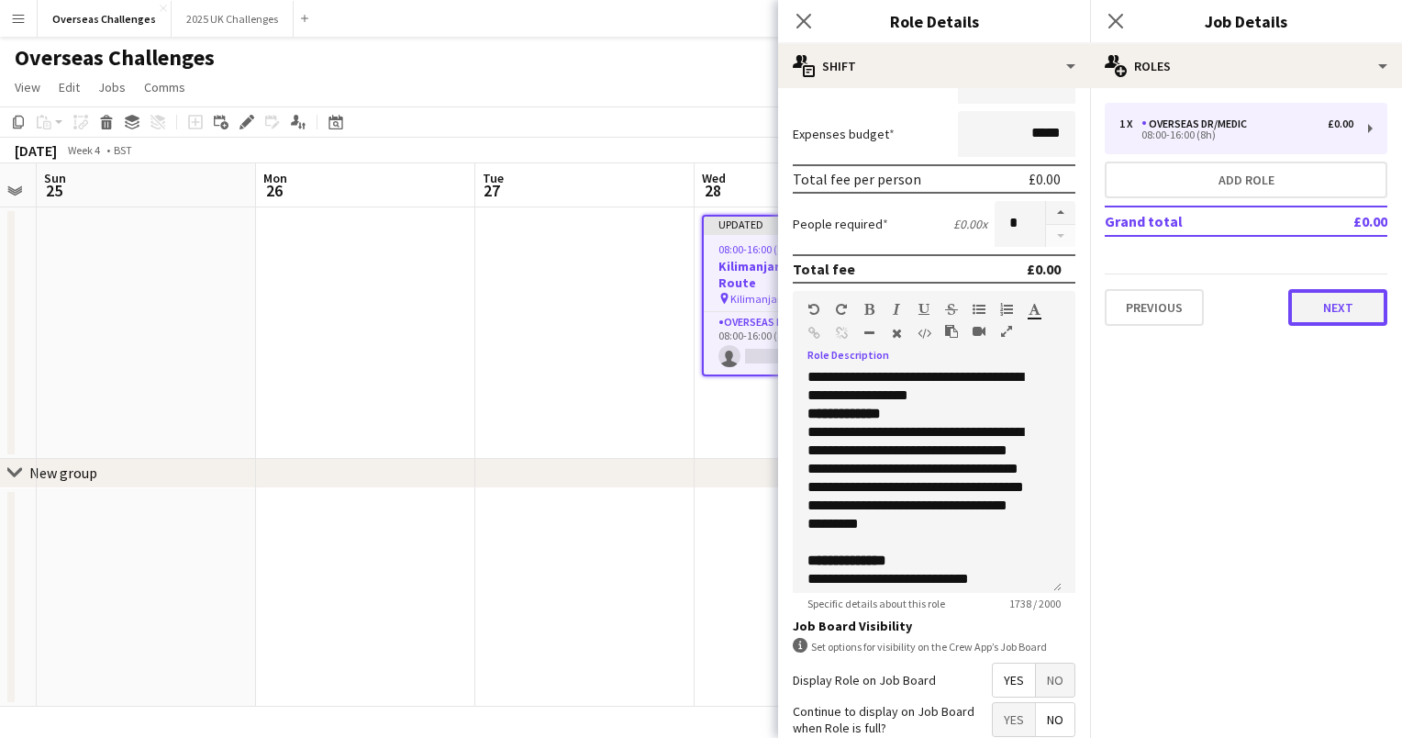
click at [1325, 316] on button "Next" at bounding box center [1337, 307] width 99 height 37
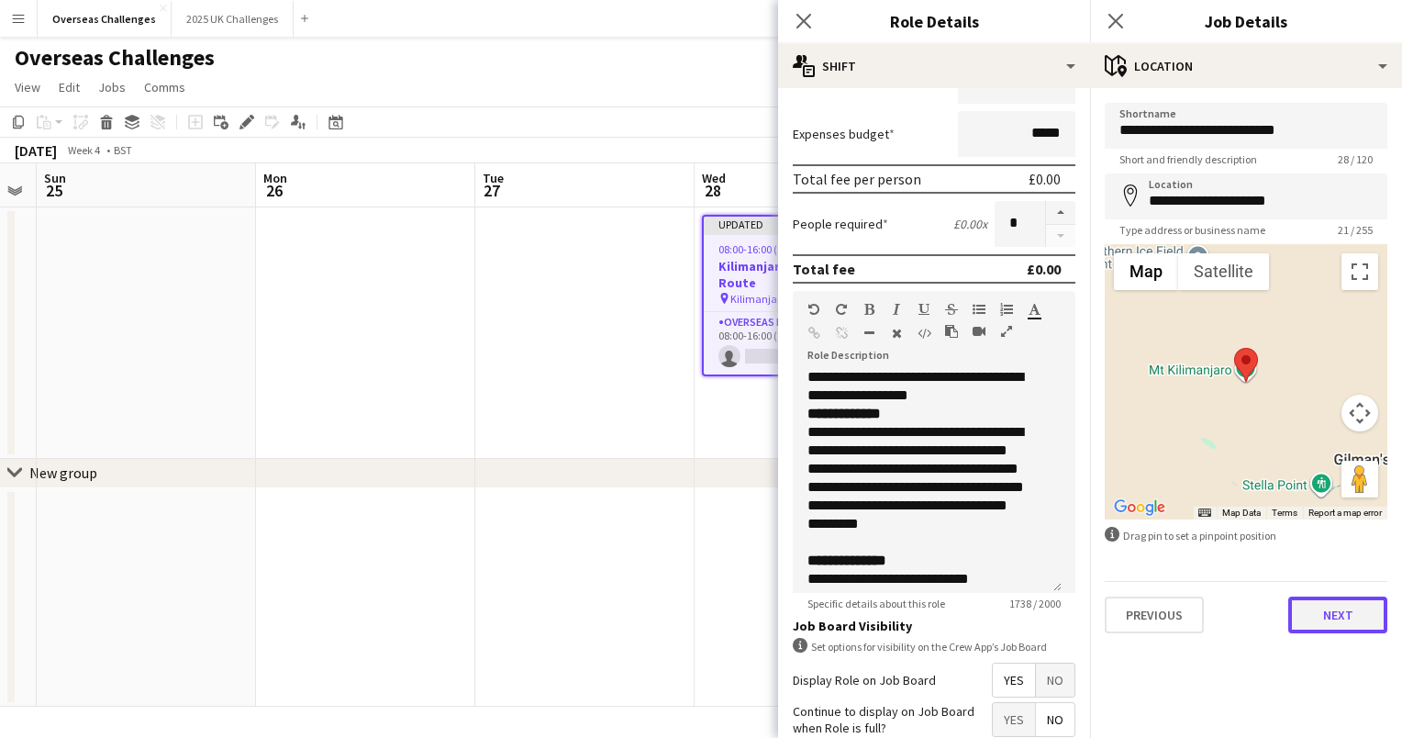
click at [1331, 614] on button "Next" at bounding box center [1337, 614] width 99 height 37
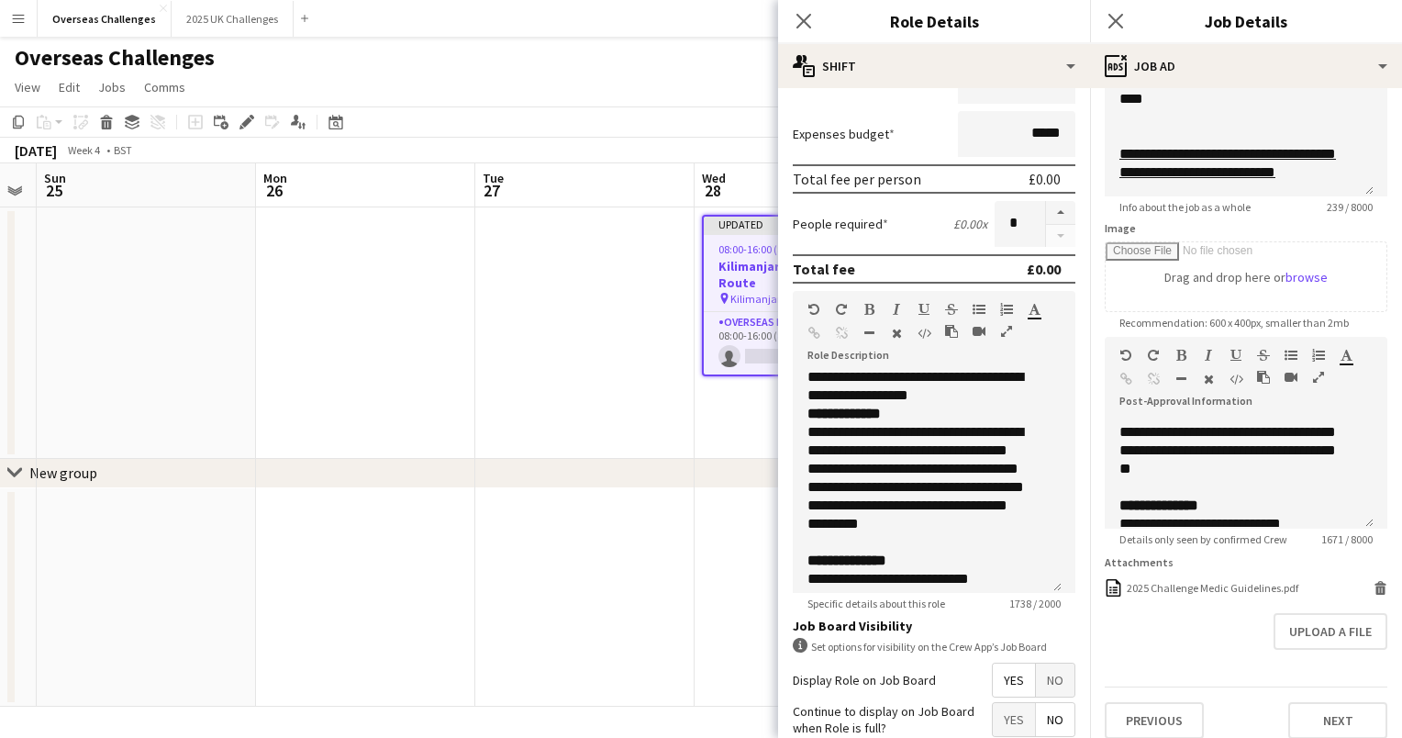
scroll to position [195, 0]
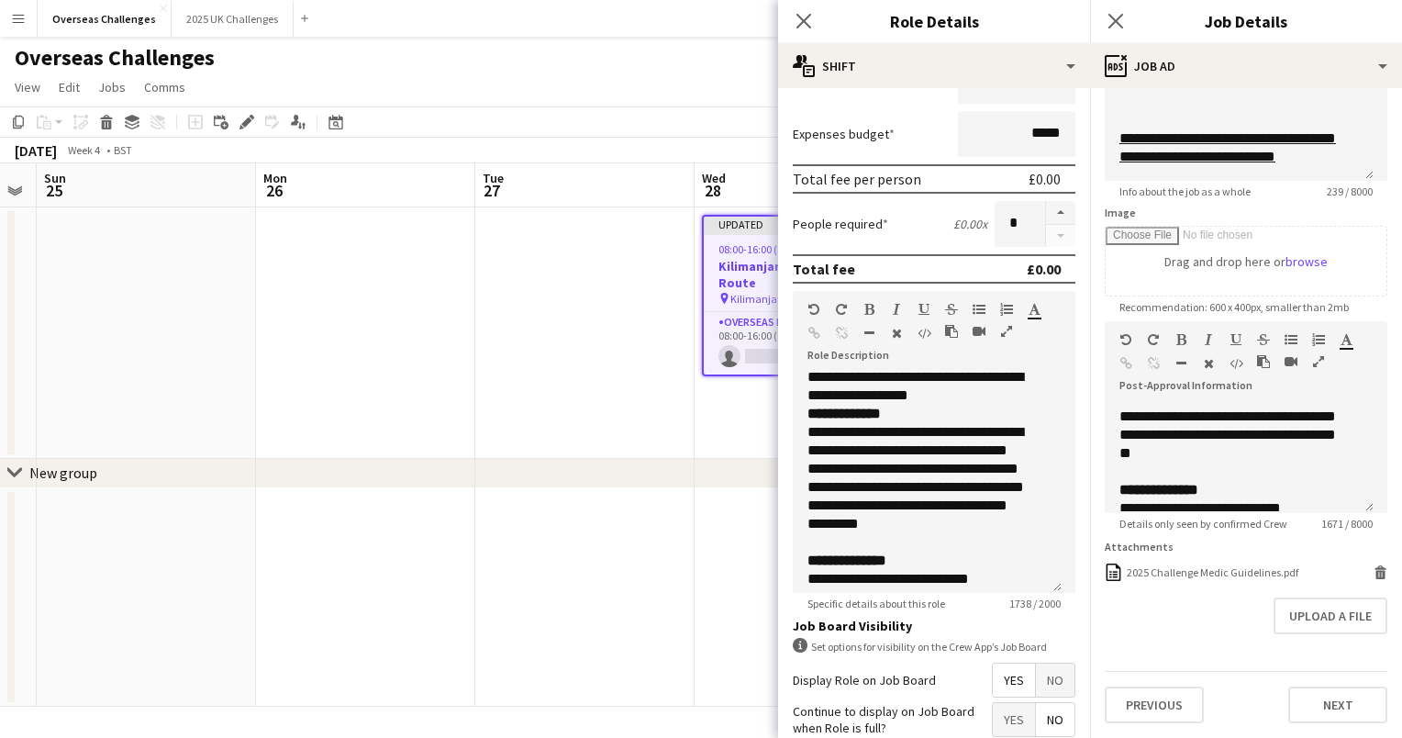
click at [1345, 684] on div "Previous Next" at bounding box center [1246, 697] width 283 height 52
click at [1335, 702] on button "Next" at bounding box center [1337, 704] width 99 height 37
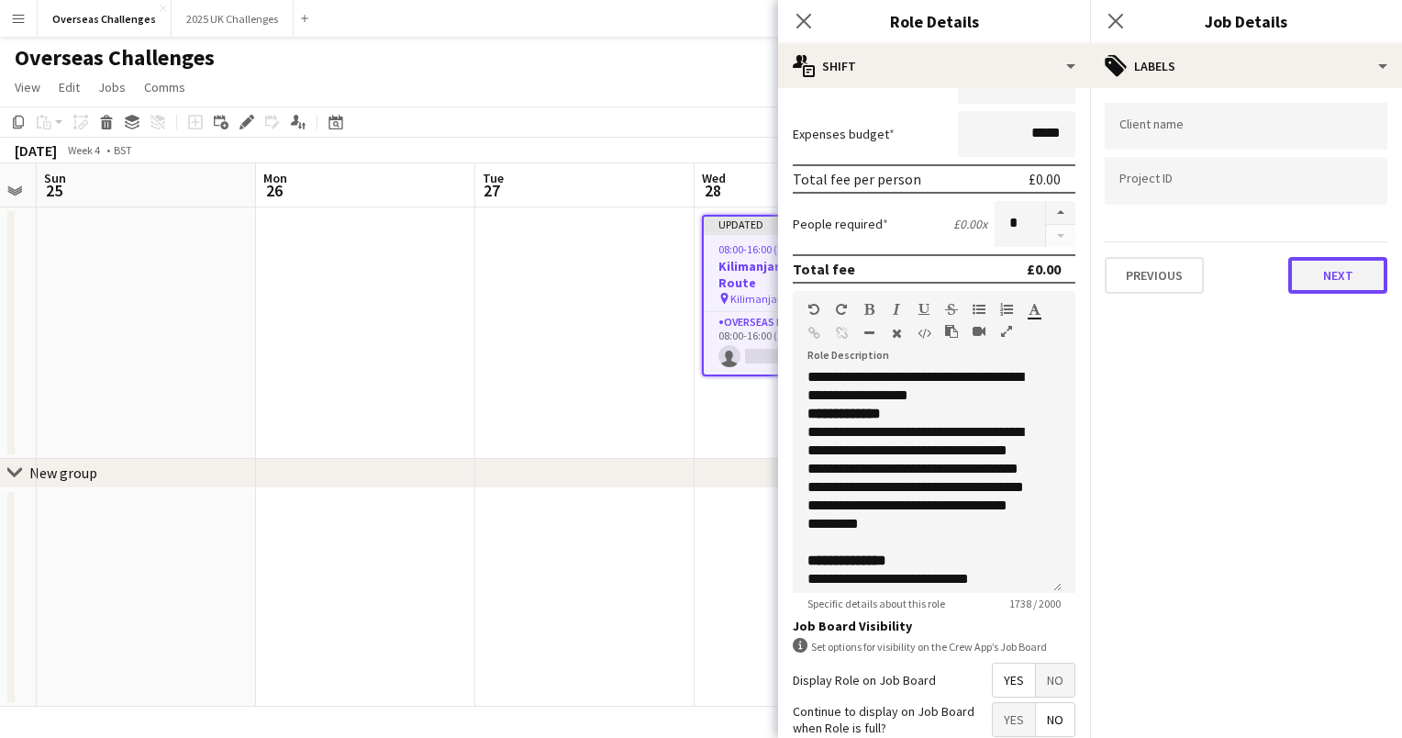
click at [1315, 270] on button "Next" at bounding box center [1337, 275] width 99 height 37
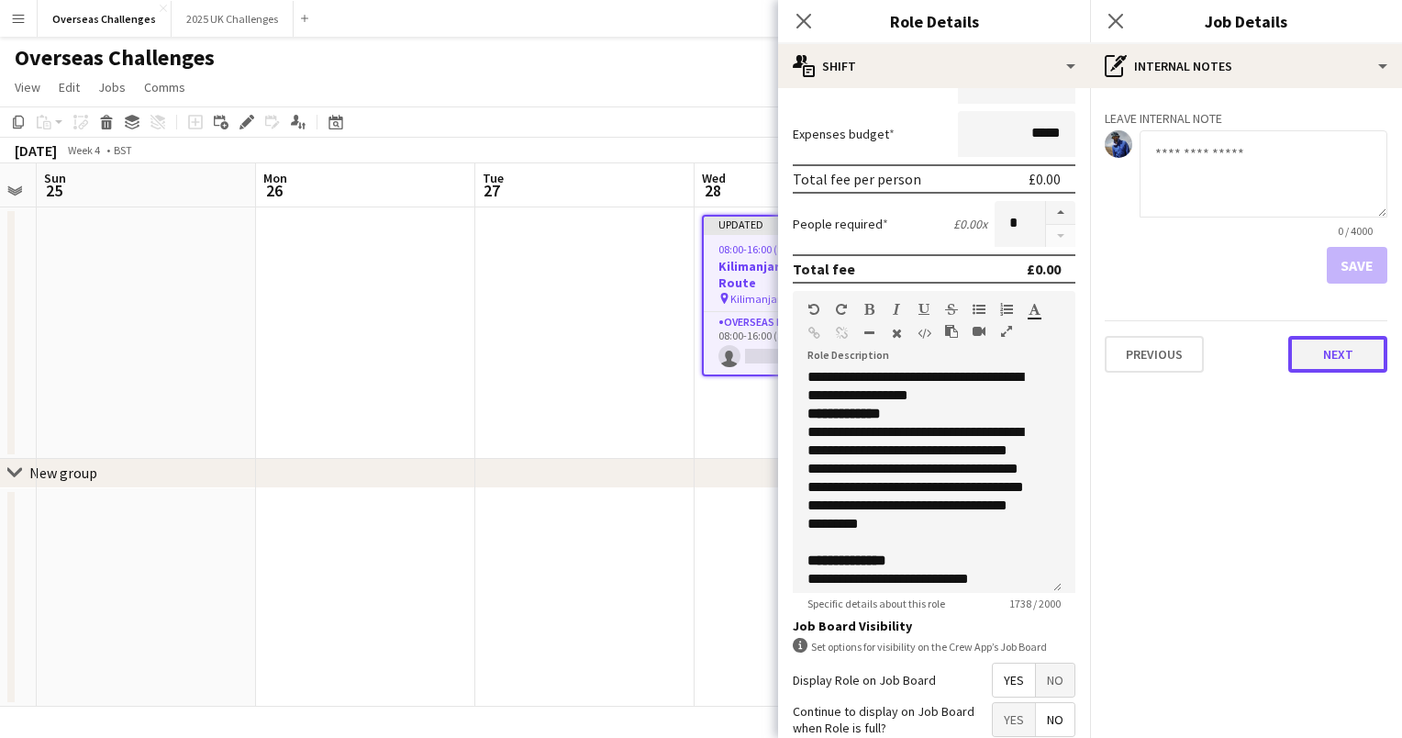
click at [1331, 355] on button "Next" at bounding box center [1337, 354] width 99 height 37
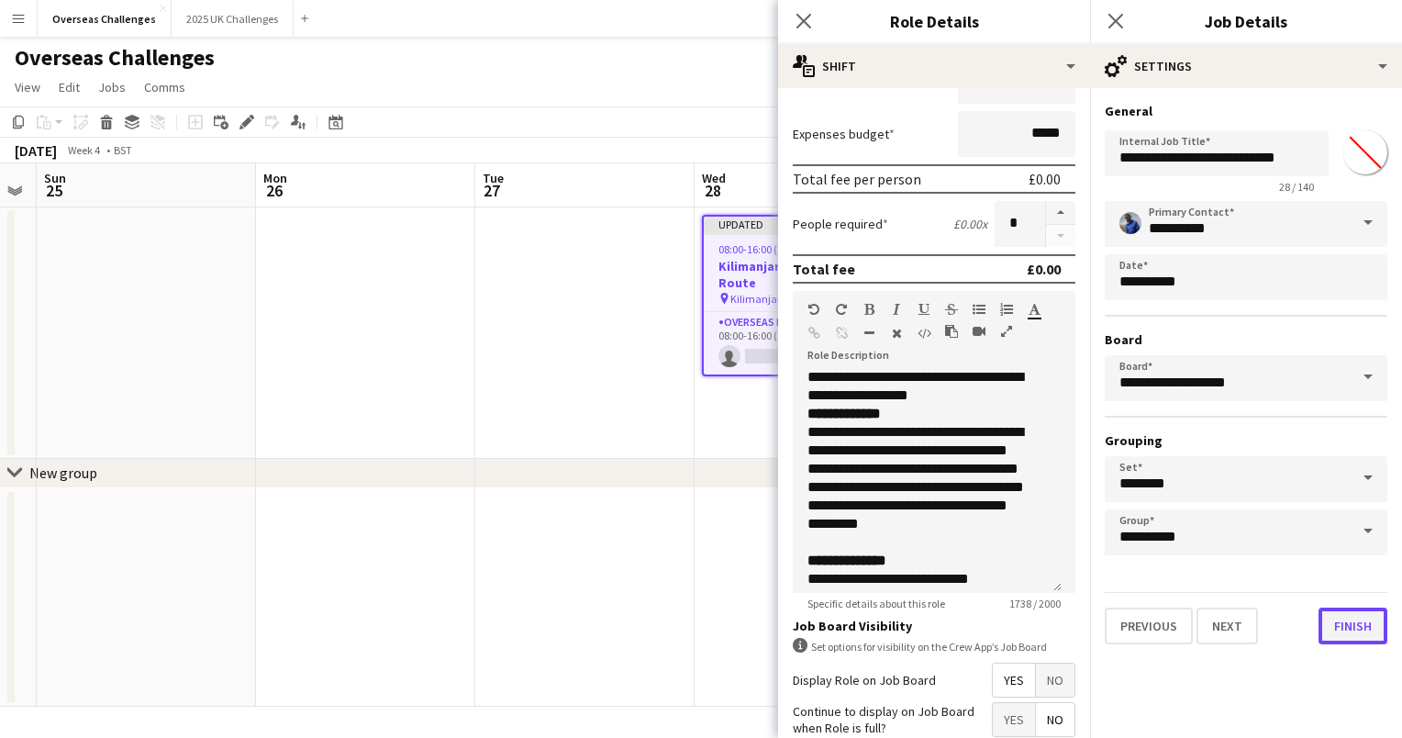
click at [1350, 619] on button "Finish" at bounding box center [1352, 625] width 69 height 37
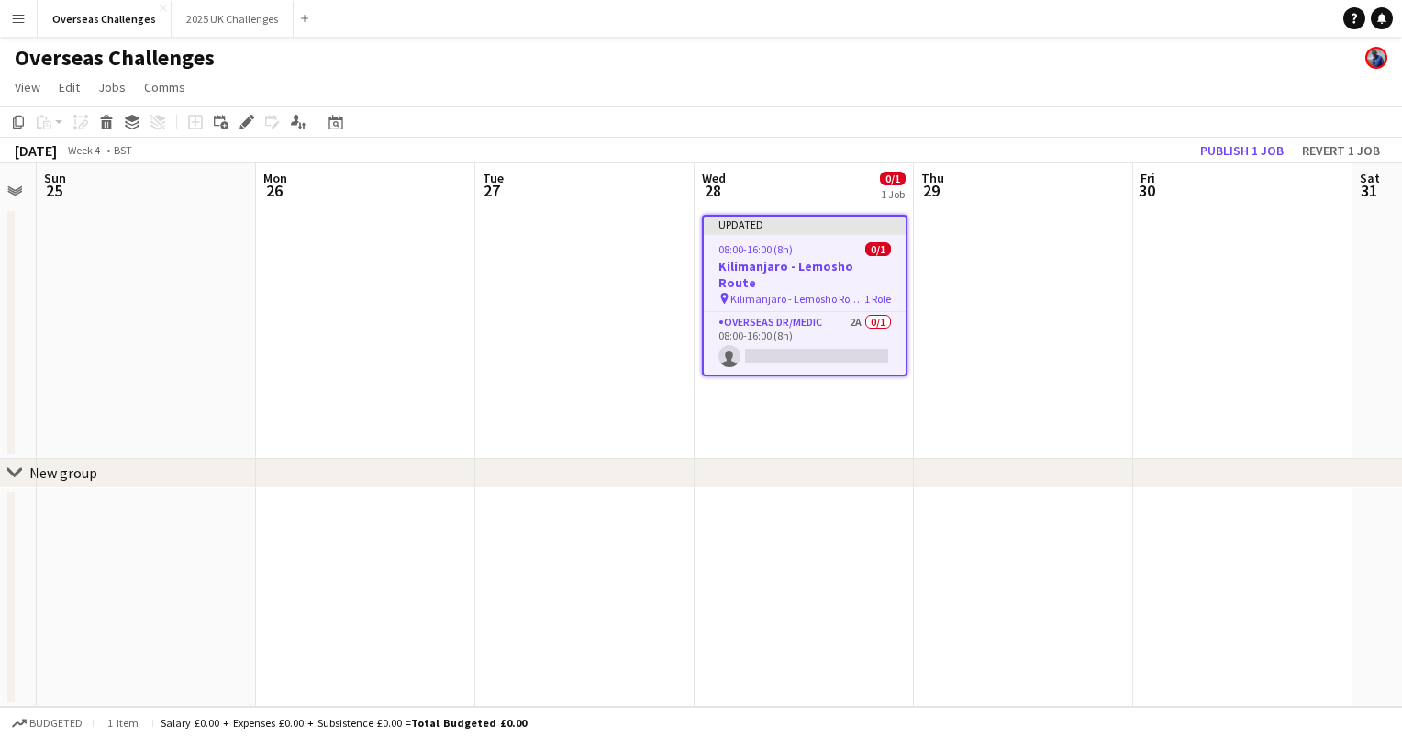
click at [1040, 339] on app-date-cell at bounding box center [1023, 332] width 219 height 251
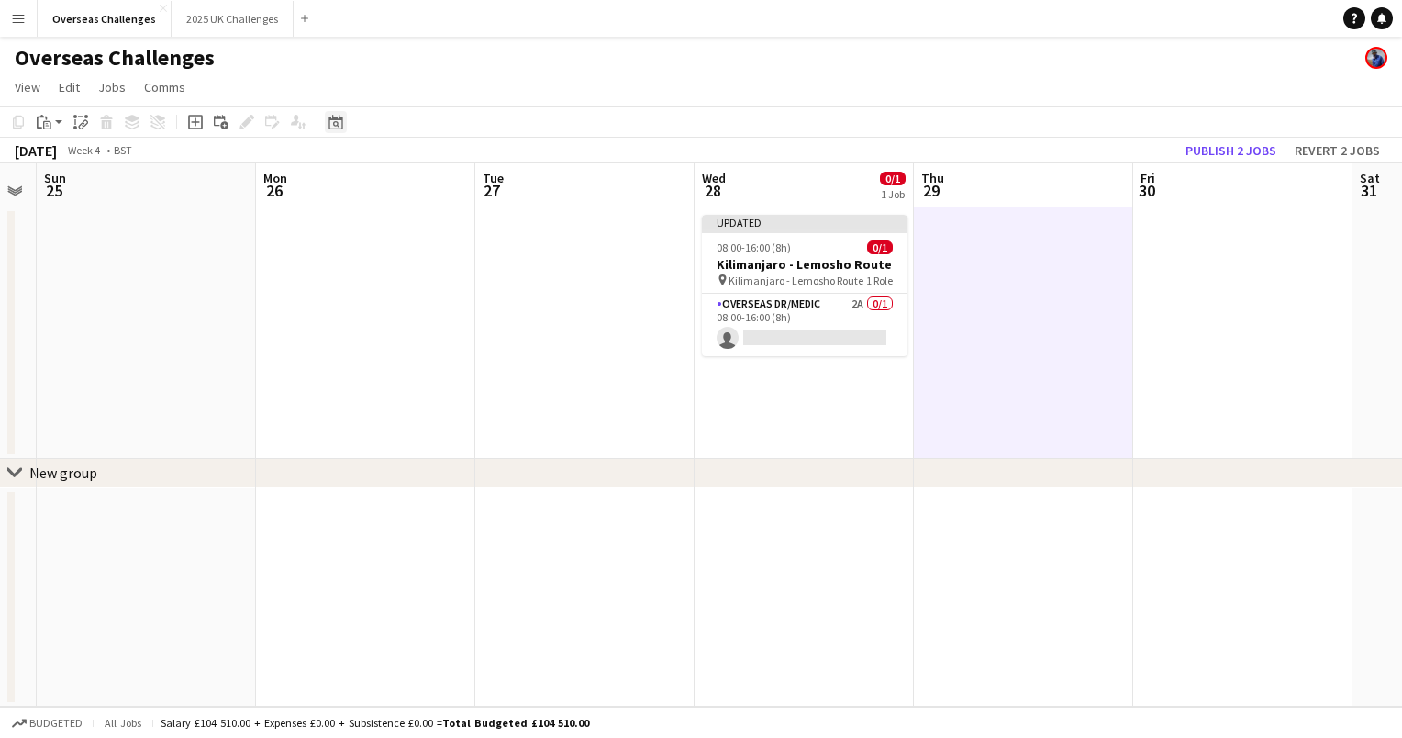
click at [343, 117] on div "Date picker" at bounding box center [336, 122] width 22 height 22
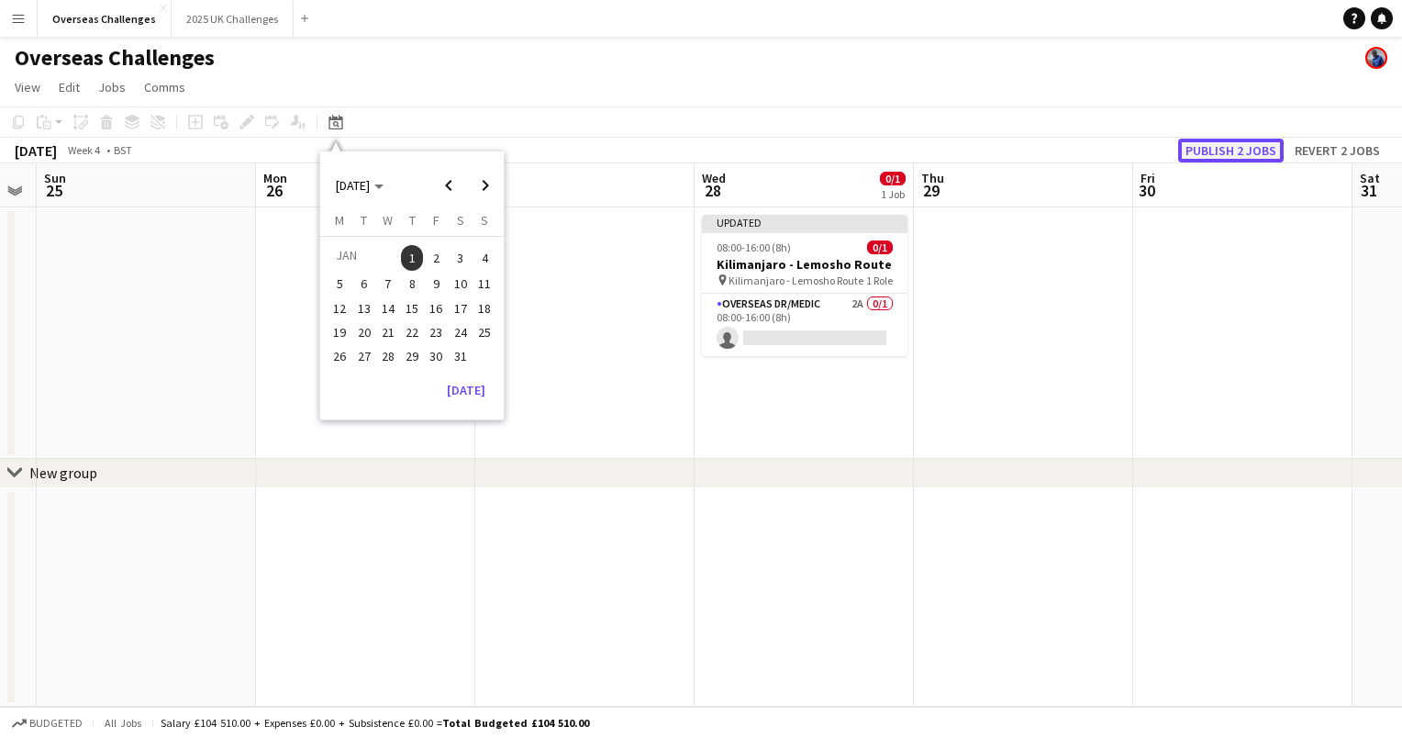
click at [1221, 150] on button "Publish 2 jobs" at bounding box center [1231, 151] width 106 height 24
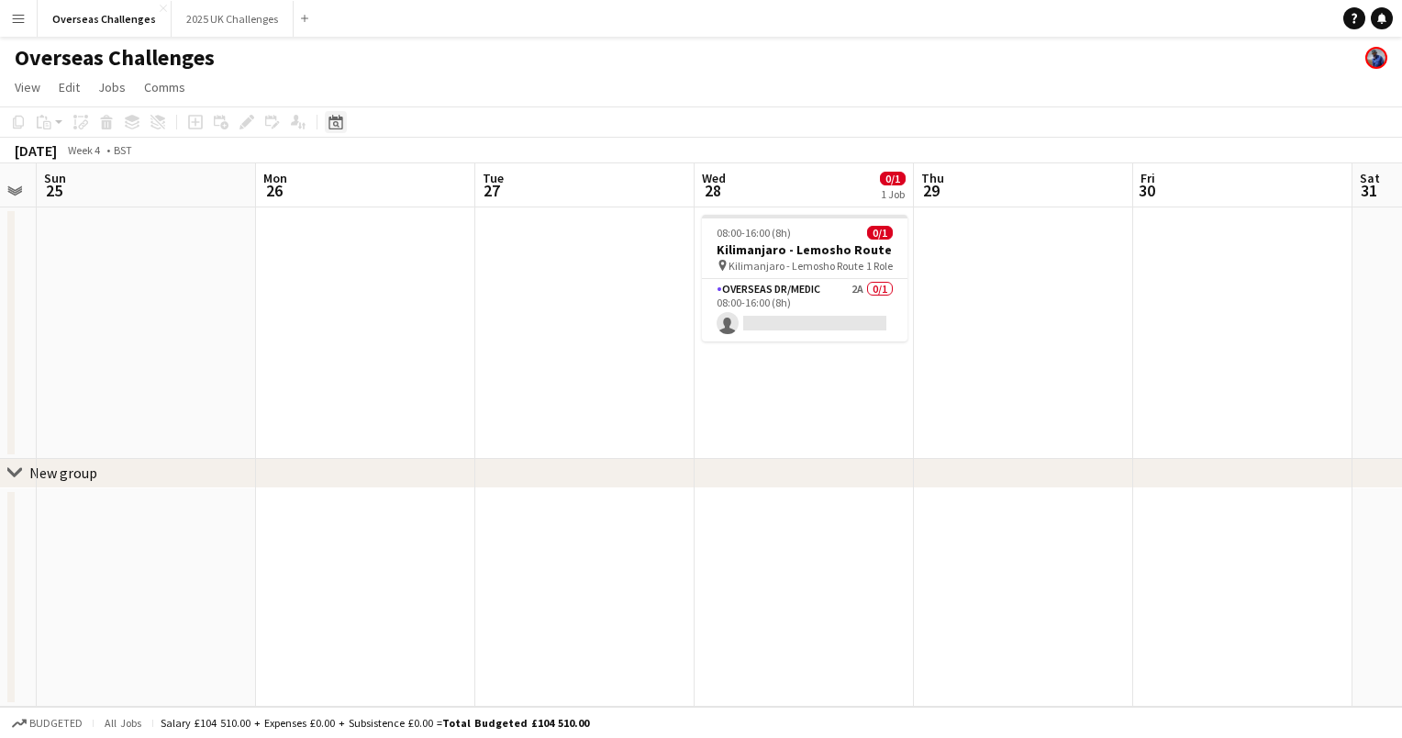
click at [339, 115] on icon "Date picker" at bounding box center [335, 122] width 15 height 15
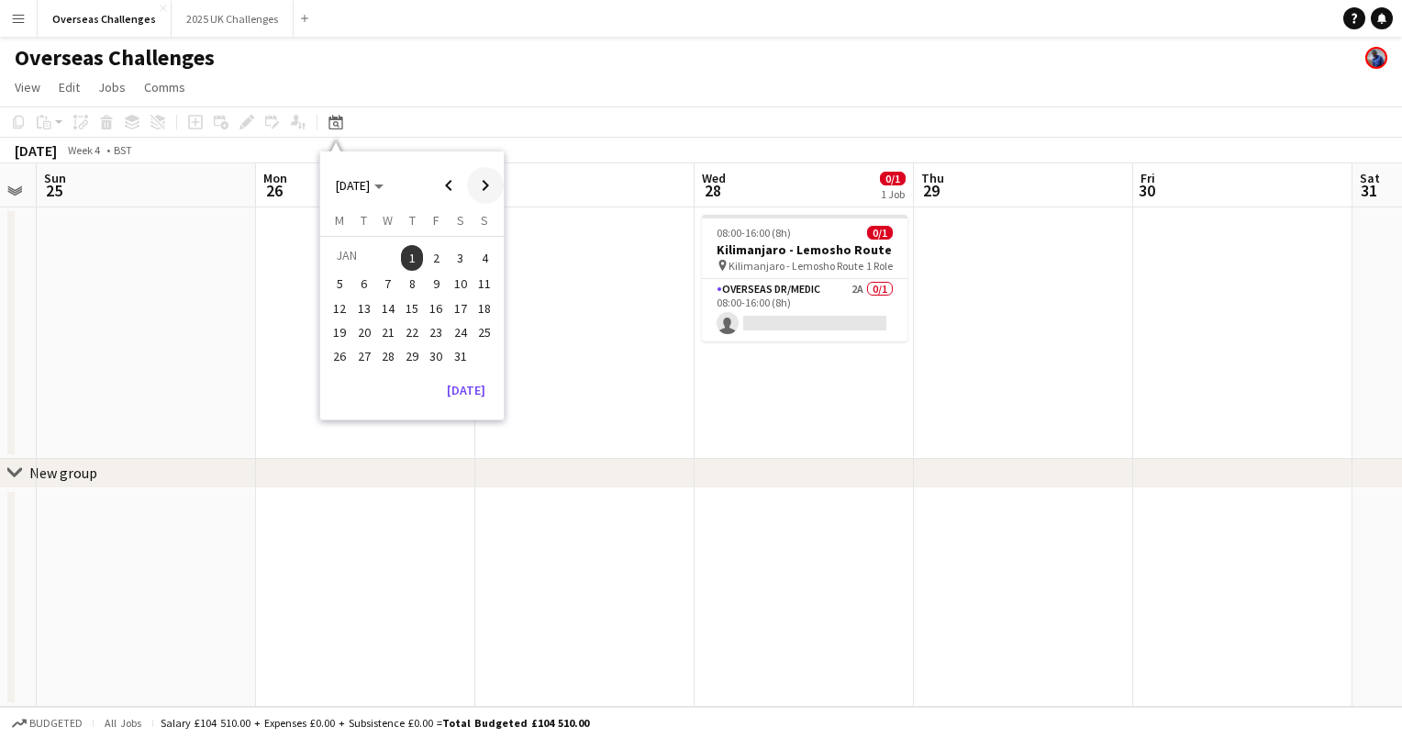
click at [486, 184] on span "Next month" at bounding box center [485, 185] width 37 height 37
click at [393, 328] on span "18" at bounding box center [388, 332] width 22 height 22
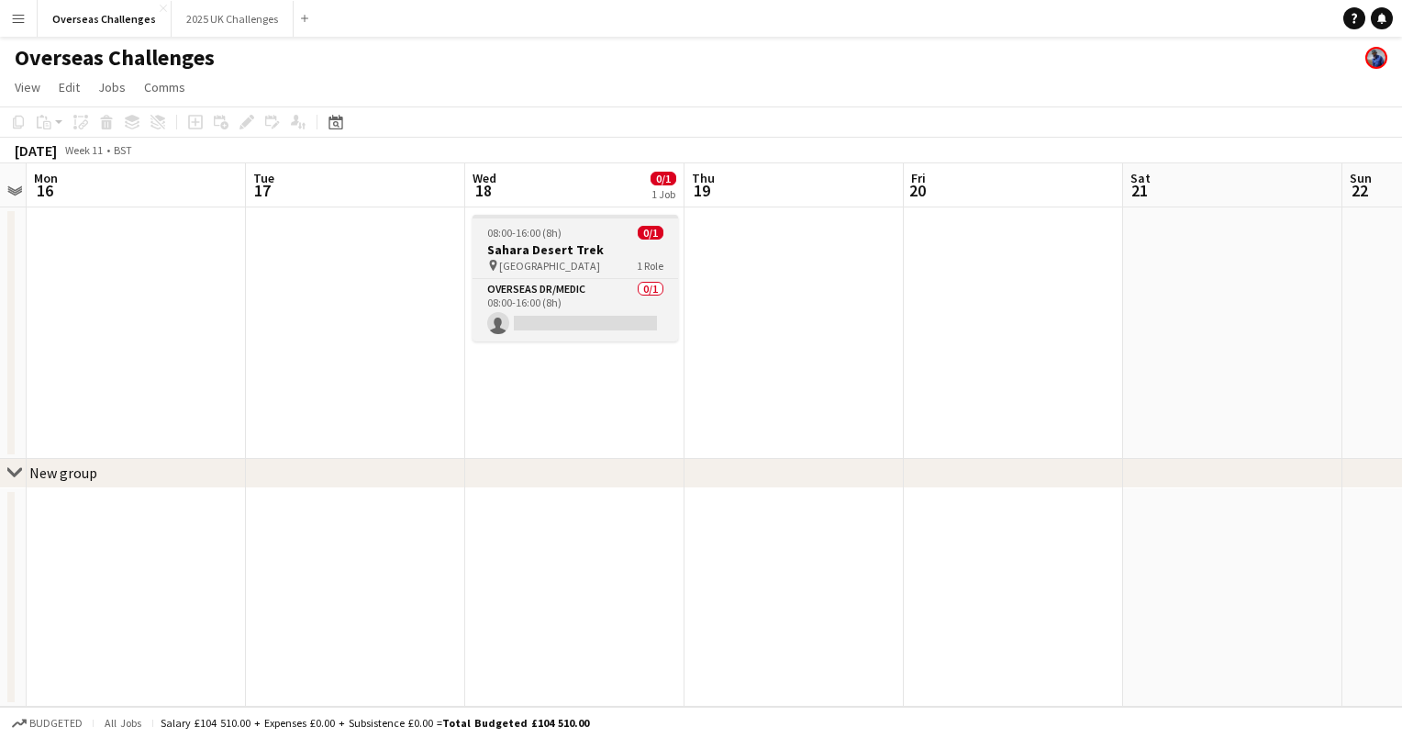
click at [580, 242] on h3 "Sahara Desert Trek" at bounding box center [576, 249] width 206 height 17
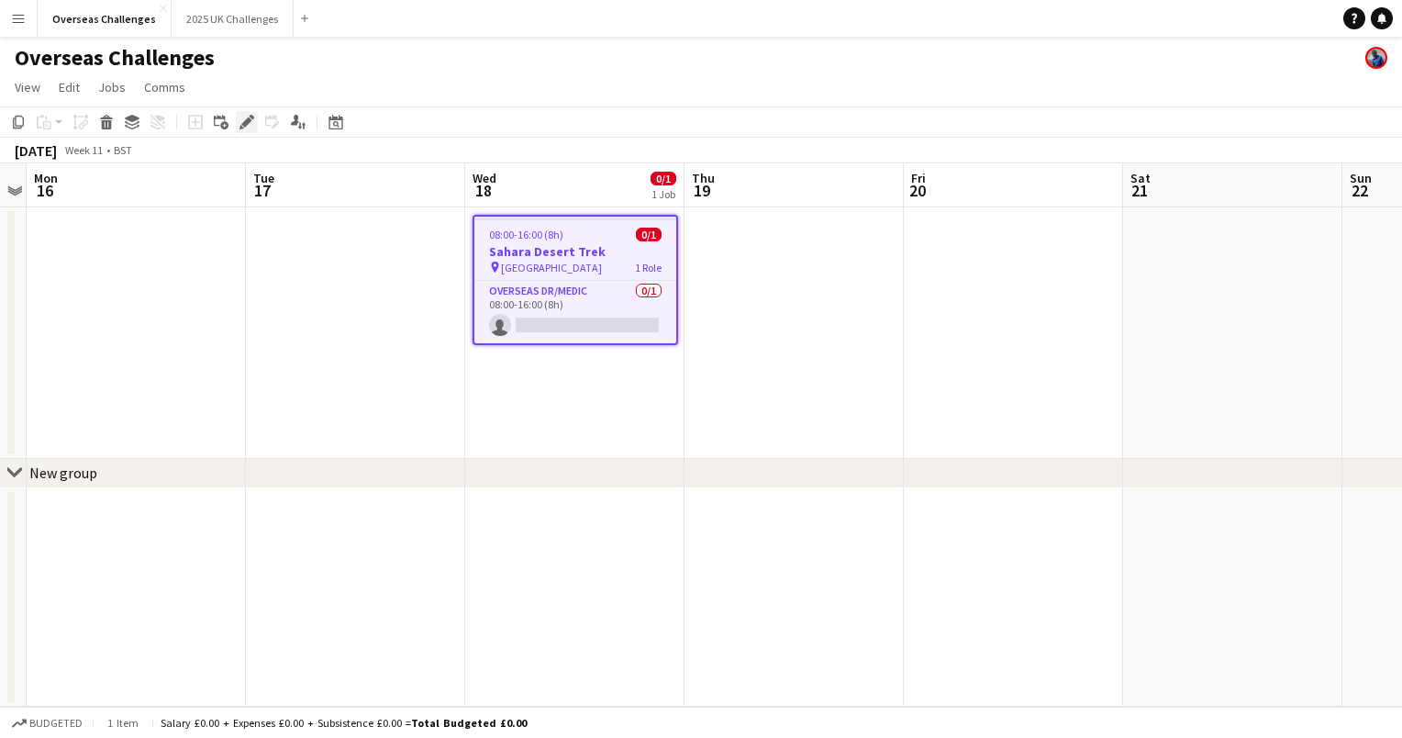
click at [243, 120] on icon "Edit" at bounding box center [246, 122] width 15 height 15
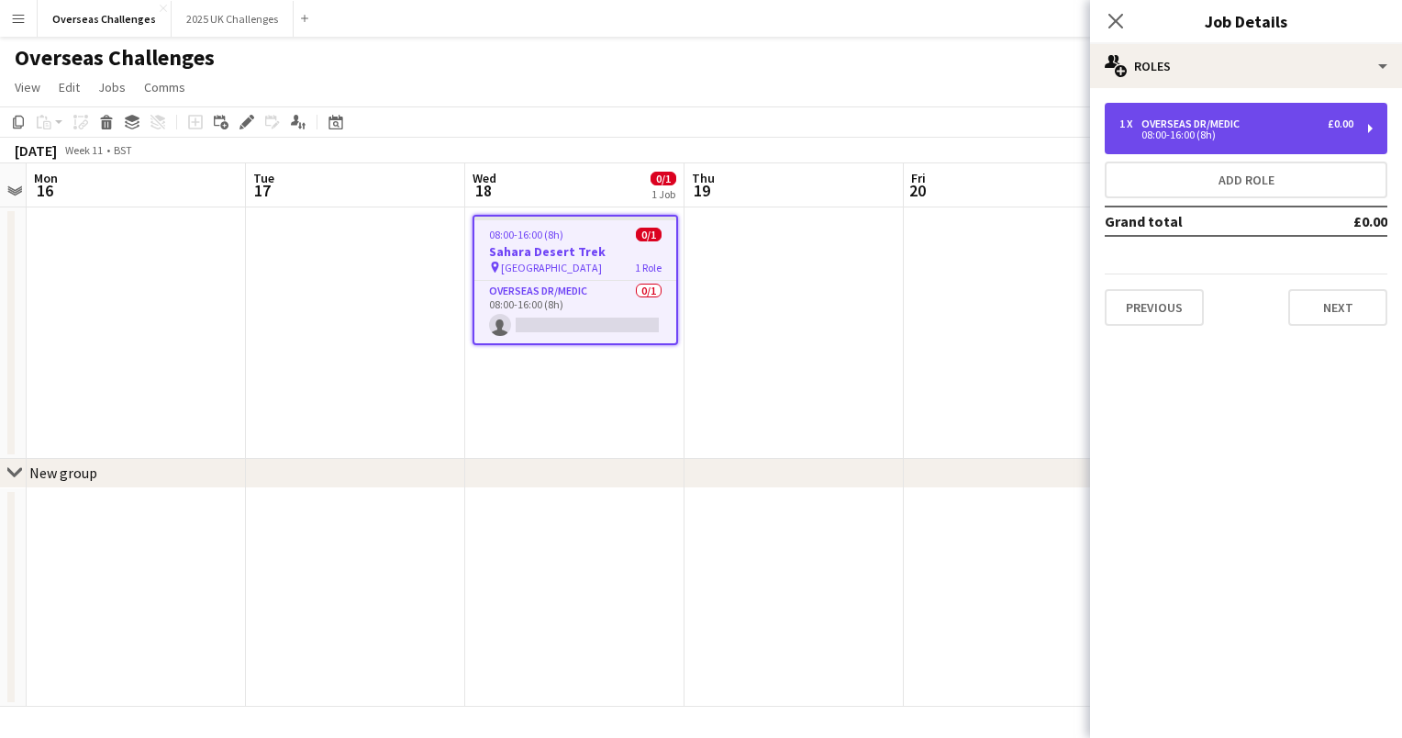
click at [1228, 120] on div "Overseas Dr/Medic" at bounding box center [1194, 123] width 106 height 13
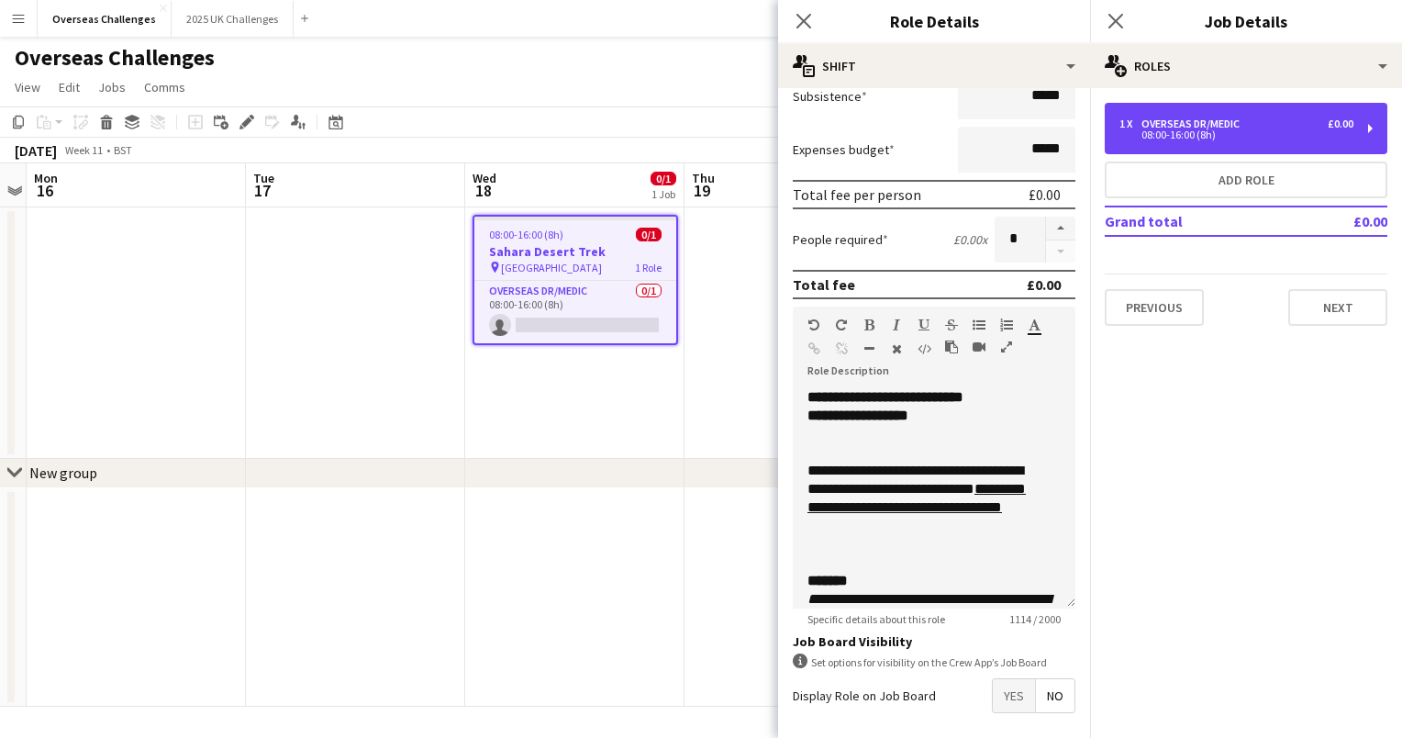
scroll to position [407, 0]
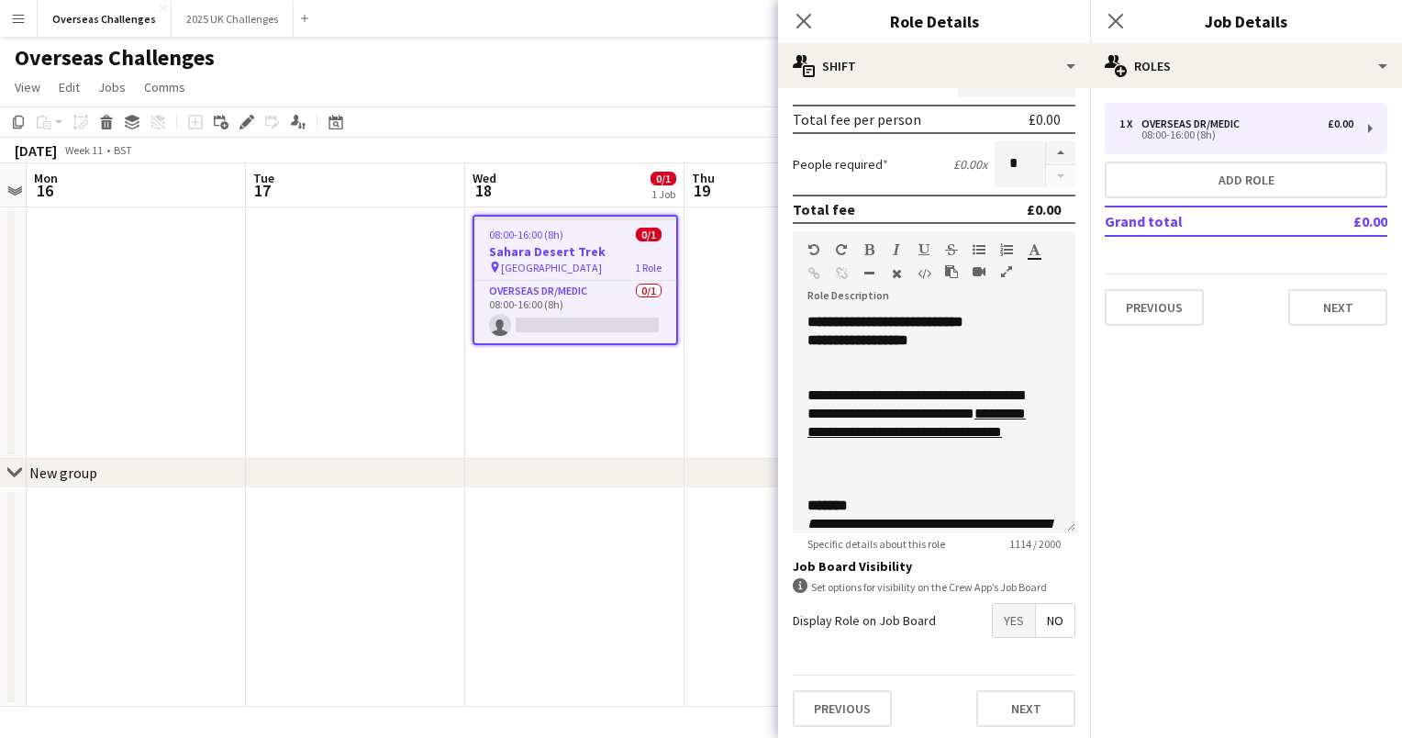
click at [1003, 628] on span "Yes" at bounding box center [1014, 620] width 42 height 33
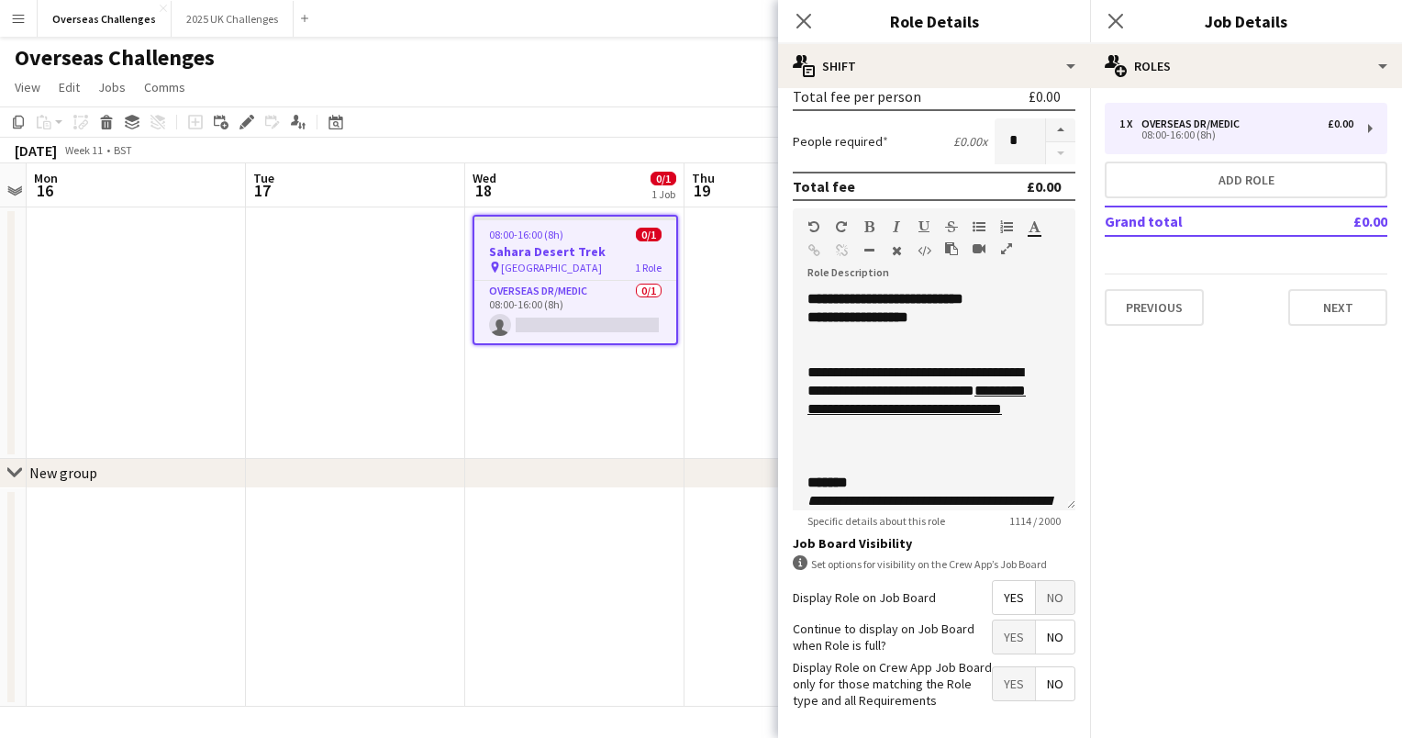
drag, startPoint x: 1075, startPoint y: 617, endPoint x: 1076, endPoint y: 730, distance: 113.8
click at [1076, 730] on mat-expansion-panel "**********" at bounding box center [934, 413] width 312 height 650
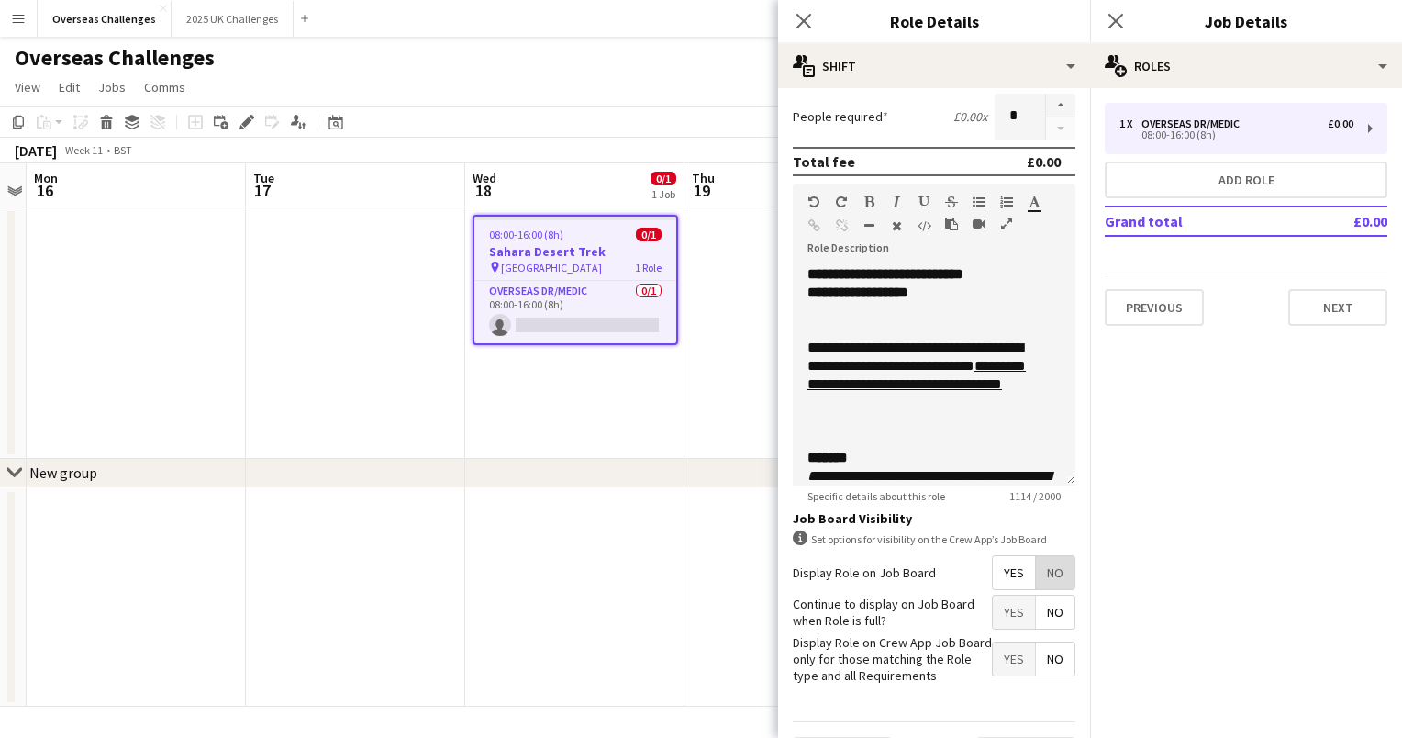
drag, startPoint x: 1076, startPoint y: 730, endPoint x: 1049, endPoint y: 564, distance: 168.3
click at [1049, 564] on span "No" at bounding box center [1055, 572] width 39 height 33
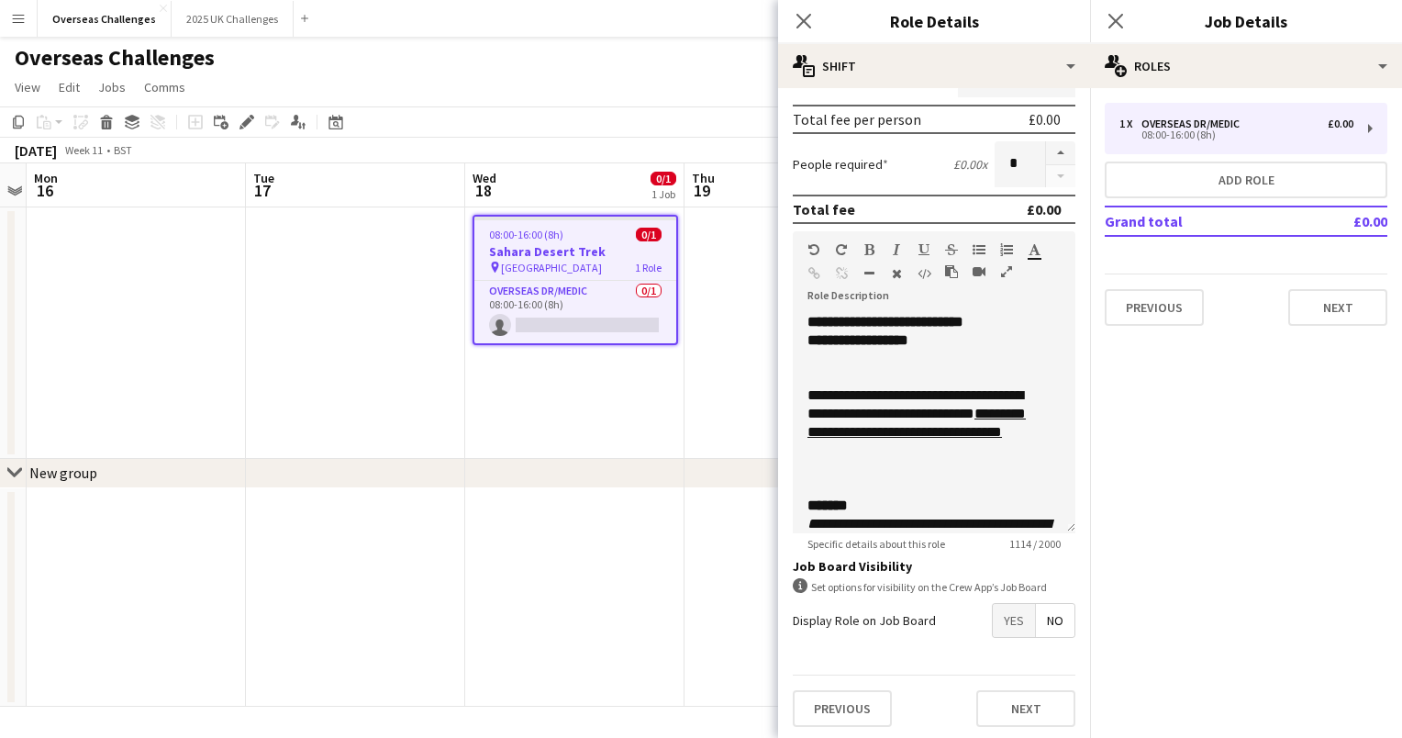
click at [1001, 623] on span "Yes" at bounding box center [1014, 620] width 42 height 33
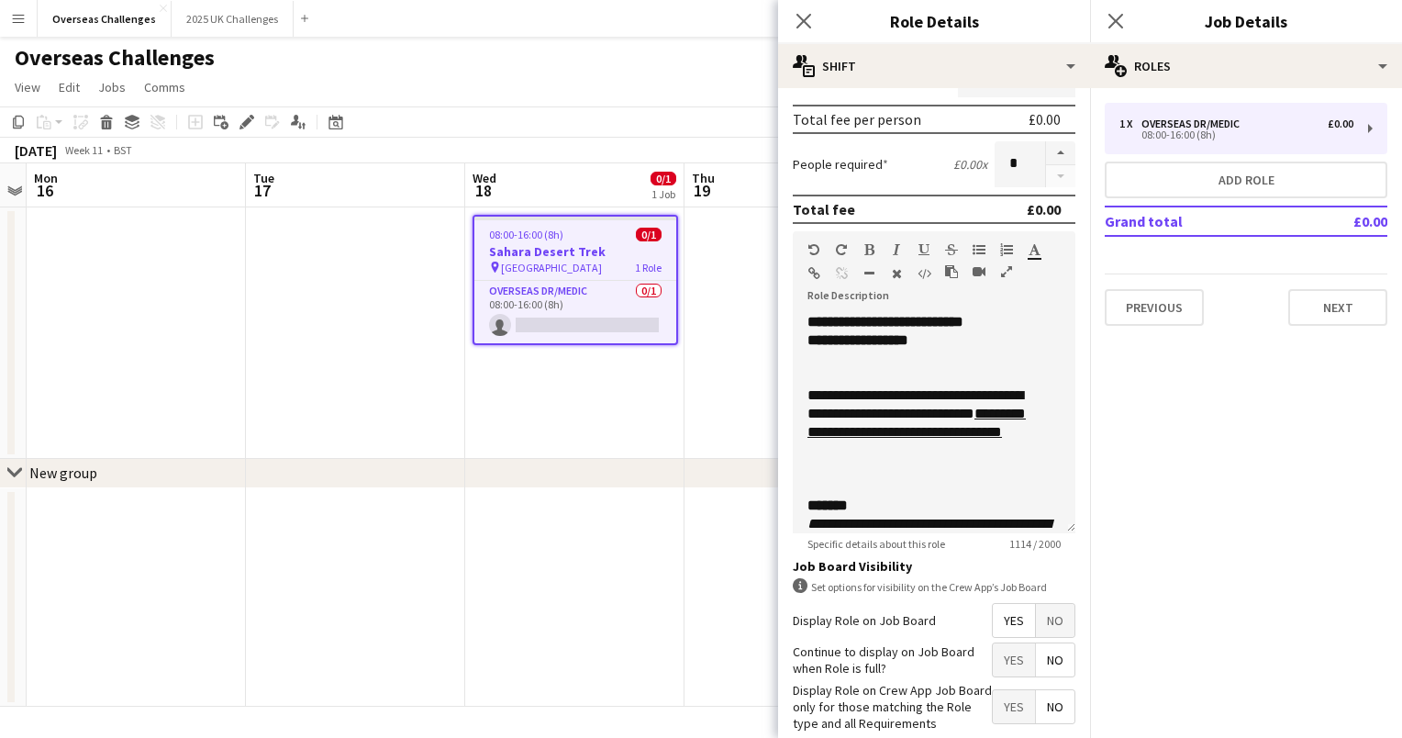
click at [1165, 508] on mat-expansion-panel "pencil3 General details 1 x Overseas Dr/Medic £0.00 08:00-16:00 (8h) Add role G…" at bounding box center [1246, 413] width 312 height 650
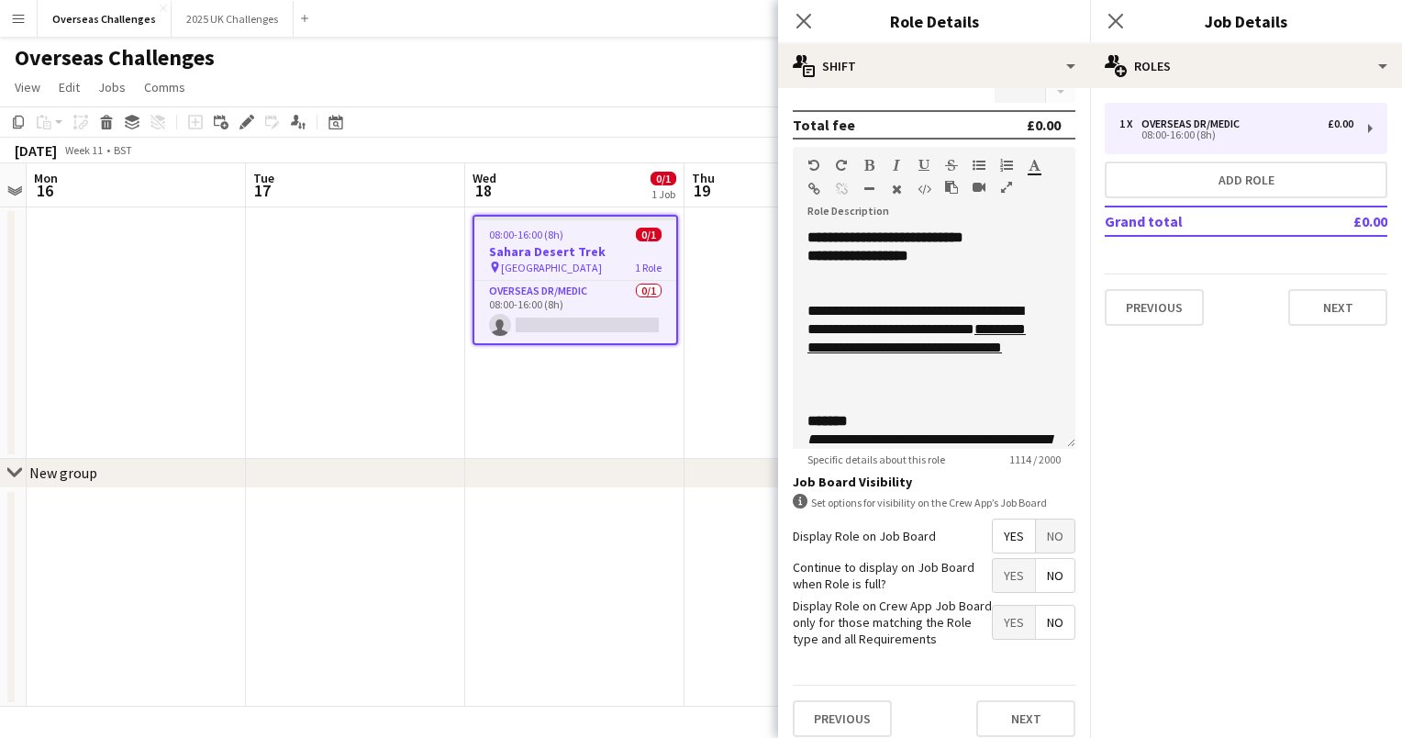
scroll to position [500, 0]
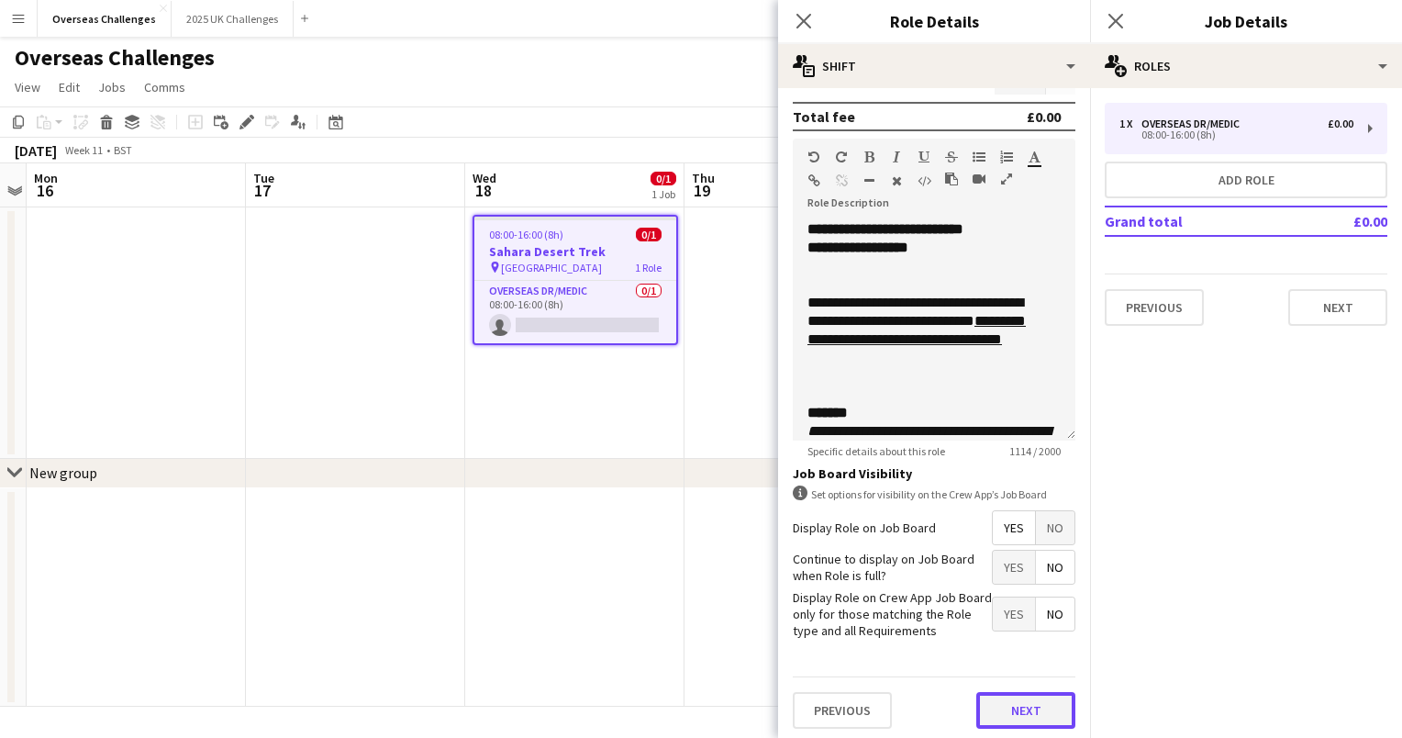
click at [1028, 705] on button "Next" at bounding box center [1025, 710] width 99 height 37
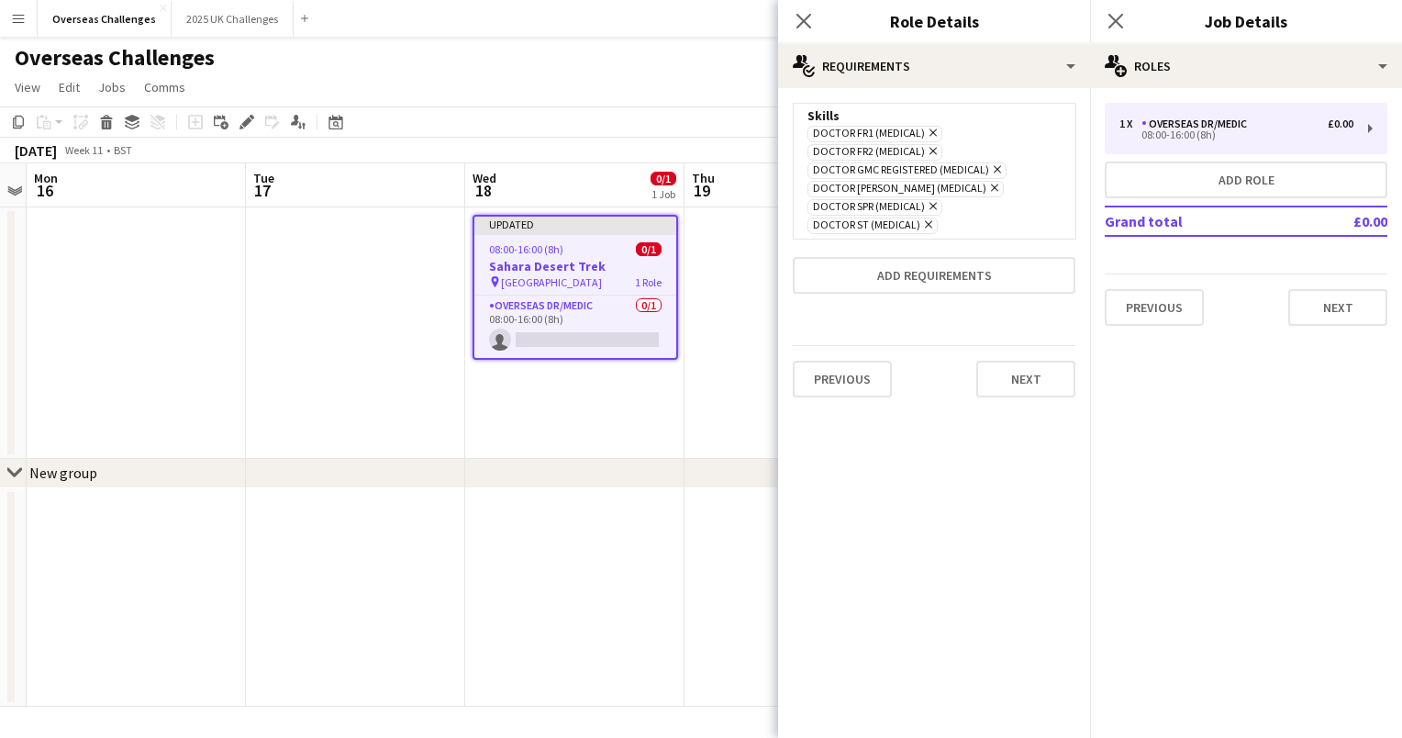
click at [722, 407] on app-date-cell at bounding box center [793, 332] width 219 height 251
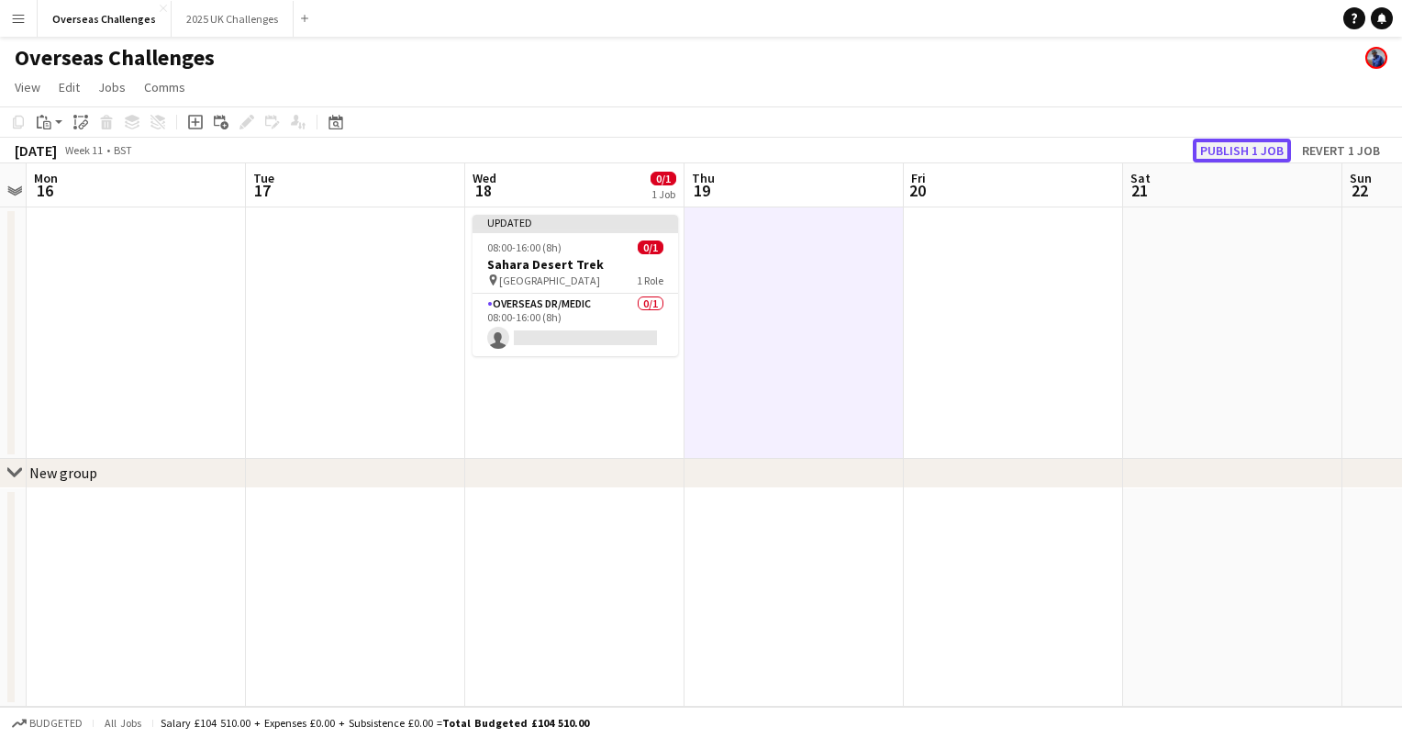
click at [1217, 152] on button "Publish 1 job" at bounding box center [1242, 151] width 98 height 24
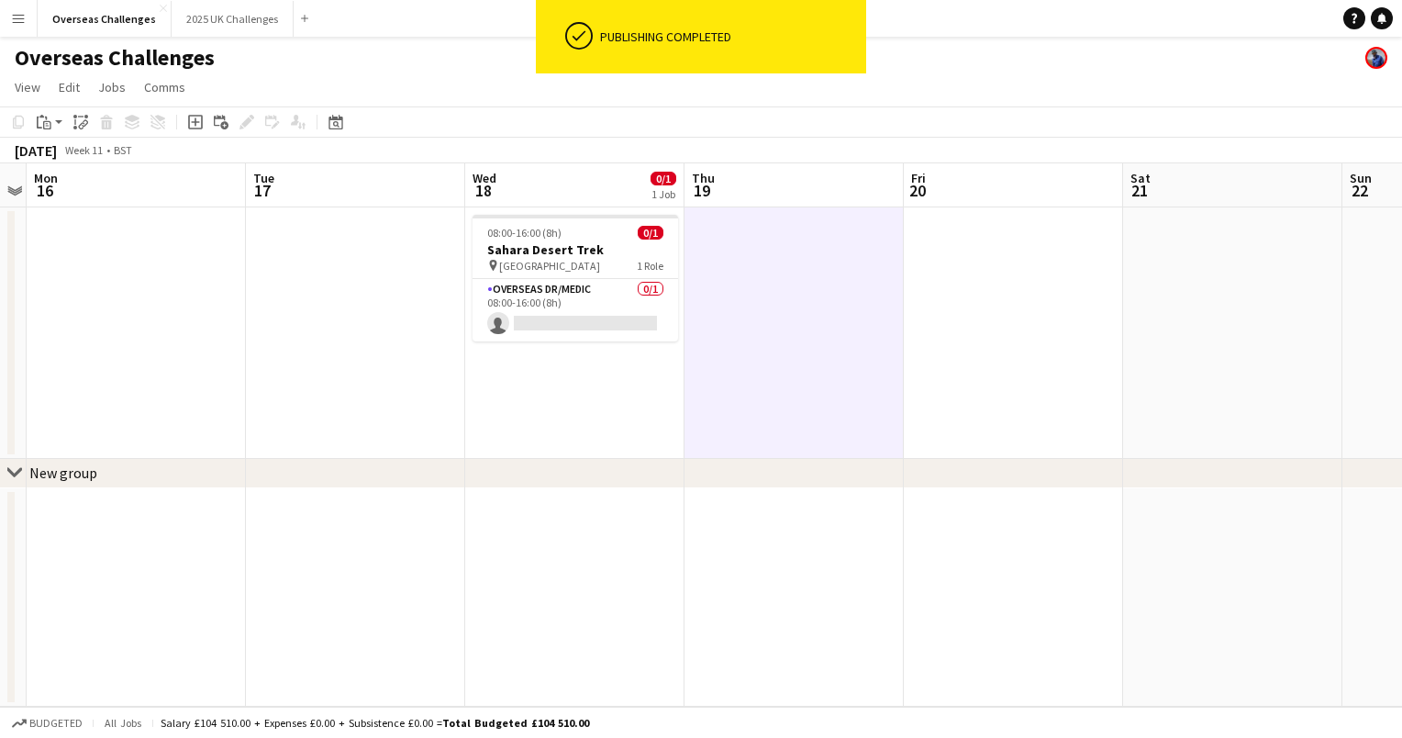
click at [393, 292] on app-date-cell at bounding box center [355, 332] width 219 height 251
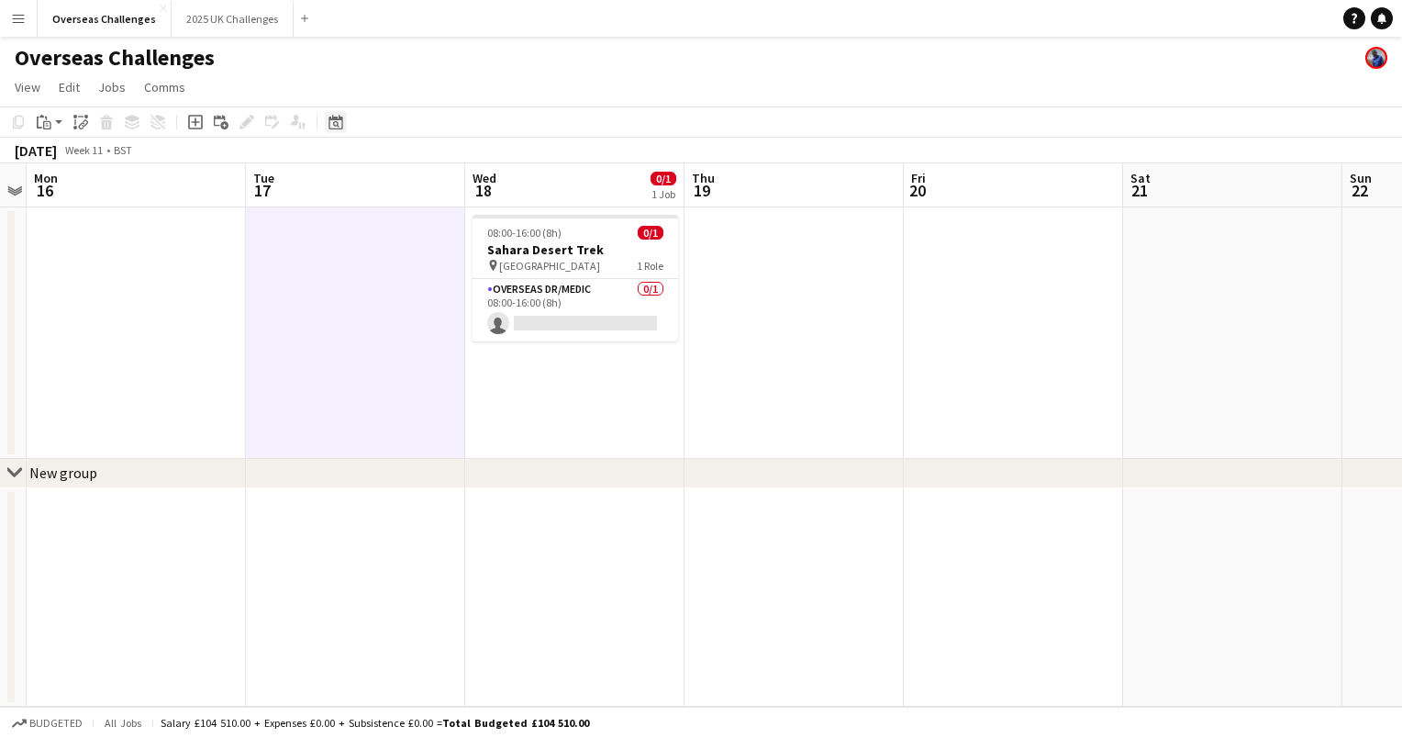
click at [334, 111] on div "Date picker" at bounding box center [336, 122] width 22 height 22
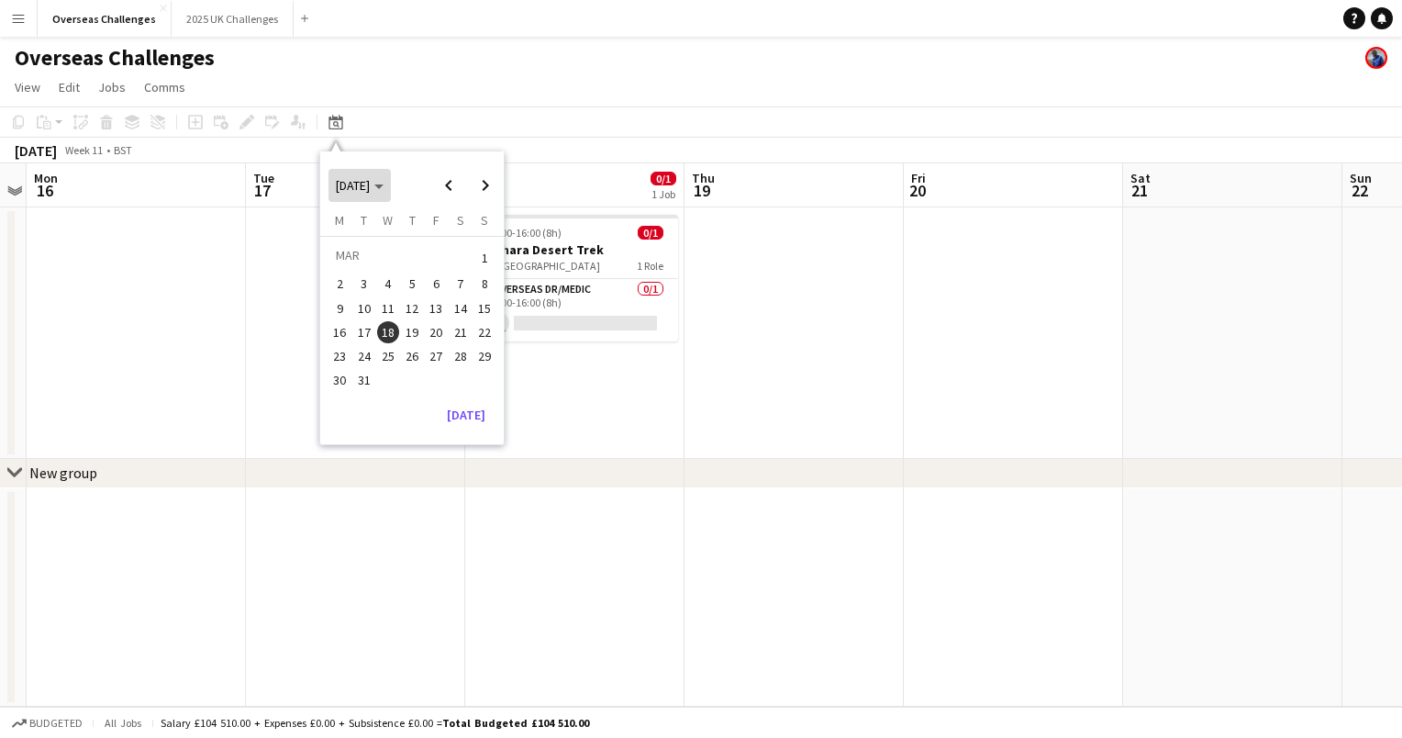
click at [384, 183] on span "[DATE]" at bounding box center [360, 185] width 48 height 17
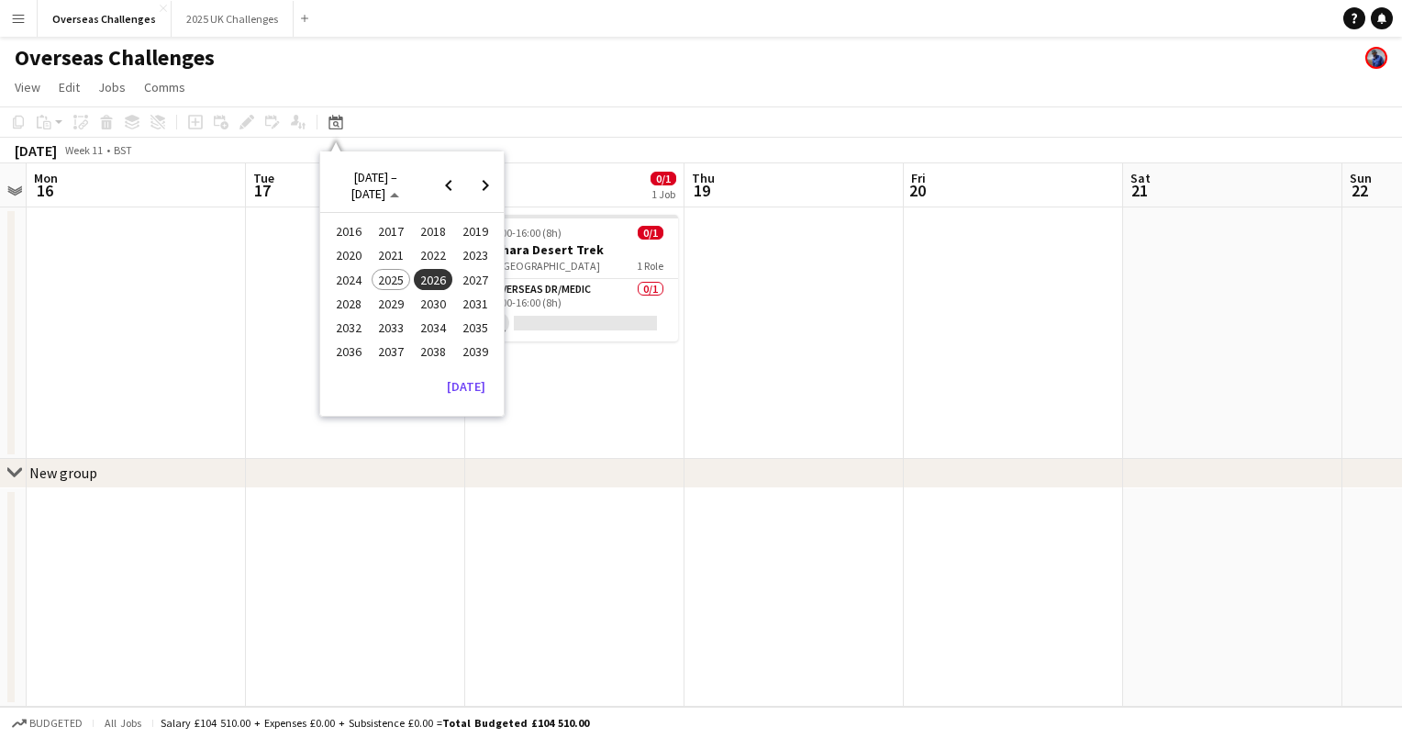
click at [429, 275] on span "2026" at bounding box center [433, 280] width 38 height 22
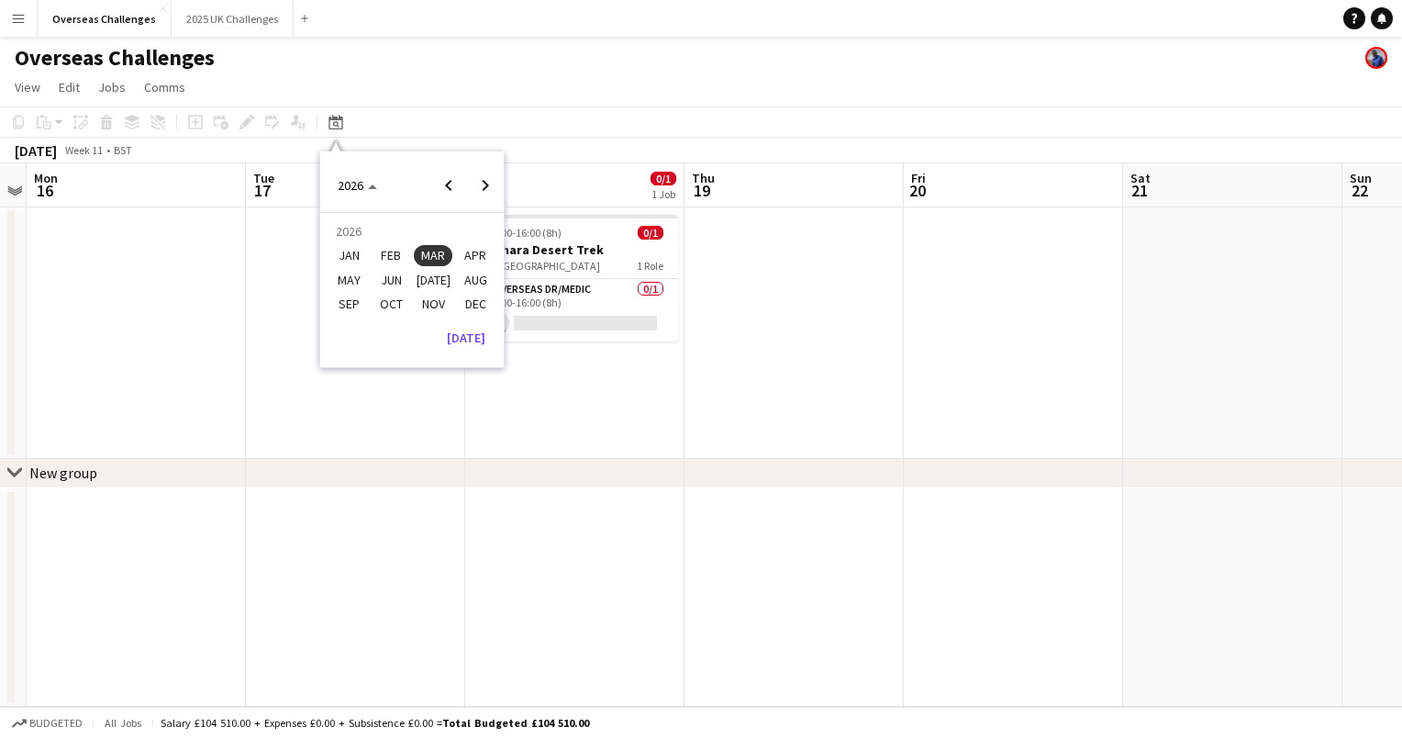
click at [347, 251] on span "JAN" at bounding box center [348, 256] width 38 height 22
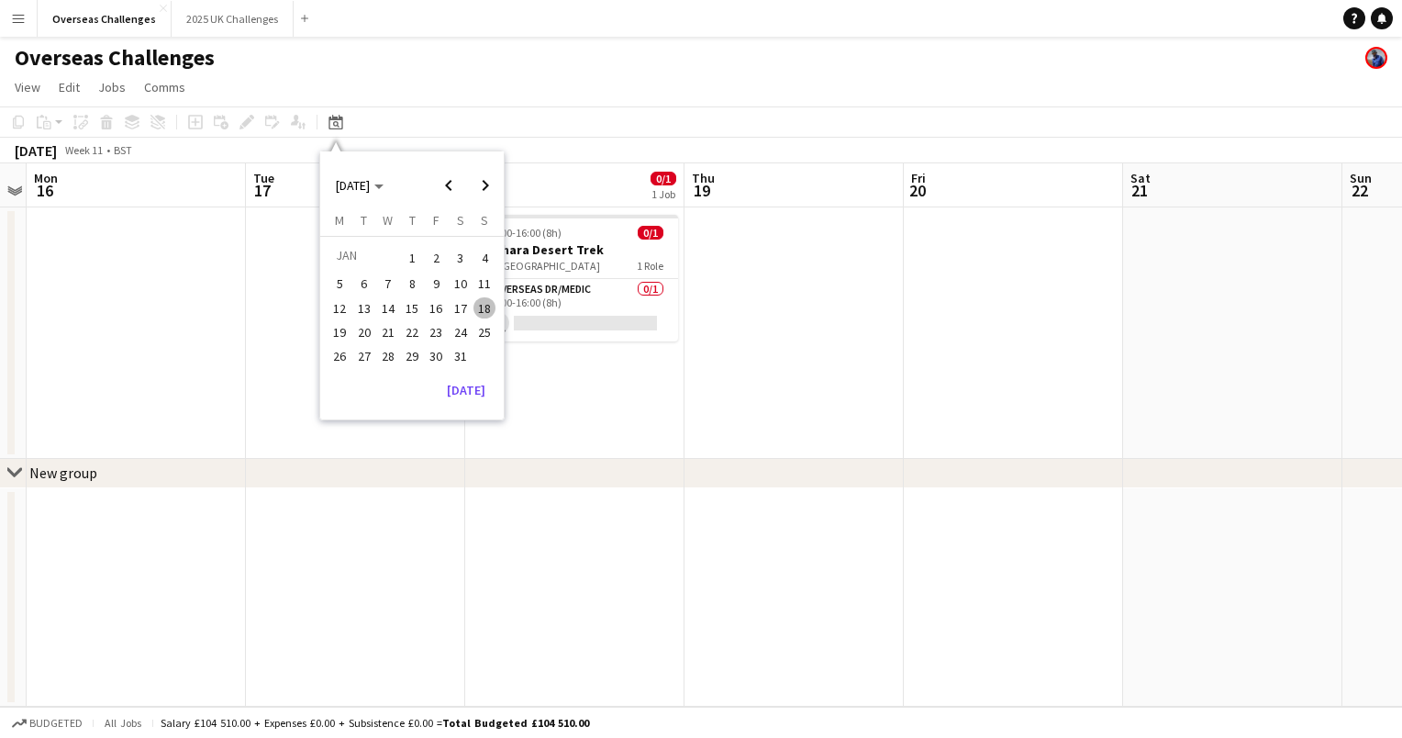
click at [433, 283] on span "9" at bounding box center [437, 284] width 22 height 22
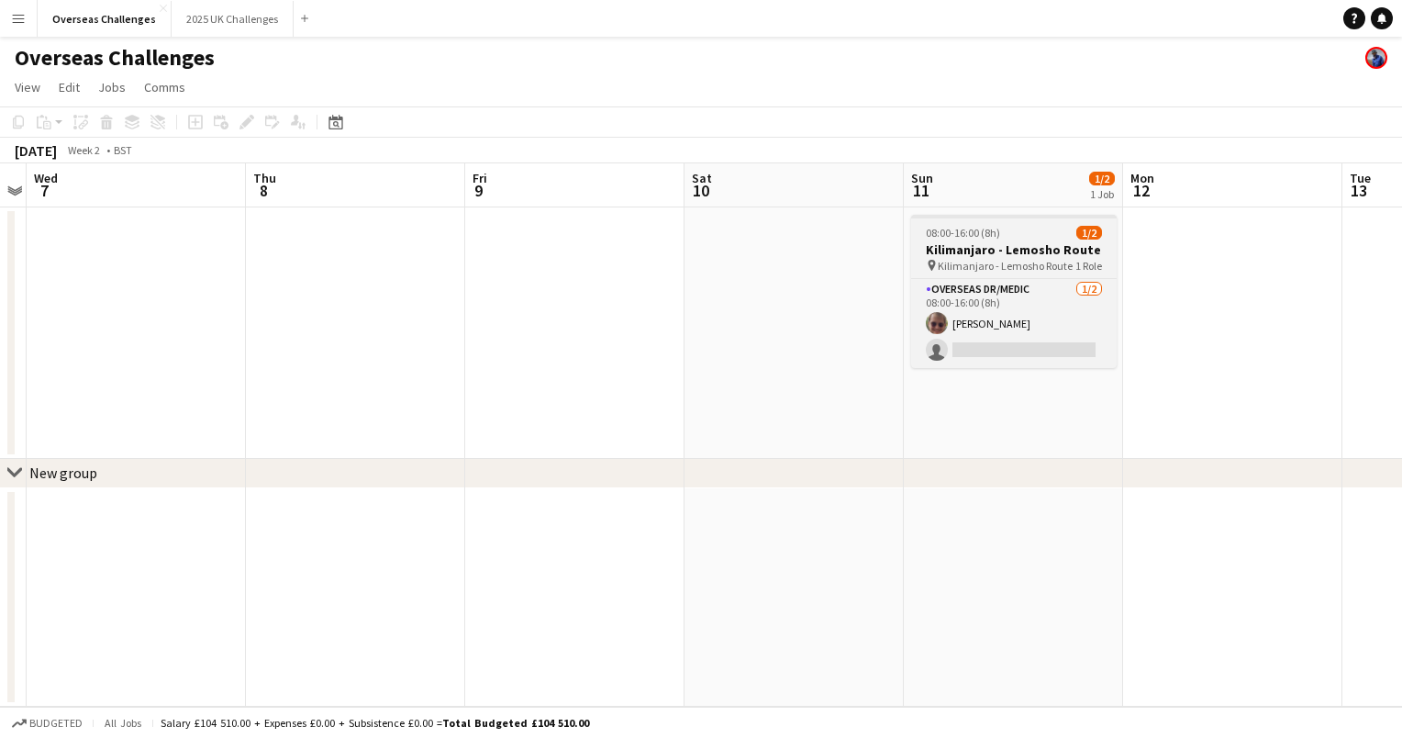
click at [983, 252] on h3 "Kilimanjaro - Lemosho Route" at bounding box center [1014, 249] width 206 height 17
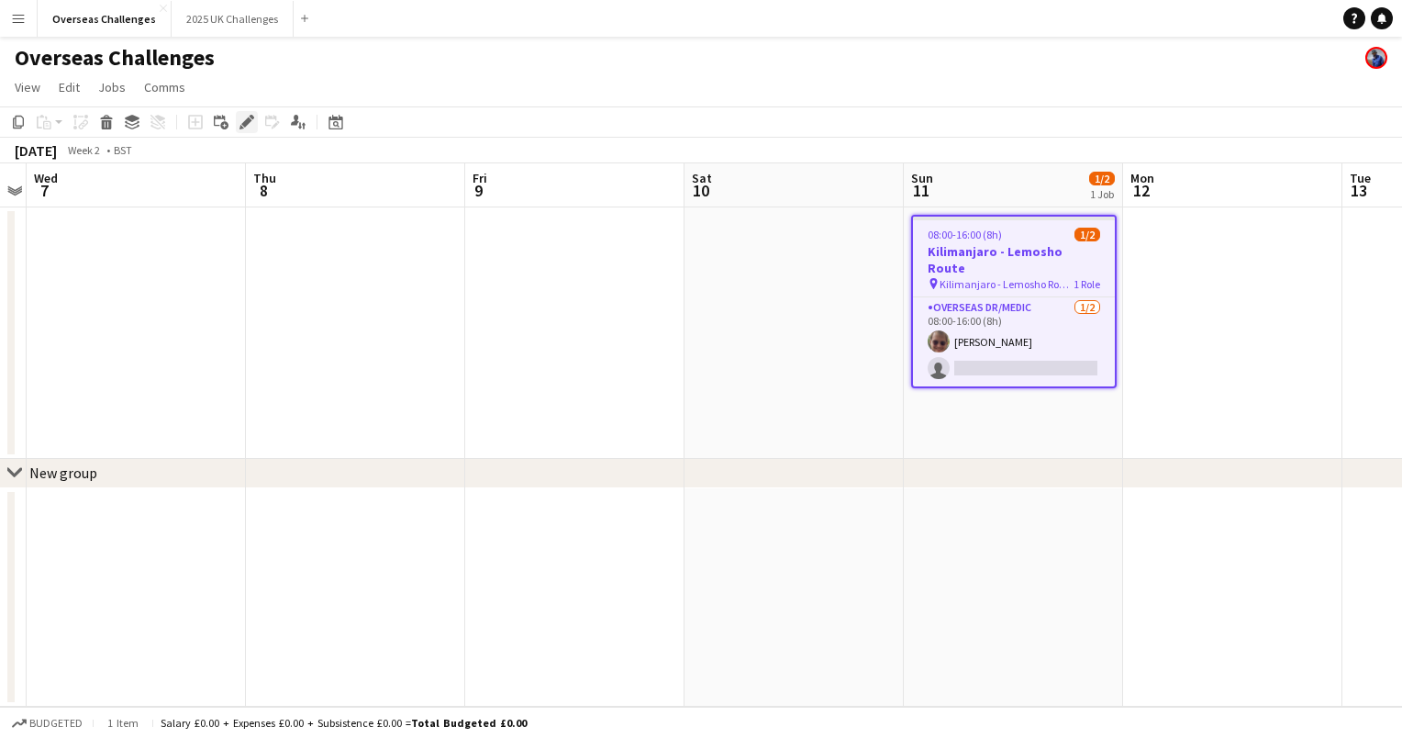
click at [248, 121] on icon at bounding box center [246, 122] width 10 height 10
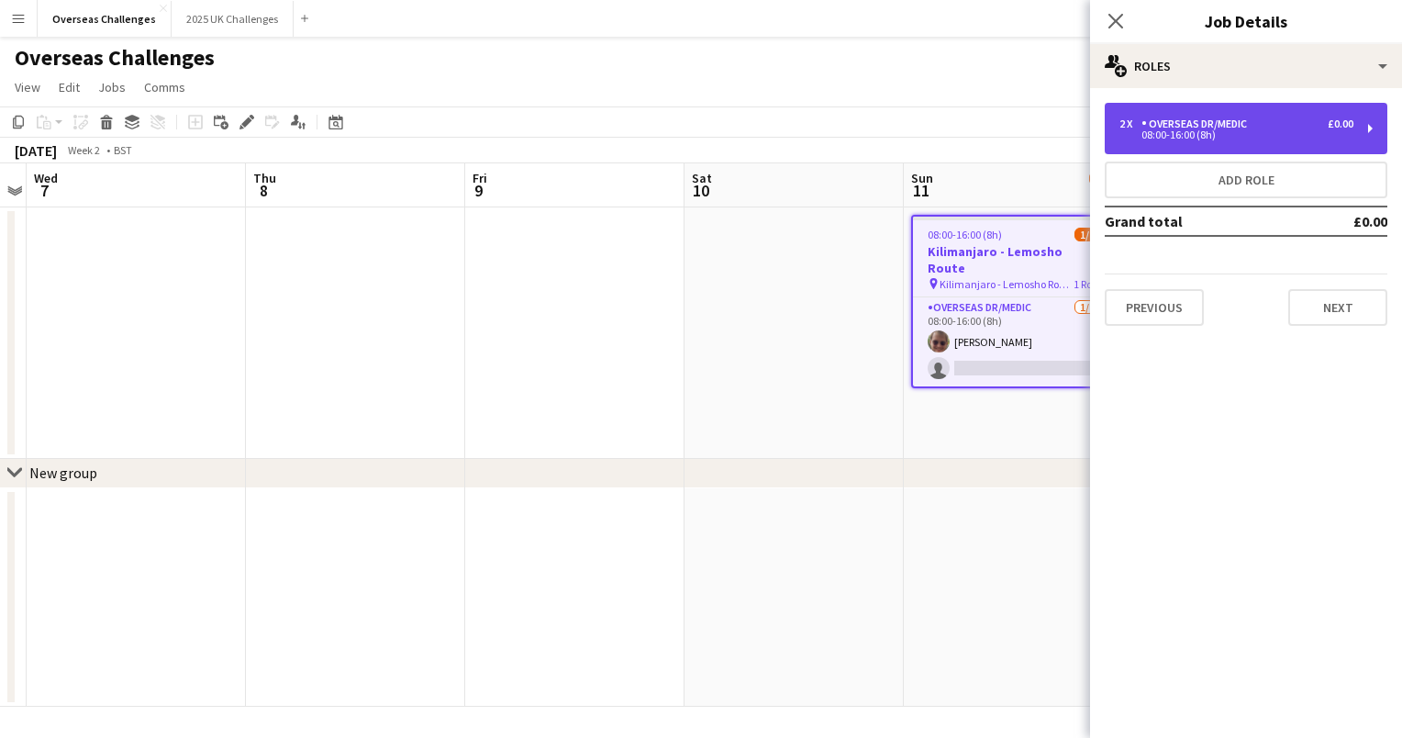
click at [1288, 117] on div "2 x Overseas Dr/Medic £0.00" at bounding box center [1236, 123] width 234 height 13
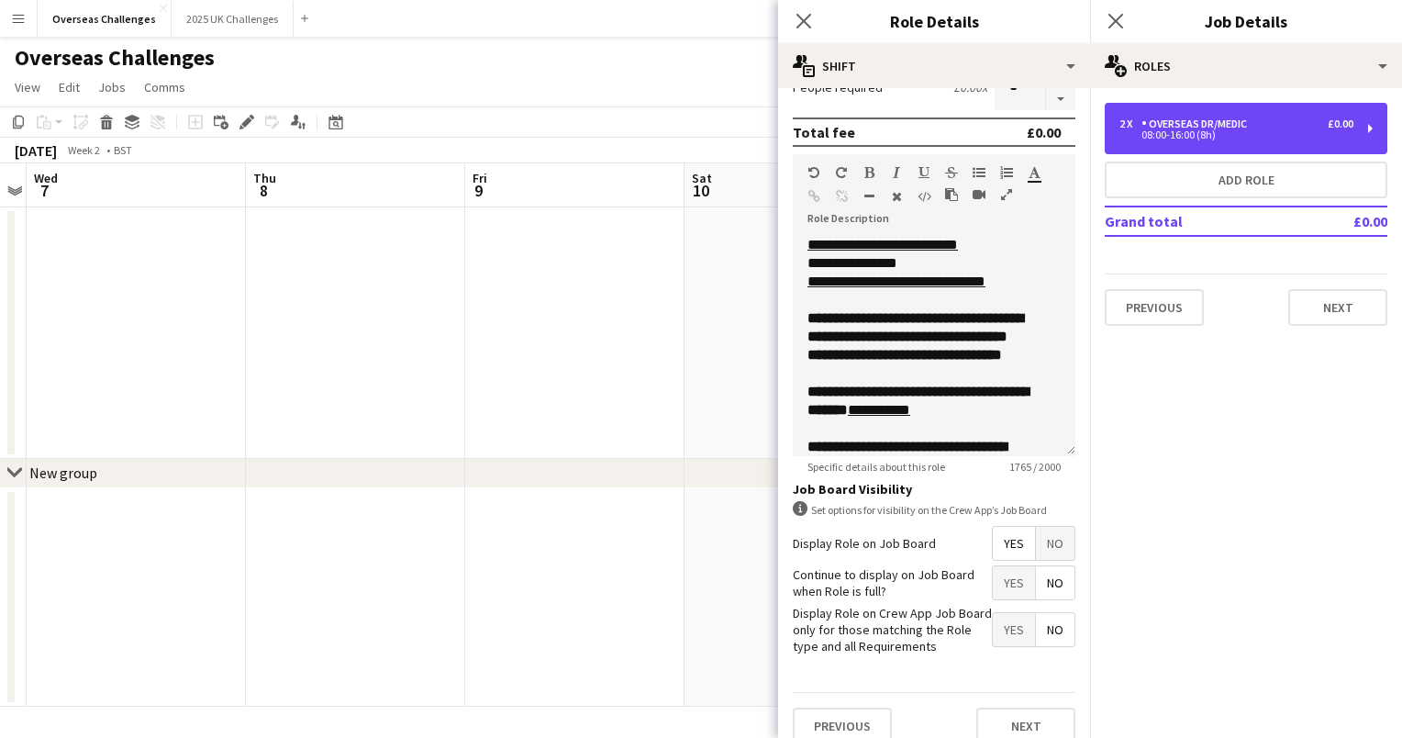
scroll to position [365, 0]
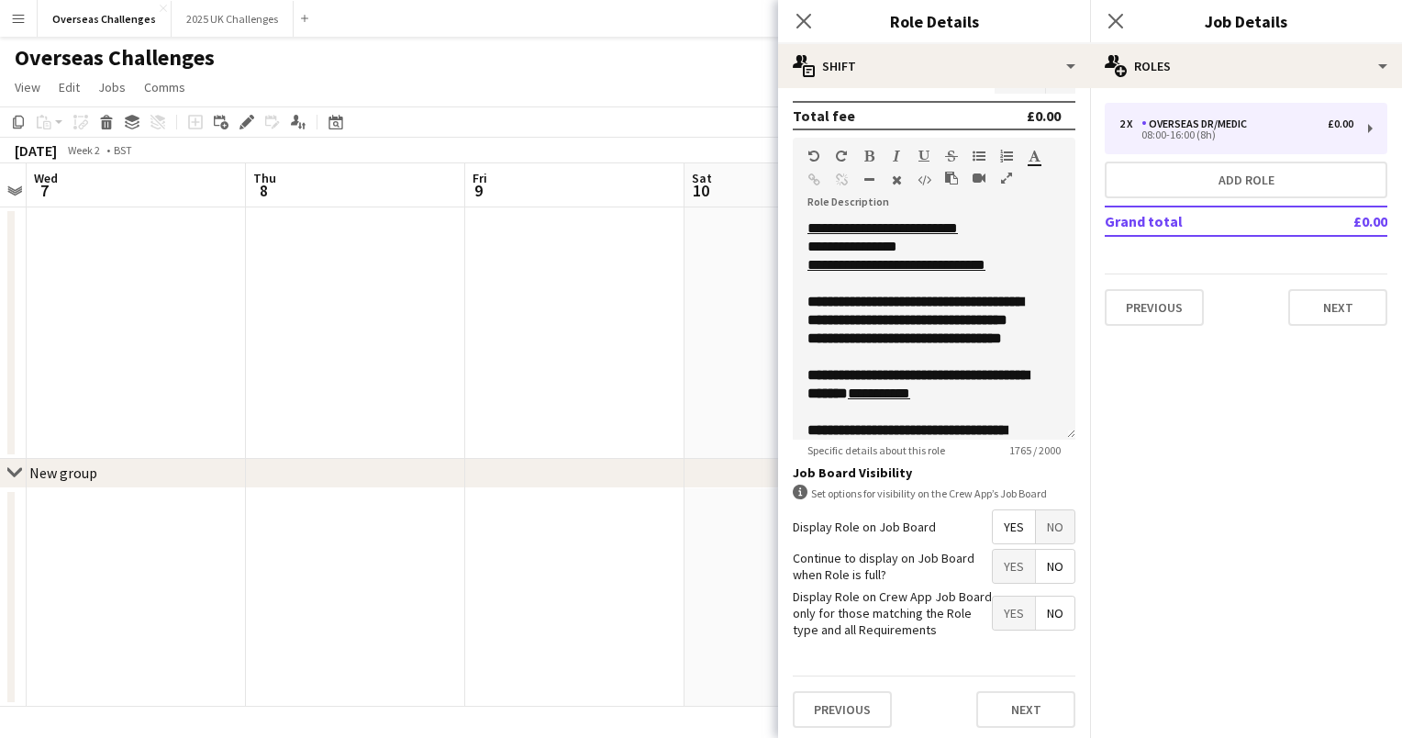
click at [713, 514] on app-date-cell at bounding box center [793, 597] width 219 height 219
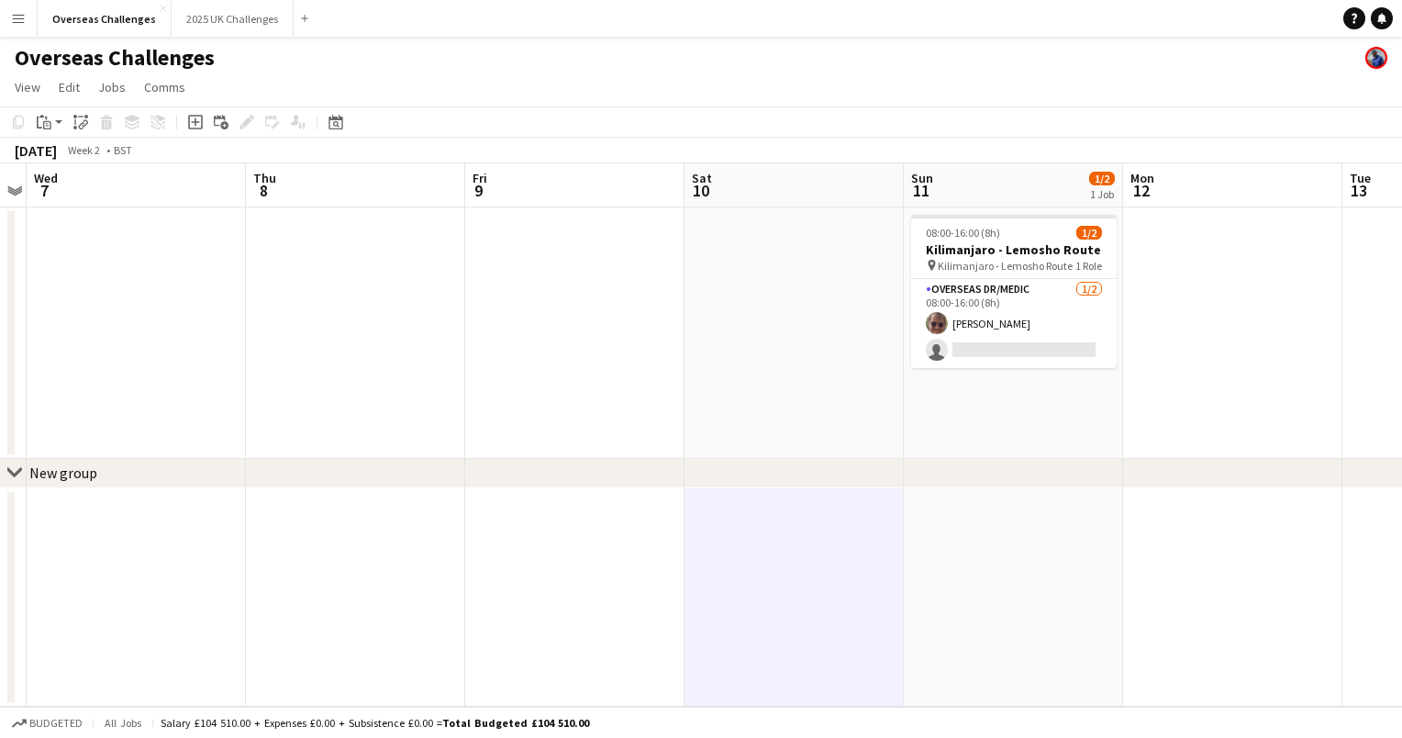
click at [964, 407] on app-date-cell "08:00-16:00 (8h) 1/2 [GEOGRAPHIC_DATA] - Lemosho Route pin Kilimanjaro - Lemosh…" at bounding box center [1013, 332] width 219 height 251
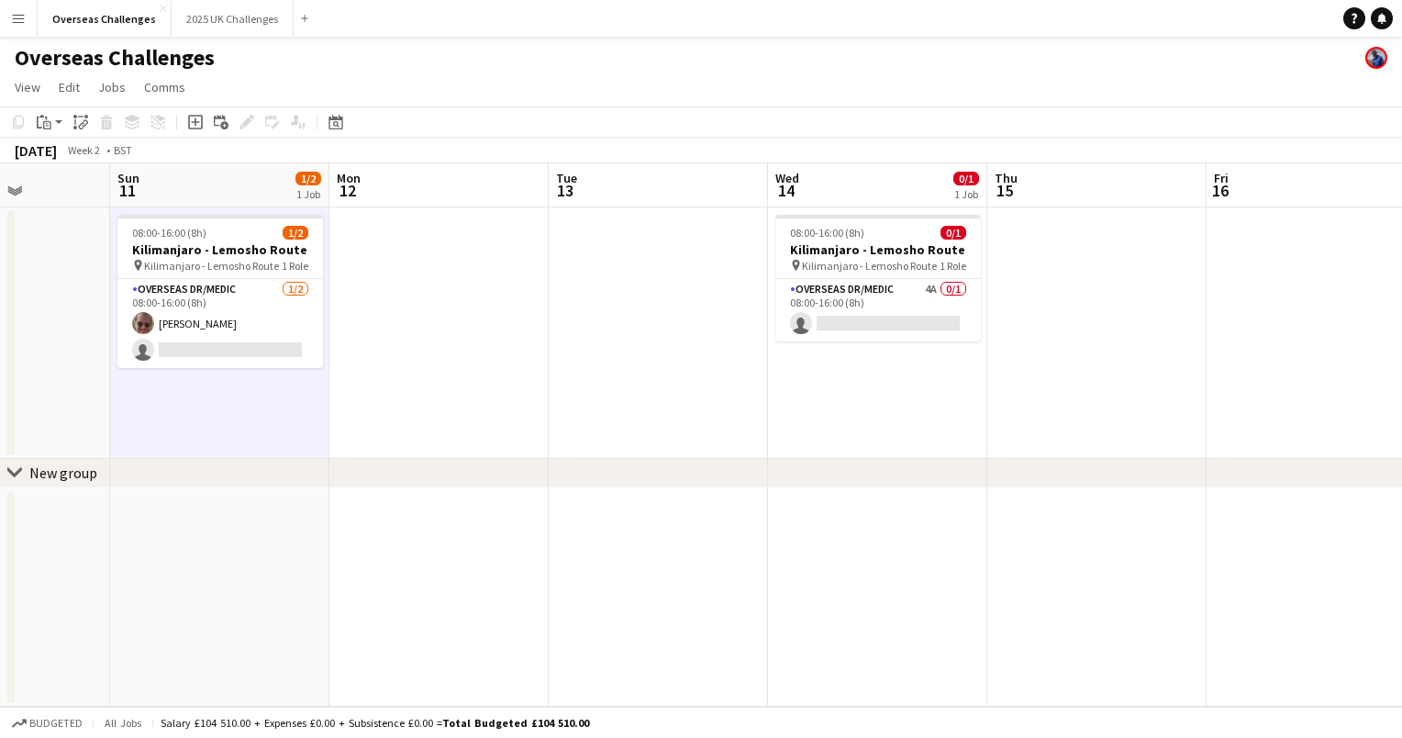
scroll to position [0, 817]
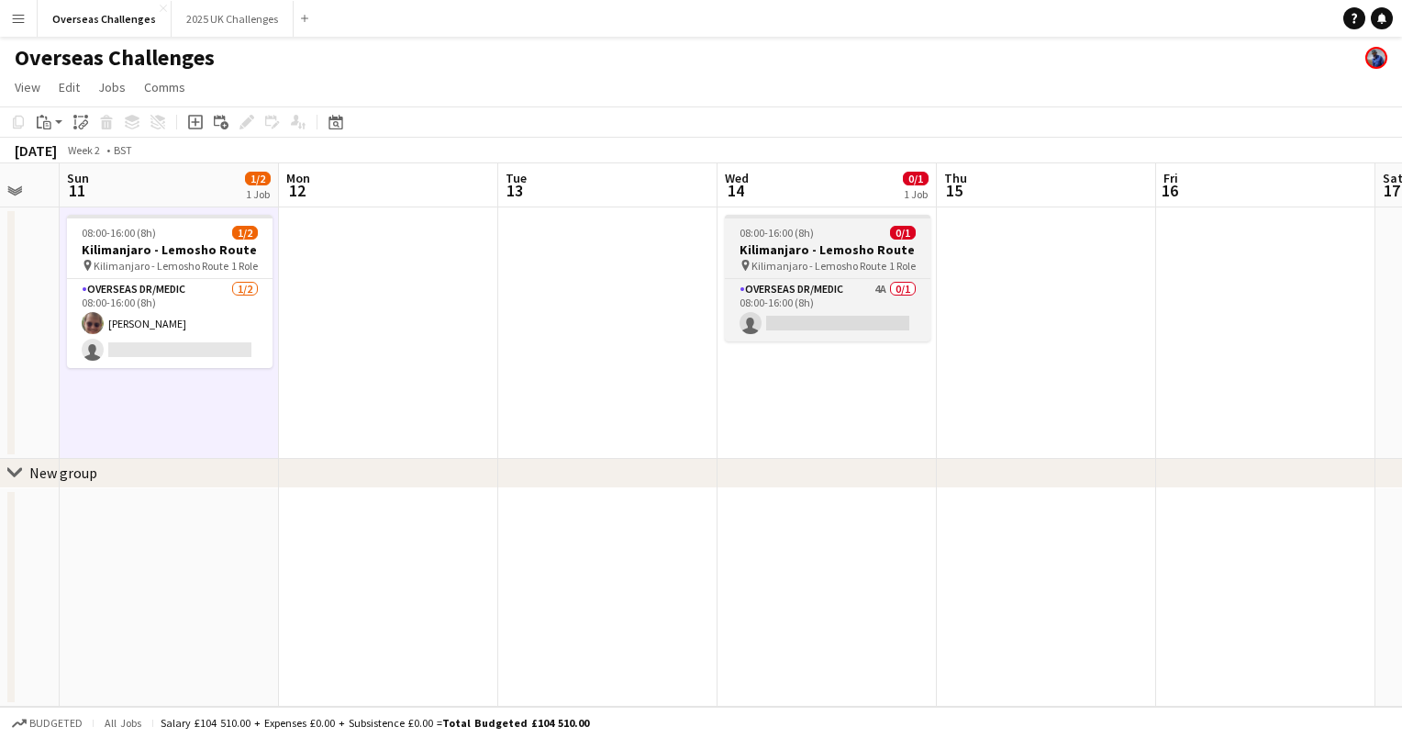
click at [829, 260] on span "Kilimanjaro - Lemosho Route" at bounding box center [818, 266] width 135 height 14
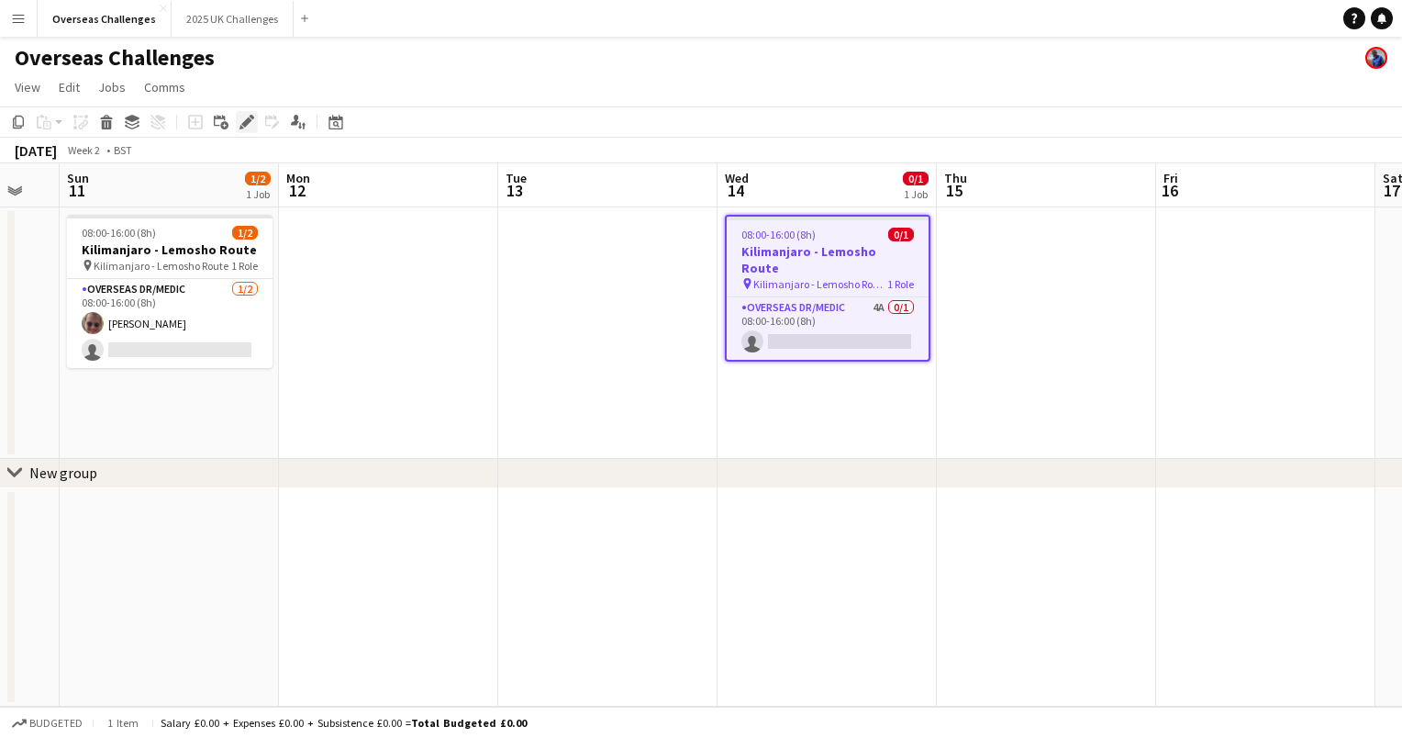
click at [243, 127] on icon "Edit" at bounding box center [246, 122] width 15 height 15
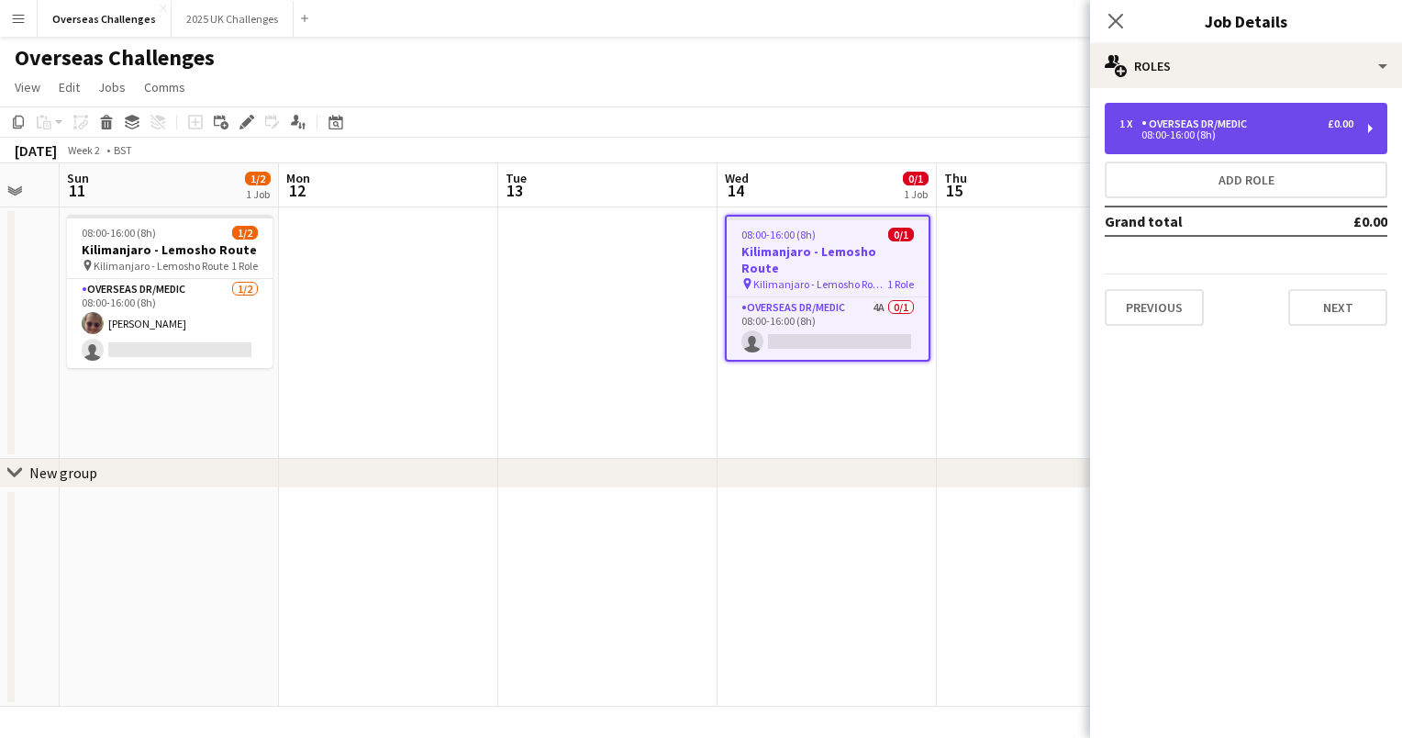
click at [1216, 135] on div "08:00-16:00 (8h)" at bounding box center [1236, 134] width 234 height 9
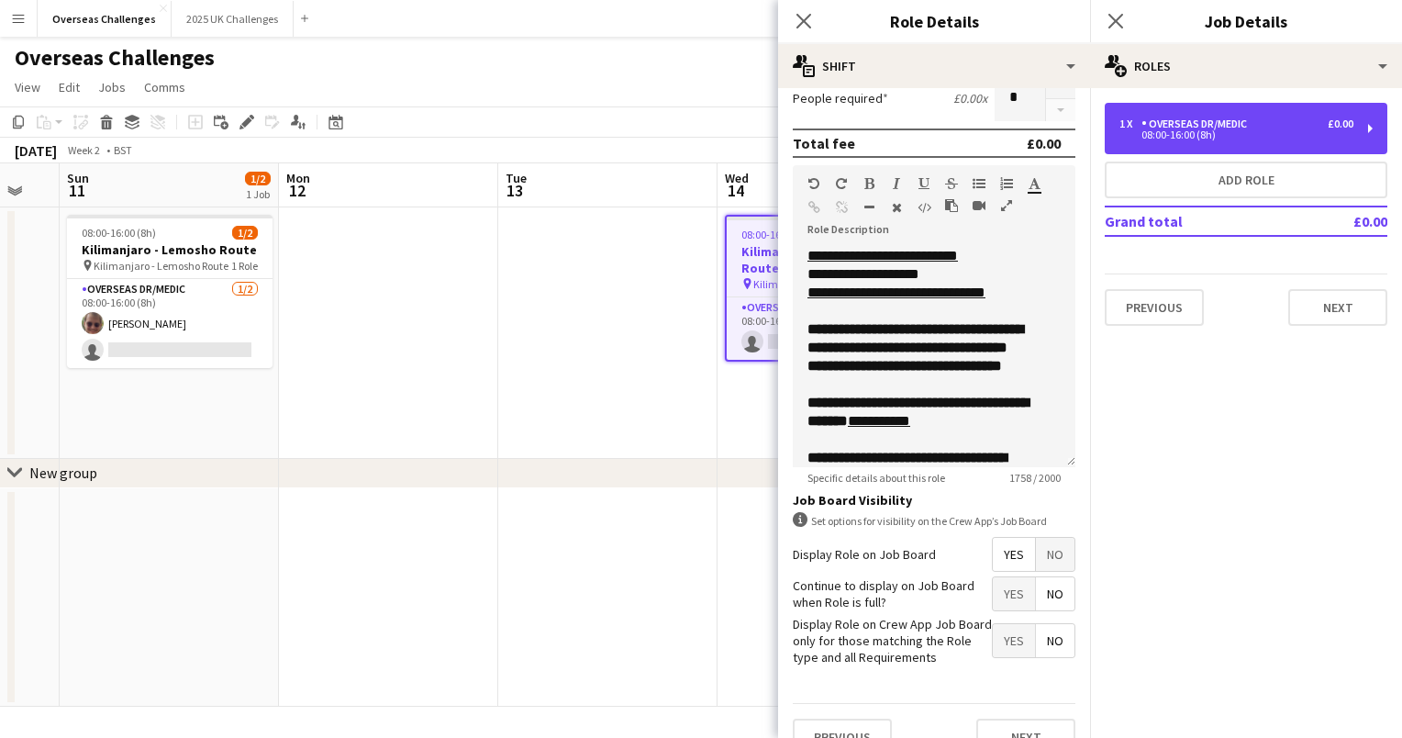
scroll to position [365, 0]
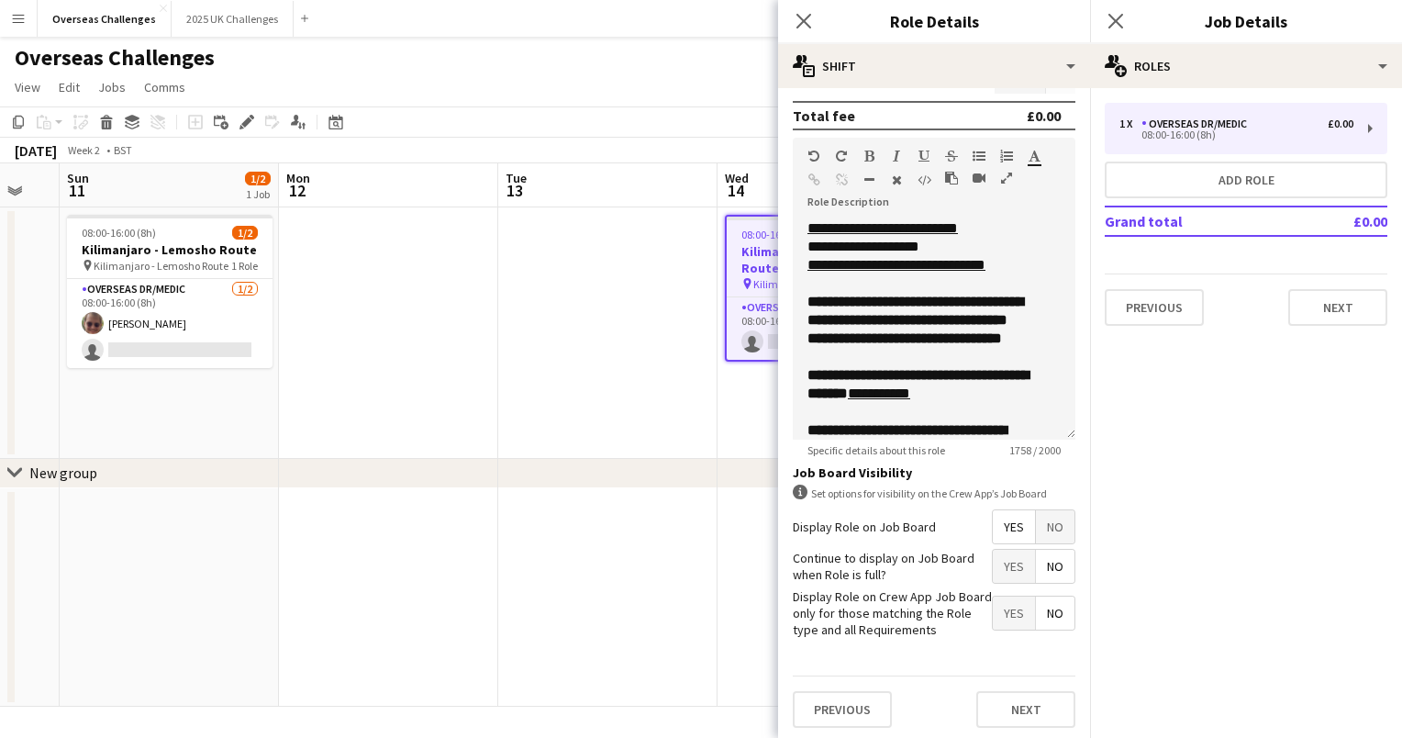
click at [659, 412] on app-date-cell at bounding box center [607, 332] width 219 height 251
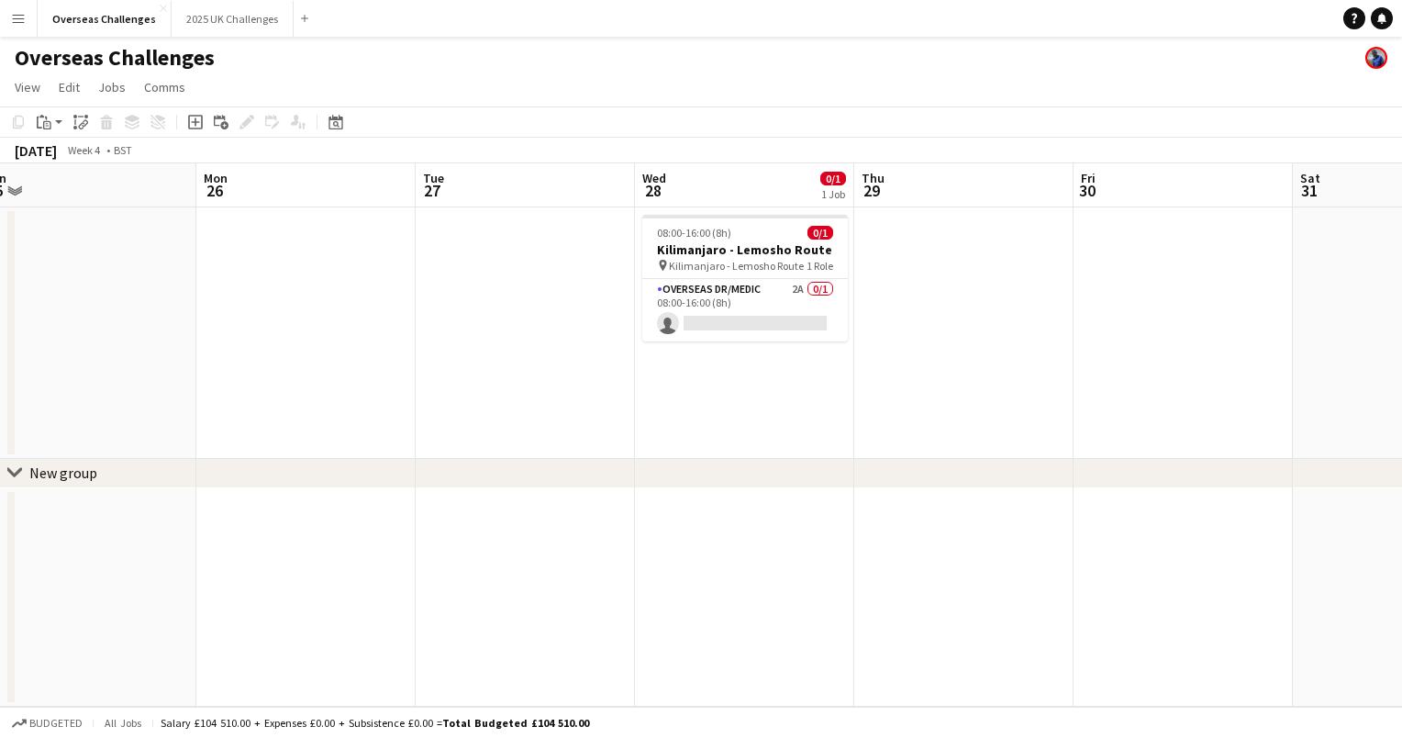
scroll to position [0, 467]
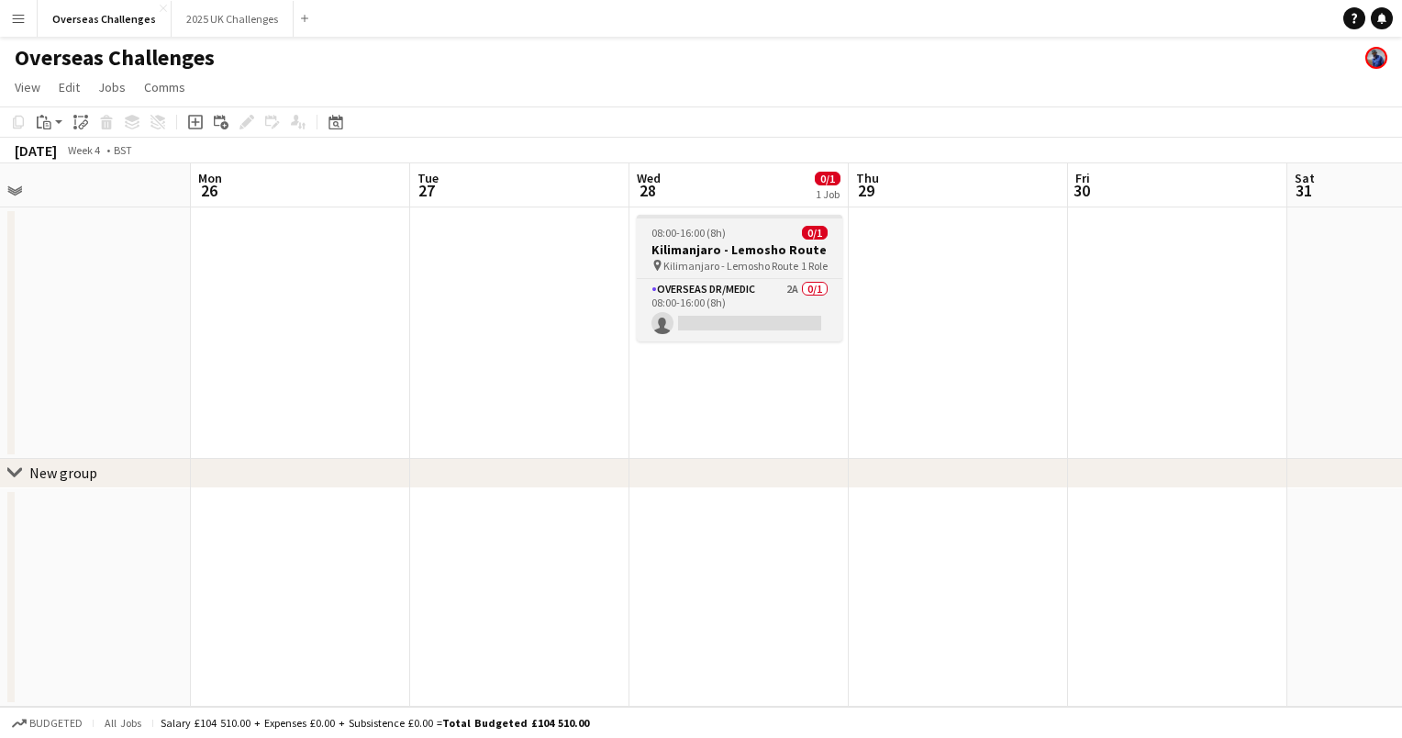
click at [729, 246] on h3 "Kilimanjaro - Lemosho Route" at bounding box center [740, 249] width 206 height 17
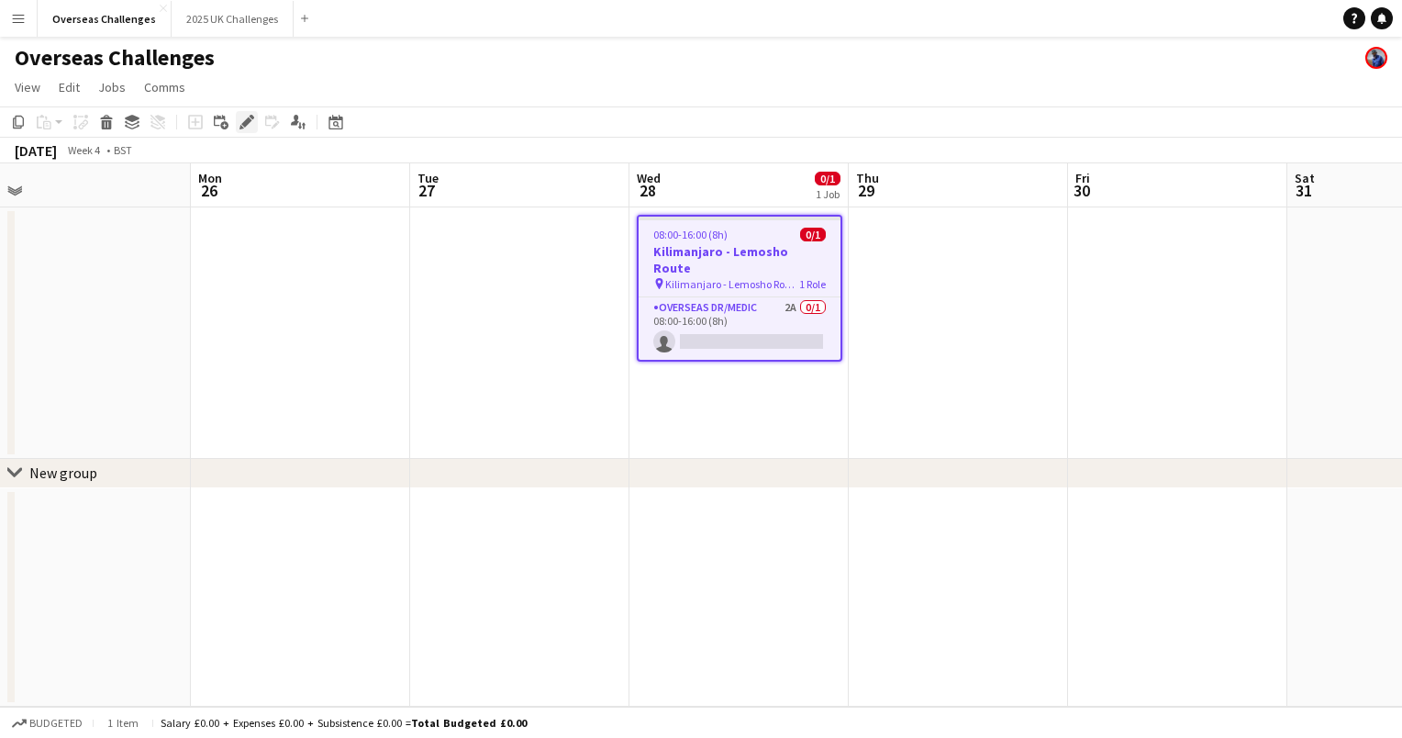
click at [250, 120] on icon at bounding box center [246, 122] width 10 height 10
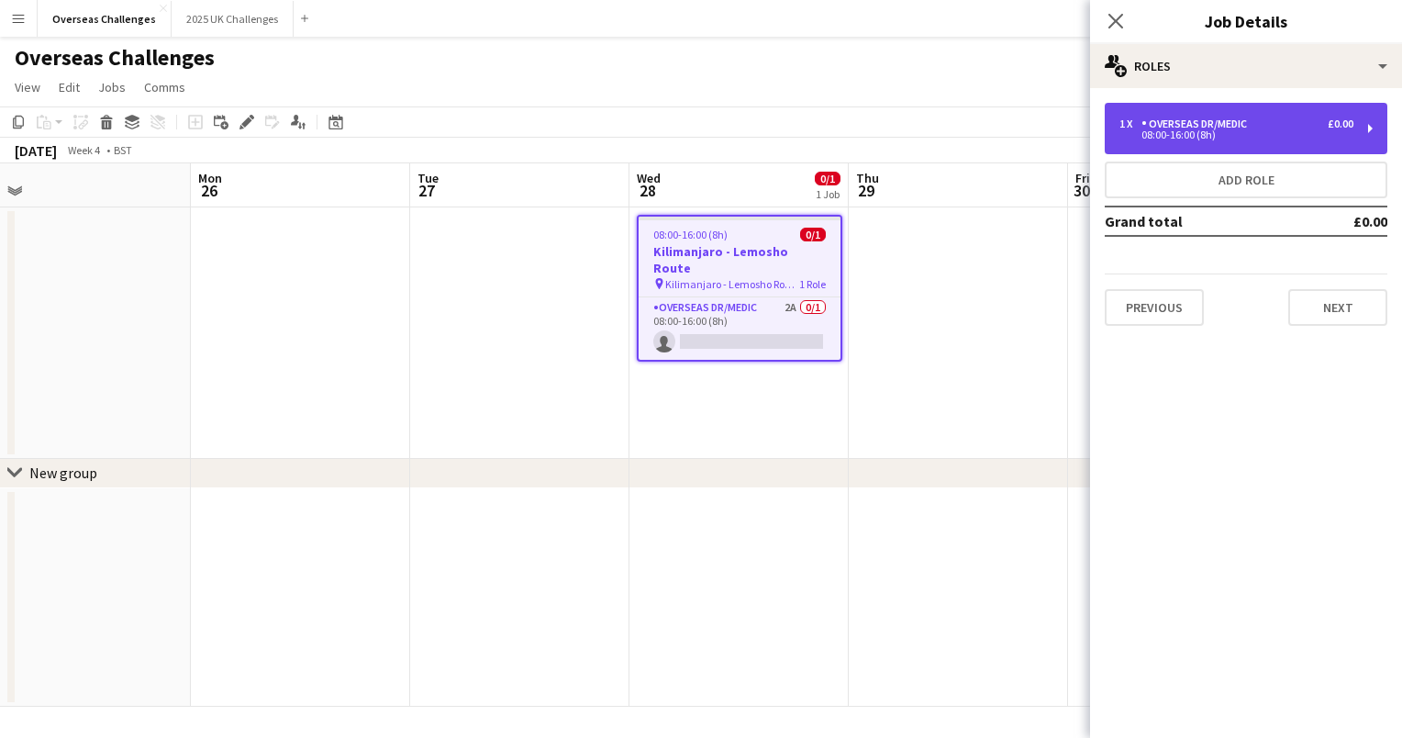
click at [1225, 116] on div "1 x Overseas Dr/Medic £0.00 08:00-16:00 (8h)" at bounding box center [1246, 128] width 283 height 51
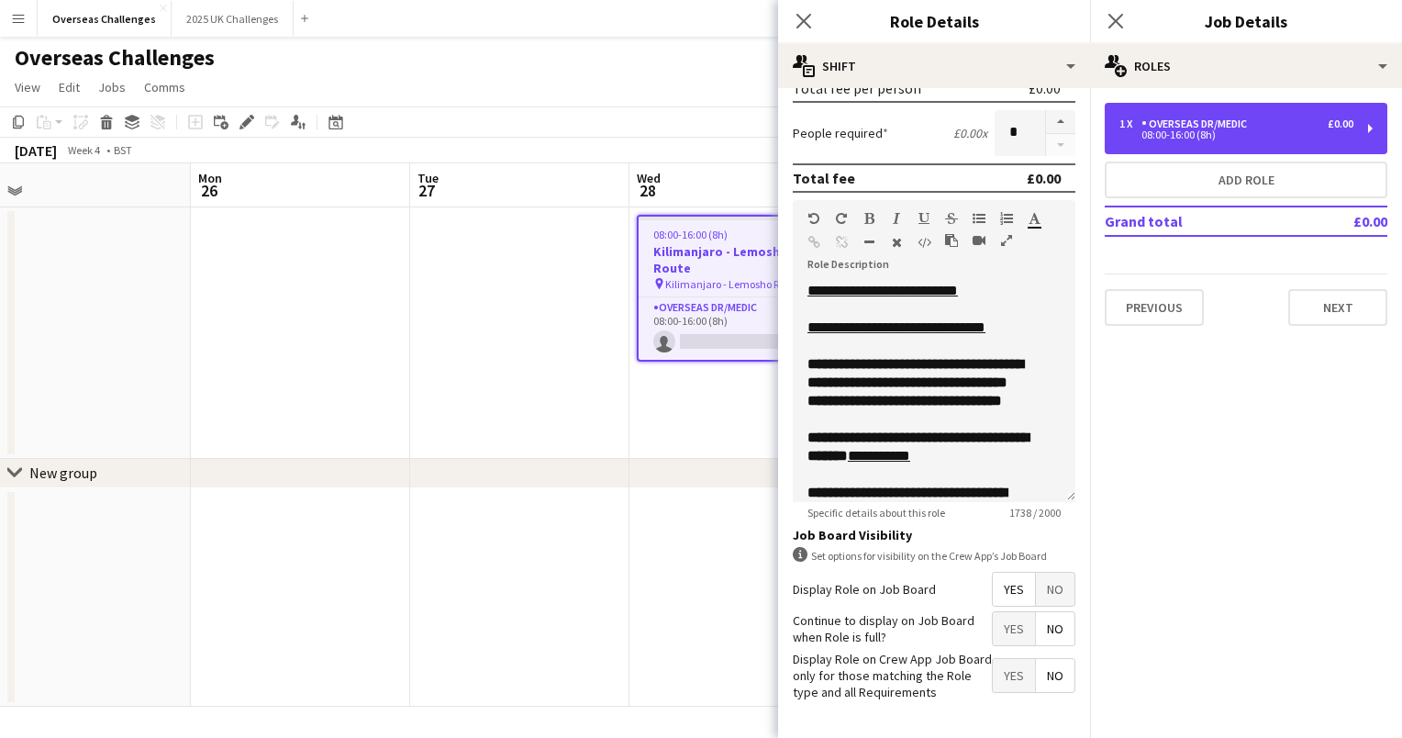
scroll to position [500, 0]
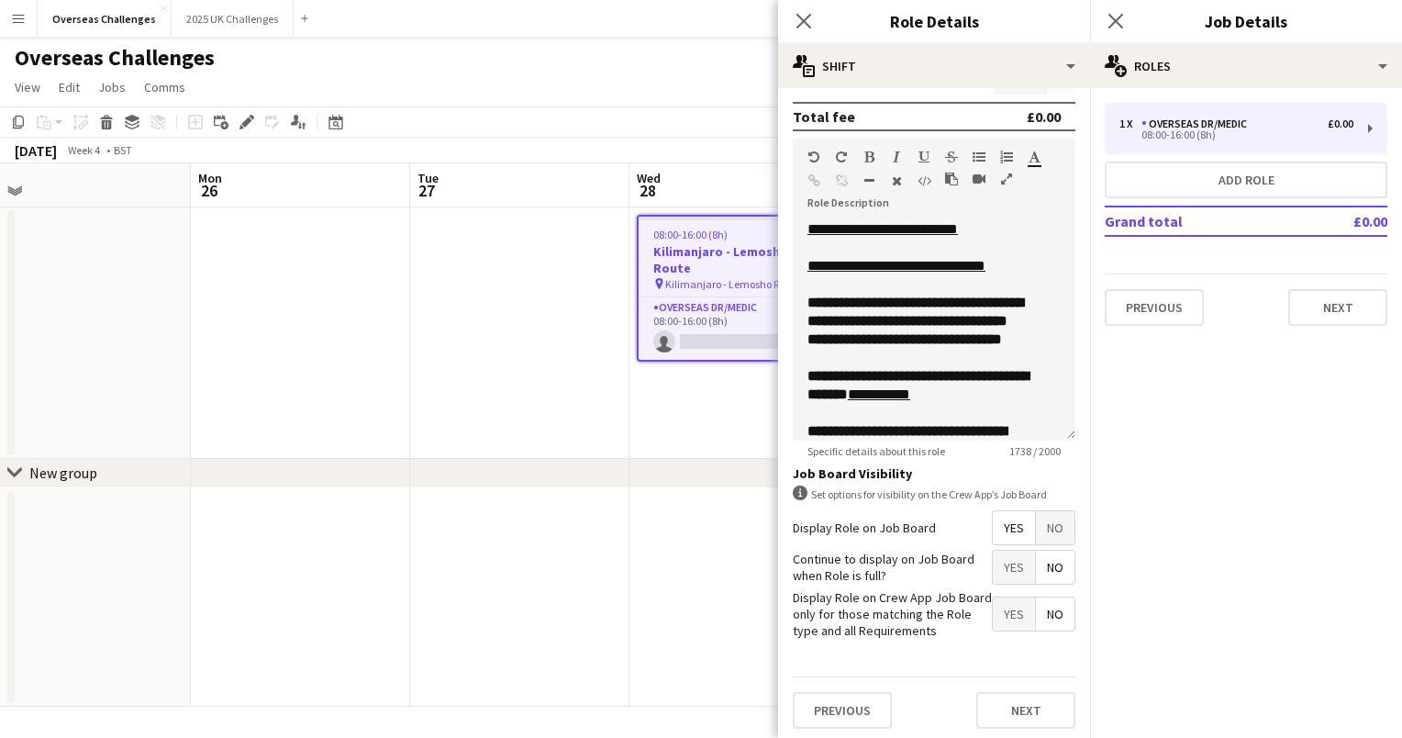
click at [605, 373] on app-date-cell at bounding box center [519, 332] width 219 height 251
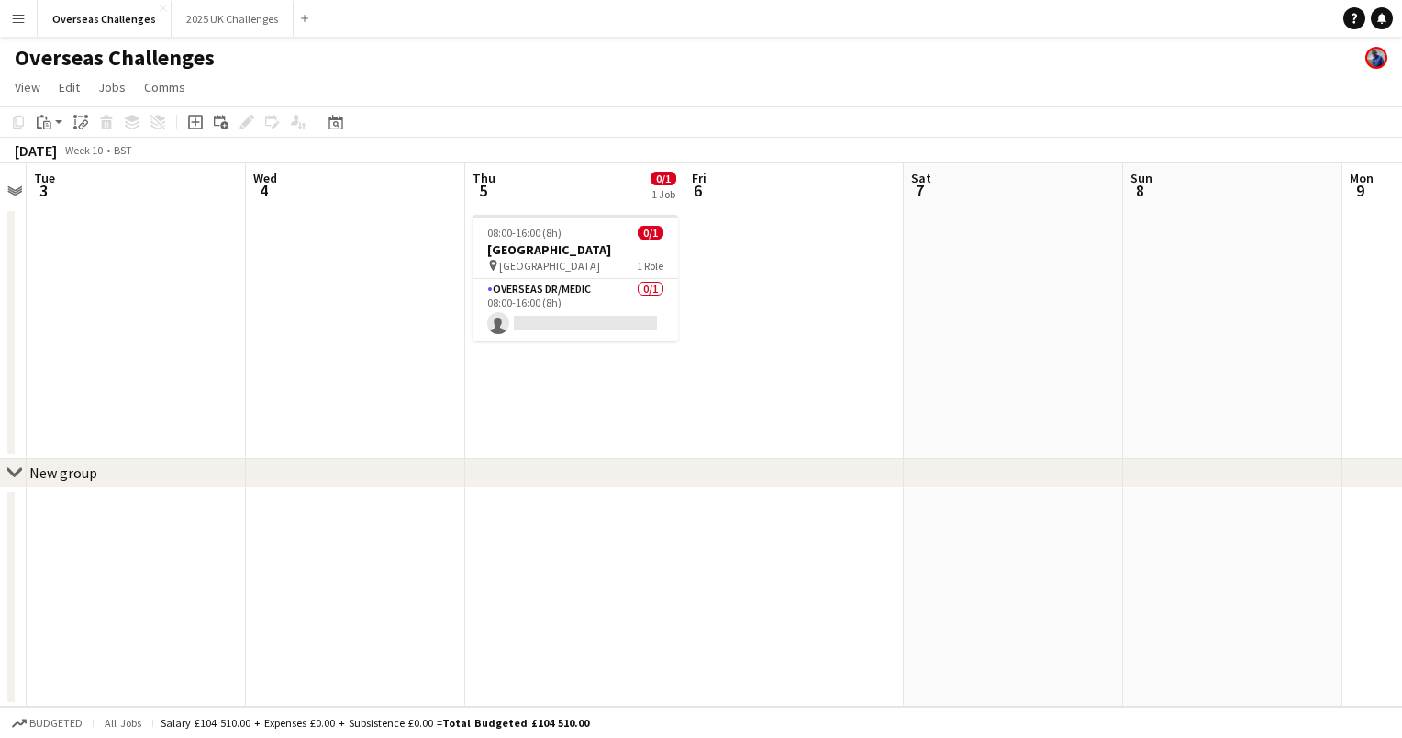
scroll to position [0, 650]
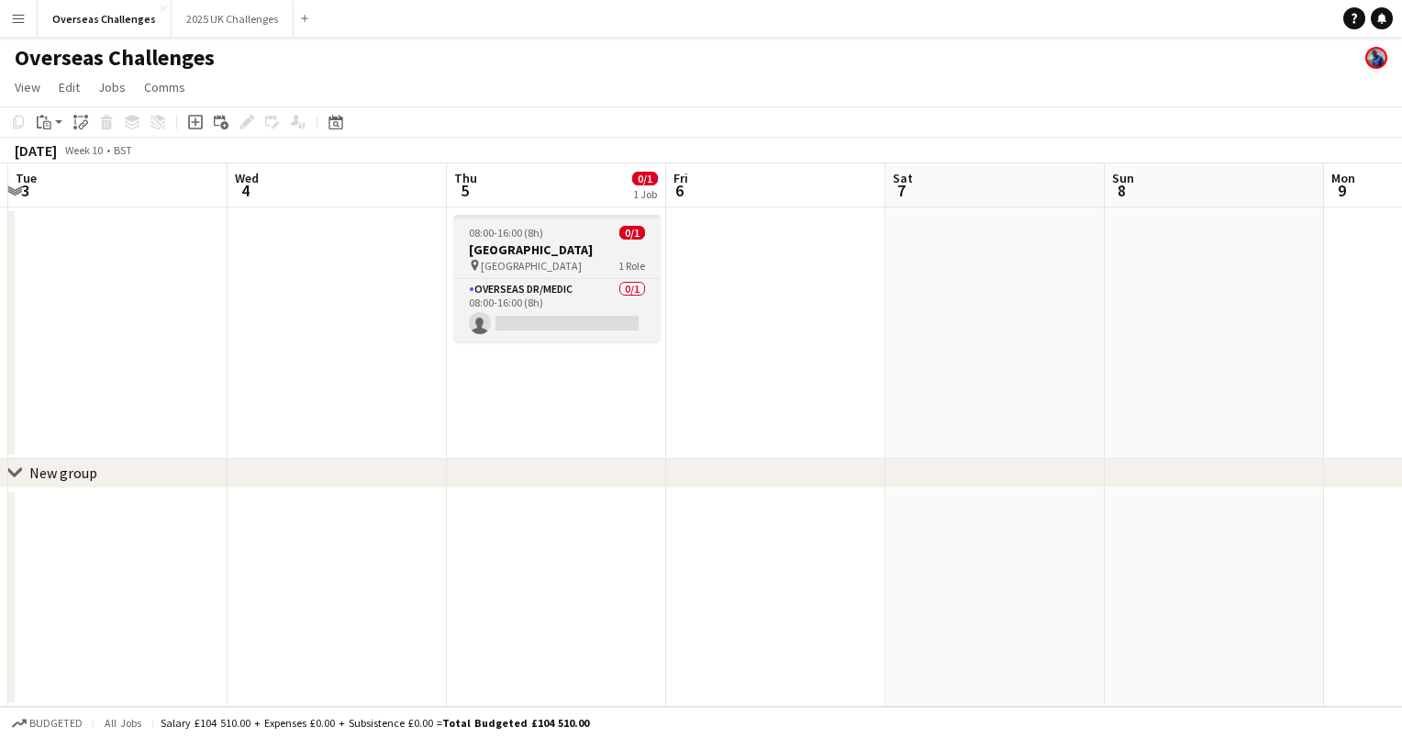
click at [572, 236] on div "08:00-16:00 (8h) 0/1" at bounding box center [557, 233] width 206 height 14
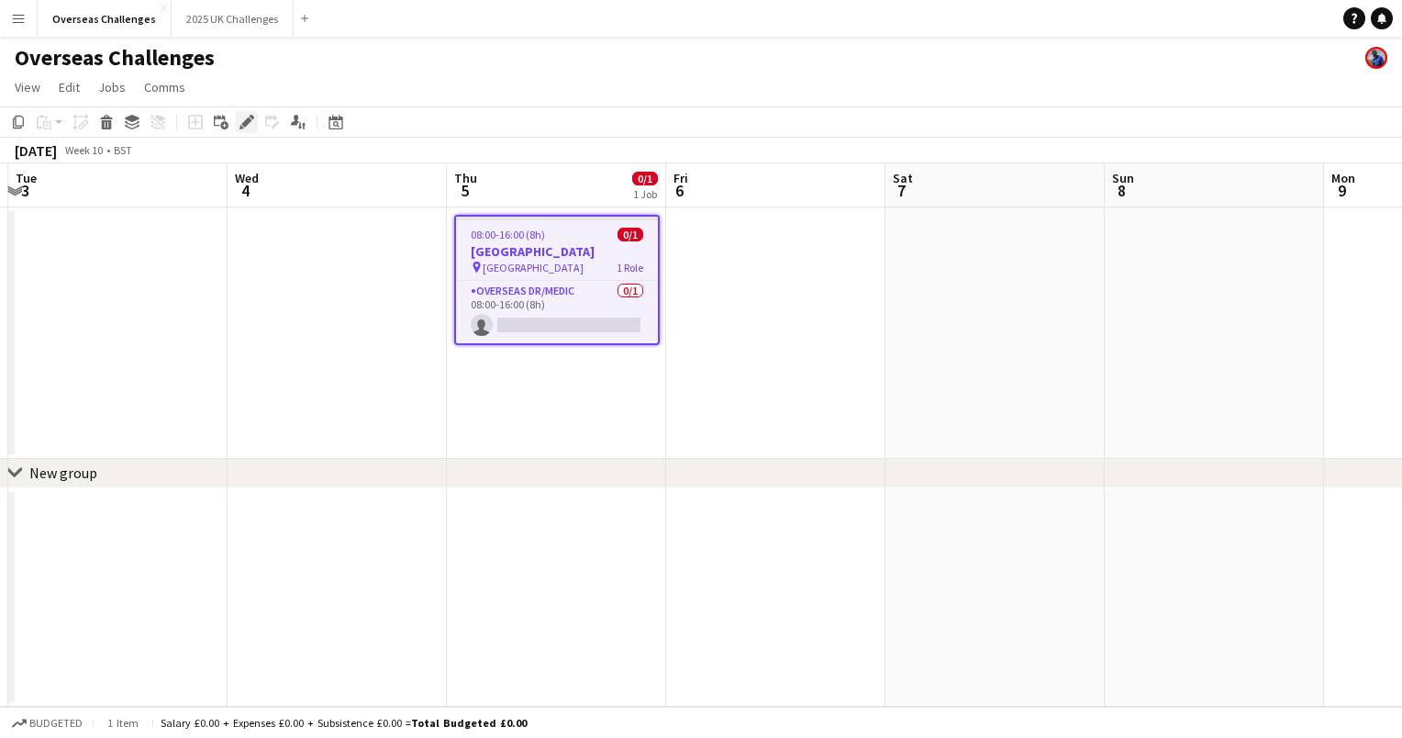
click at [247, 121] on icon at bounding box center [246, 122] width 10 height 10
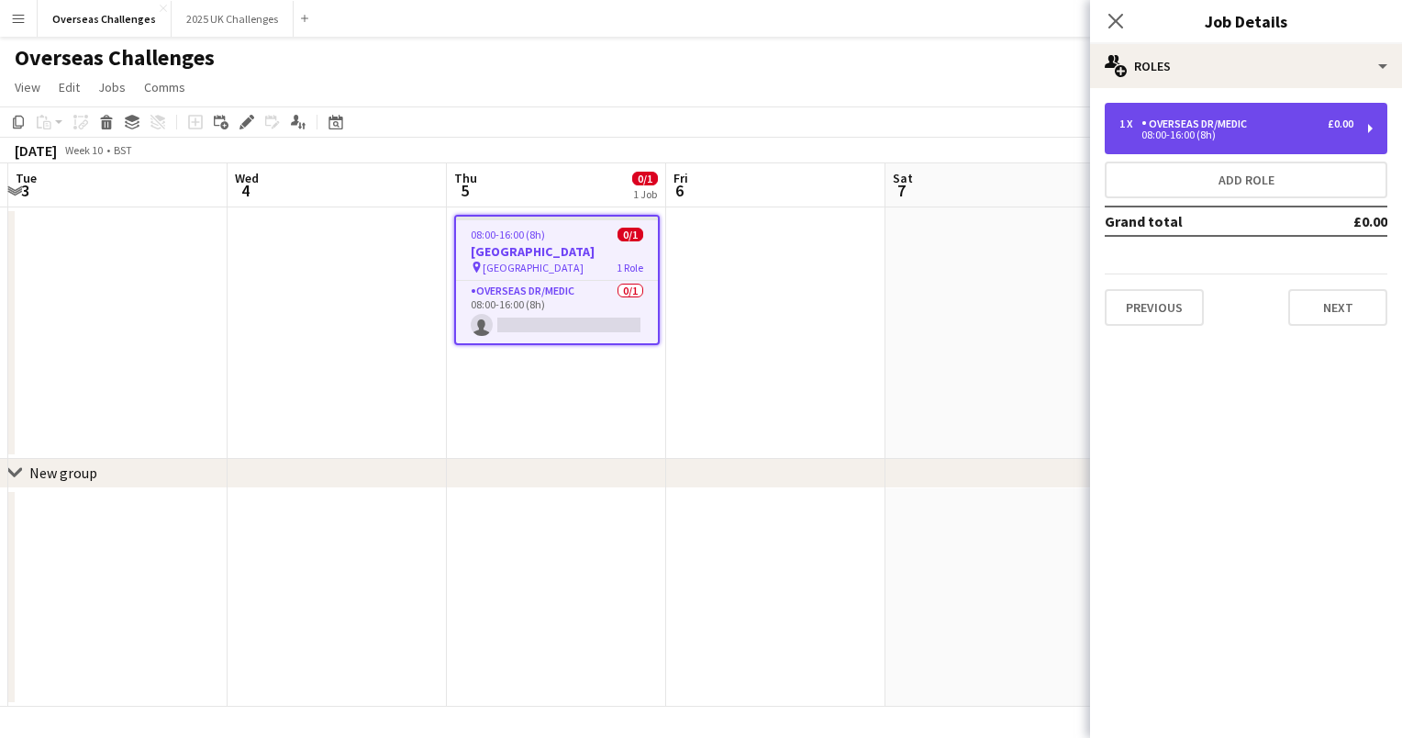
click at [1299, 120] on div "1 x Overseas Dr/Medic £0.00" at bounding box center [1236, 123] width 234 height 13
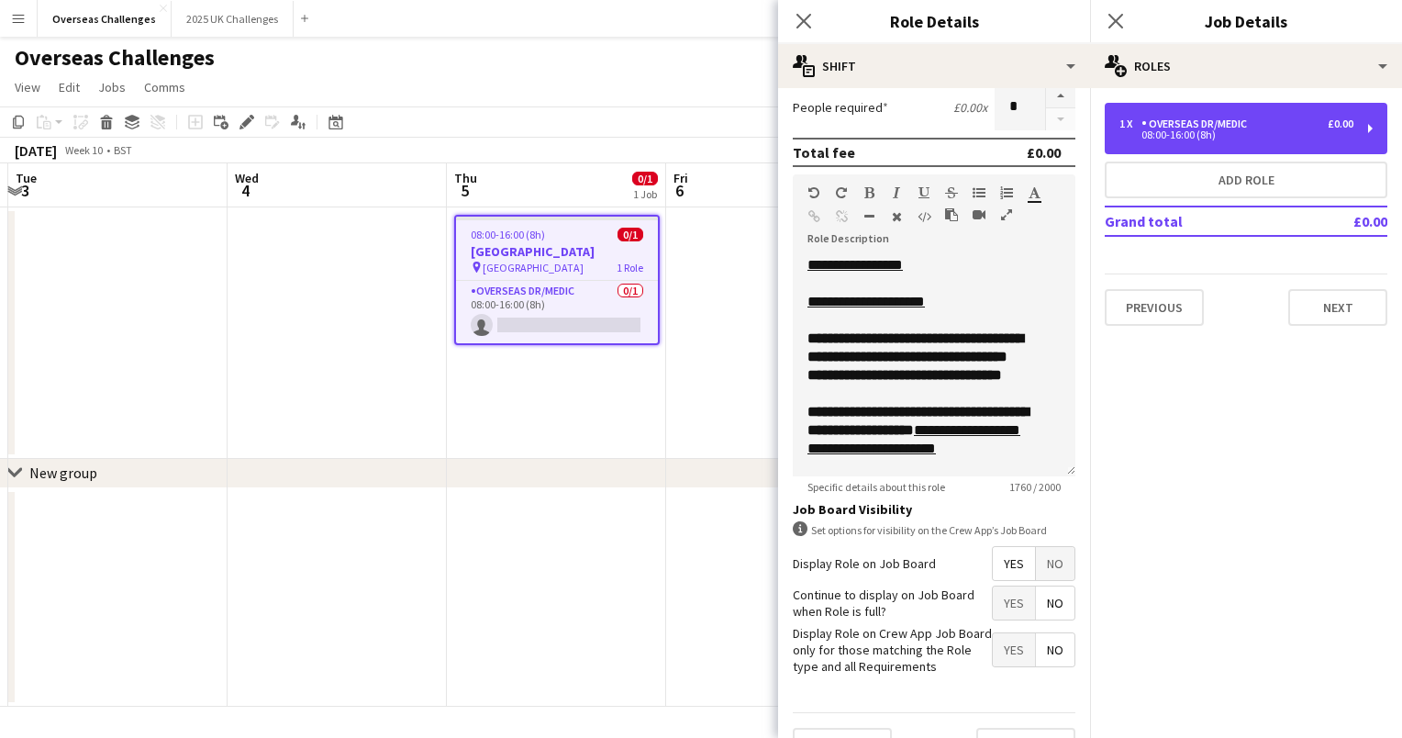
scroll to position [500, 0]
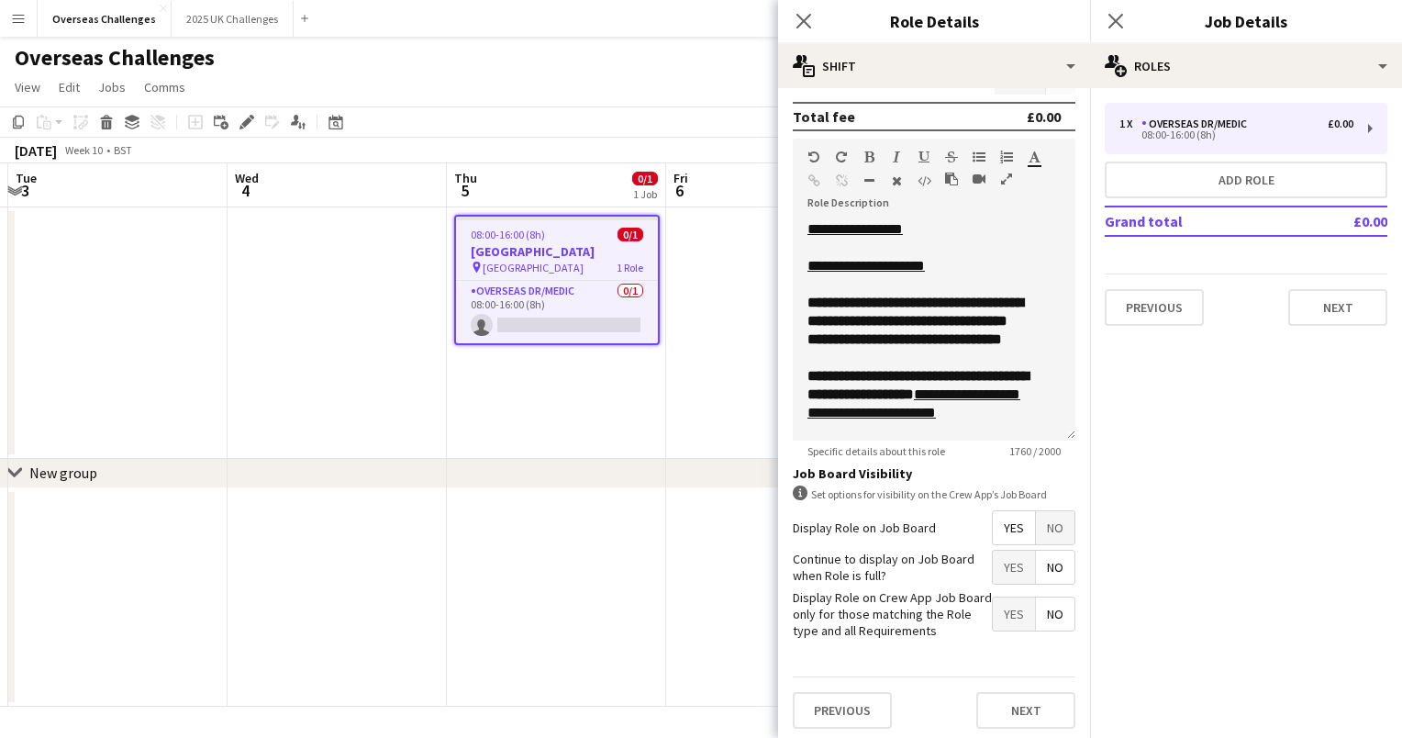
click at [734, 342] on app-date-cell at bounding box center [775, 332] width 219 height 251
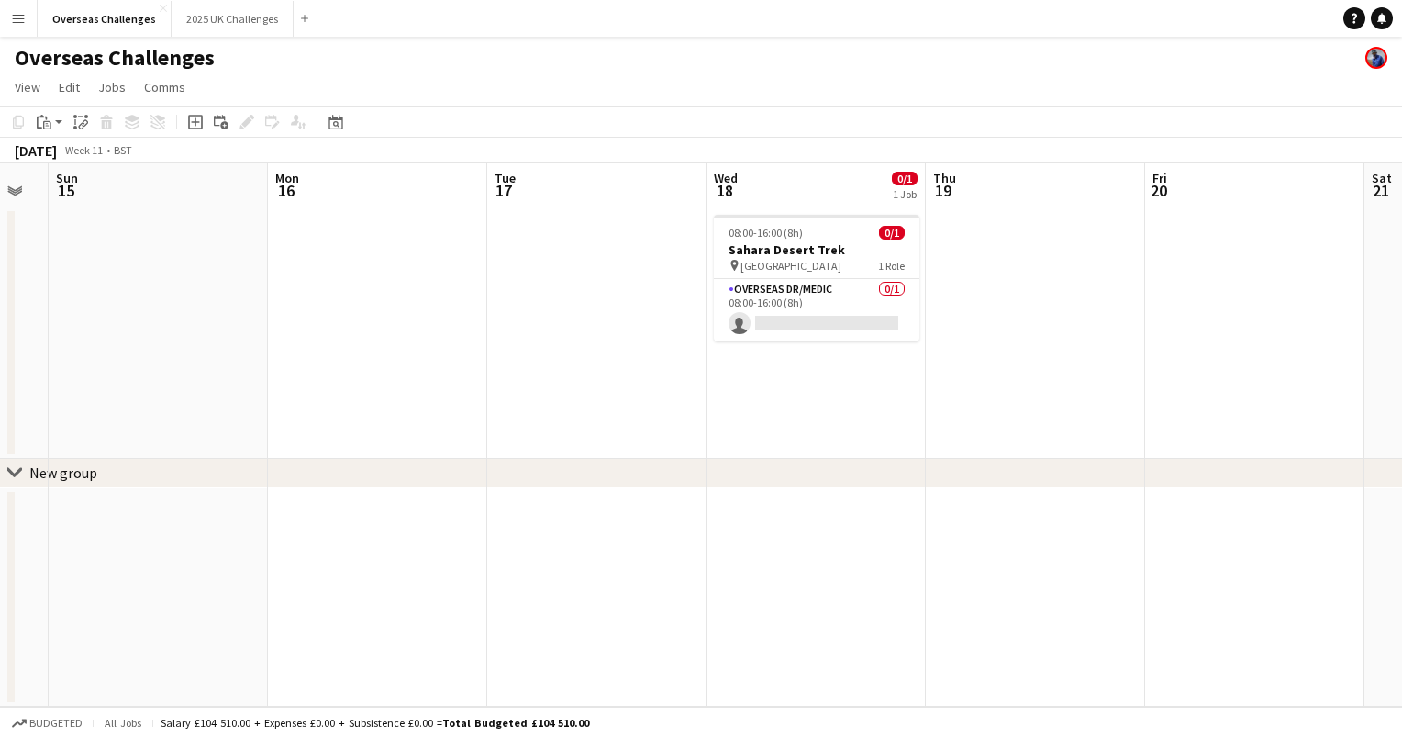
scroll to position [0, 443]
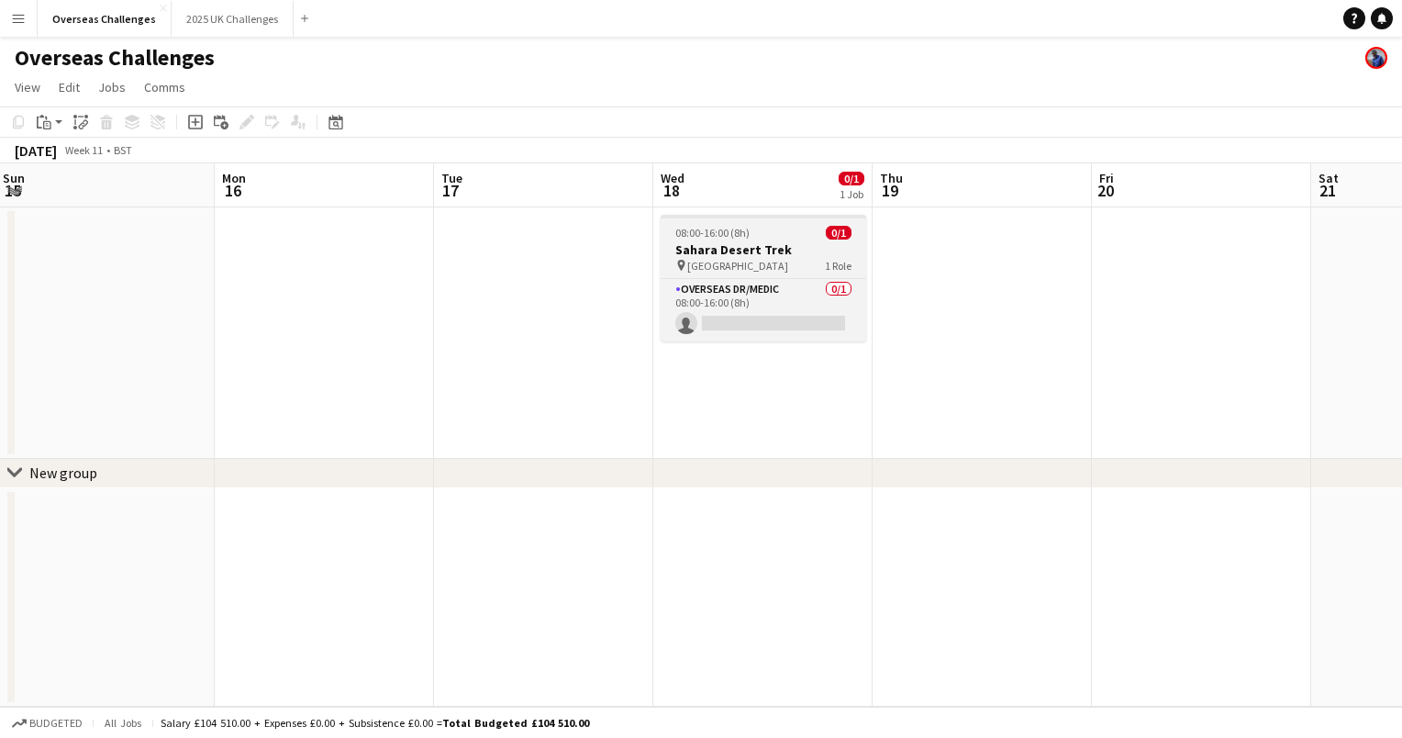
click at [765, 234] on div "08:00-16:00 (8h) 0/1" at bounding box center [764, 233] width 206 height 14
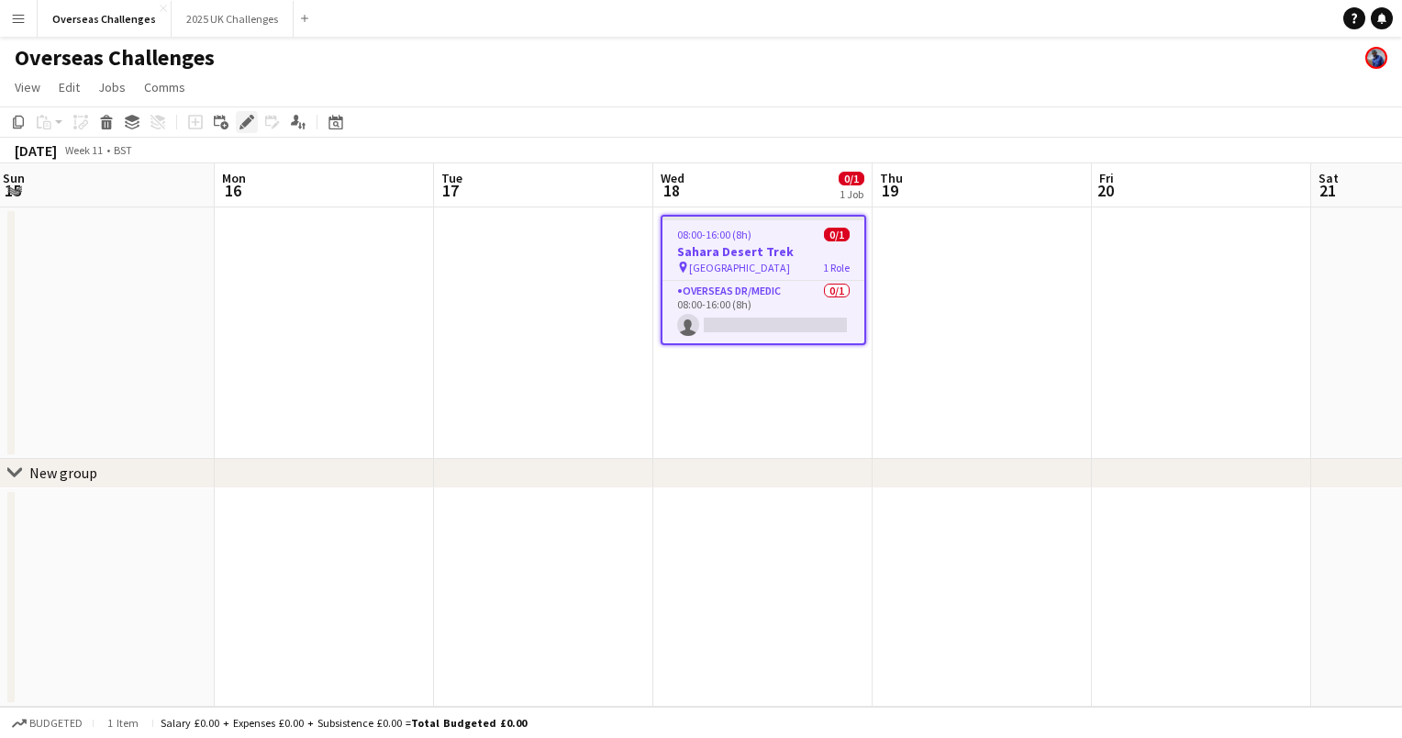
click at [245, 117] on icon "Edit" at bounding box center [246, 122] width 15 height 15
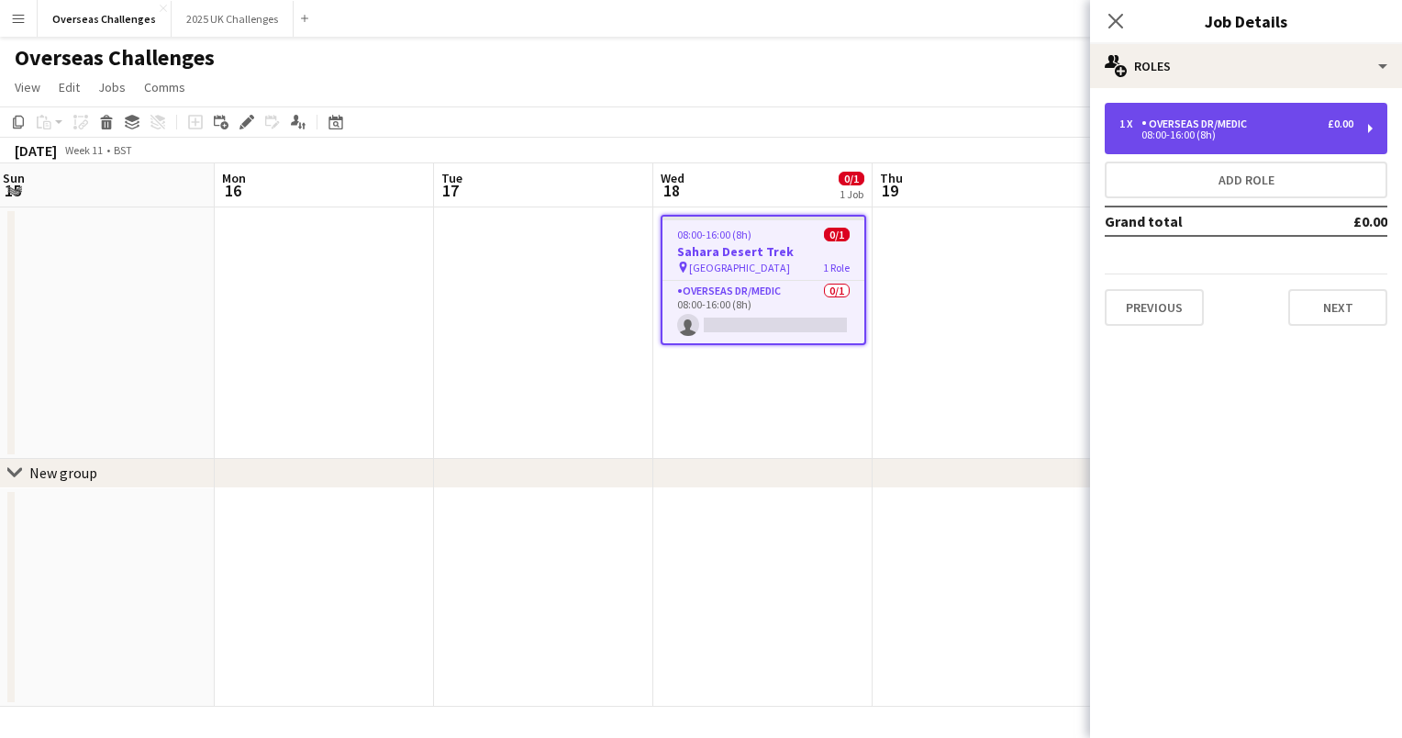
click at [1241, 128] on div "Overseas Dr/Medic" at bounding box center [1197, 123] width 113 height 13
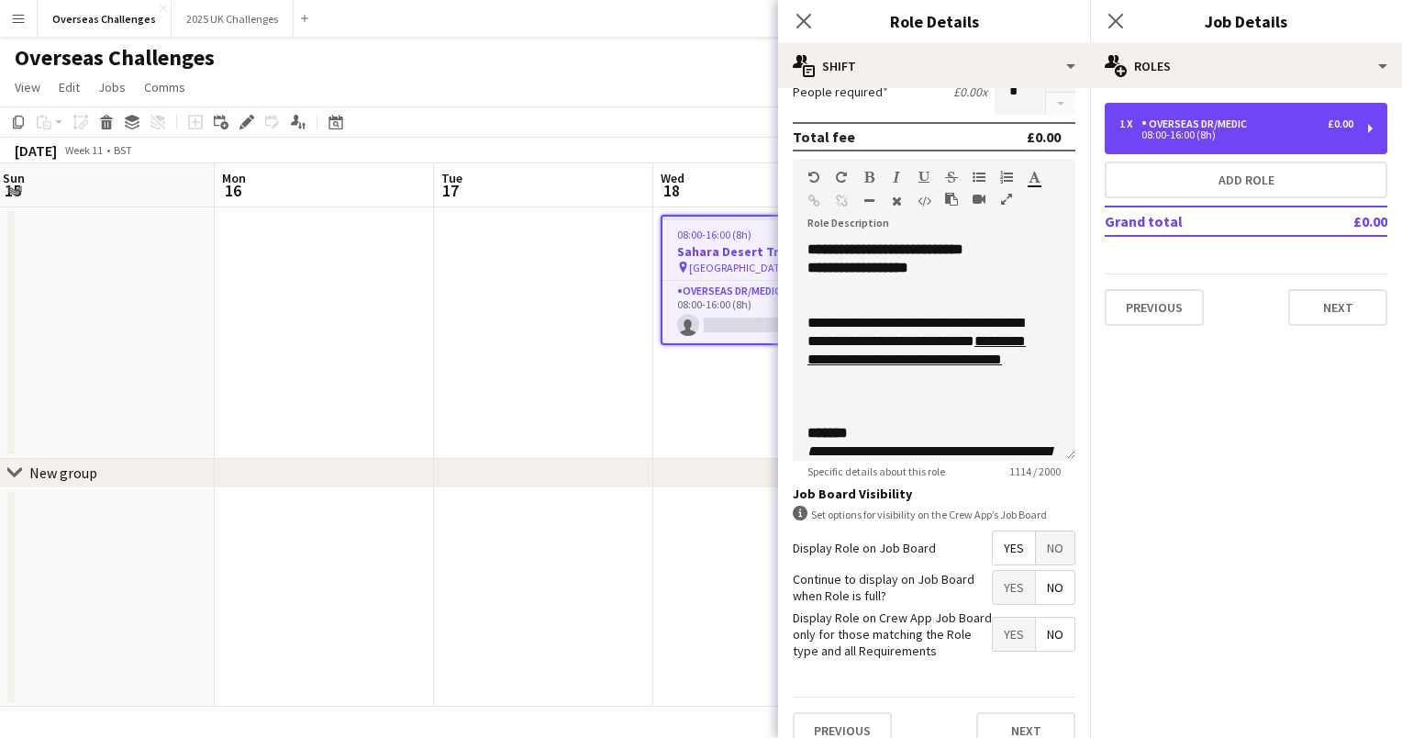
scroll to position [500, 0]
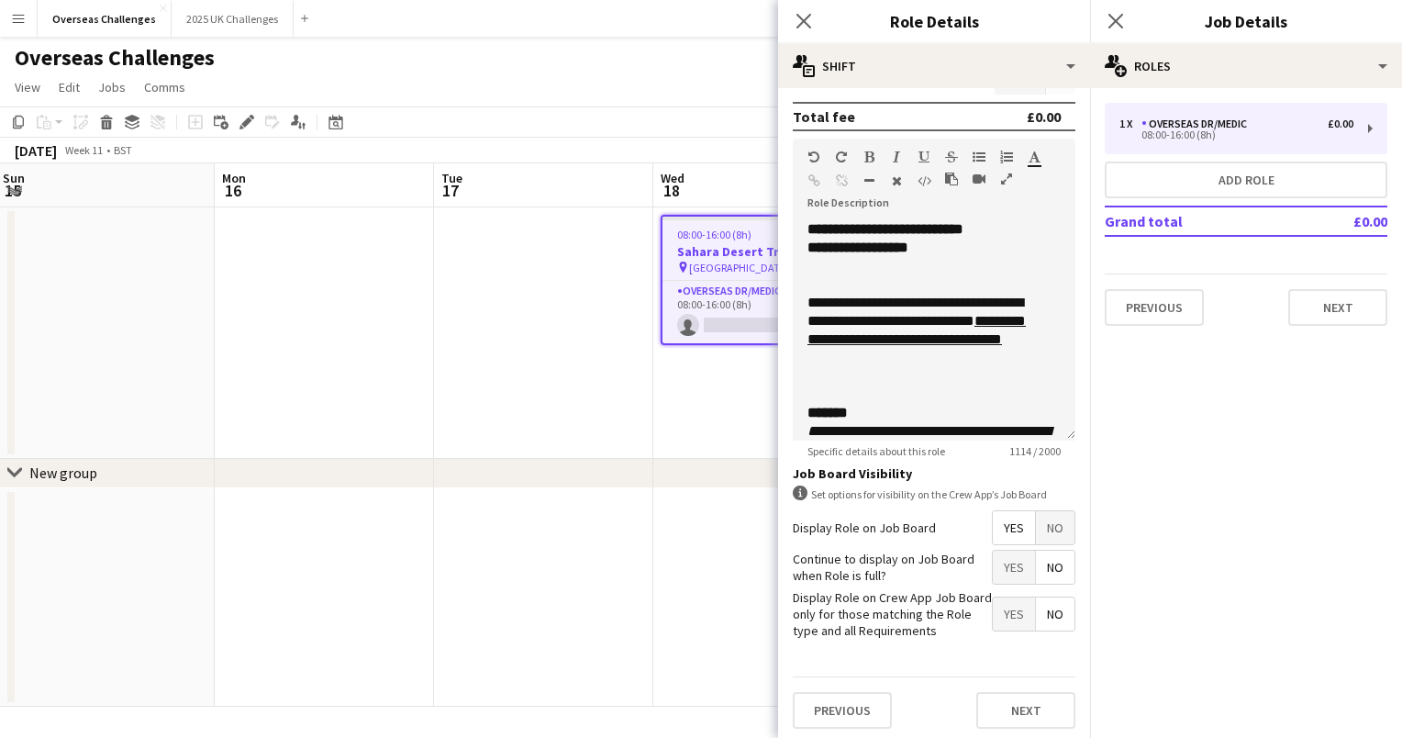
click at [733, 404] on app-date-cell "08:00-16:00 (8h) 0/1 Sahara Desert Trek pin Sahara Desert 1 Role Overseas Dr/Me…" at bounding box center [762, 332] width 219 height 251
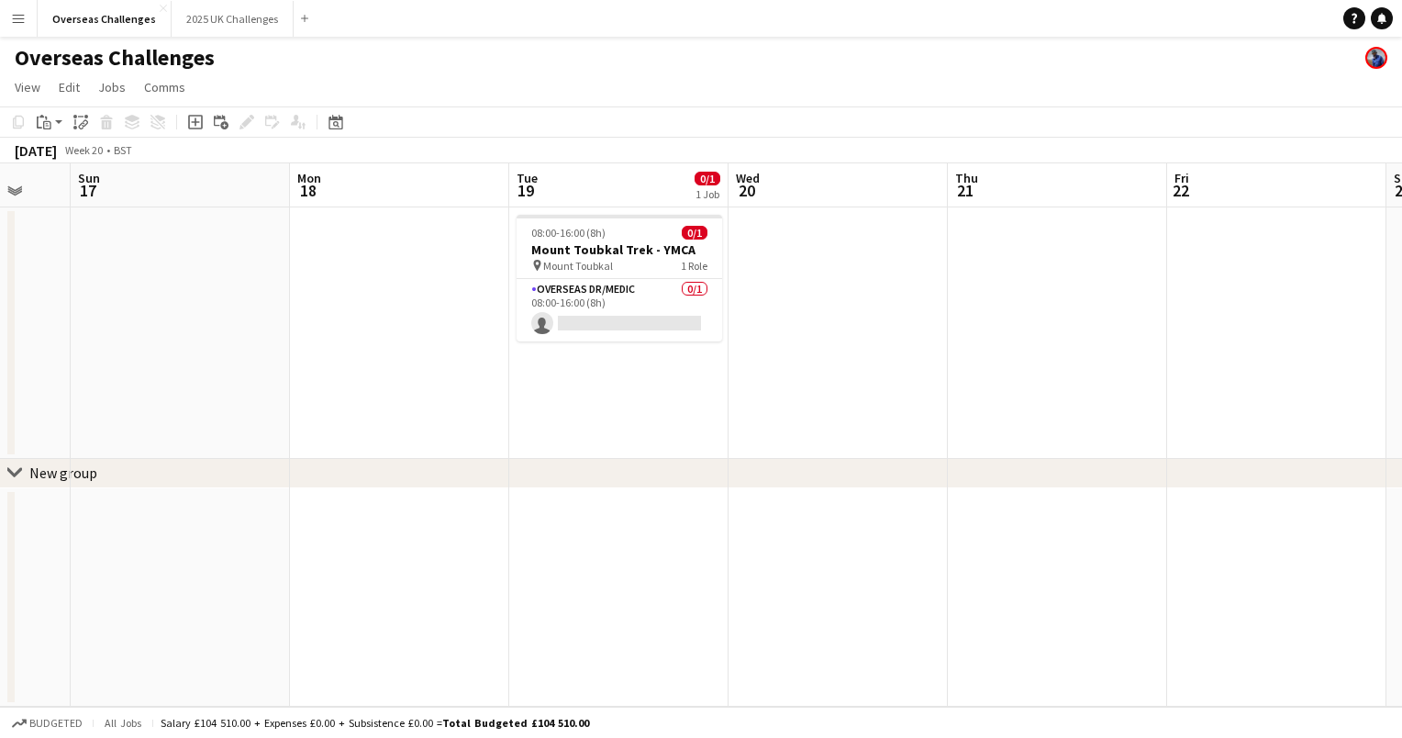
scroll to position [0, 614]
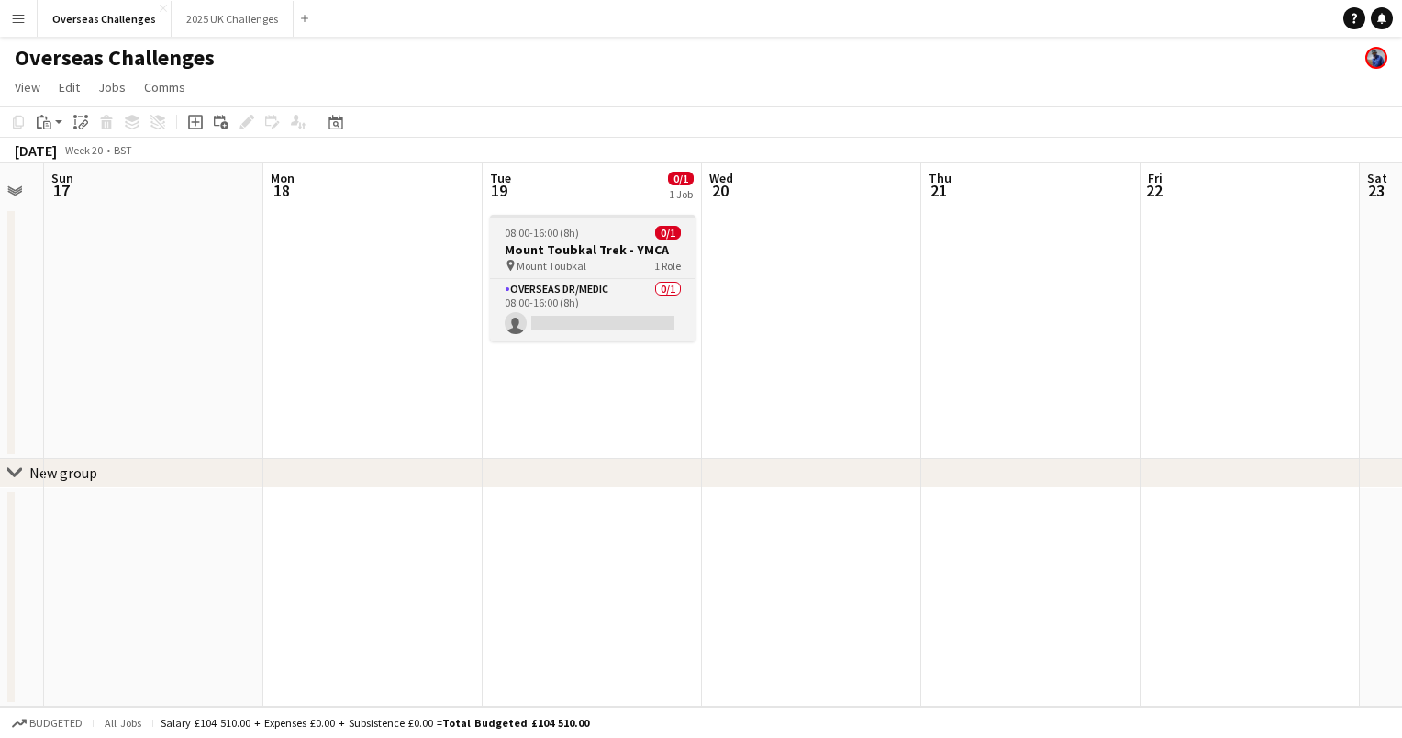
click at [599, 270] on div "pin Mount Toubkal 1 Role" at bounding box center [593, 265] width 206 height 15
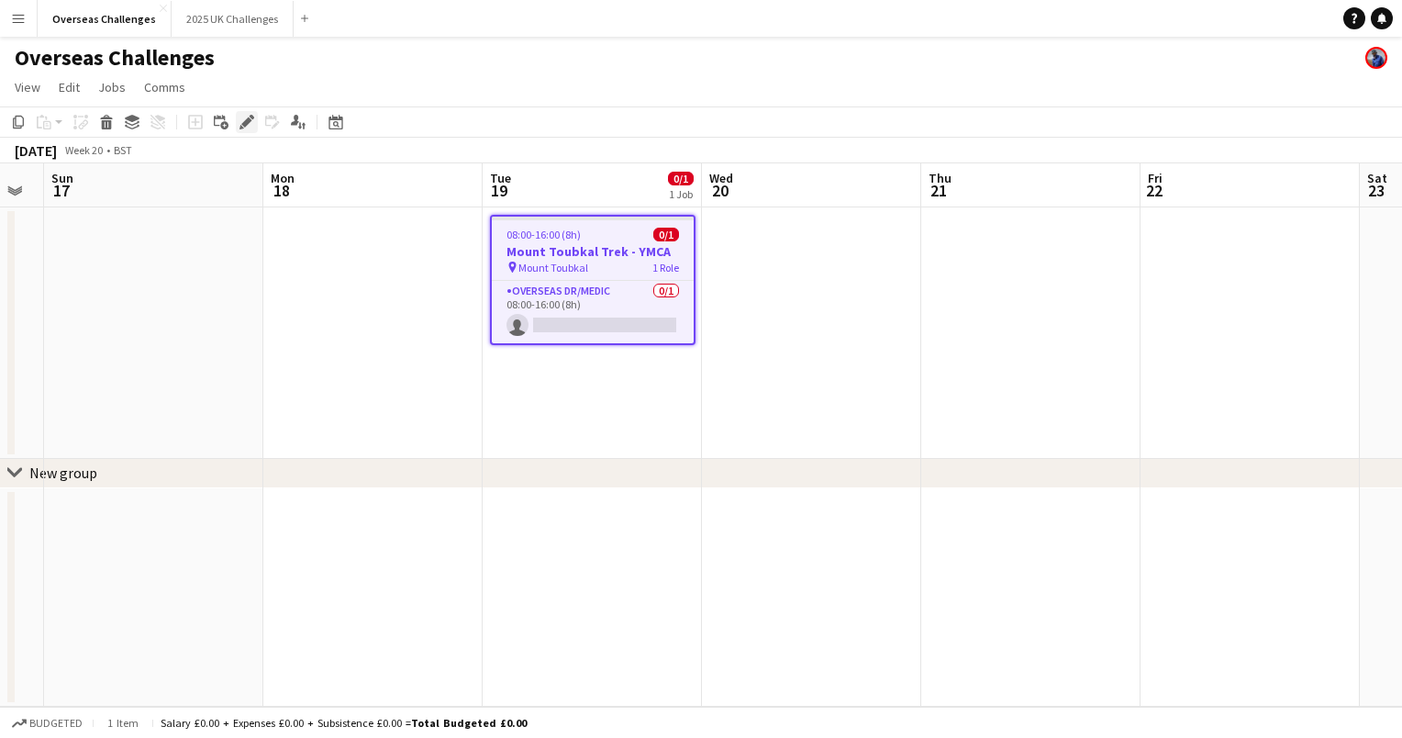
click at [244, 128] on icon "Edit" at bounding box center [246, 122] width 15 height 15
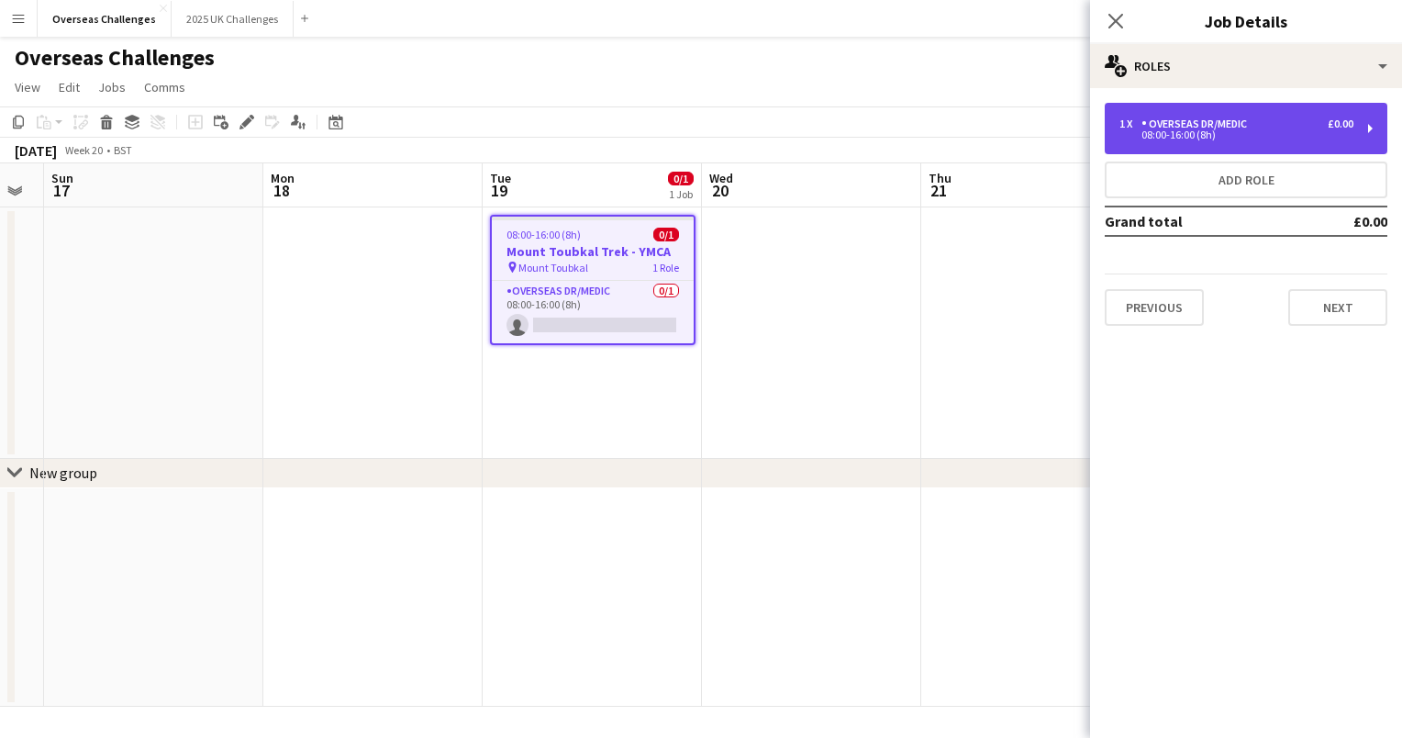
click at [1168, 139] on div "08:00-16:00 (8h)" at bounding box center [1236, 134] width 234 height 9
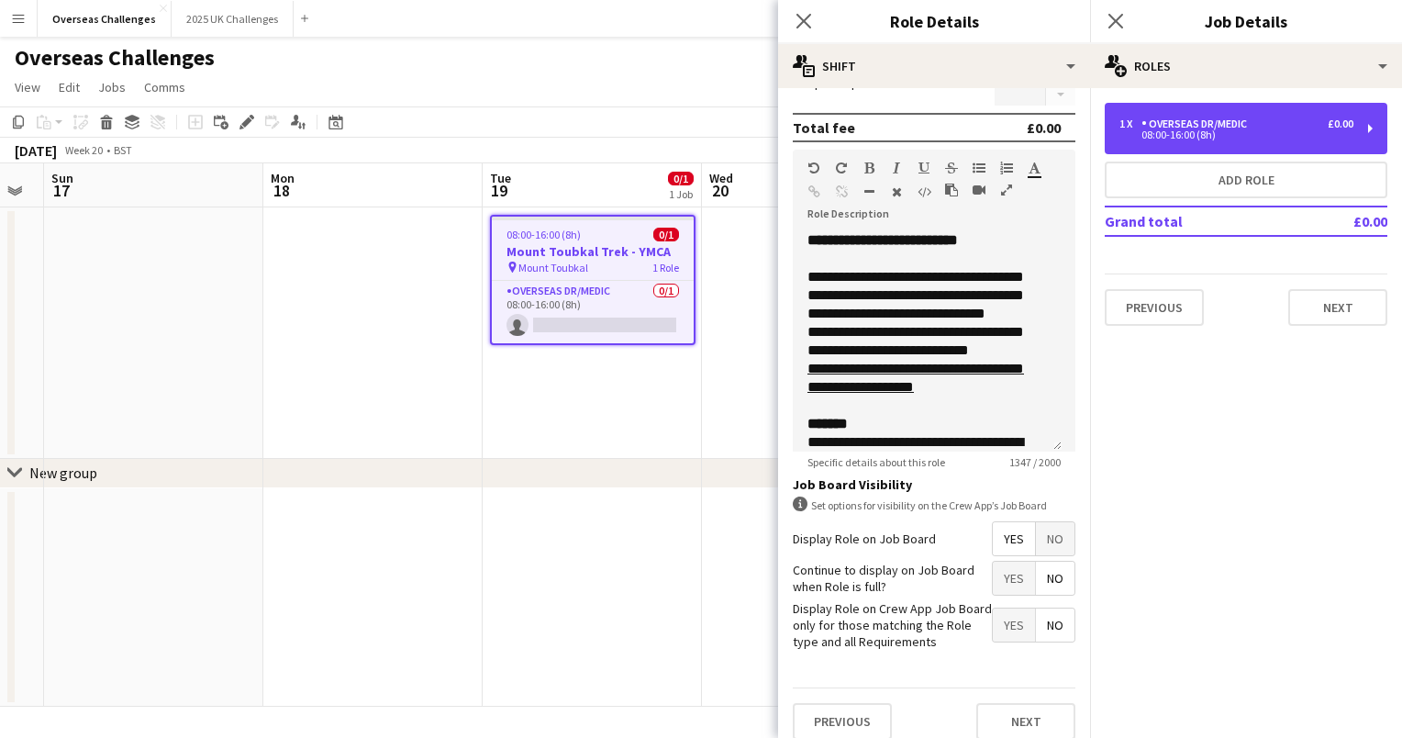
scroll to position [365, 0]
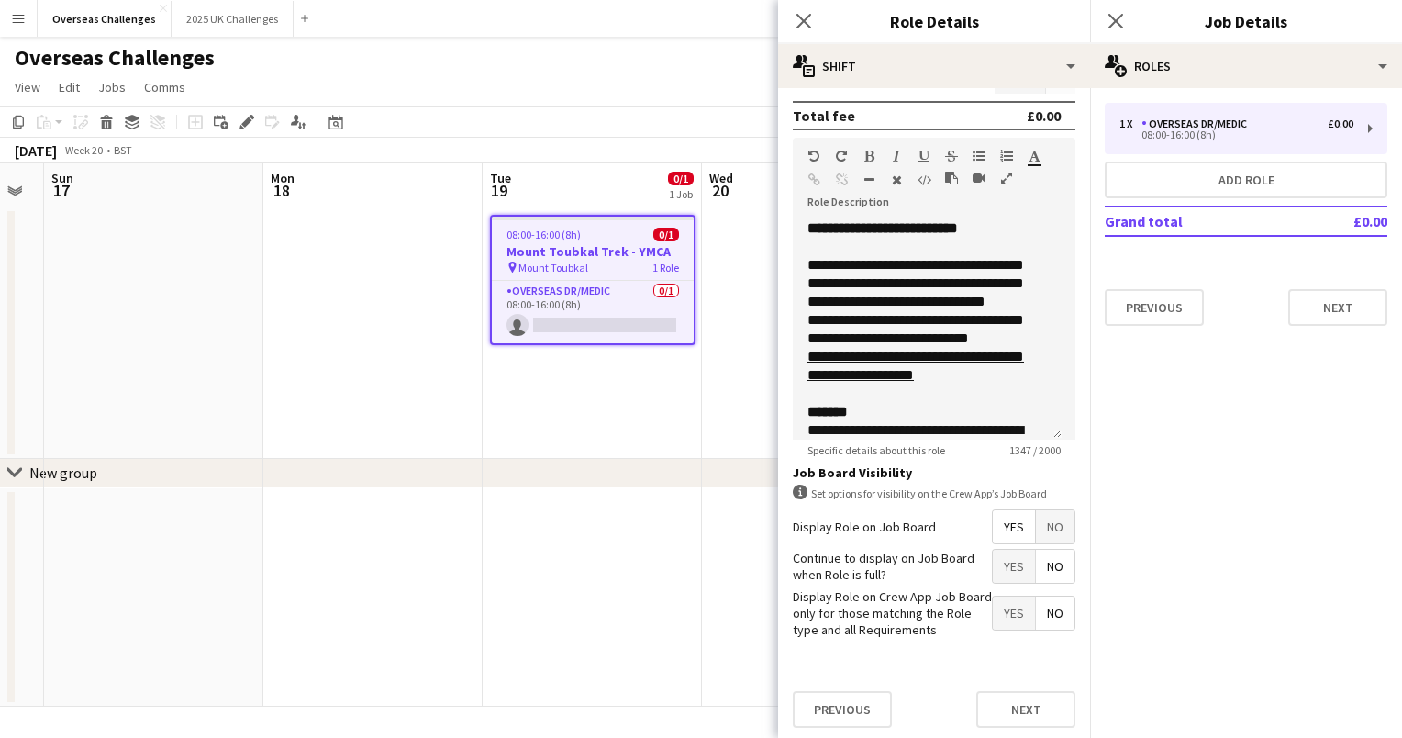
click at [434, 334] on app-date-cell at bounding box center [372, 332] width 219 height 251
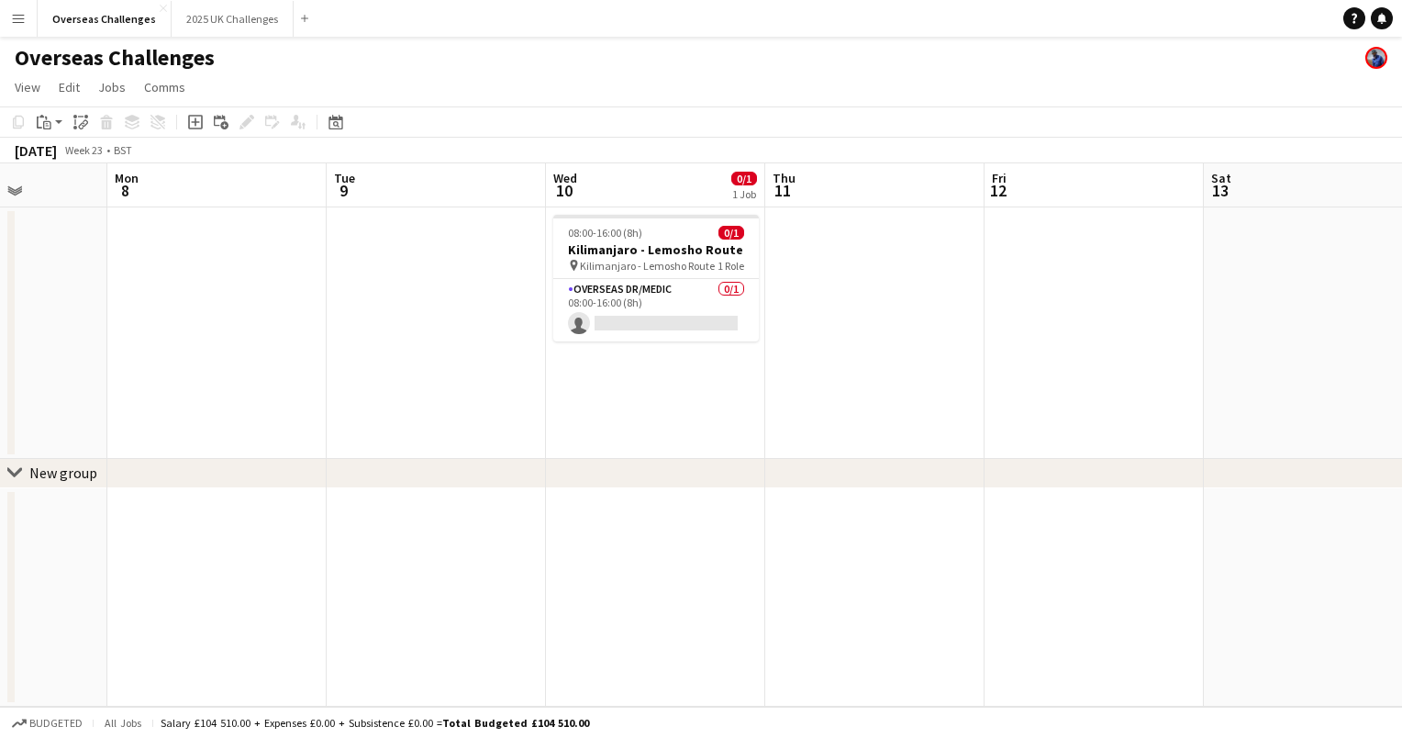
scroll to position [0, 598]
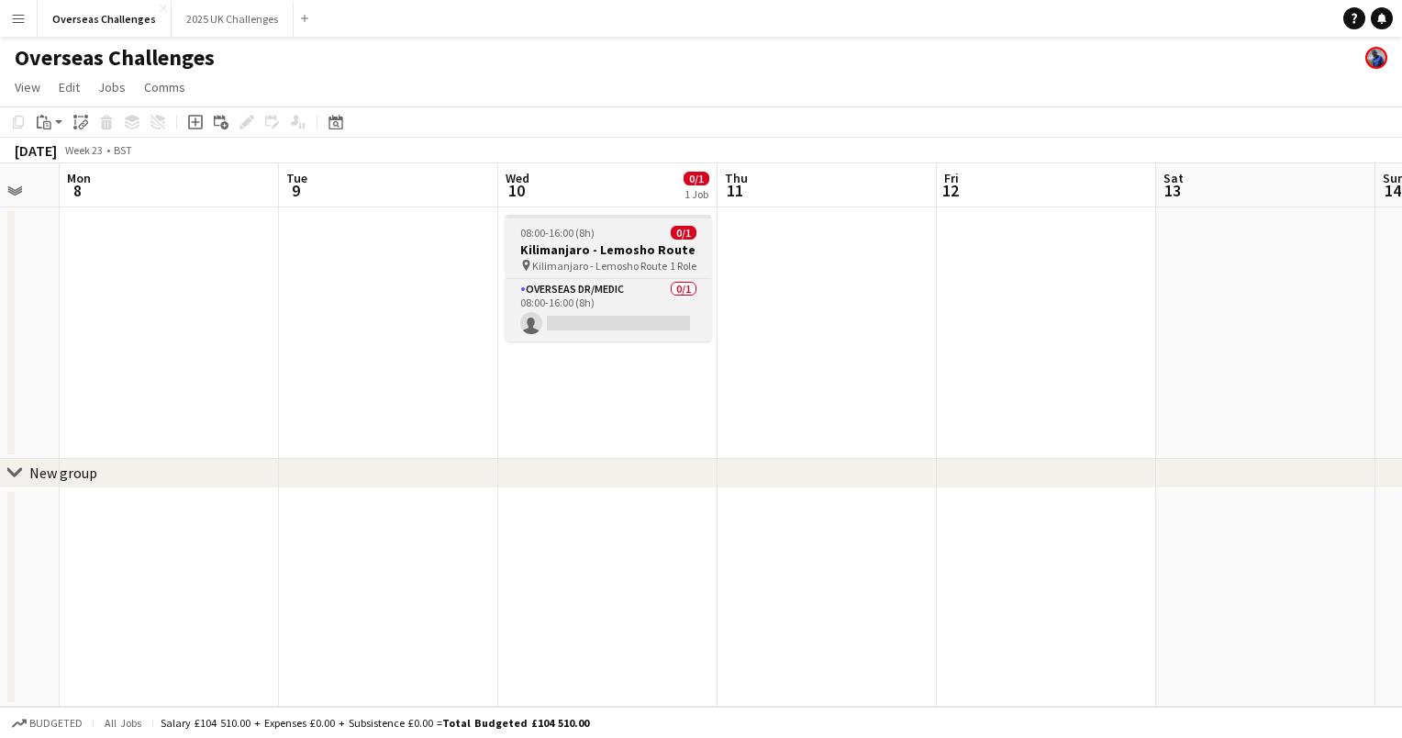
click at [590, 252] on h3 "Kilimanjaro - Lemosho Route" at bounding box center [609, 249] width 206 height 17
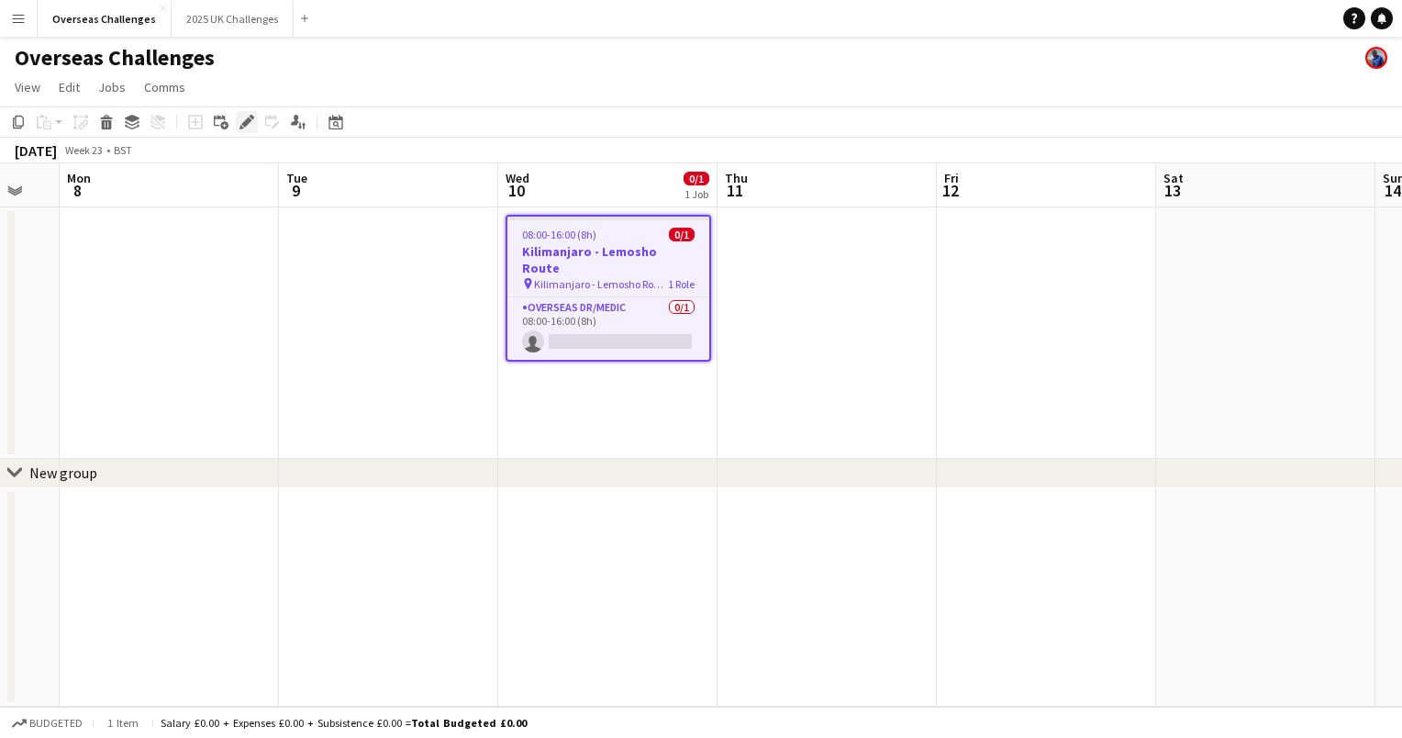
click at [238, 125] on div "Edit" at bounding box center [247, 122] width 22 height 22
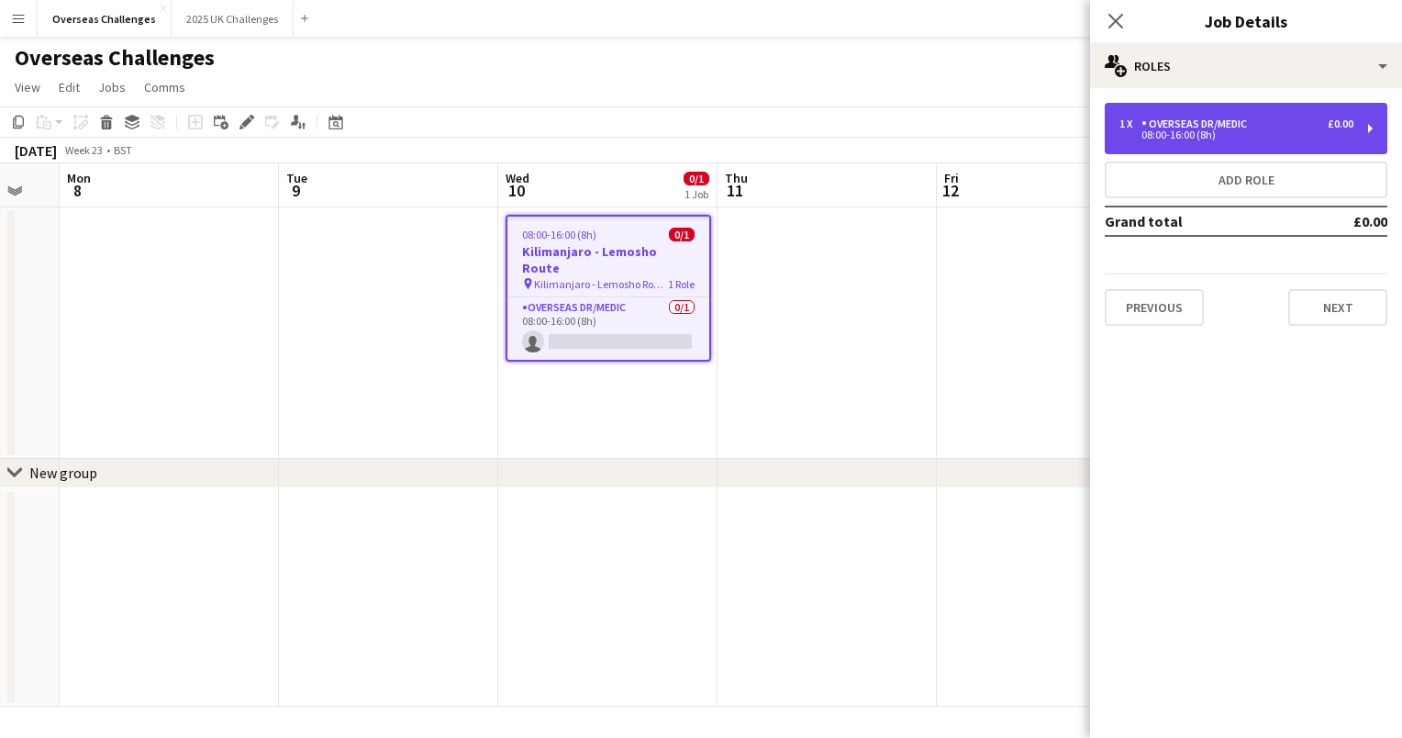
click at [1305, 131] on div "08:00-16:00 (8h)" at bounding box center [1236, 134] width 234 height 9
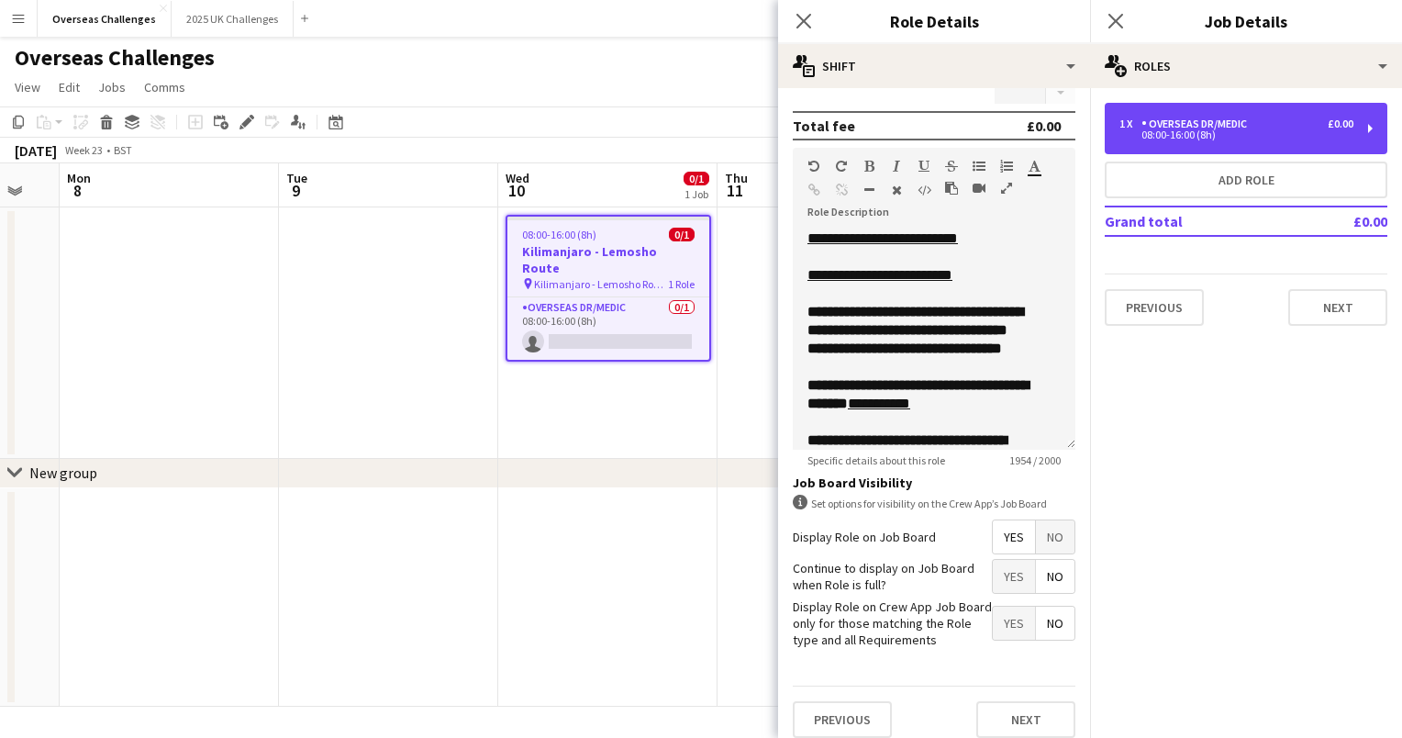
scroll to position [500, 0]
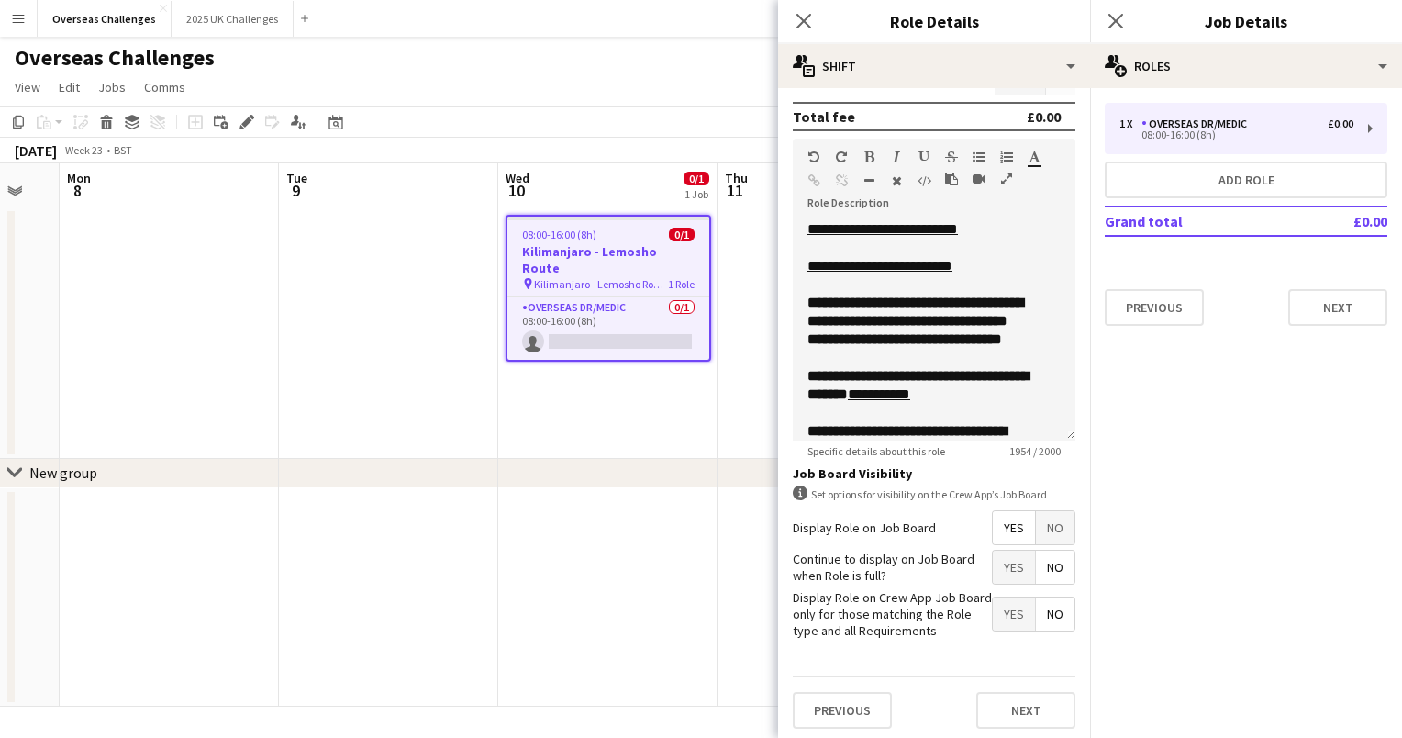
click at [634, 387] on app-date-cell "08:00-16:00 (8h) 0/1 [GEOGRAPHIC_DATA] - Lemosho Route pin Kilimanjaro - Lemosh…" at bounding box center [607, 332] width 219 height 251
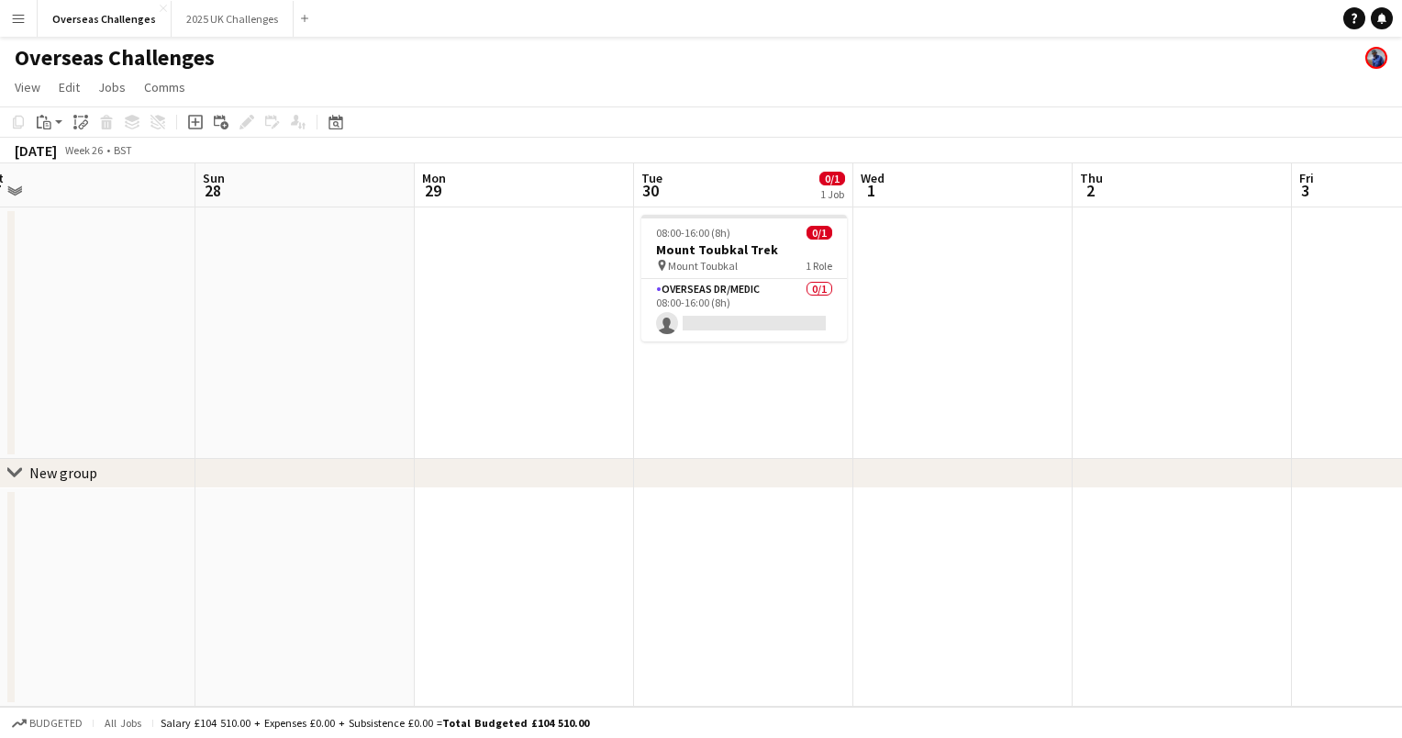
scroll to position [0, 473]
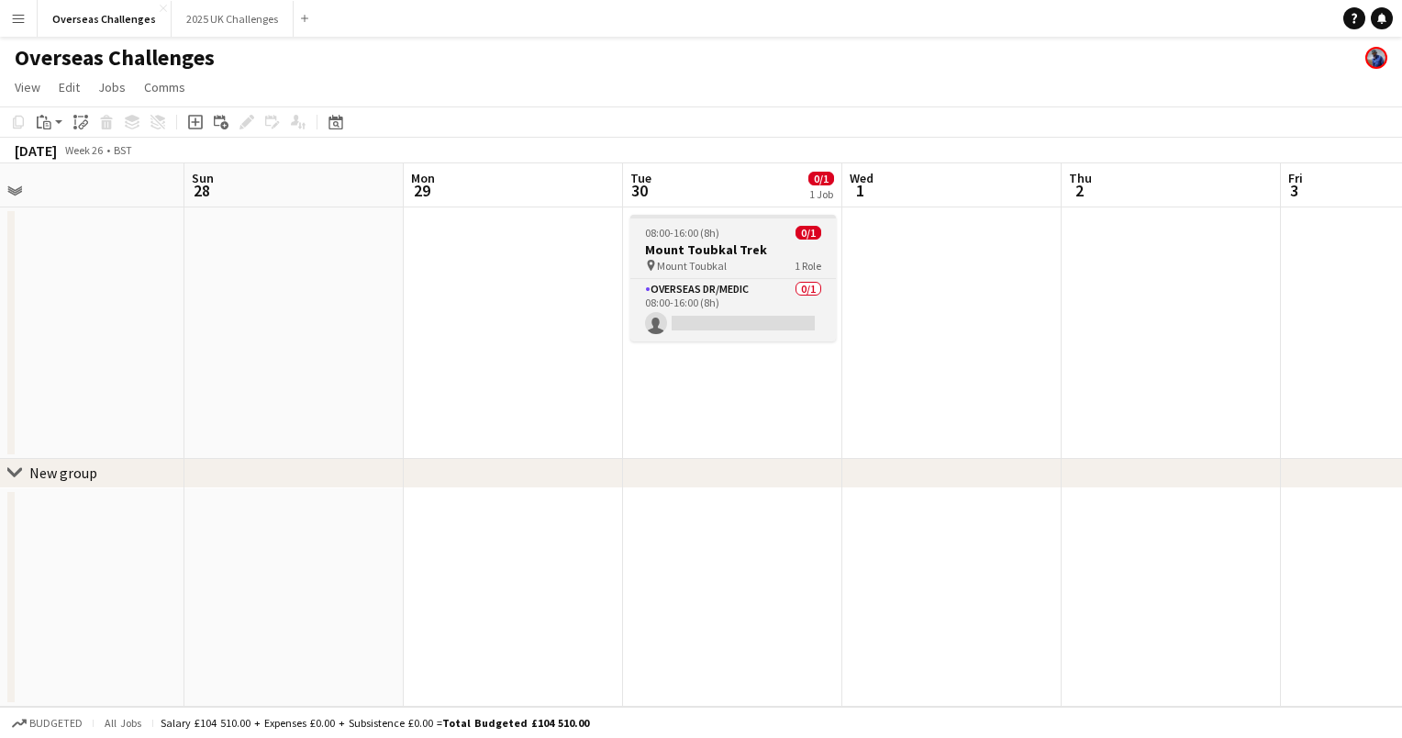
click at [726, 228] on div "08:00-16:00 (8h) 0/1" at bounding box center [733, 233] width 206 height 14
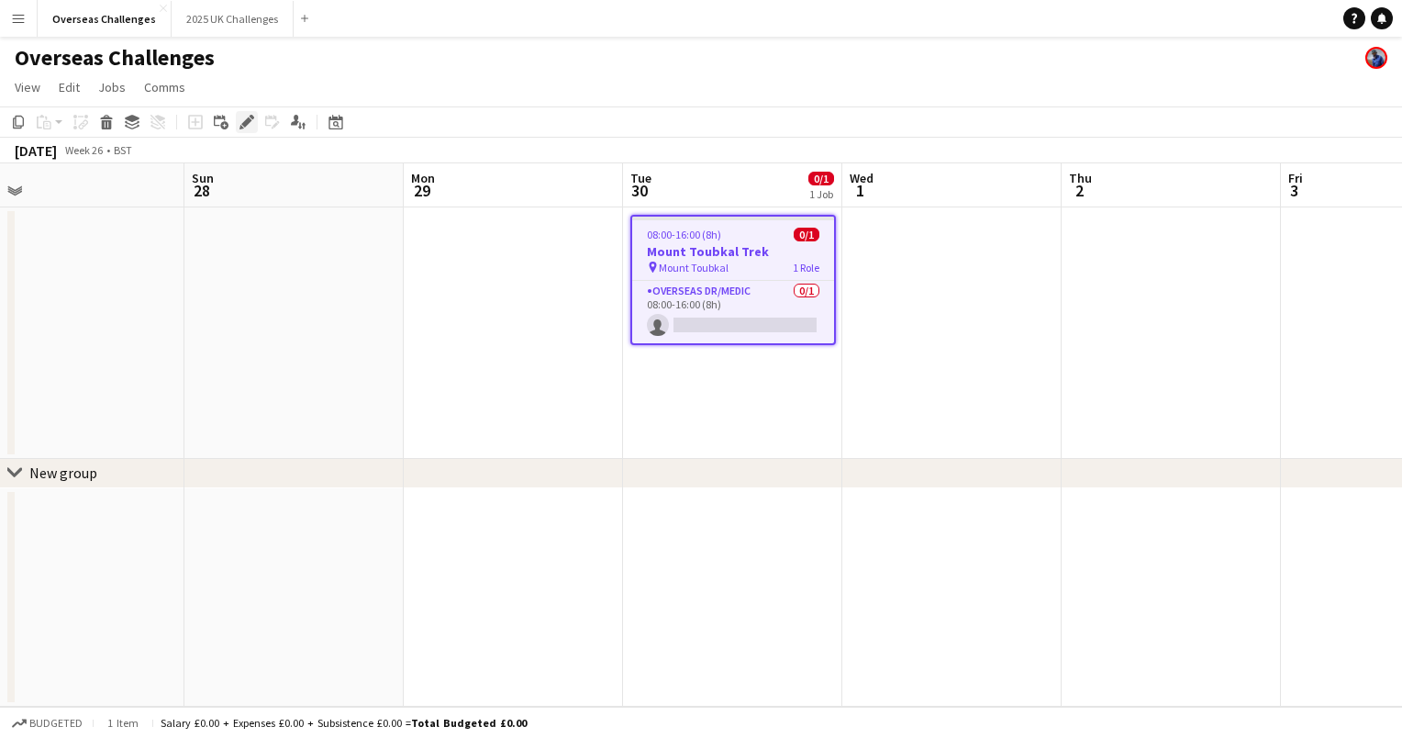
click at [249, 123] on icon at bounding box center [246, 122] width 10 height 10
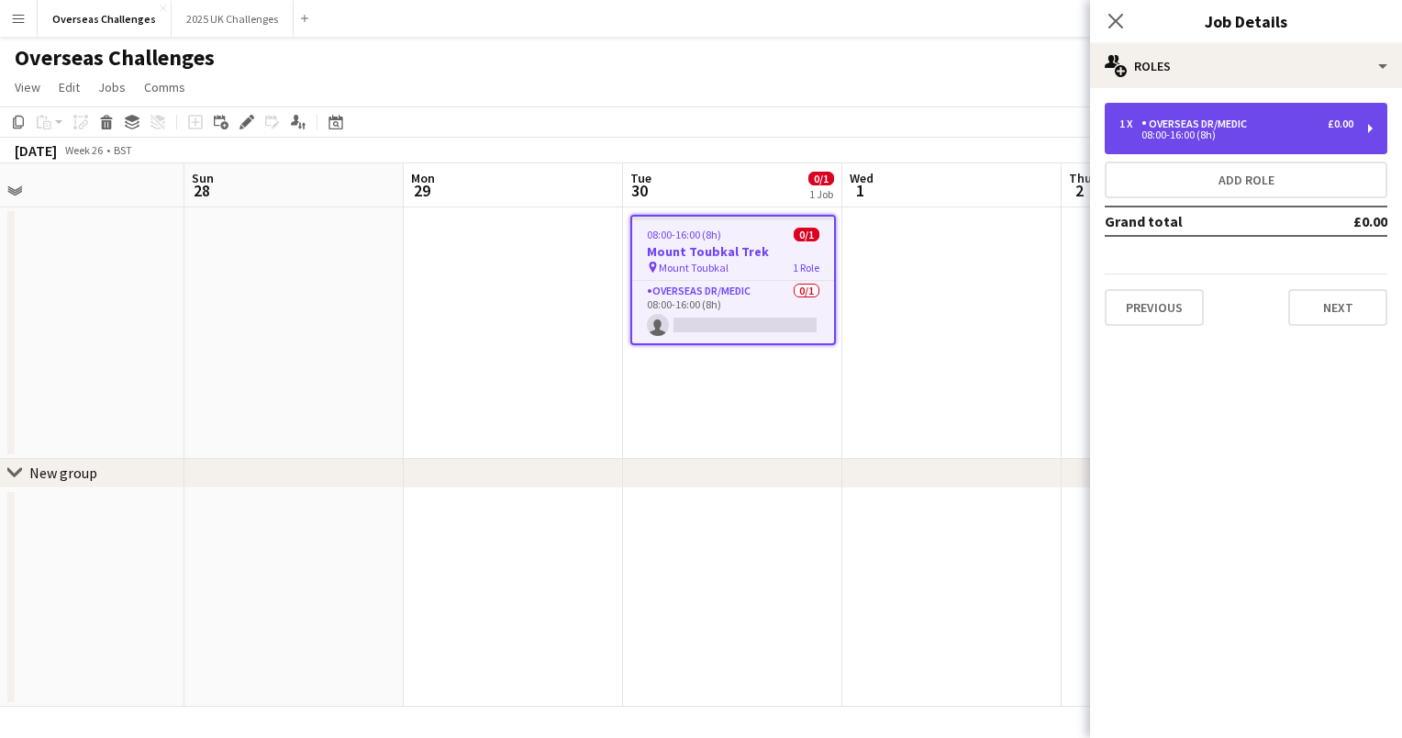
click at [1297, 135] on div "08:00-16:00 (8h)" at bounding box center [1236, 134] width 234 height 9
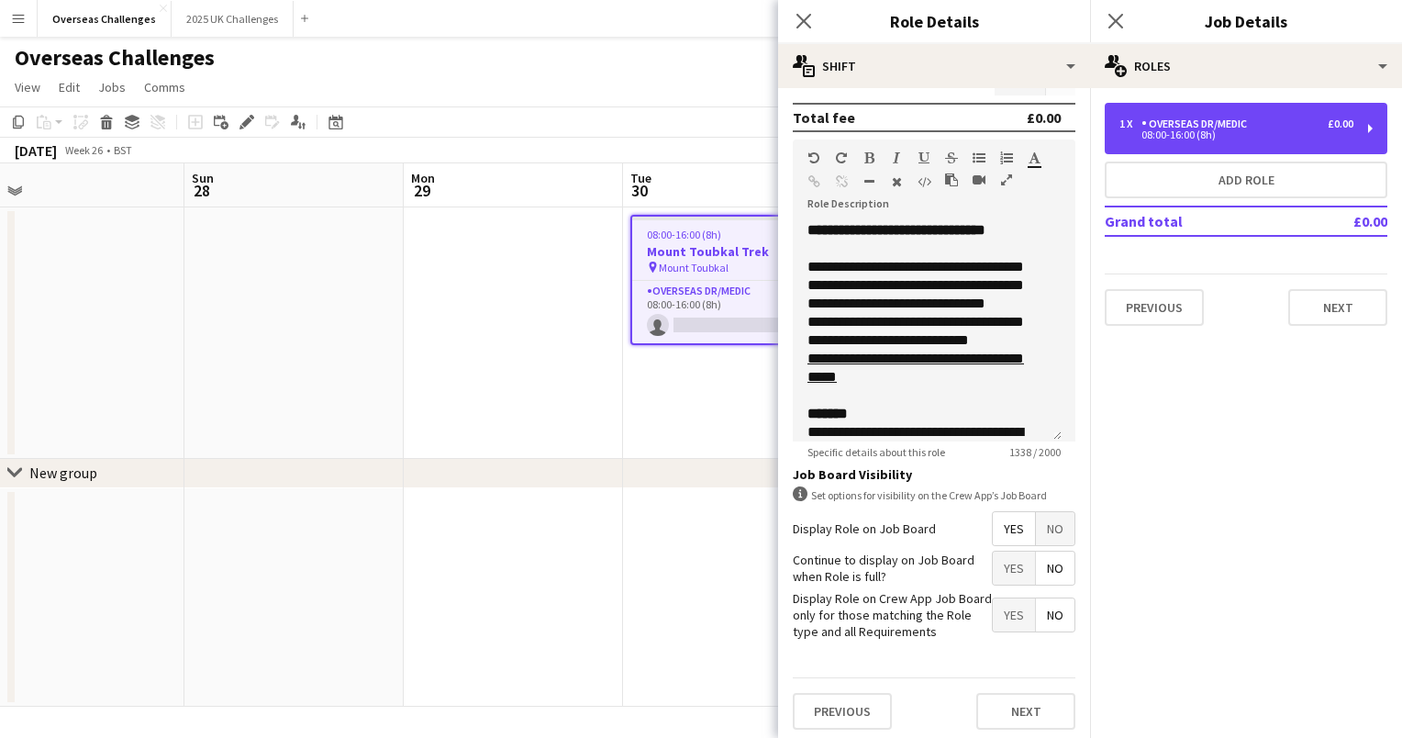
scroll to position [365, 0]
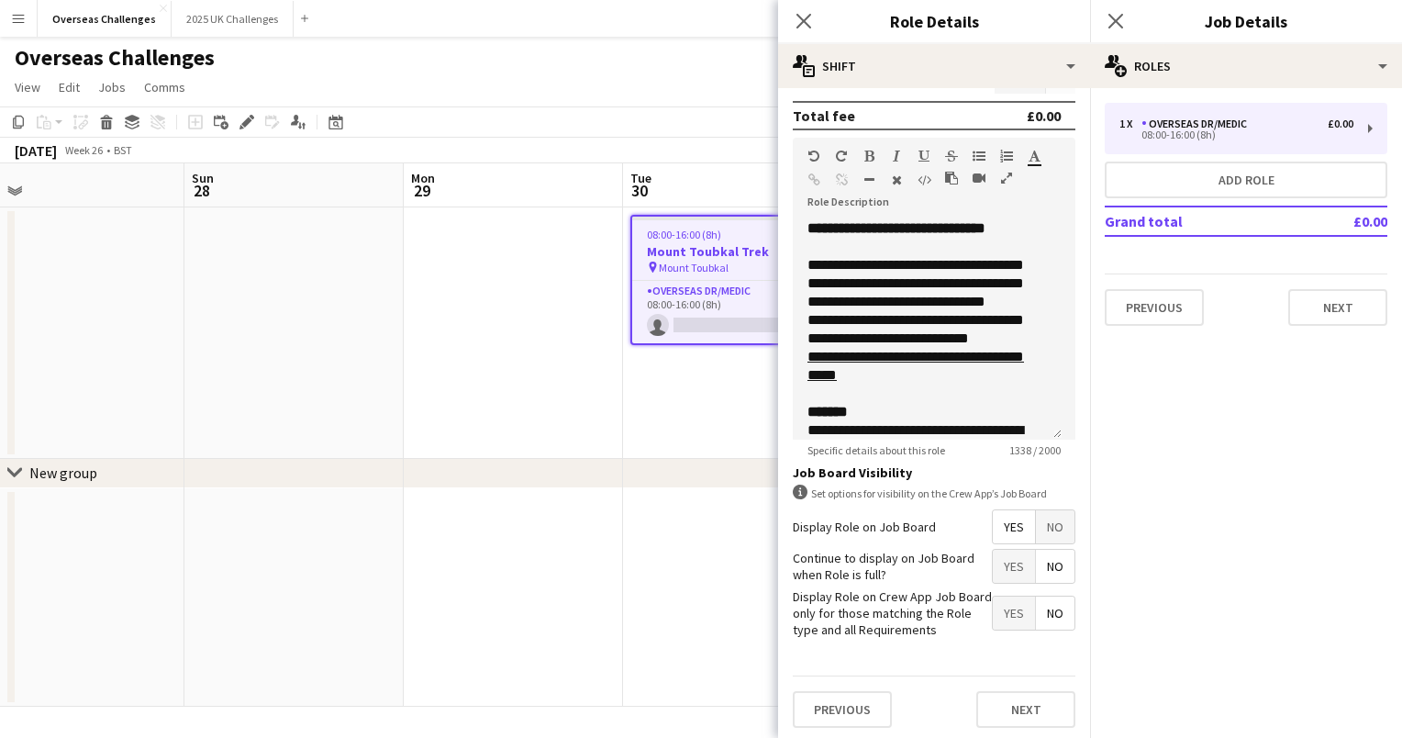
click at [686, 407] on app-date-cell "08:00-16:00 (8h) 0/1 Mount Toubkal Trek pin Mount Toubkal 1 Role Overseas Dr/Me…" at bounding box center [732, 332] width 219 height 251
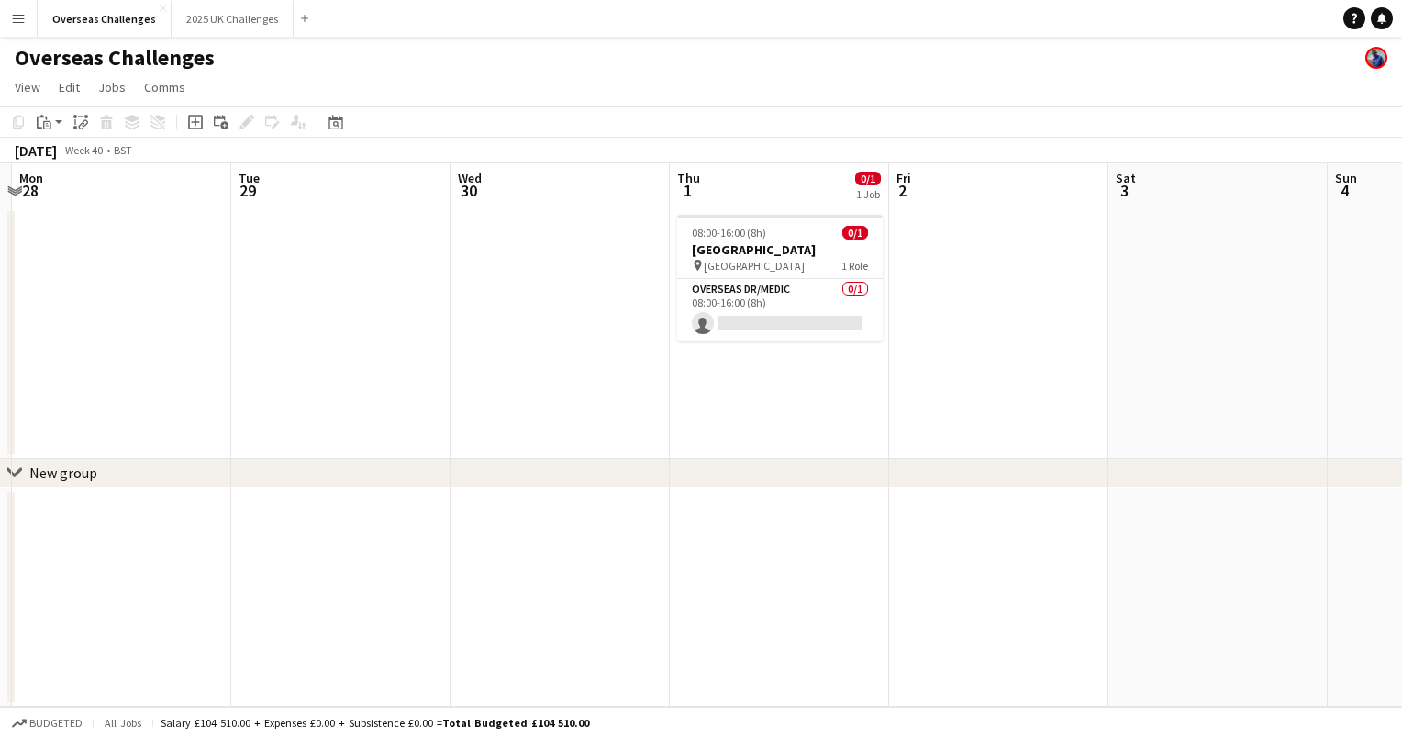
scroll to position [0, 674]
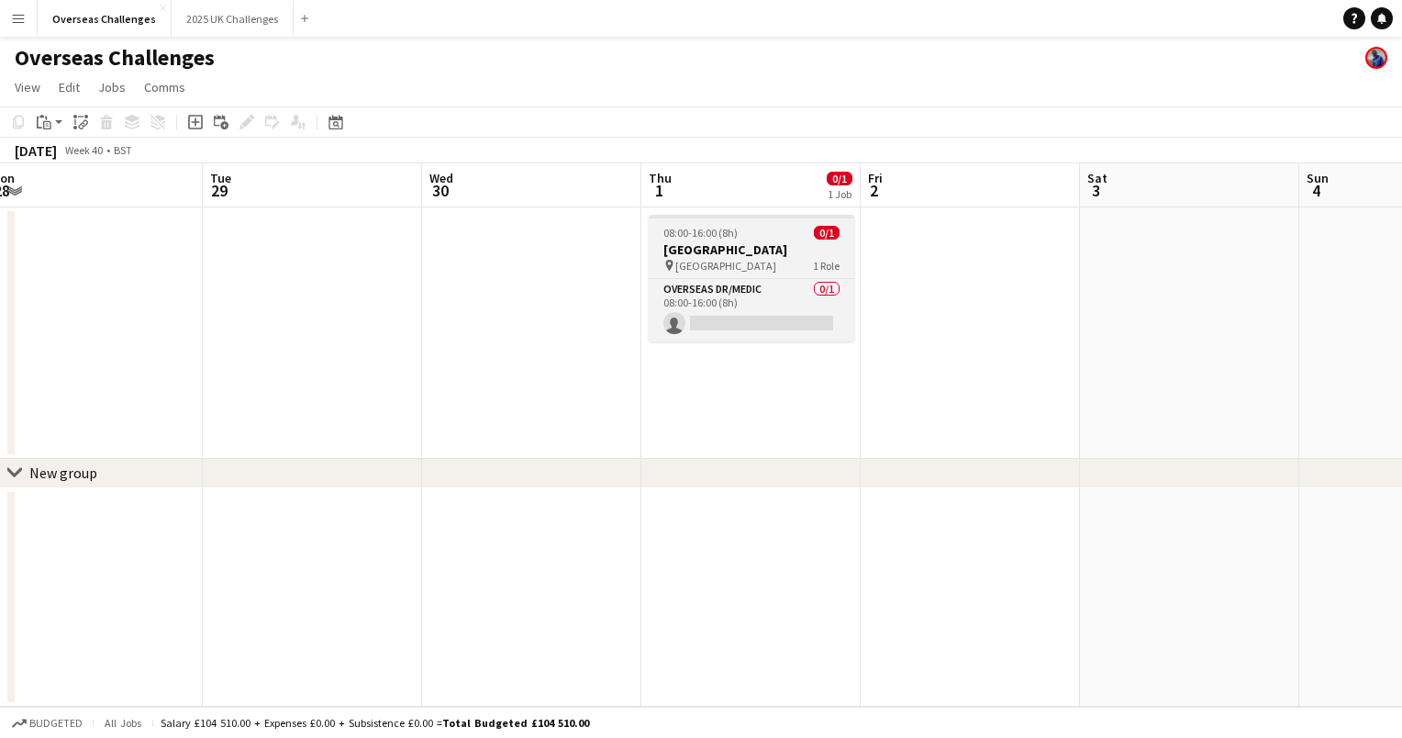
click at [748, 250] on h3 "[GEOGRAPHIC_DATA]" at bounding box center [752, 249] width 206 height 17
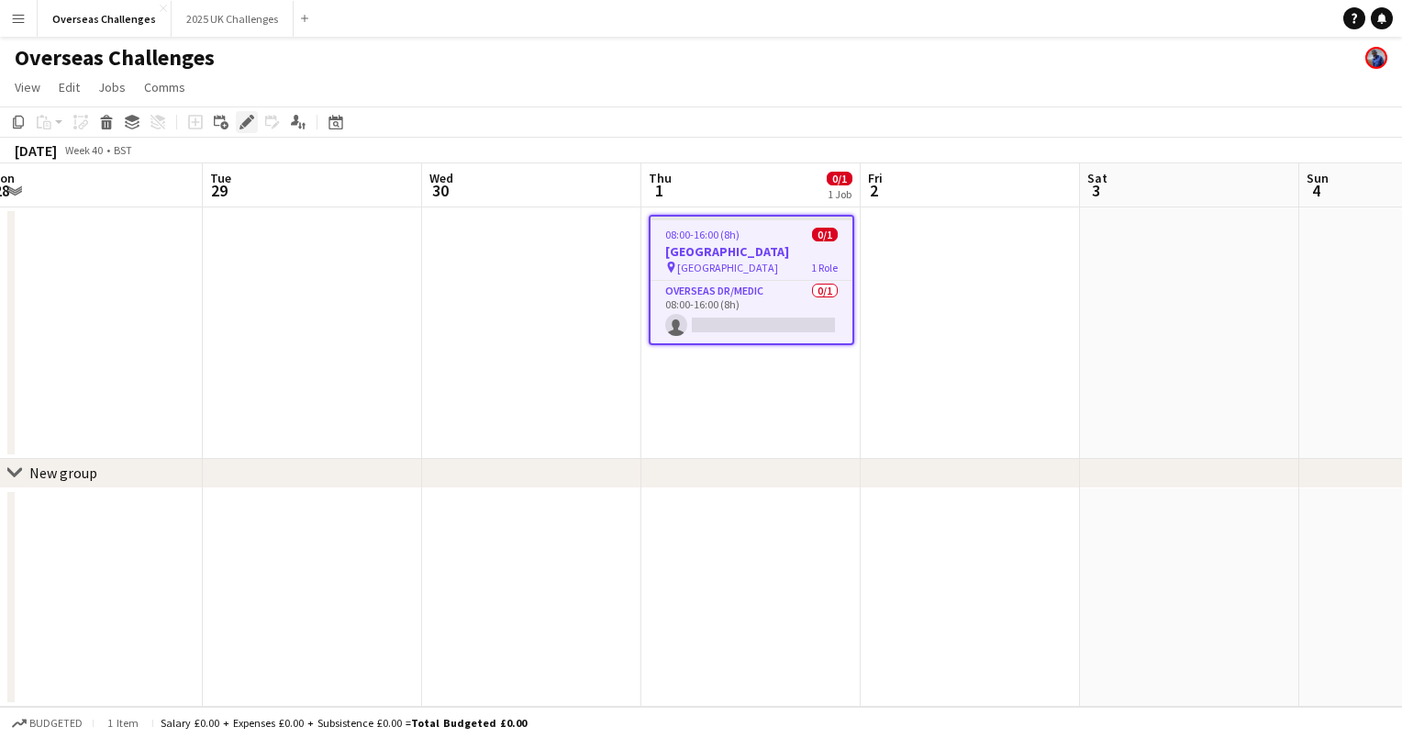
click at [239, 125] on icon "Edit" at bounding box center [246, 122] width 15 height 15
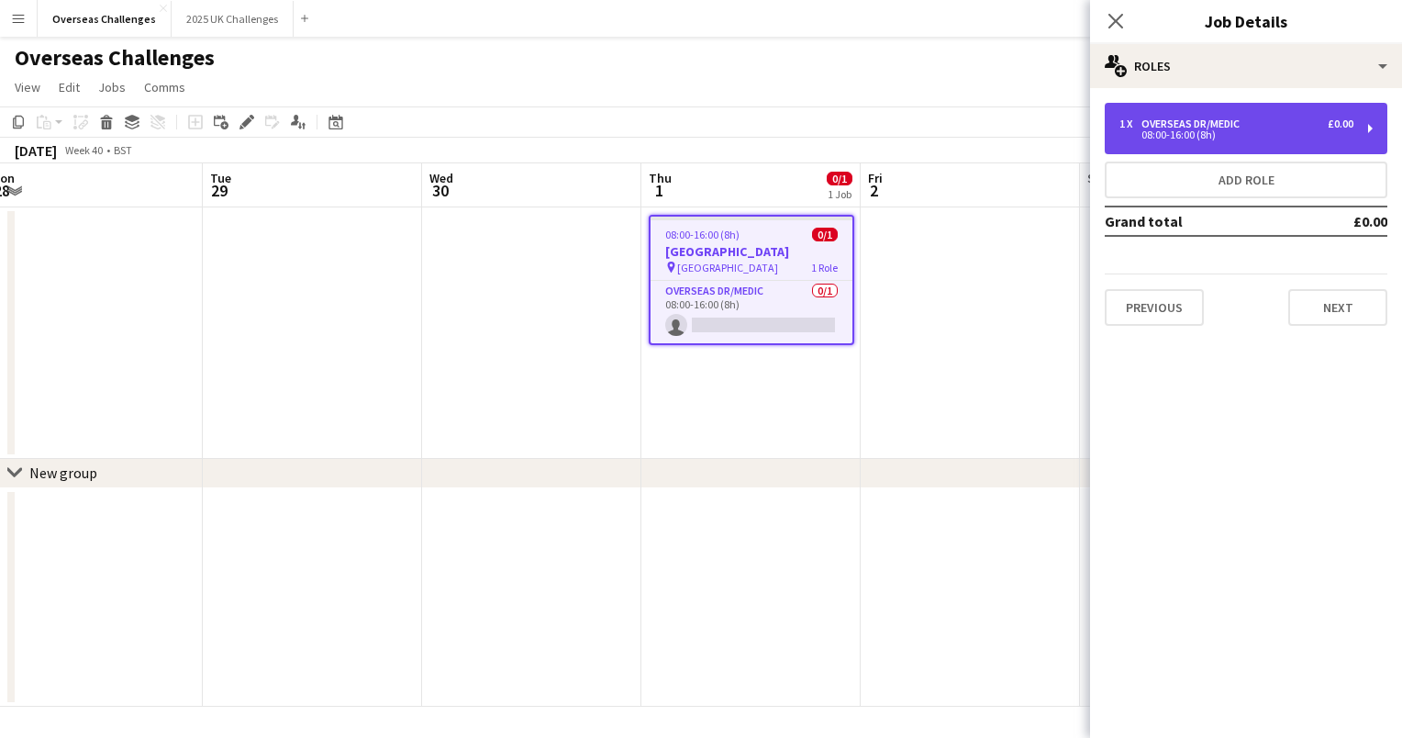
click at [1247, 128] on div "Overseas Dr/Medic" at bounding box center [1194, 123] width 106 height 13
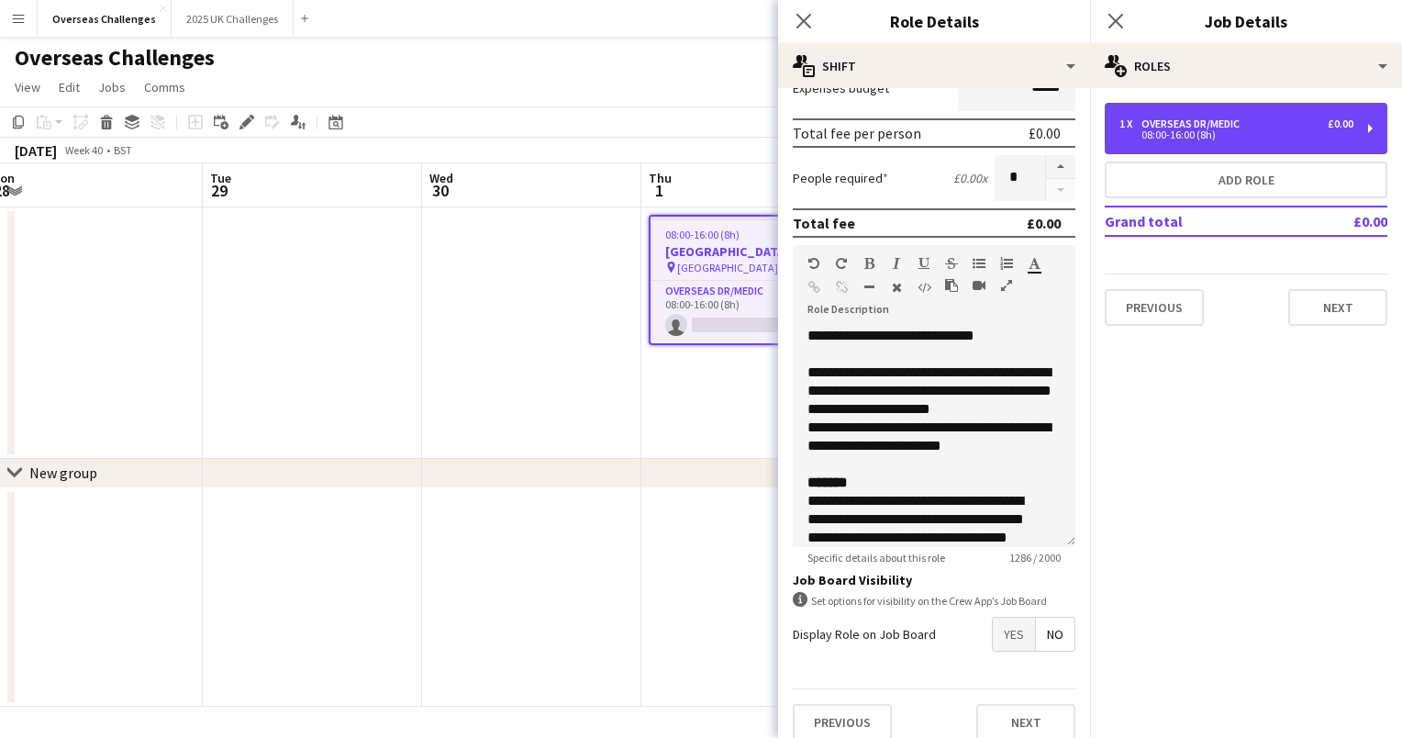
scroll to position [407, 0]
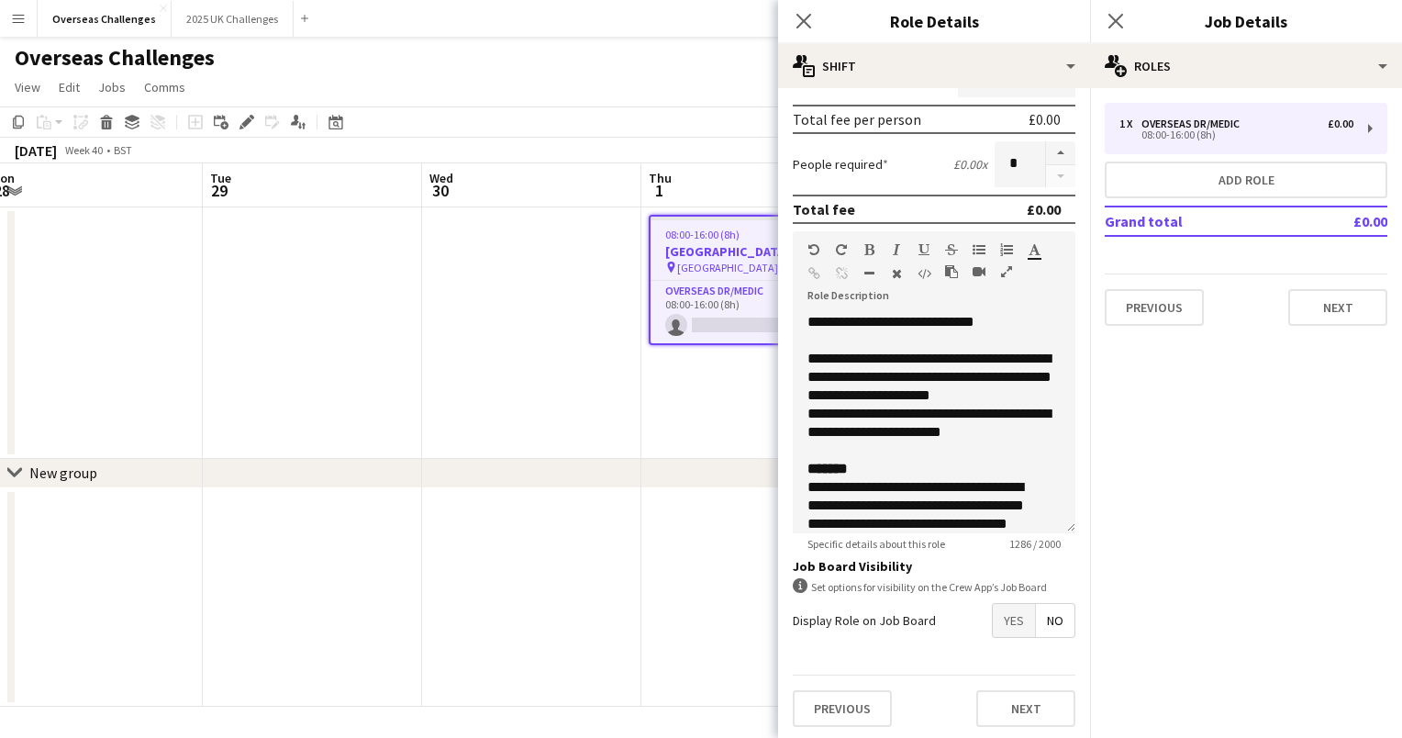
click at [1008, 624] on span "Yes" at bounding box center [1014, 620] width 42 height 33
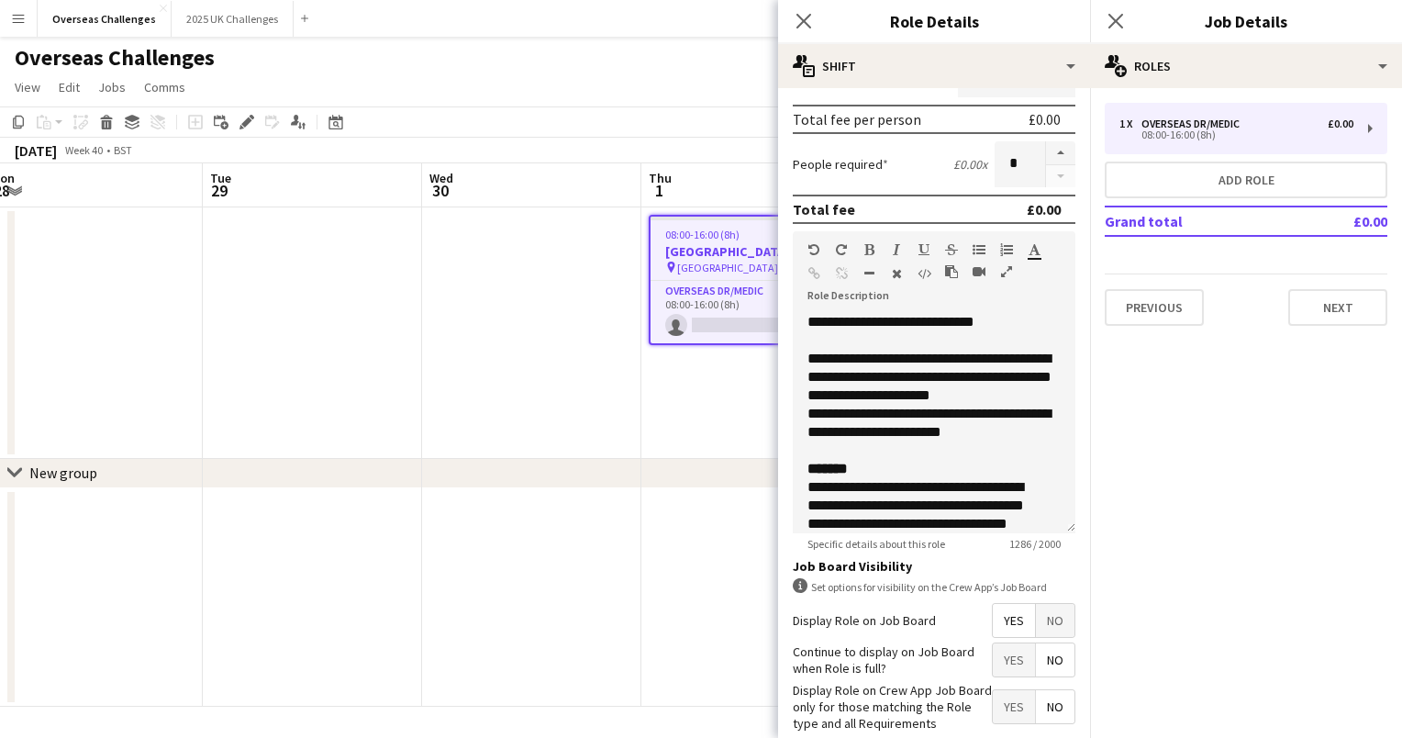
click at [699, 407] on app-date-cell "08:00-16:00 (8h) 0/1 [GEOGRAPHIC_DATA] pin Everest Base Camp 1 Role Overseas Dr…" at bounding box center [750, 332] width 219 height 251
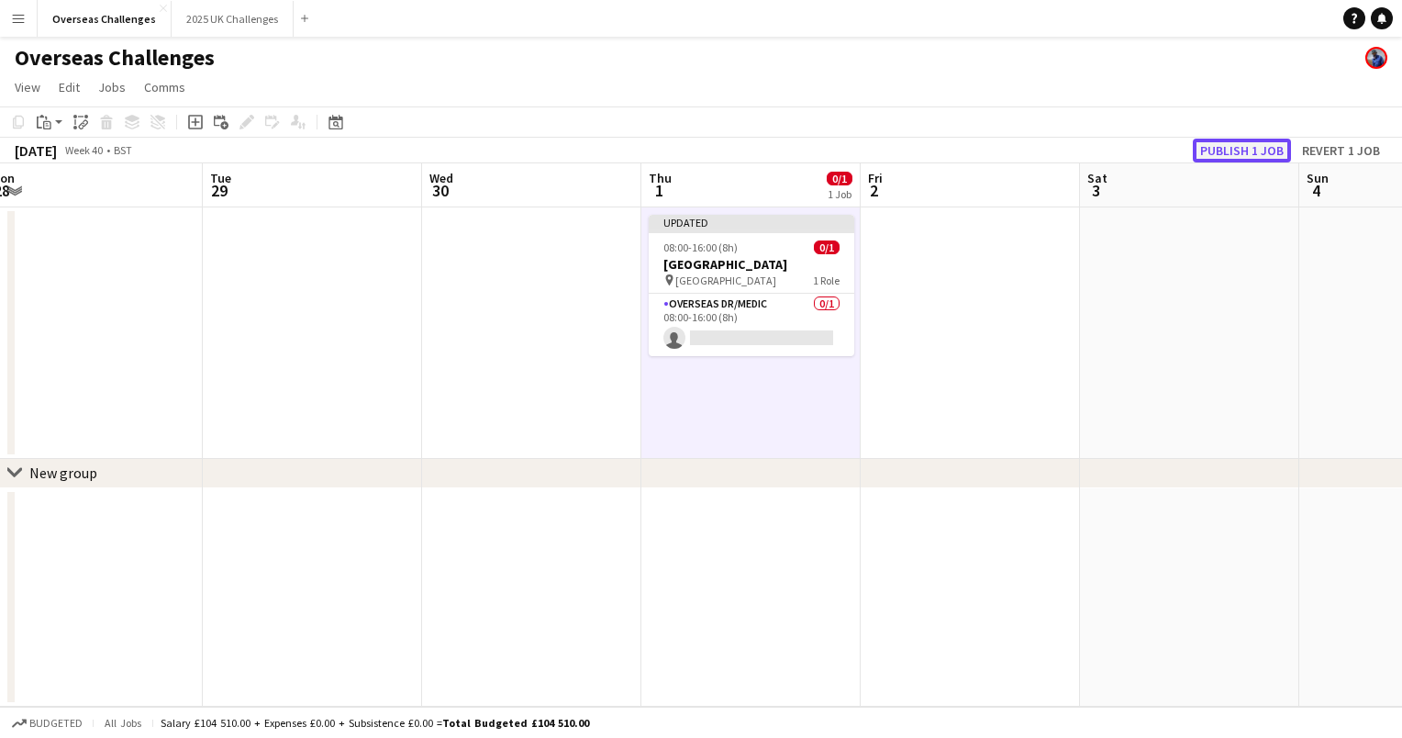
click at [1224, 152] on button "Publish 1 job" at bounding box center [1242, 151] width 98 height 24
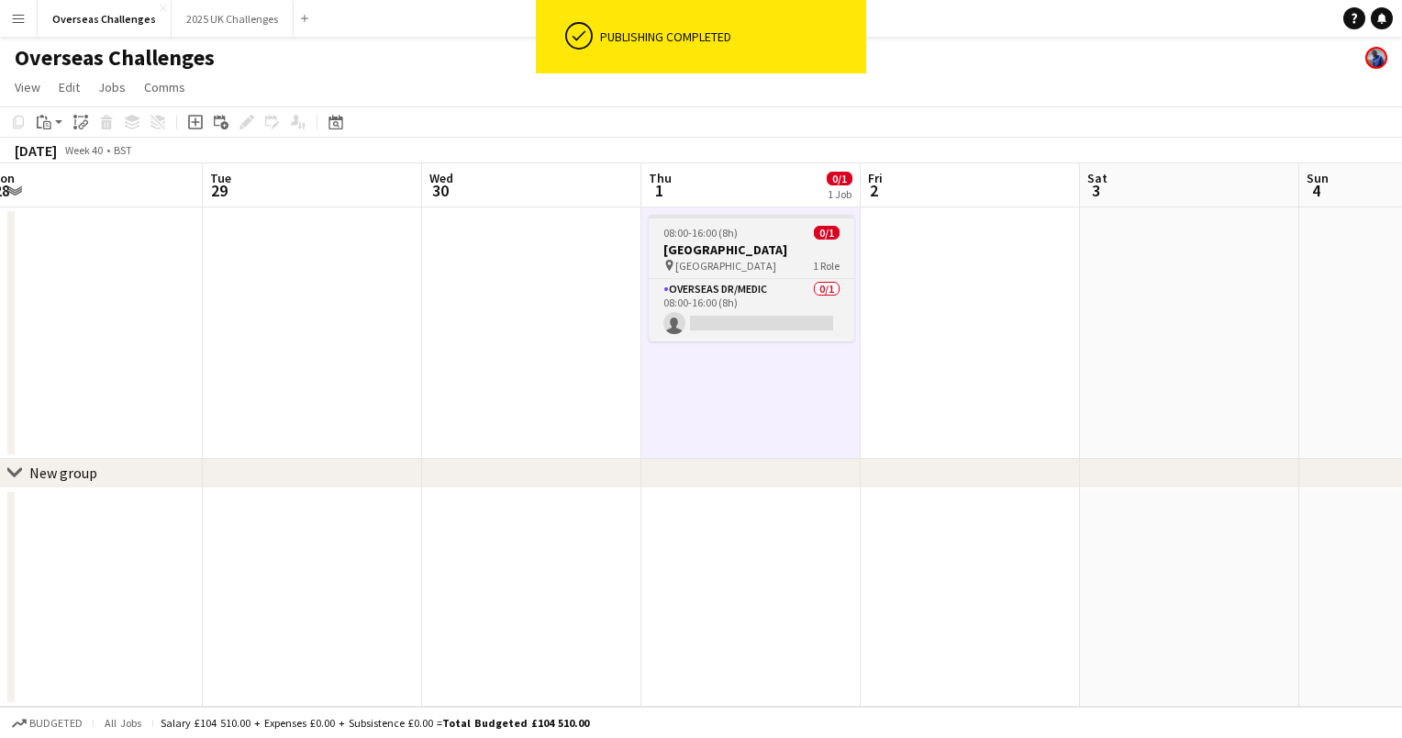
click at [747, 242] on h3 "[GEOGRAPHIC_DATA]" at bounding box center [752, 249] width 206 height 17
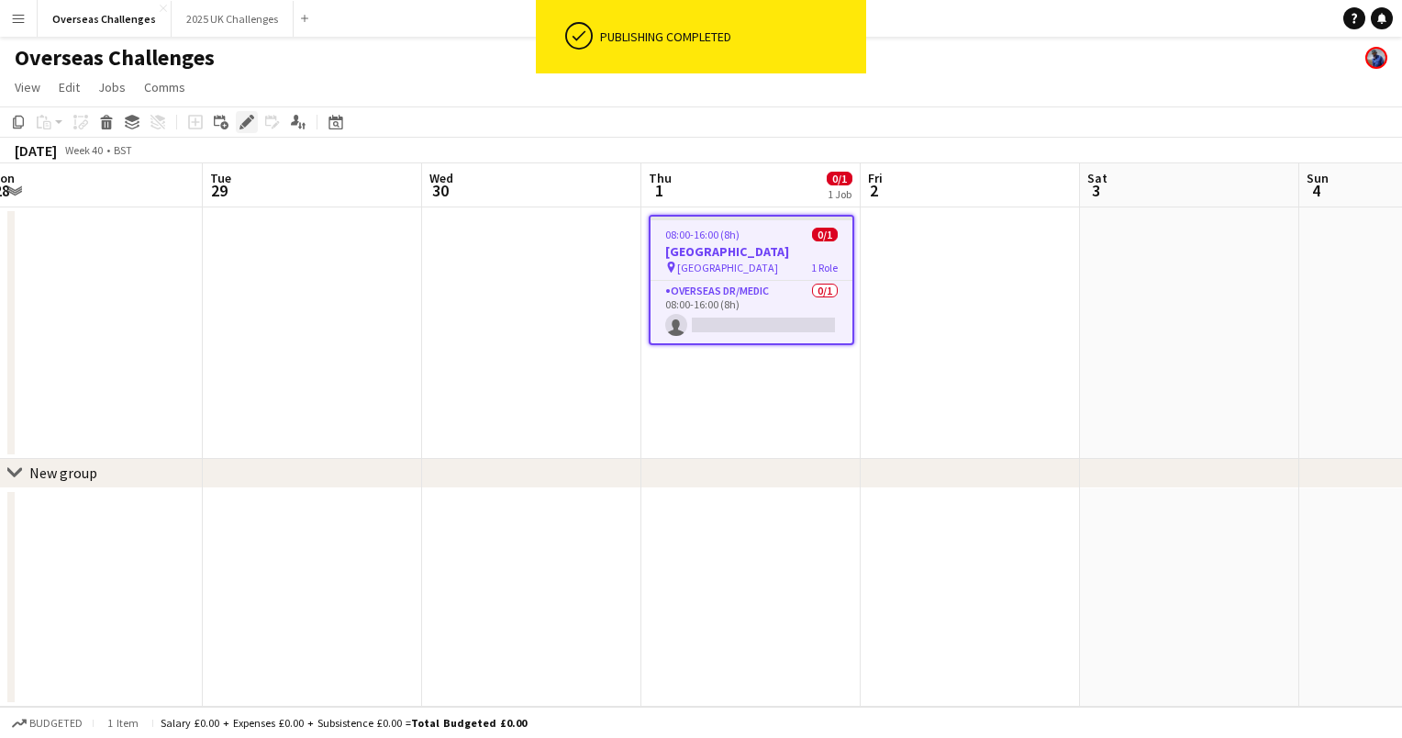
click at [241, 124] on icon "Edit" at bounding box center [246, 122] width 15 height 15
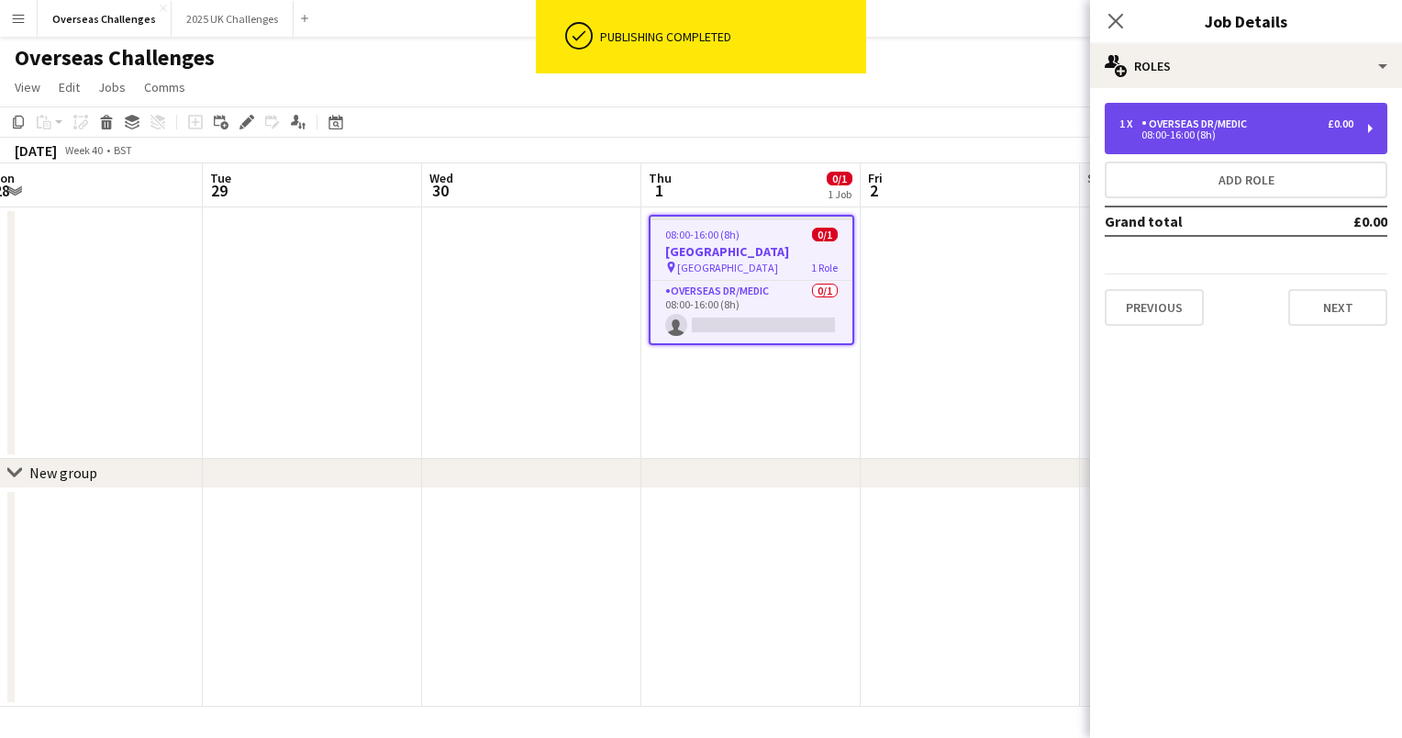
click at [1286, 119] on div "1 x Overseas Dr/Medic £0.00" at bounding box center [1236, 123] width 234 height 13
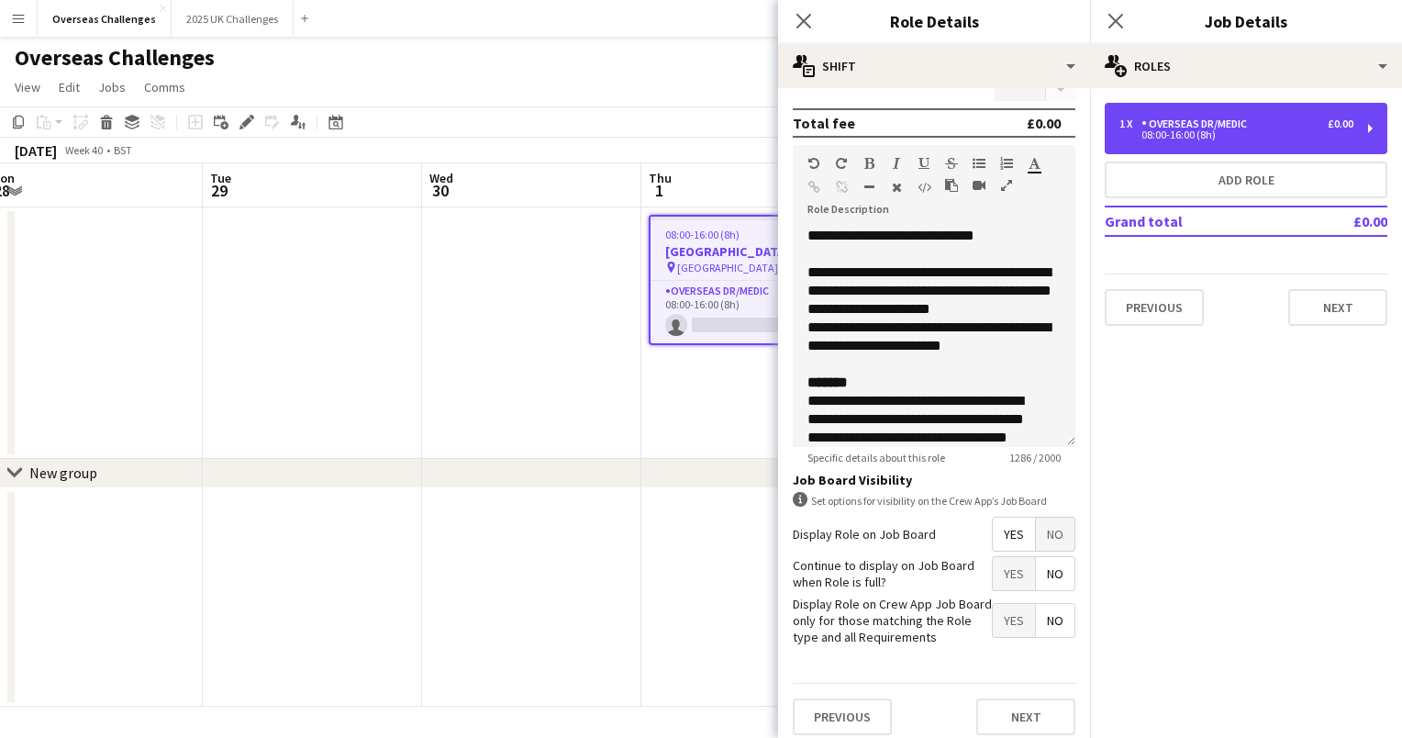
scroll to position [497, 0]
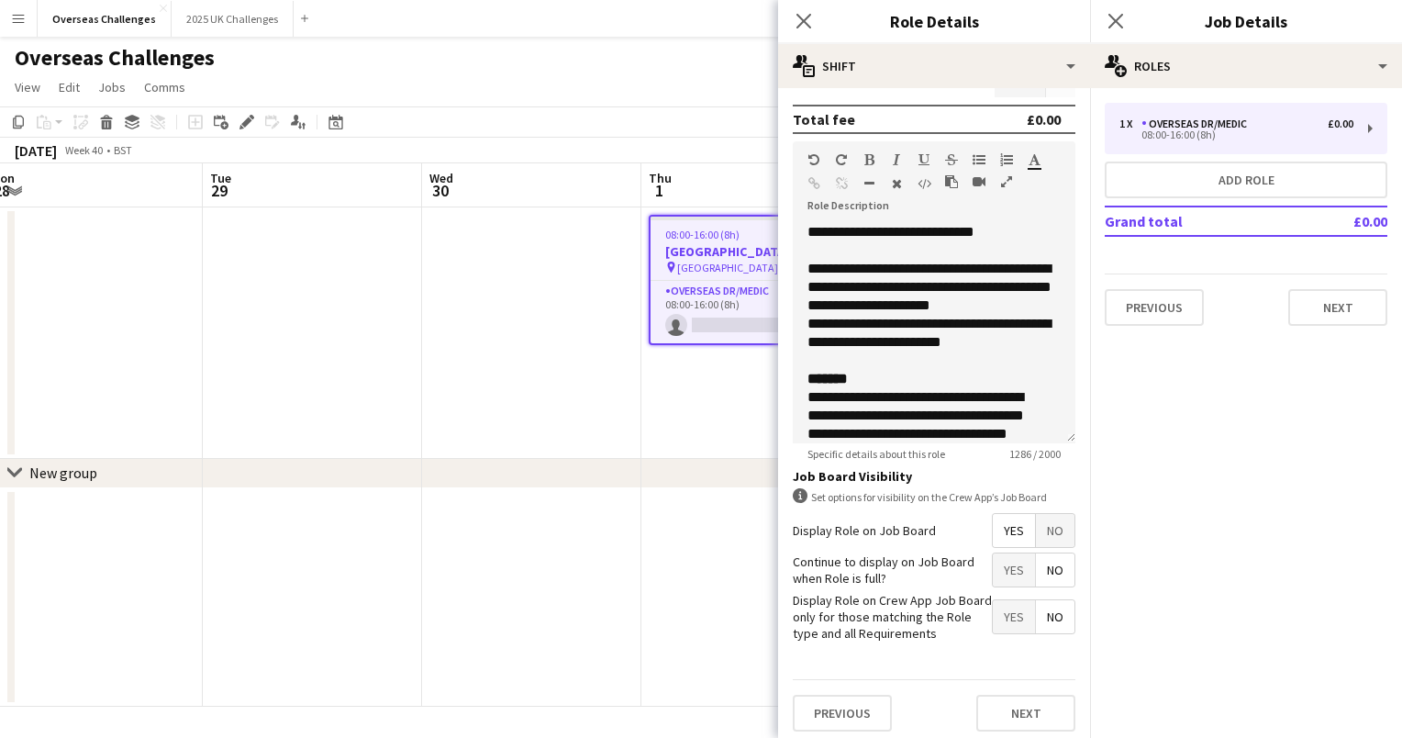
click at [727, 380] on app-date-cell "08:00-16:00 (8h) 0/1 [GEOGRAPHIC_DATA] pin Everest Base Camp 1 Role Overseas Dr…" at bounding box center [750, 332] width 219 height 251
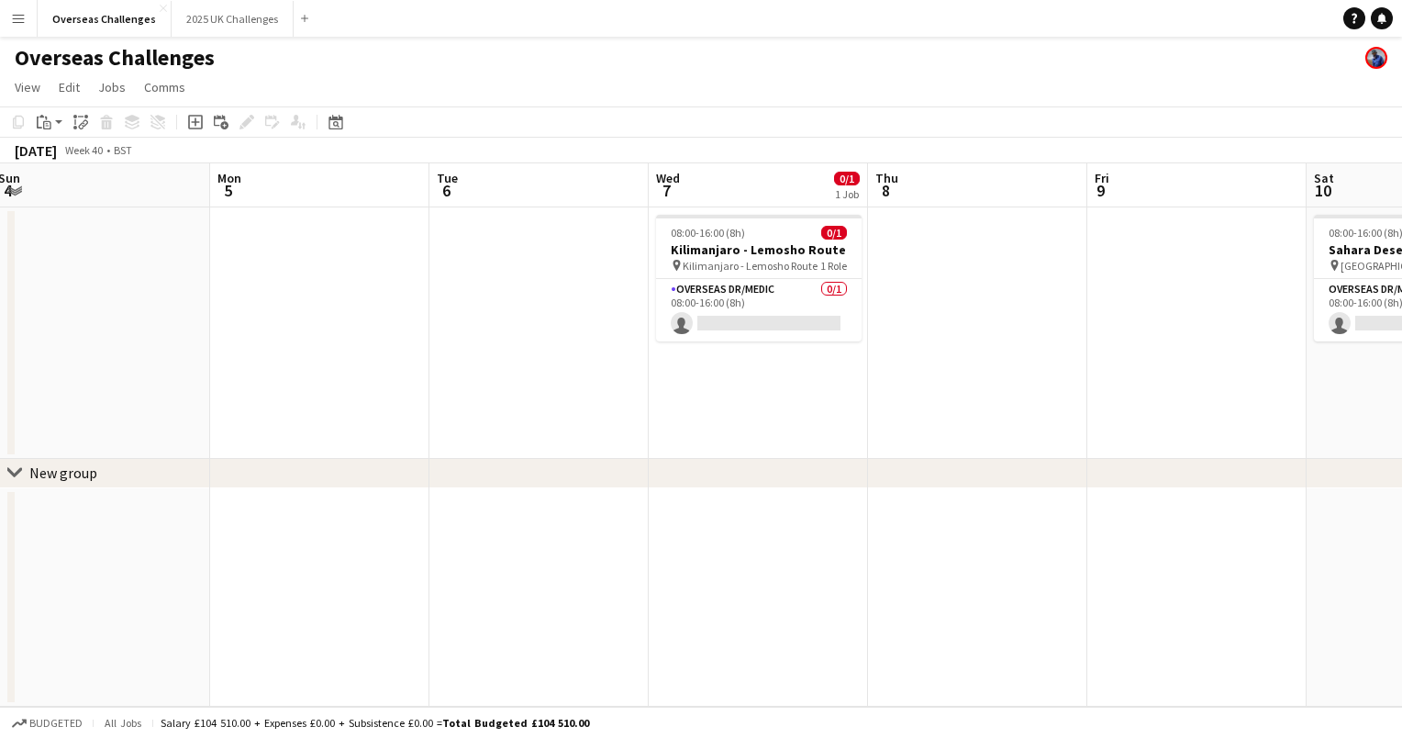
scroll to position [0, 753]
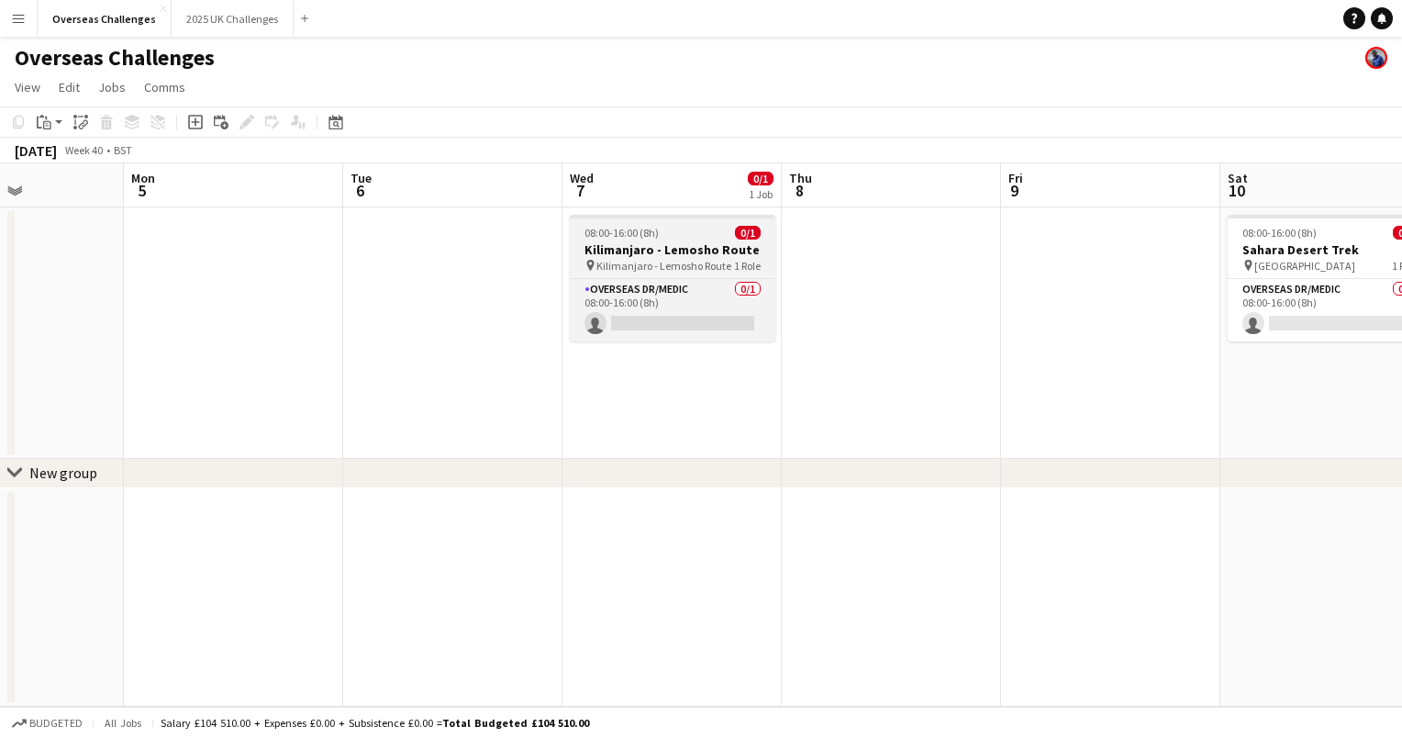
click at [686, 241] on h3 "Kilimanjaro - Lemosho Route" at bounding box center [673, 249] width 206 height 17
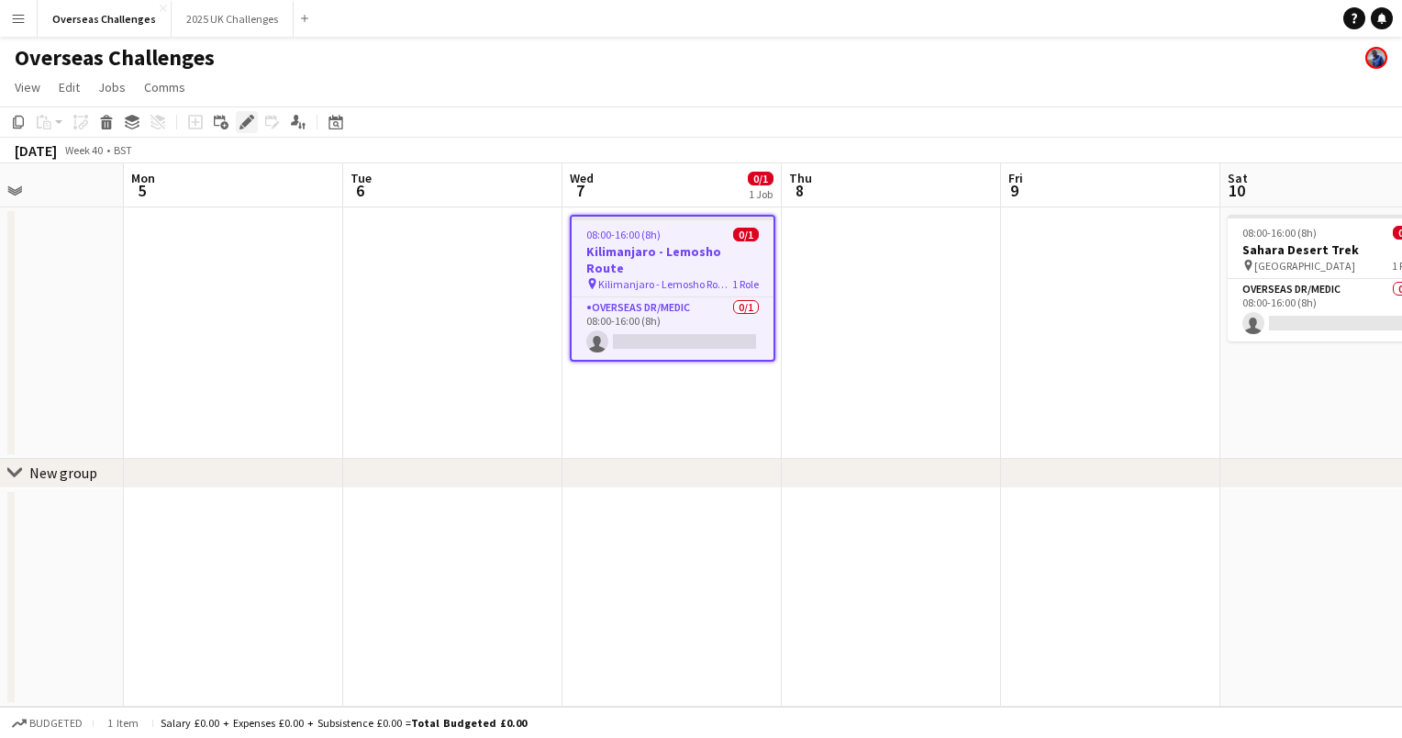
click at [249, 123] on icon at bounding box center [246, 122] width 10 height 10
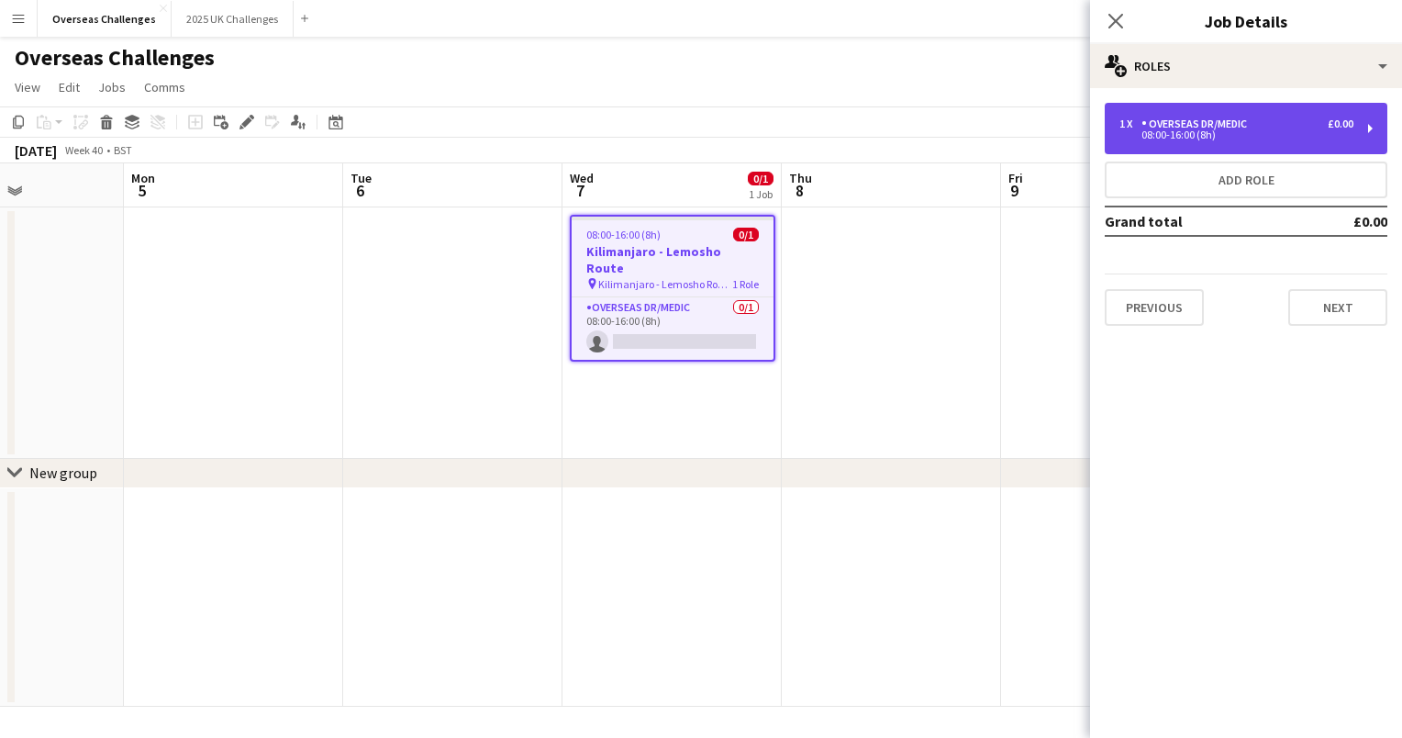
click at [1172, 128] on div "Overseas Dr/Medic" at bounding box center [1197, 123] width 113 height 13
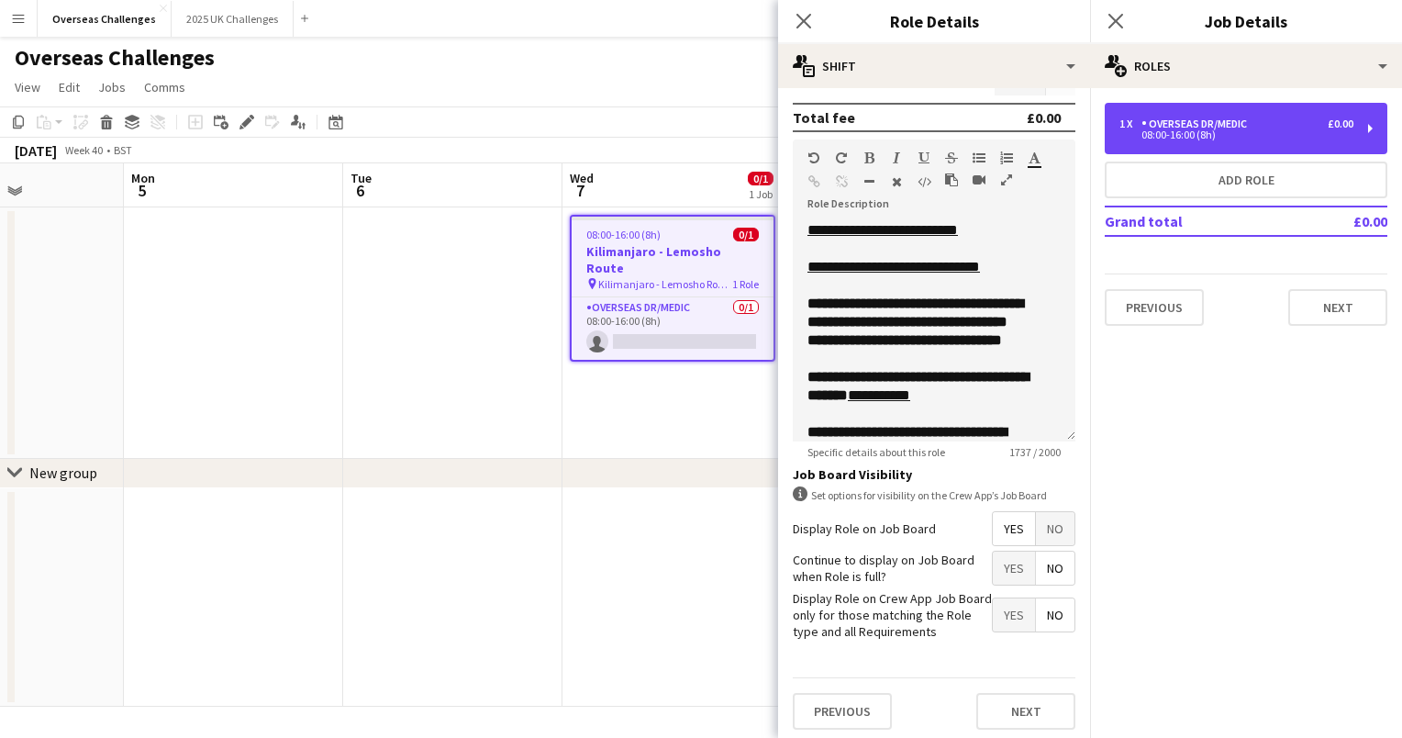
scroll to position [365, 0]
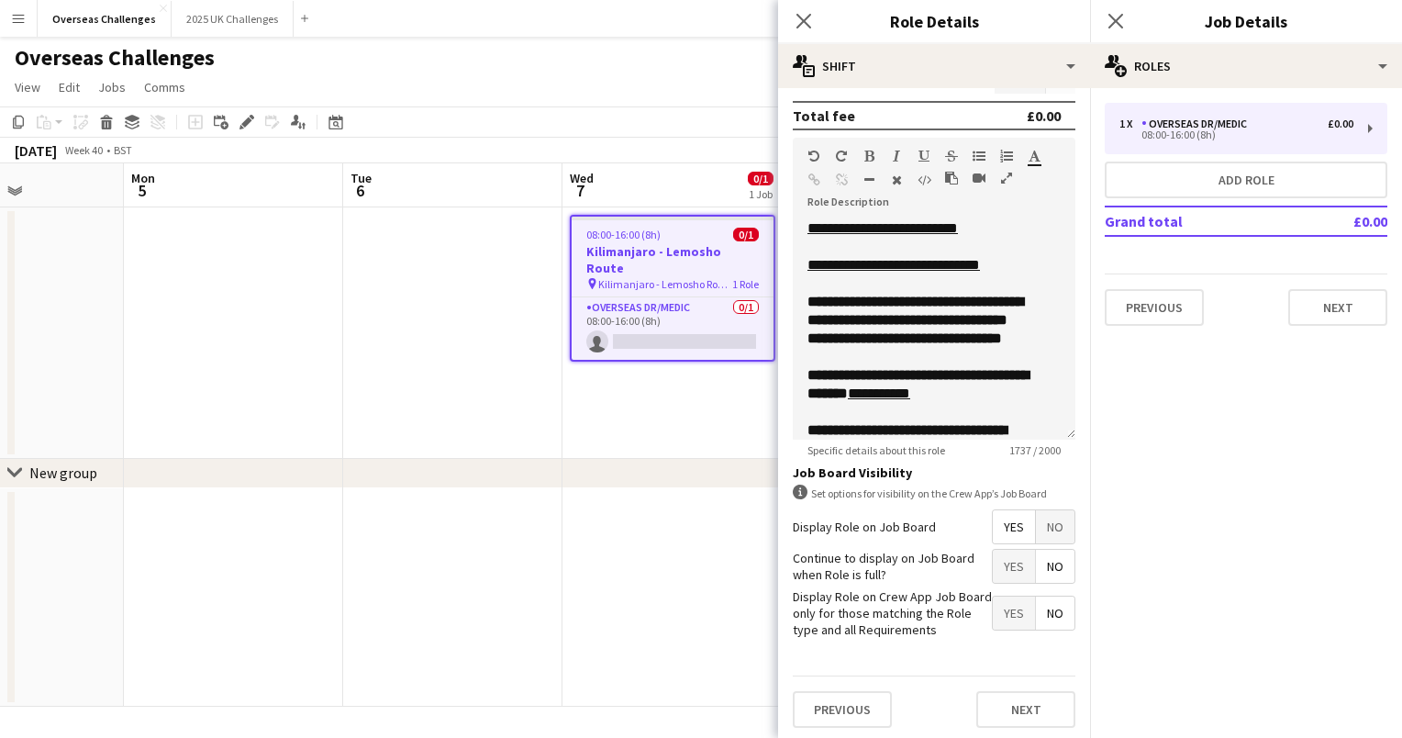
click at [682, 376] on app-date-cell "08:00-16:00 (8h) 0/1 [GEOGRAPHIC_DATA] - Lemosho Route pin Kilimanjaro - Lemosh…" at bounding box center [671, 332] width 219 height 251
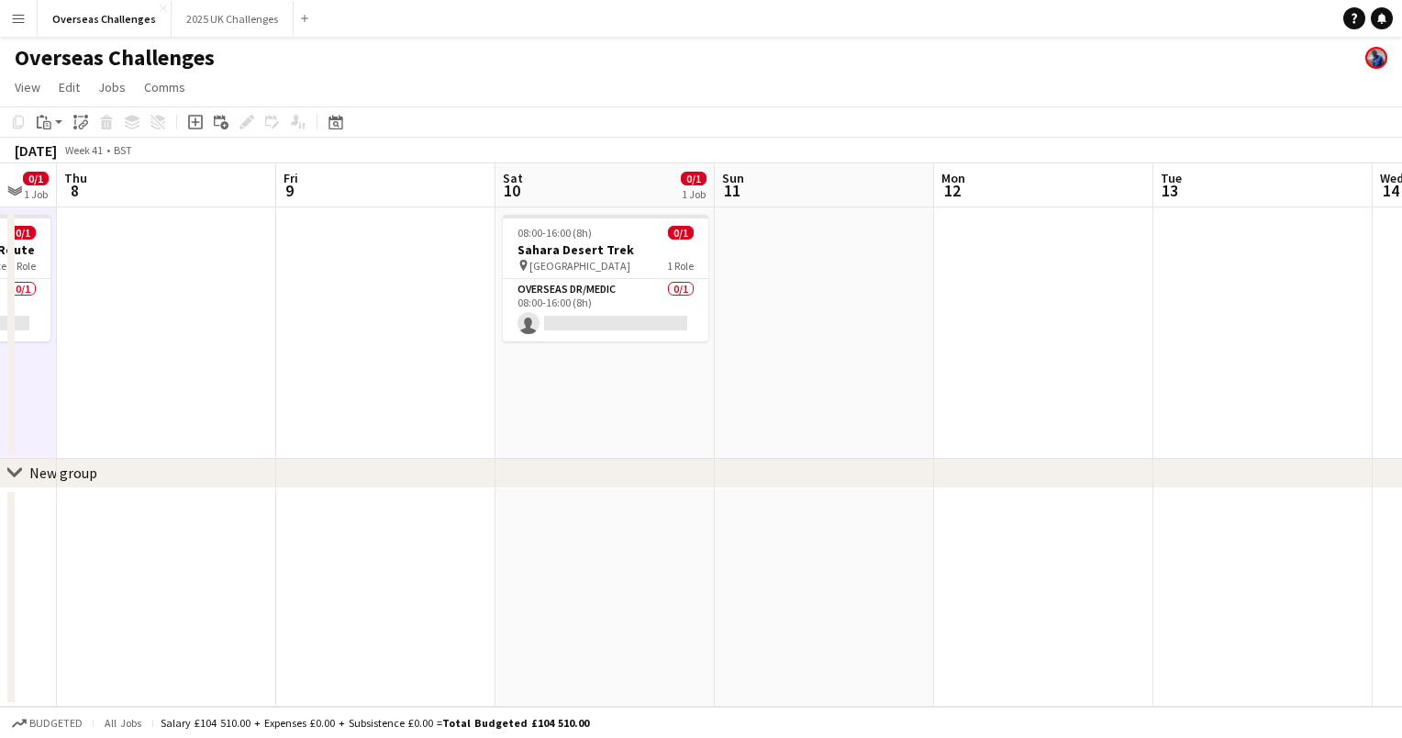
scroll to position [0, 684]
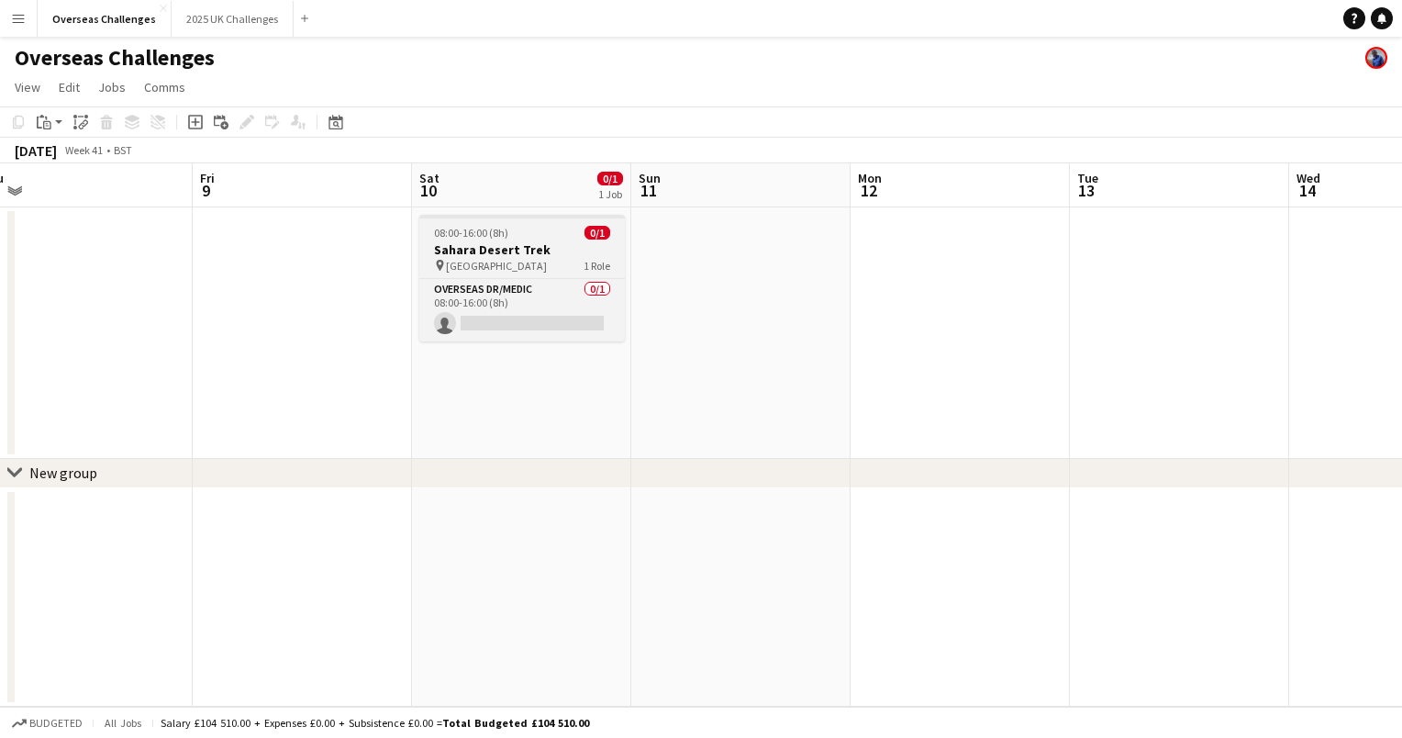
click at [522, 256] on h3 "Sahara Desert Trek" at bounding box center [522, 249] width 206 height 17
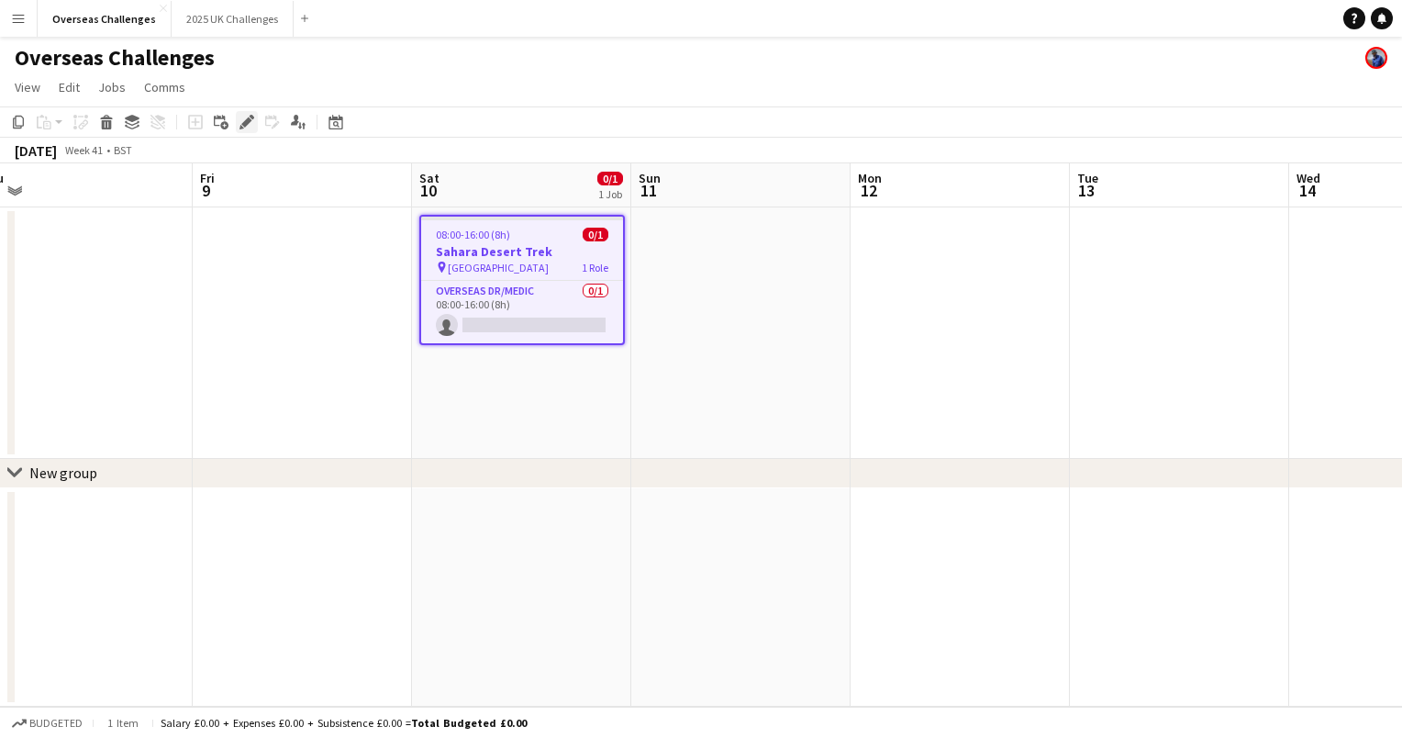
click at [250, 121] on icon at bounding box center [246, 122] width 10 height 10
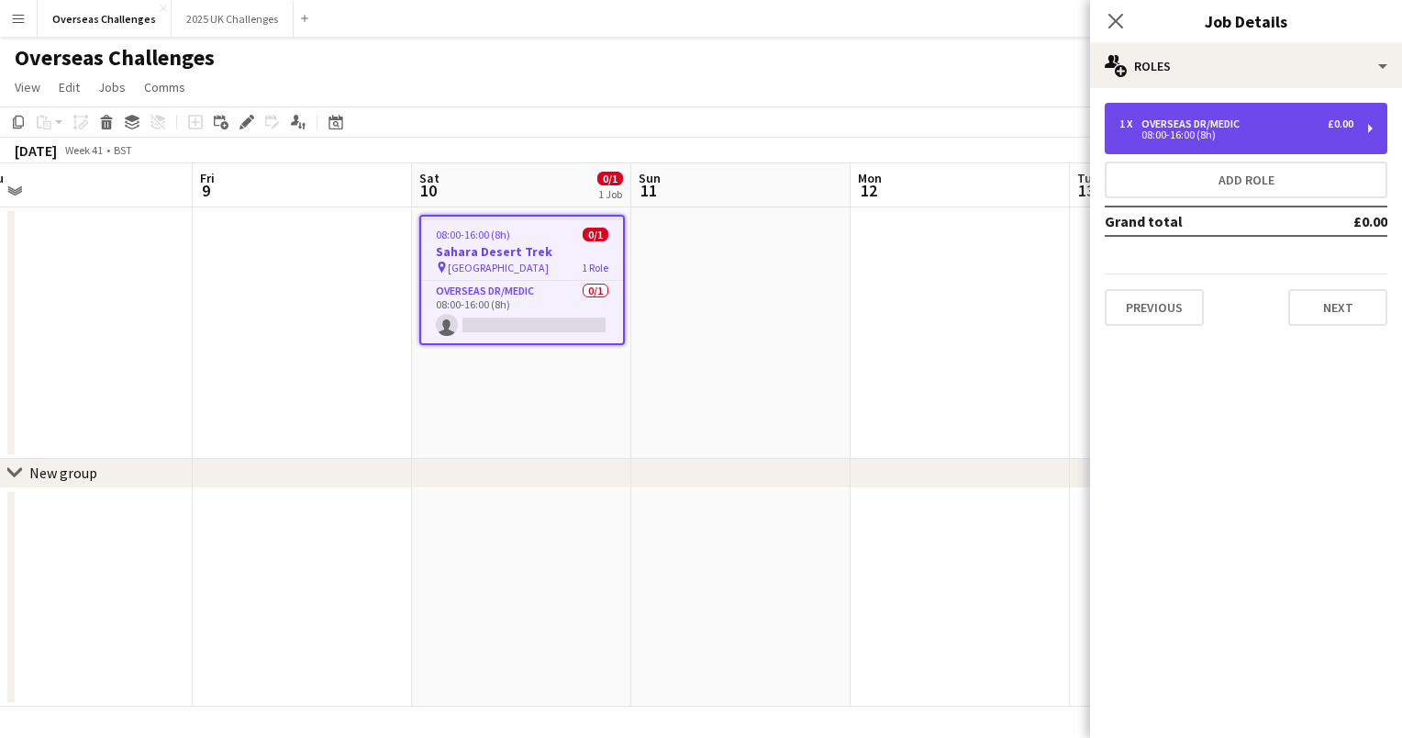
click at [1202, 121] on div "Overseas Dr/Medic" at bounding box center [1194, 123] width 106 height 13
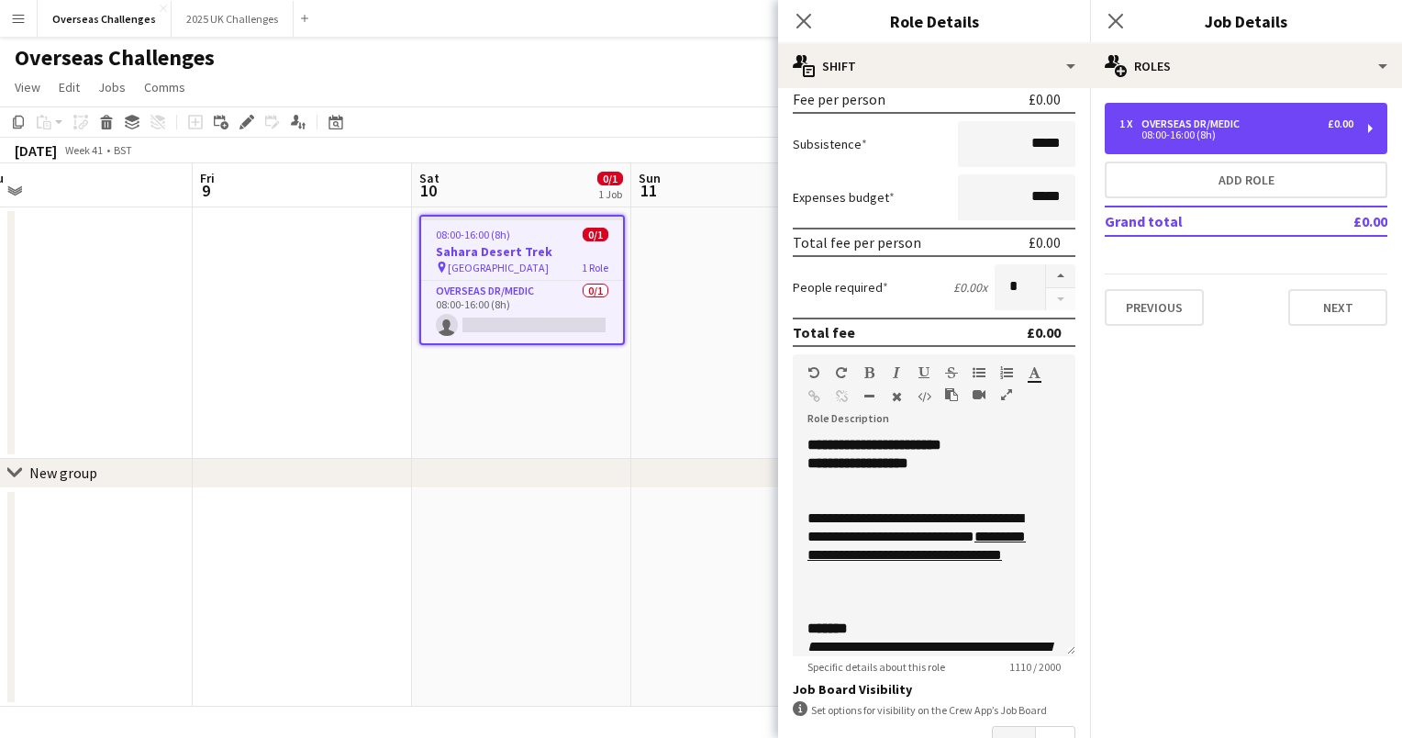
scroll to position [407, 0]
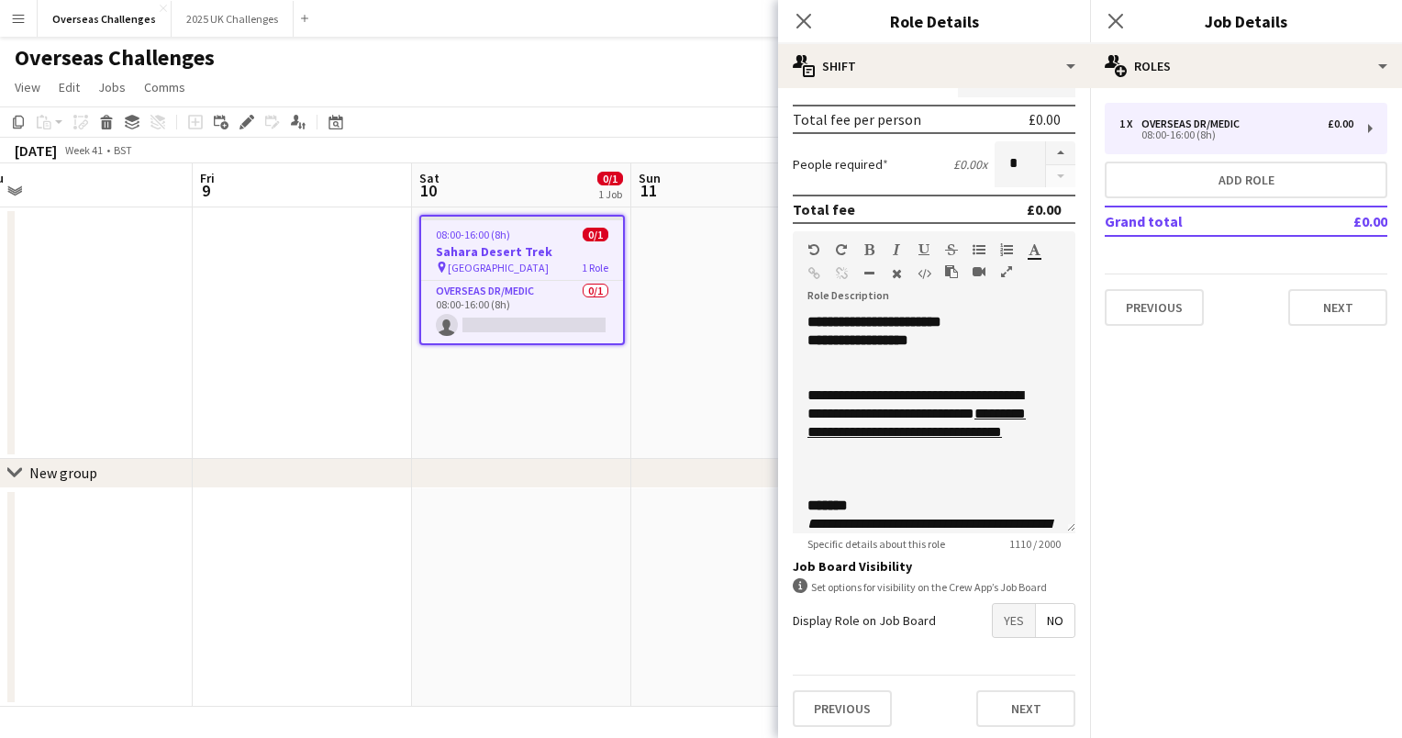
click at [995, 625] on span "Yes" at bounding box center [1014, 620] width 42 height 33
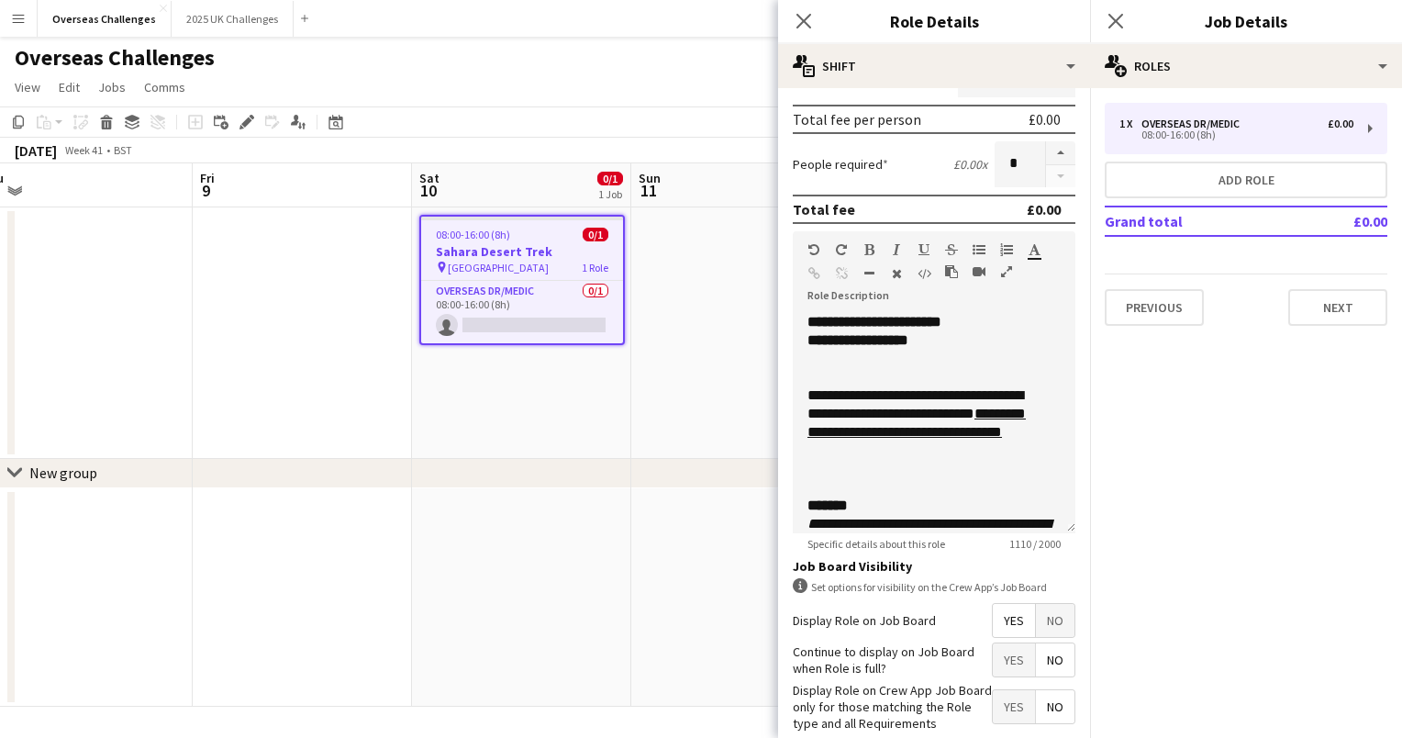
click at [708, 366] on app-date-cell at bounding box center [740, 332] width 219 height 251
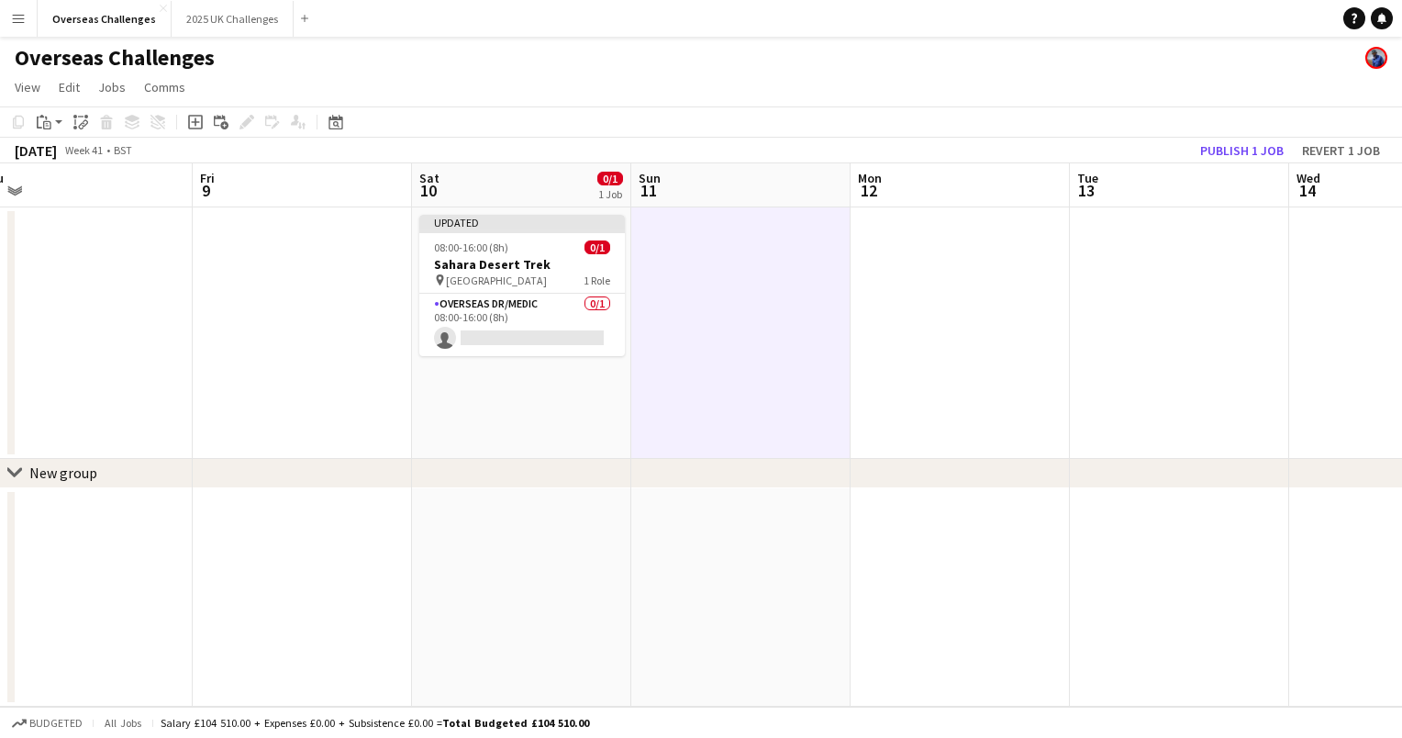
click at [1222, 138] on div "[DATE] Week 41 • BST Publish 1 job Revert 1 job" at bounding box center [701, 151] width 1402 height 26
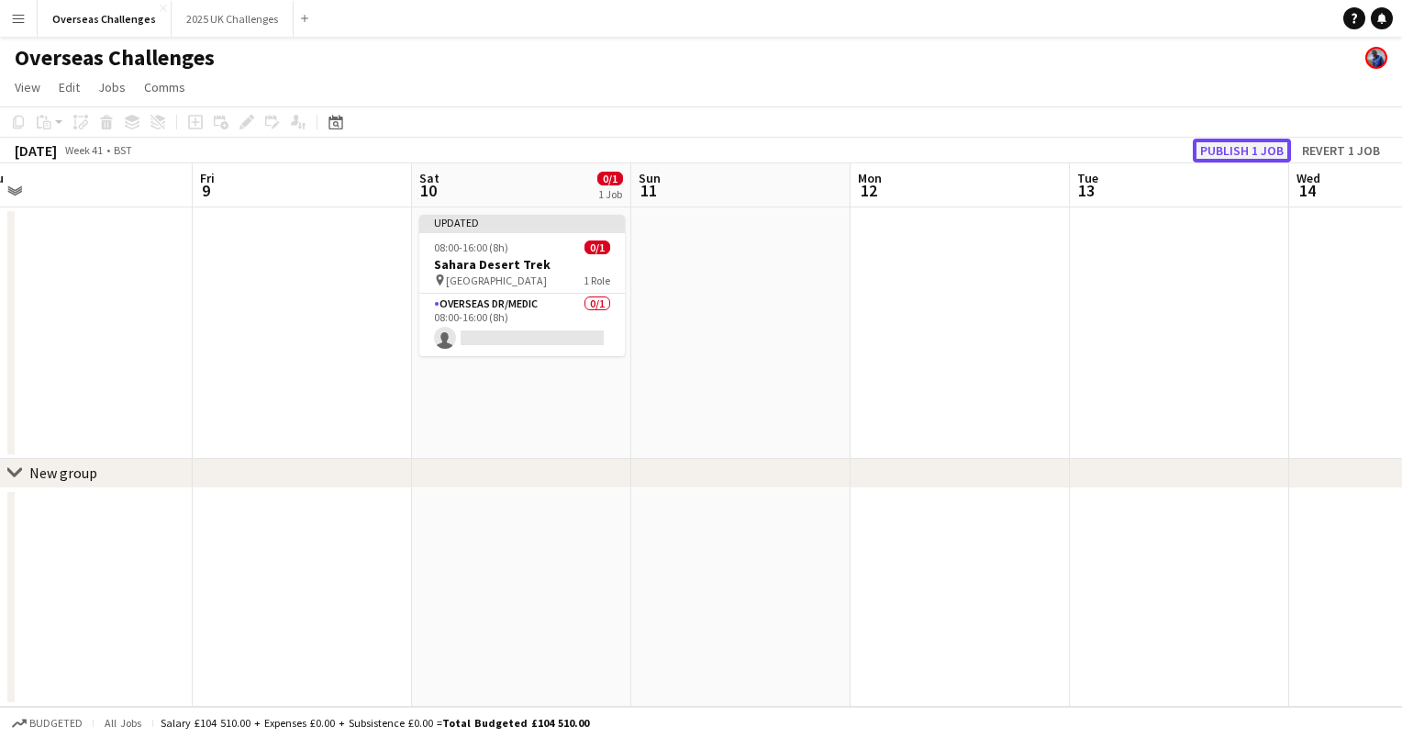
click at [1223, 147] on button "Publish 1 job" at bounding box center [1242, 151] width 98 height 24
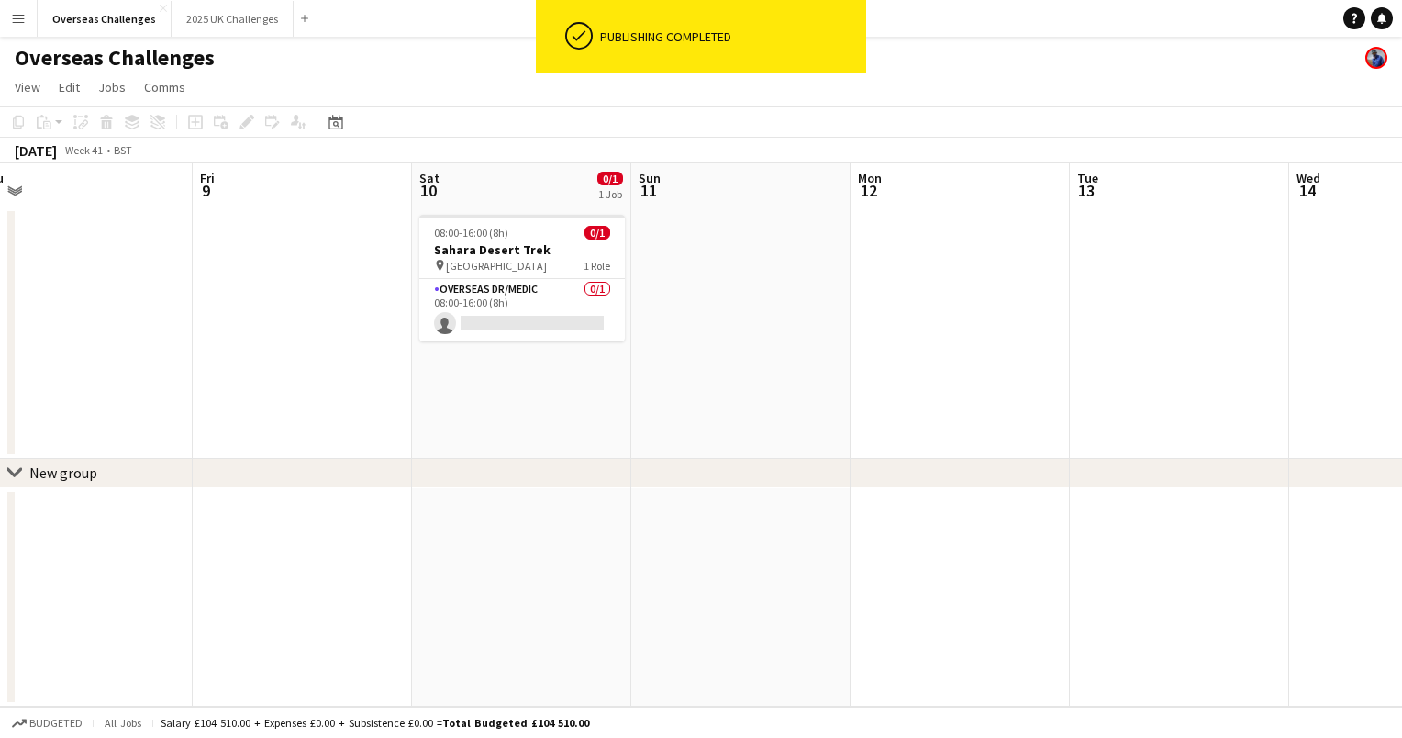
click at [826, 367] on app-date-cell at bounding box center [740, 332] width 219 height 251
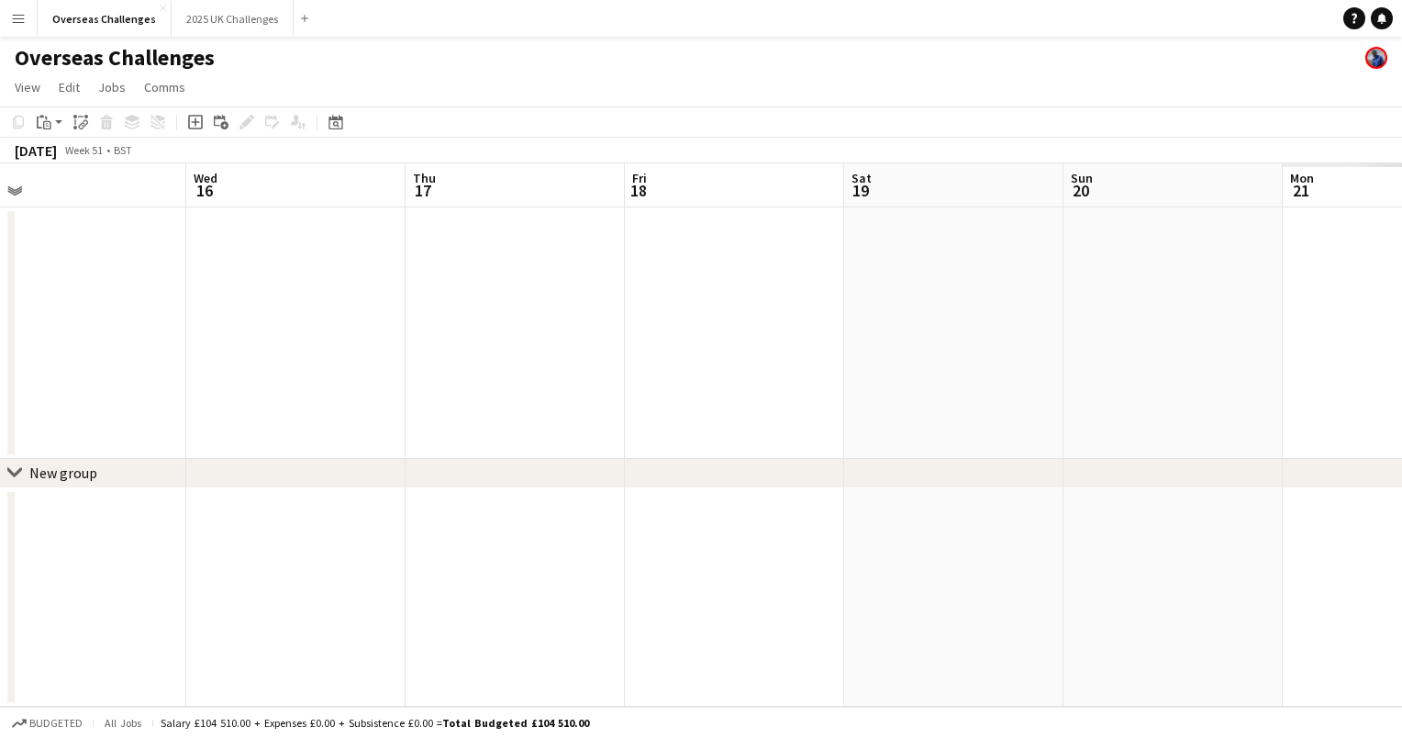
scroll to position [0, 644]
click at [1384, 58] on app-user-avatar at bounding box center [1376, 58] width 22 height 22
click at [1371, 55] on app-user-avatar at bounding box center [1376, 58] width 22 height 22
click at [19, 22] on app-icon "Menu" at bounding box center [18, 18] width 15 height 15
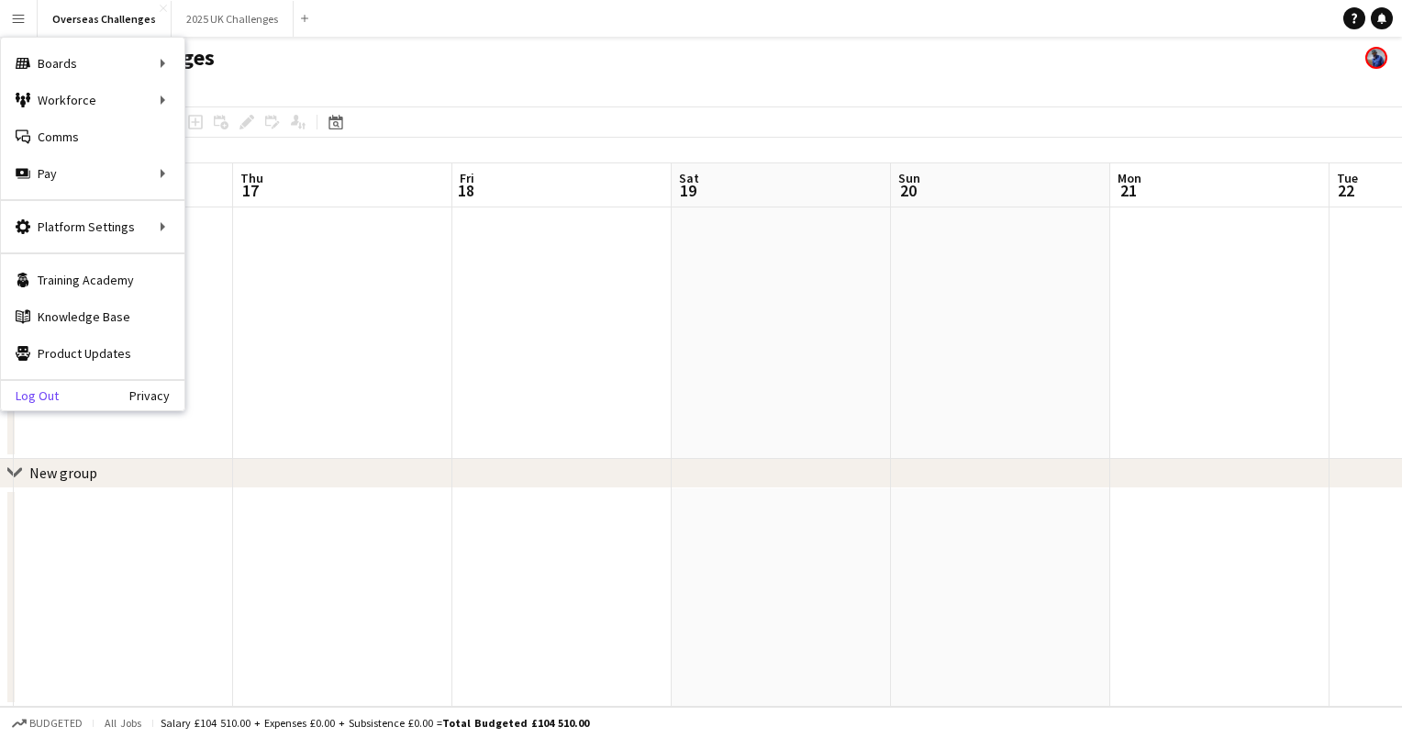
click at [32, 393] on link "Log Out" at bounding box center [30, 395] width 58 height 15
